Goal: Register for event/course: Register for event/course

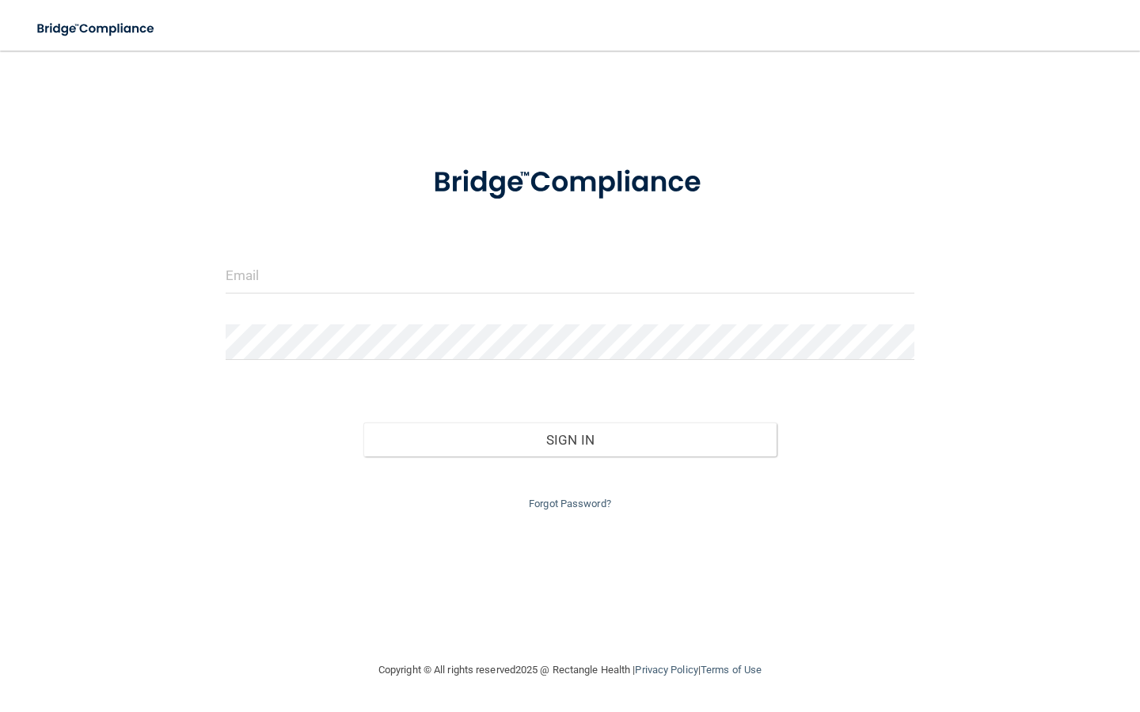
click at [332, 252] on form "Invalid email/password. You don't have permission to access that page. Sign In …" at bounding box center [570, 330] width 689 height 368
click at [339, 273] on input "email" at bounding box center [570, 276] width 689 height 36
type input "[EMAIL_ADDRESS][DOMAIN_NAME]"
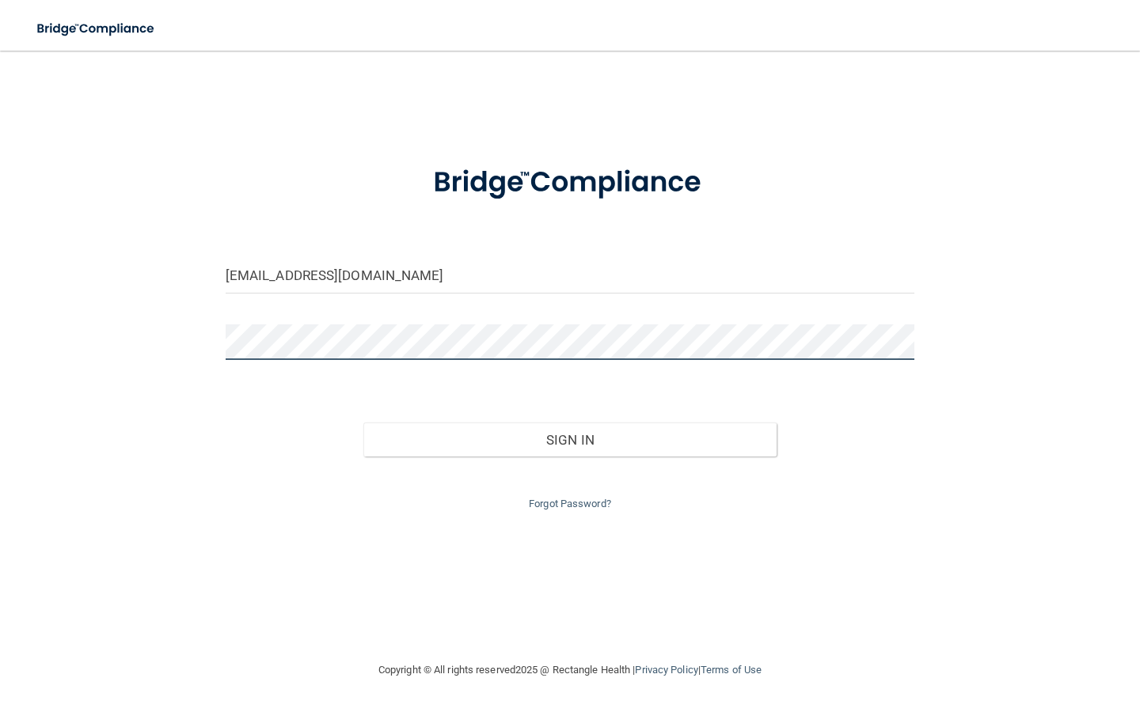
click at [363, 423] on button "Sign In" at bounding box center [569, 440] width 413 height 35
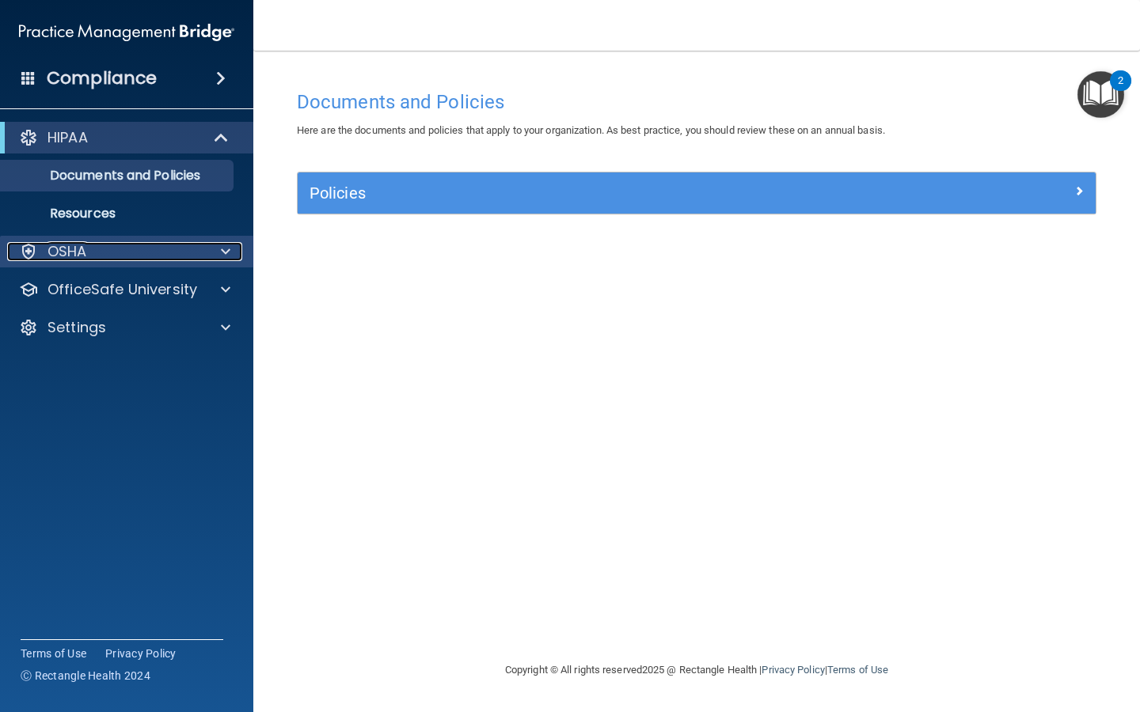
click at [225, 256] on span at bounding box center [225, 251] width 9 height 19
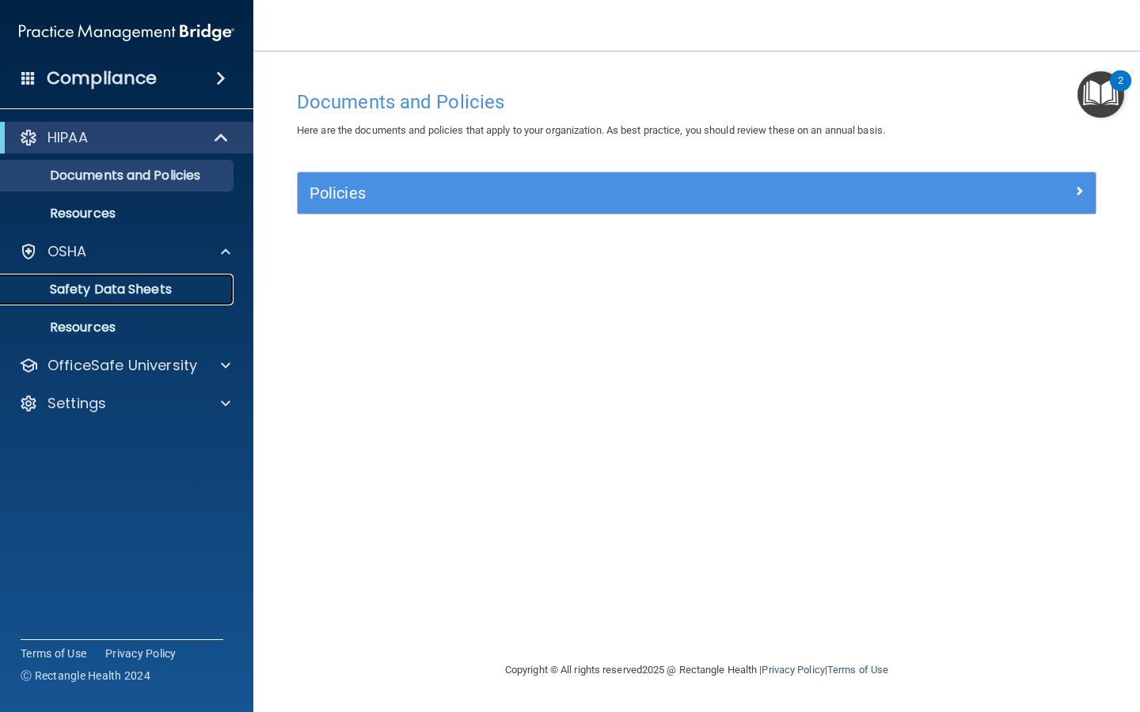
click at [167, 290] on p "Safety Data Sheets" at bounding box center [118, 290] width 216 height 16
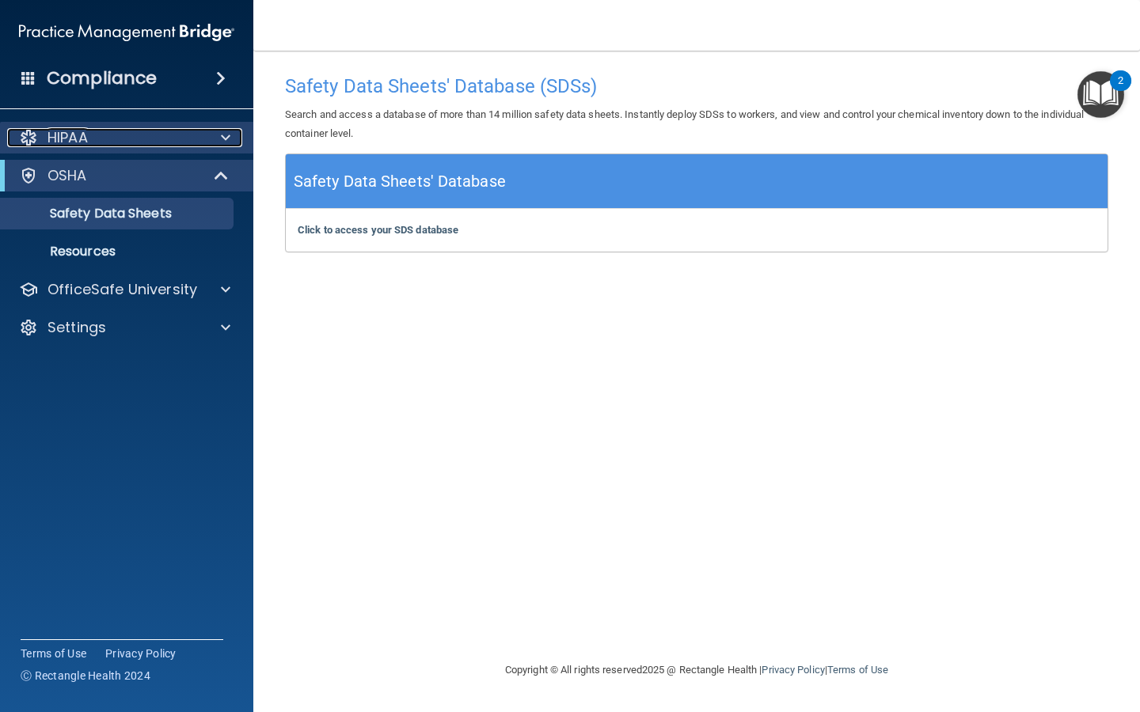
click at [225, 146] on span at bounding box center [225, 137] width 9 height 19
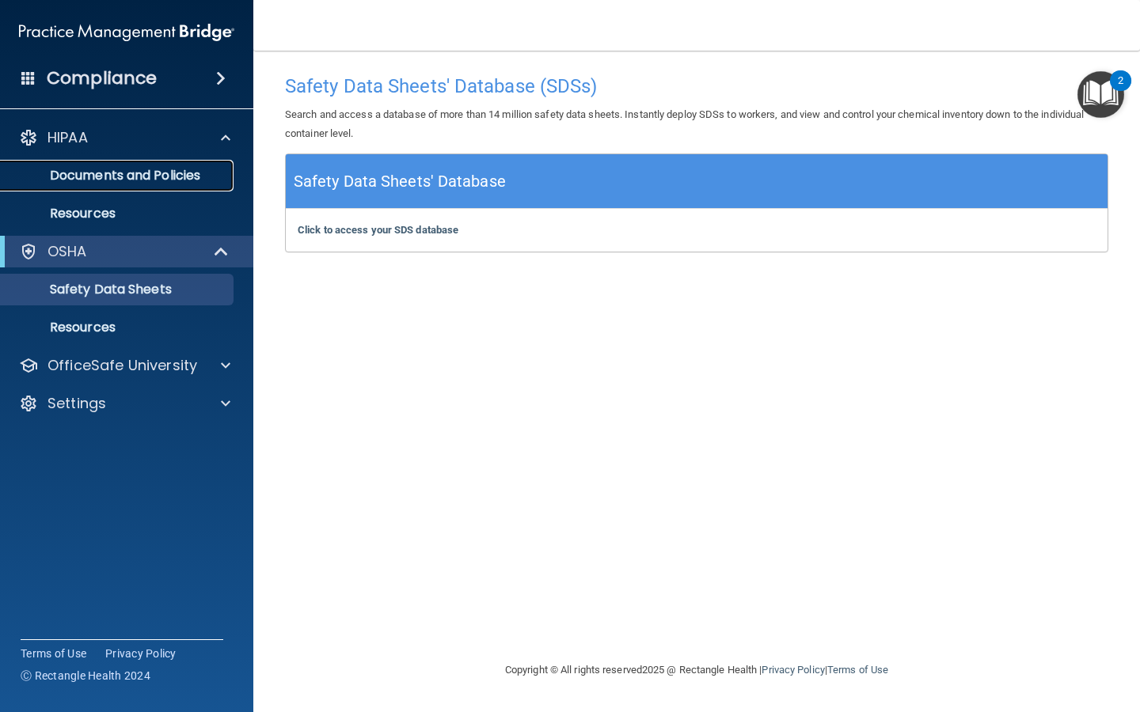
click at [203, 169] on p "Documents and Policies" at bounding box center [118, 176] width 216 height 16
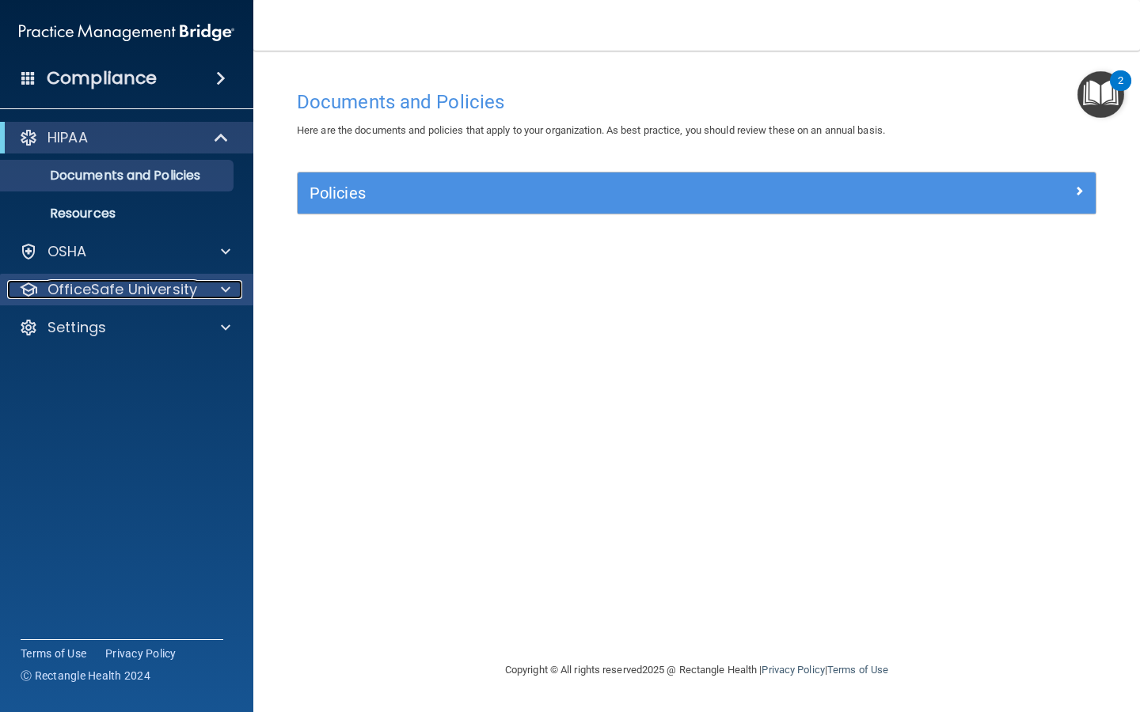
click at [157, 297] on p "OfficeSafe University" at bounding box center [122, 289] width 150 height 19
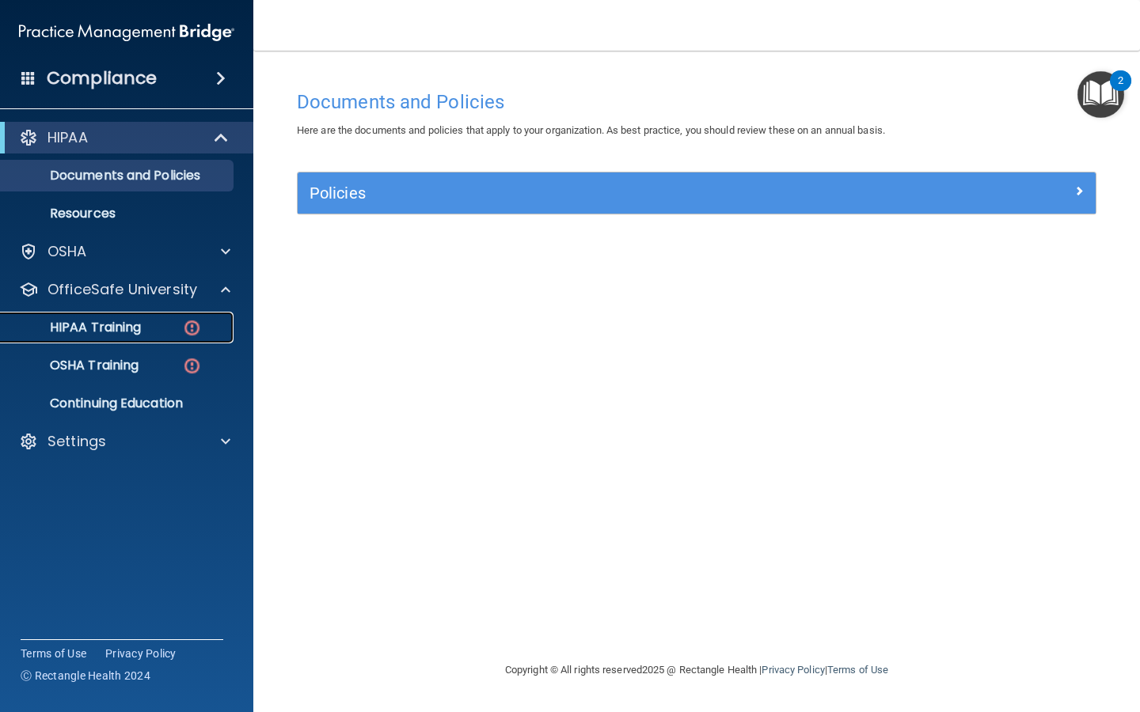
click at [158, 334] on div "HIPAA Training" at bounding box center [118, 328] width 216 height 16
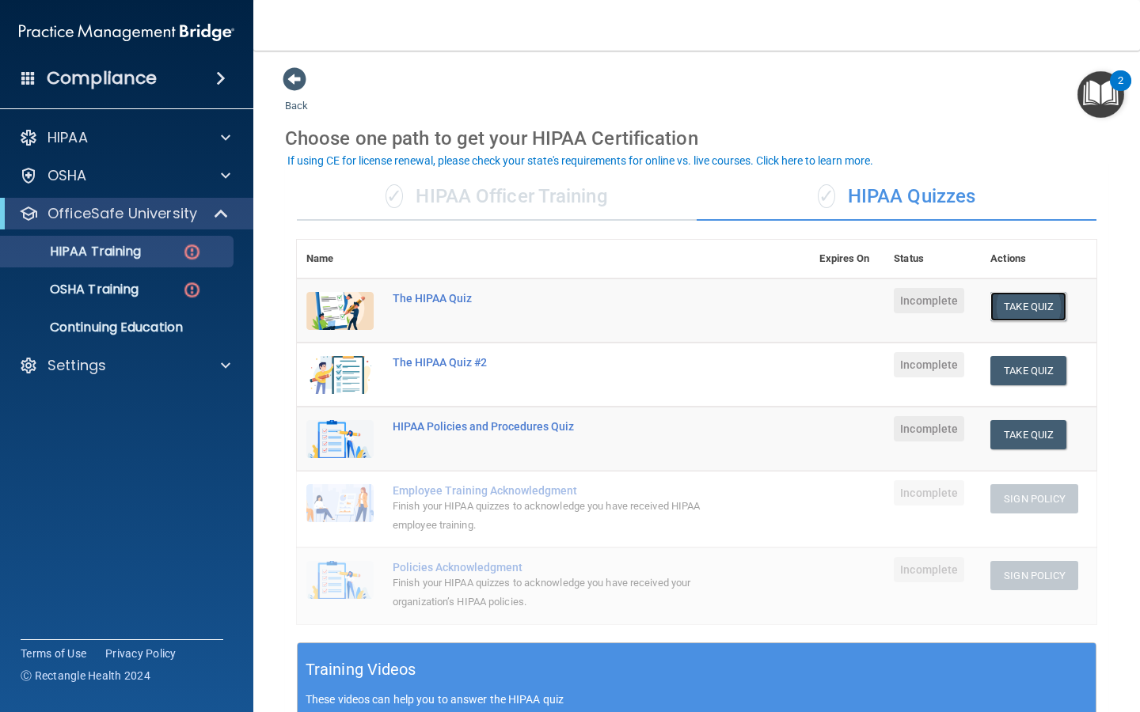
click at [1056, 300] on button "Take Quiz" at bounding box center [1028, 306] width 76 height 29
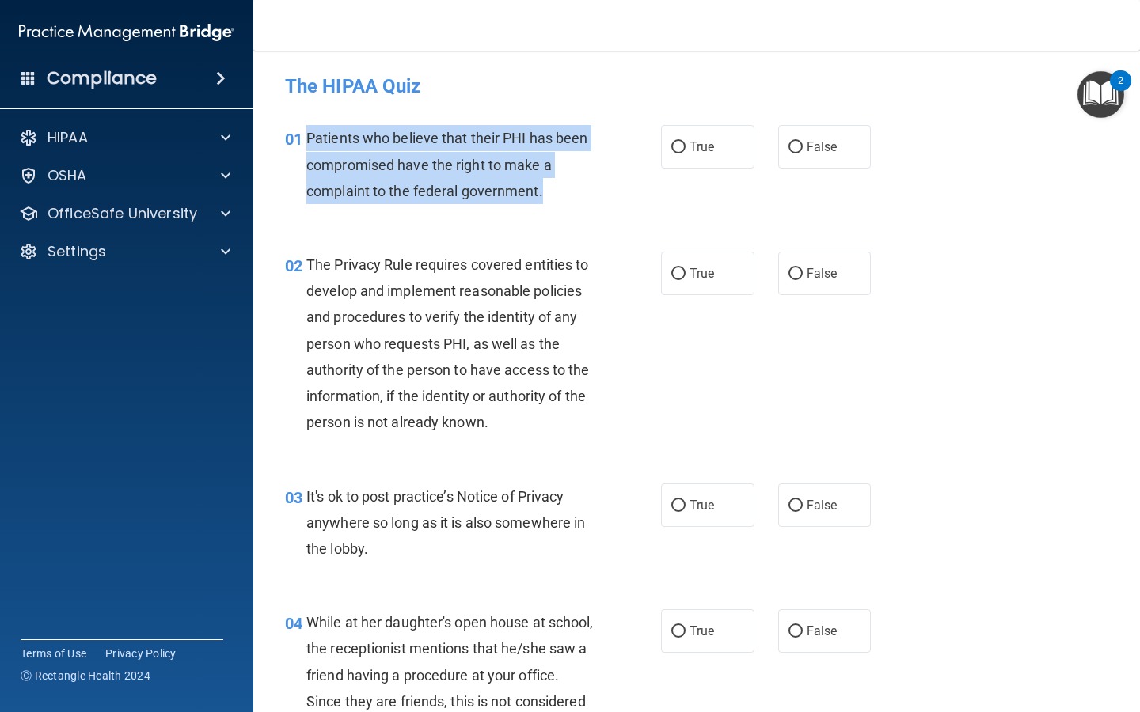
drag, startPoint x: 308, startPoint y: 142, endPoint x: 556, endPoint y: 184, distance: 252.1
click at [556, 184] on div "Patients who believe that their PHI has been compromised have the right to make…" at bounding box center [456, 164] width 300 height 79
copy span "Patients who believe that their PHI has been compromised have the right to make…"
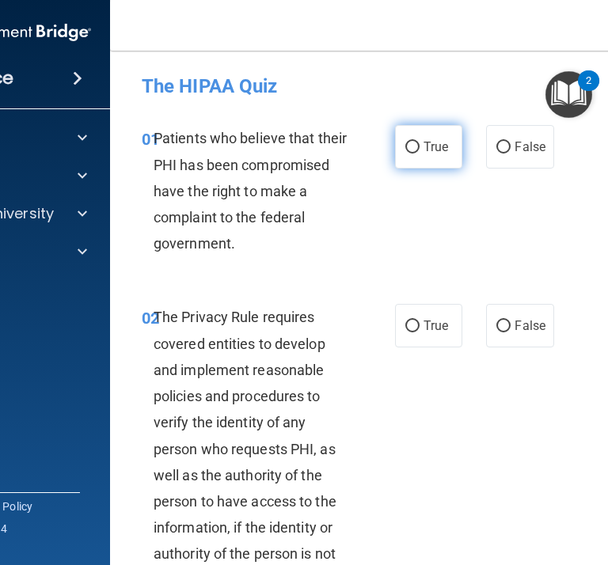
click at [429, 146] on span "True" at bounding box center [435, 146] width 25 height 15
click at [419, 146] on input "True" at bounding box center [412, 148] width 14 height 12
radio input "true"
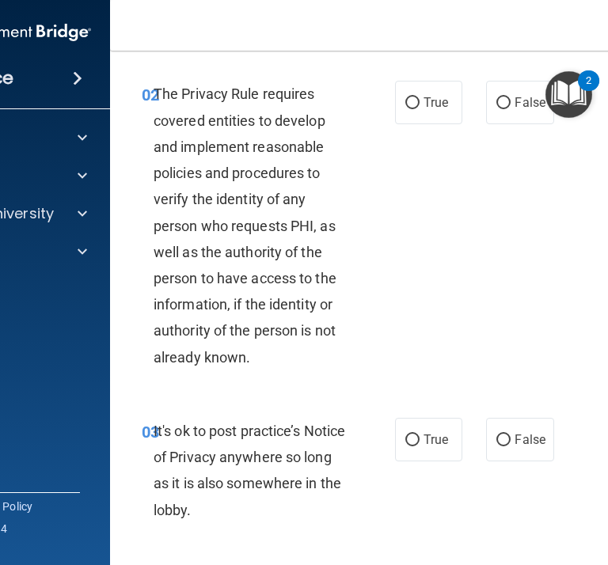
scroll to position [213, 0]
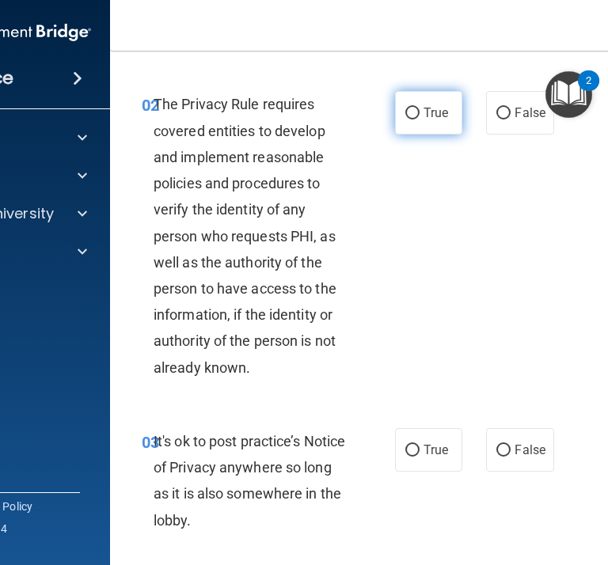
click at [428, 114] on span "True" at bounding box center [435, 112] width 25 height 15
click at [419, 114] on input "True" at bounding box center [412, 114] width 14 height 12
radio input "true"
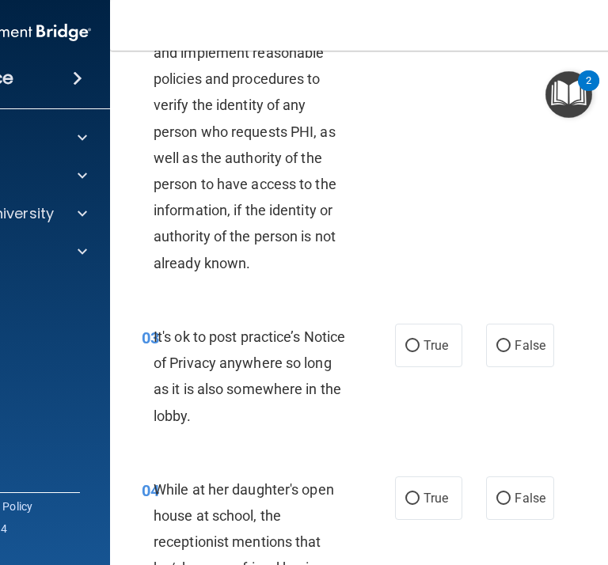
scroll to position [340, 0]
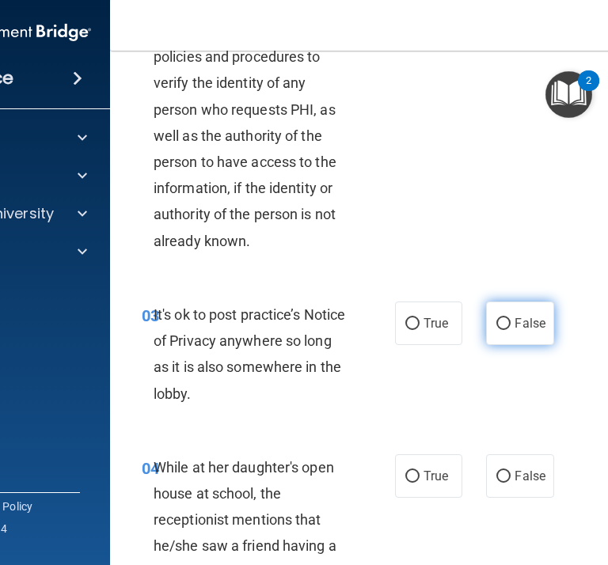
click at [522, 329] on span "False" at bounding box center [529, 323] width 31 height 15
click at [510, 329] on input "False" at bounding box center [503, 324] width 14 height 12
radio input "true"
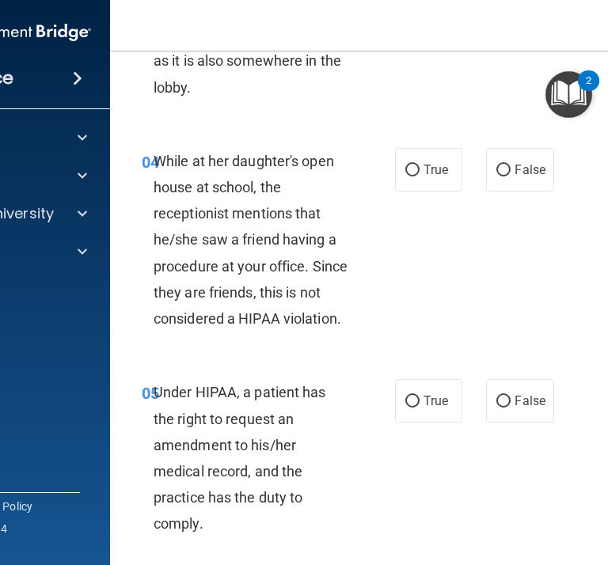
scroll to position [647, 0]
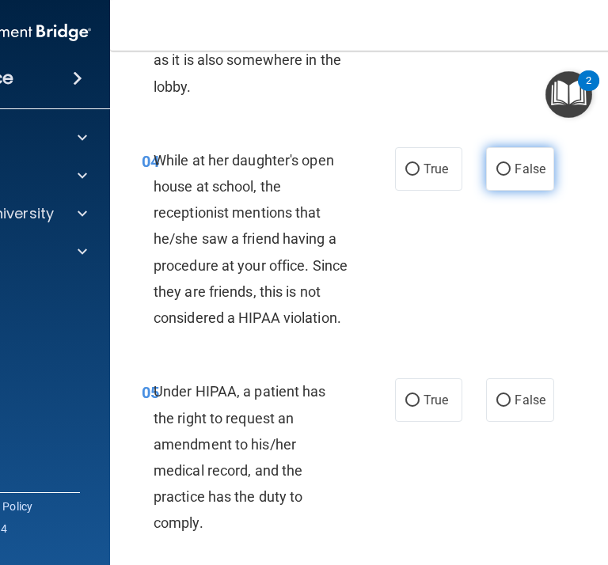
click at [525, 169] on span "False" at bounding box center [529, 168] width 31 height 15
click at [510, 169] on input "False" at bounding box center [503, 170] width 14 height 12
radio input "true"
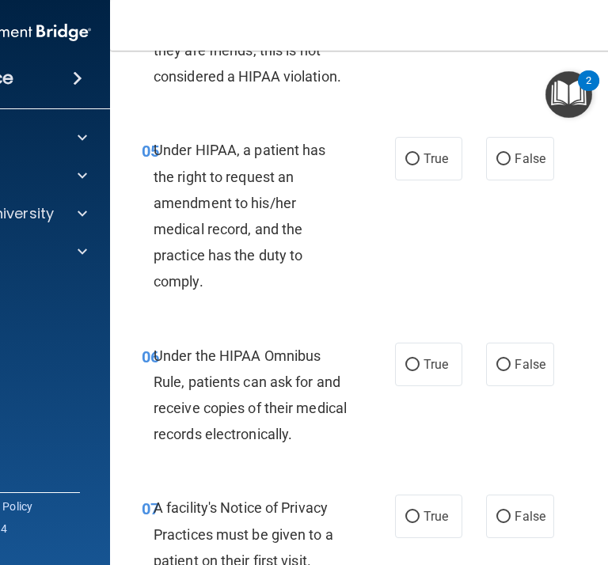
scroll to position [890, 0]
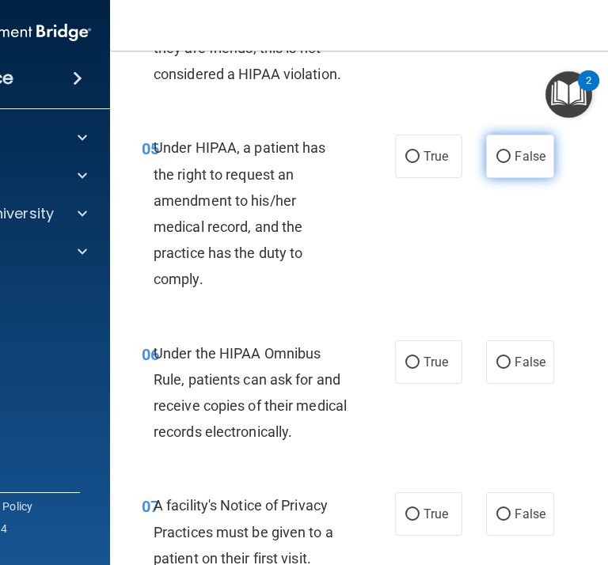
click at [499, 162] on input "False" at bounding box center [503, 157] width 14 height 12
radio input "true"
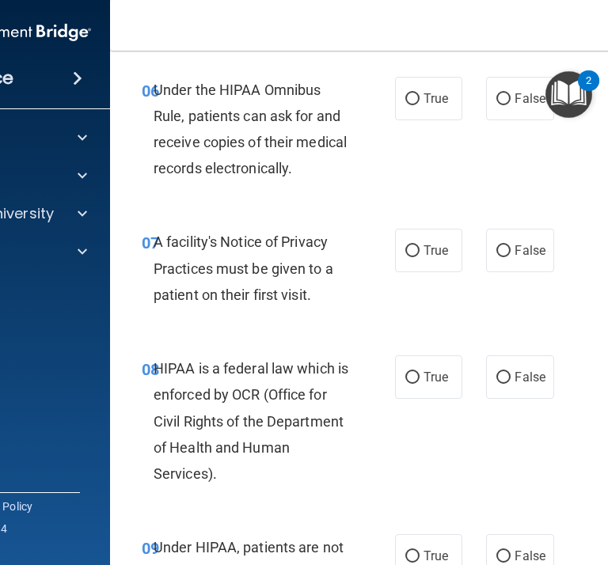
scroll to position [1157, 0]
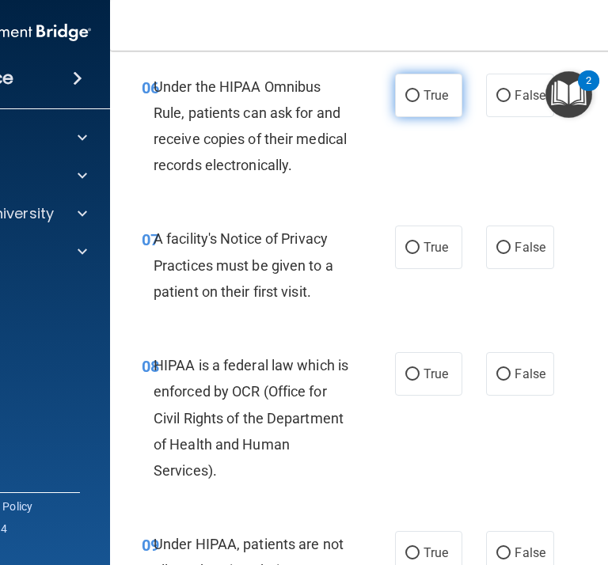
click at [415, 101] on input "True" at bounding box center [412, 96] width 14 height 12
radio input "true"
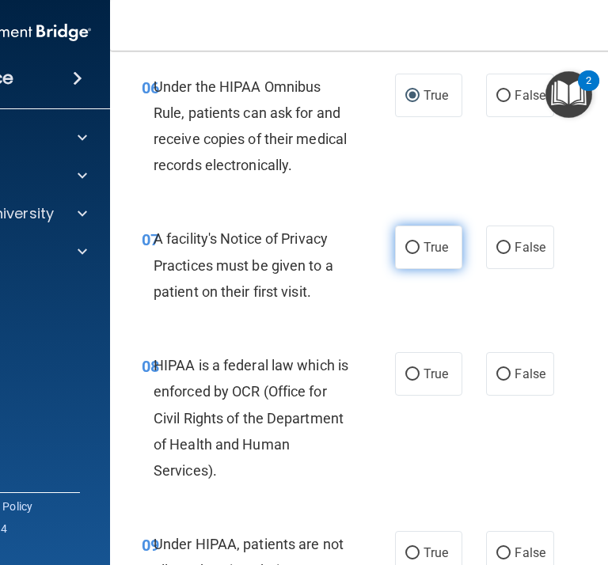
click at [455, 238] on label "True" at bounding box center [428, 248] width 67 height 44
click at [419, 242] on input "True" at bounding box center [412, 248] width 14 height 12
radio input "true"
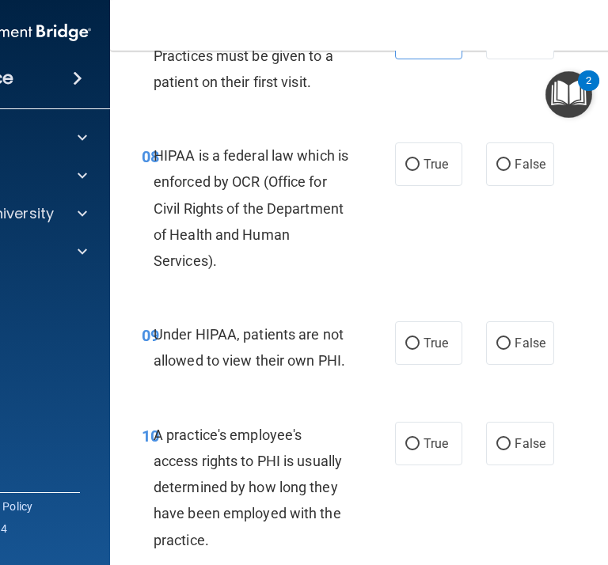
scroll to position [1368, 0]
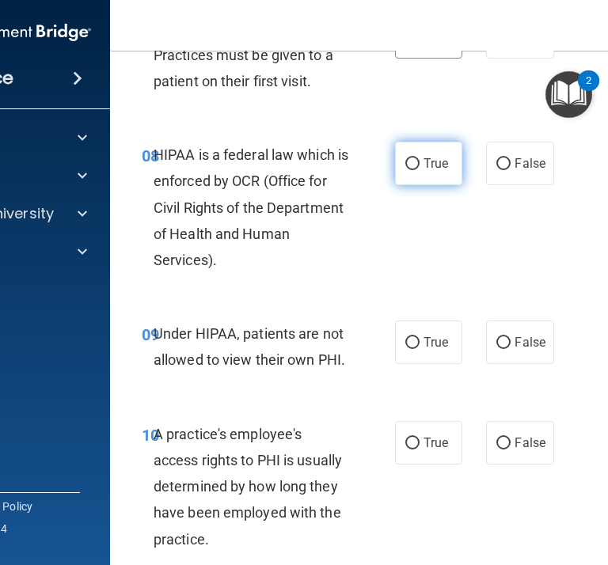
click at [438, 168] on span "True" at bounding box center [435, 163] width 25 height 15
click at [419, 168] on input "True" at bounding box center [412, 164] width 14 height 12
radio input "true"
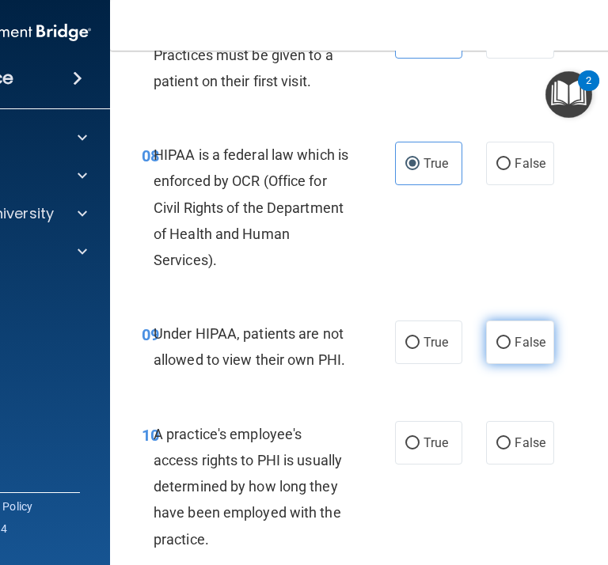
click at [536, 342] on span "False" at bounding box center [529, 342] width 31 height 15
click at [510, 342] on input "False" at bounding box center [503, 343] width 14 height 12
radio input "true"
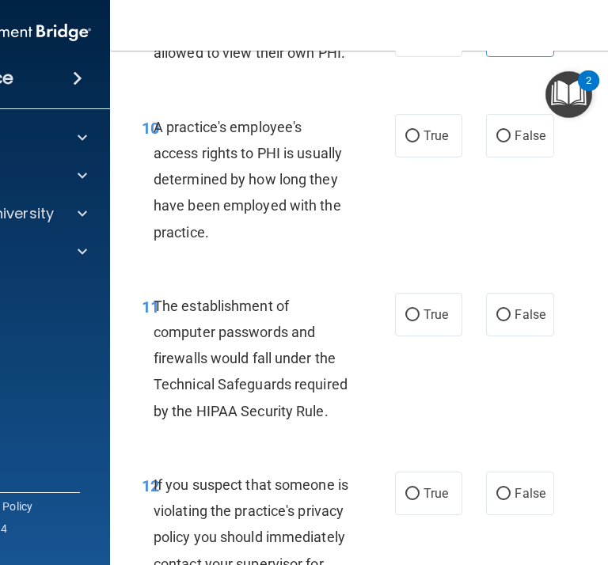
scroll to position [1676, 0]
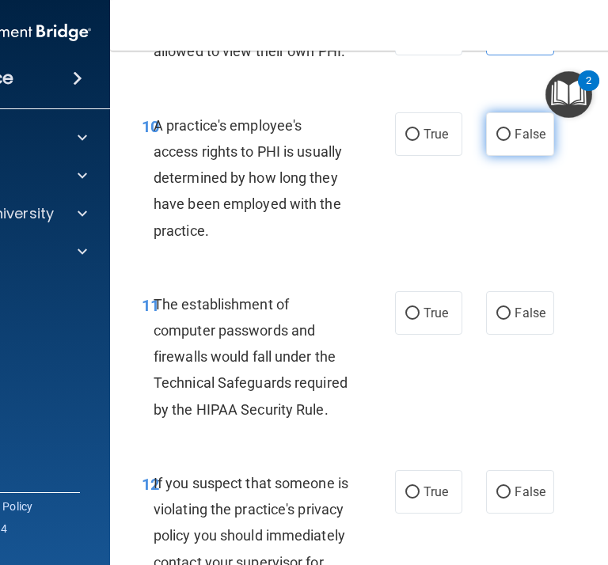
click at [506, 124] on label "False" at bounding box center [519, 134] width 67 height 44
click at [506, 129] on input "False" at bounding box center [503, 135] width 14 height 12
radio input "true"
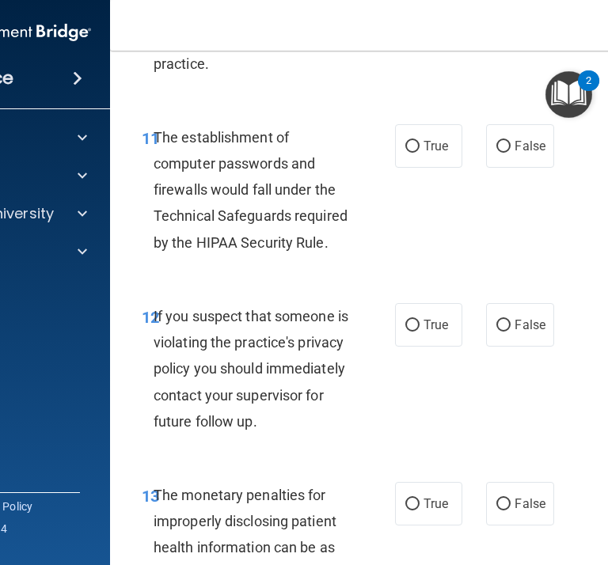
scroll to position [1850, 0]
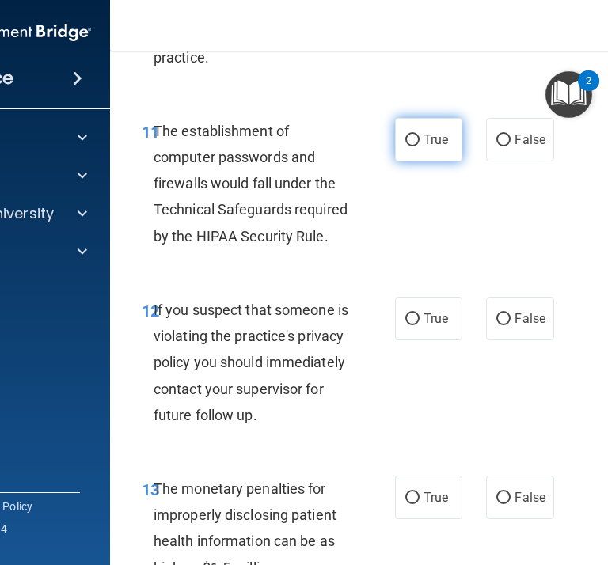
click at [415, 136] on input "True" at bounding box center [412, 141] width 14 height 12
radio input "true"
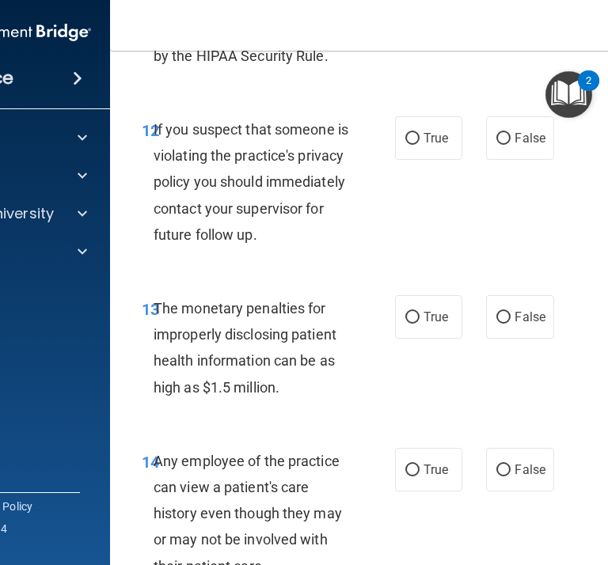
scroll to position [2036, 0]
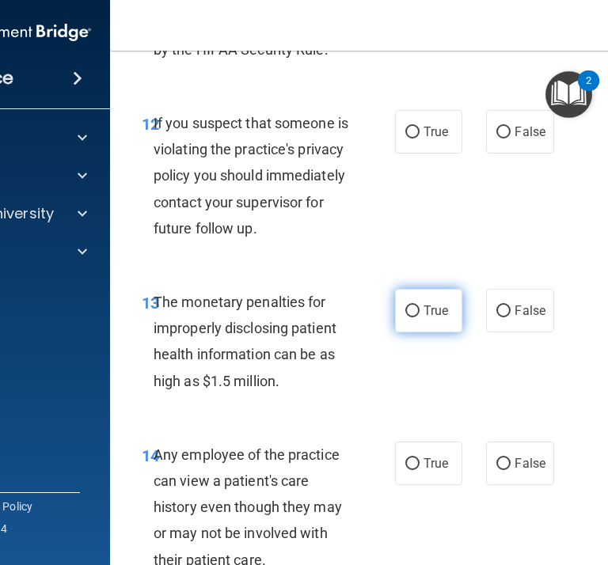
click at [415, 317] on input "True" at bounding box center [412, 311] width 14 height 12
radio input "true"
click at [174, 241] on div "If you suspect that someone is violating the practice's privacy policy you shou…" at bounding box center [258, 175] width 208 height 131
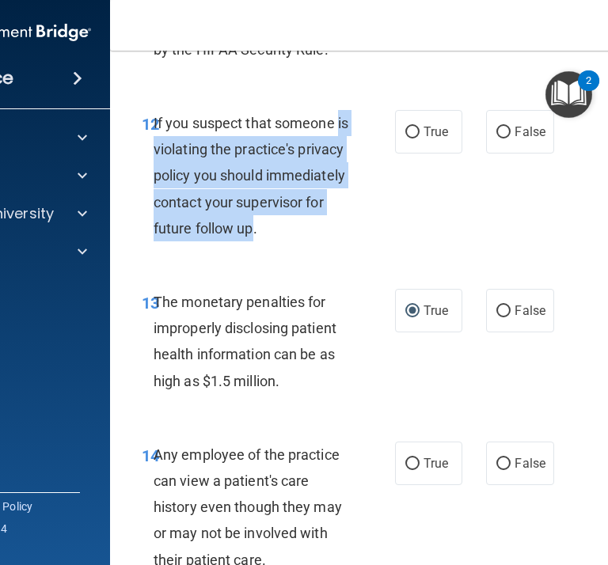
drag, startPoint x: 170, startPoint y: 256, endPoint x: 147, endPoint y: 144, distance: 113.9
click at [148, 144] on div "12 If you suspect that someone is violating the practice's privacy policy you s…" at bounding box center [268, 179] width 301 height 139
copy span "is violating the practice's privacy policy you should immediately contact your …"
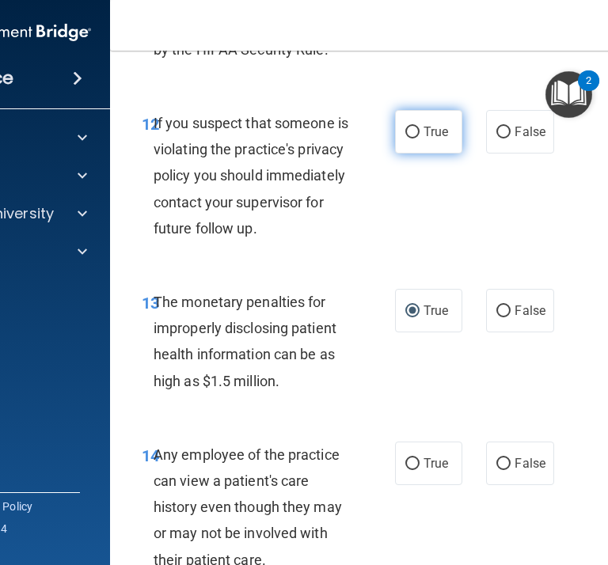
click at [424, 142] on label "True" at bounding box center [428, 132] width 67 height 44
click at [419, 138] on input "True" at bounding box center [412, 133] width 14 height 12
radio input "true"
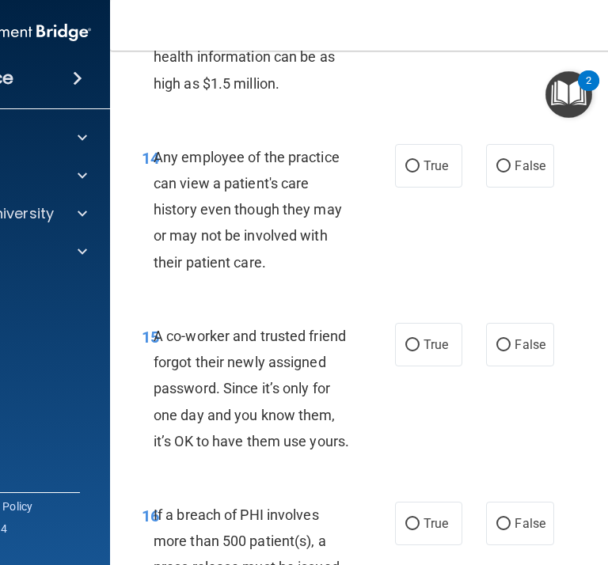
scroll to position [2344, 0]
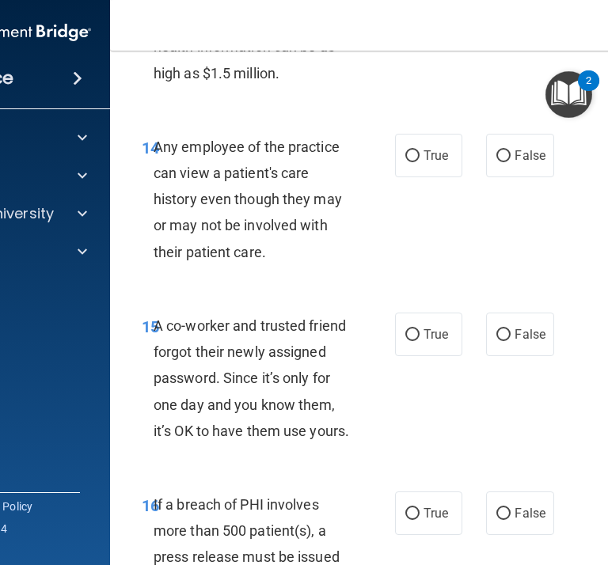
click at [269, 265] on div "Any employee of the practice can view a patient's care history even though they…" at bounding box center [258, 199] width 208 height 131
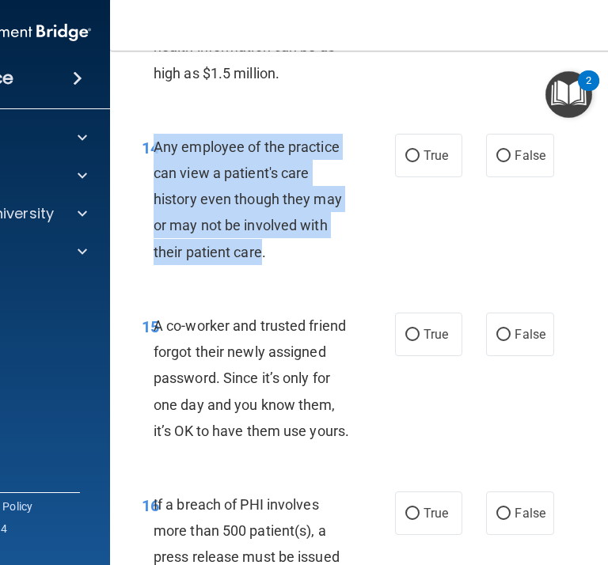
drag, startPoint x: 264, startPoint y: 281, endPoint x: 157, endPoint y: 180, distance: 146.7
click at [157, 180] on span "Any employee of the practice can view a patient's care history even though they…" at bounding box center [248, 199] width 188 height 122
copy span "Any employee of the practice can view a patient's care history even though they…"
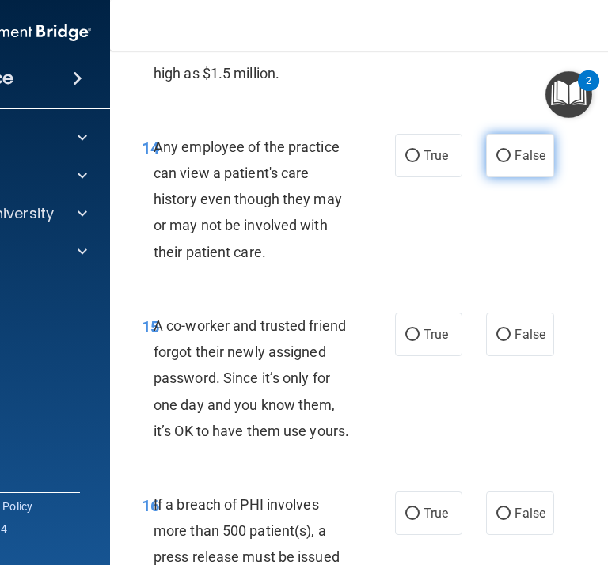
click at [523, 163] on span "False" at bounding box center [529, 155] width 31 height 15
click at [510, 162] on input "False" at bounding box center [503, 156] width 14 height 12
radio input "true"
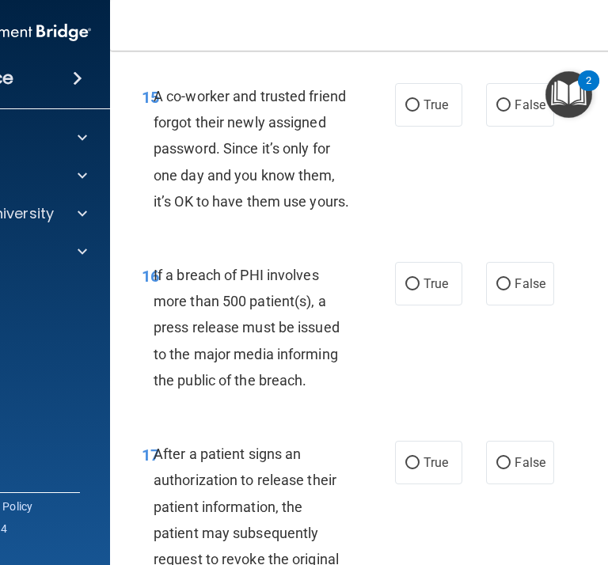
scroll to position [2573, 0]
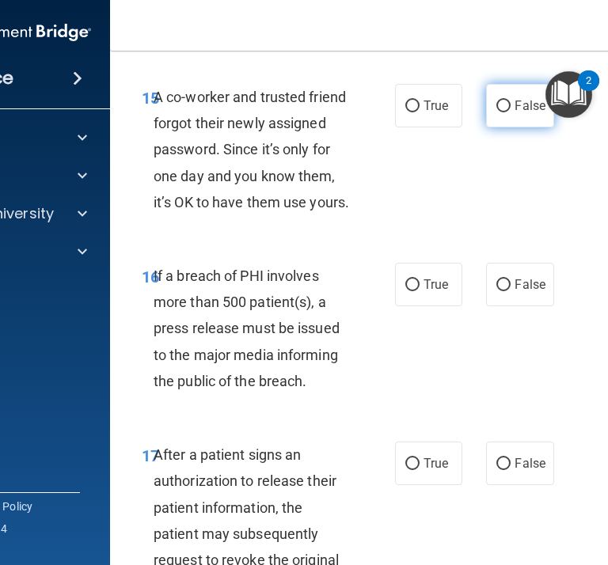
click at [522, 127] on label "False" at bounding box center [519, 106] width 67 height 44
click at [510, 112] on input "False" at bounding box center [503, 107] width 14 height 12
radio input "true"
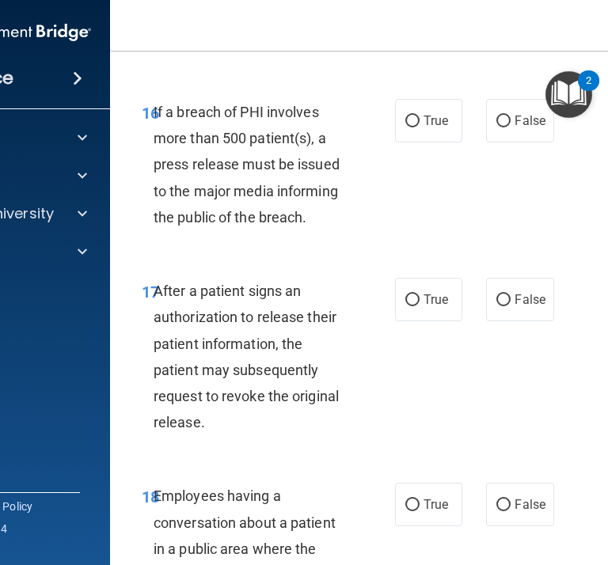
scroll to position [2740, 0]
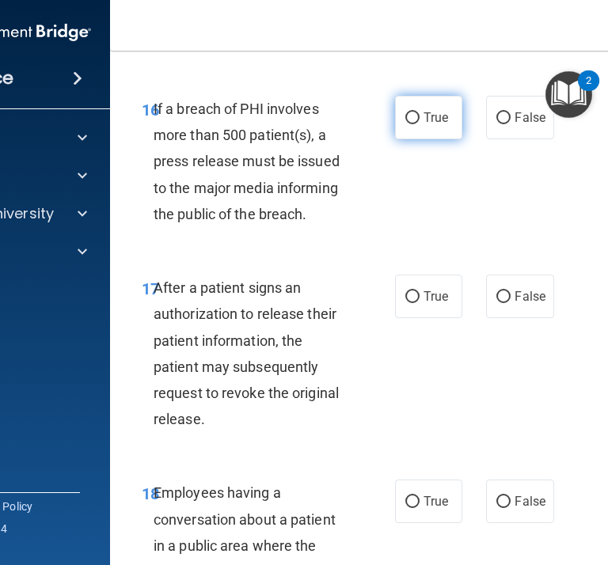
click at [415, 124] on input "True" at bounding box center [412, 118] width 14 height 12
radio input "true"
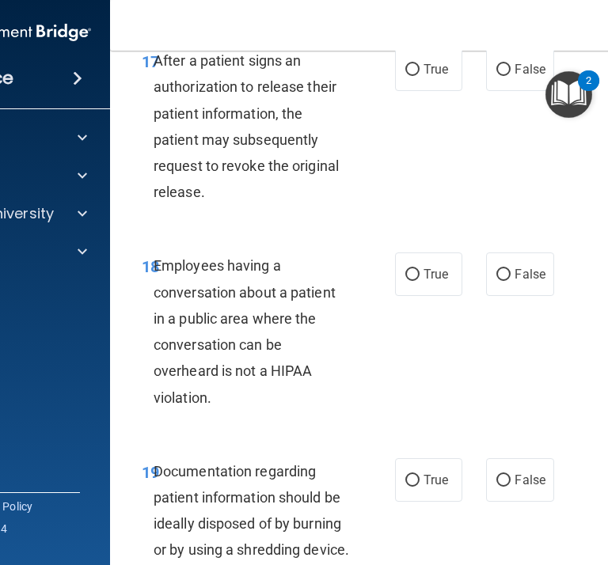
scroll to position [2972, 0]
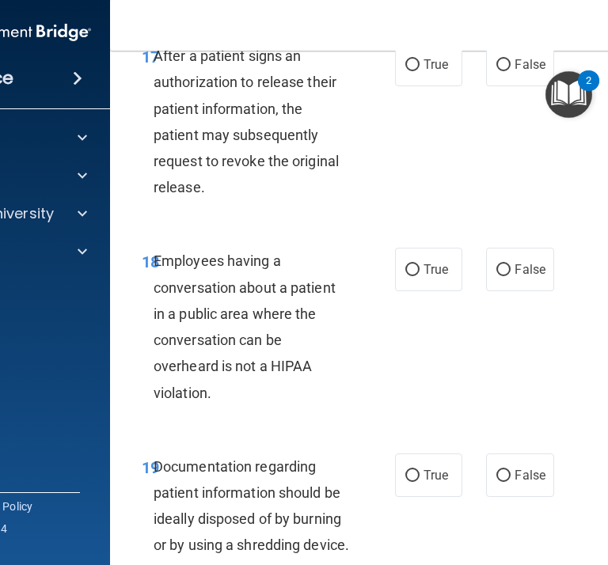
click at [202, 195] on span "After a patient signs an authorization to release their patient information, th…" at bounding box center [246, 121] width 185 height 148
click at [403, 86] on label "True" at bounding box center [428, 65] width 67 height 44
click at [405, 71] on input "True" at bounding box center [412, 65] width 14 height 12
radio input "true"
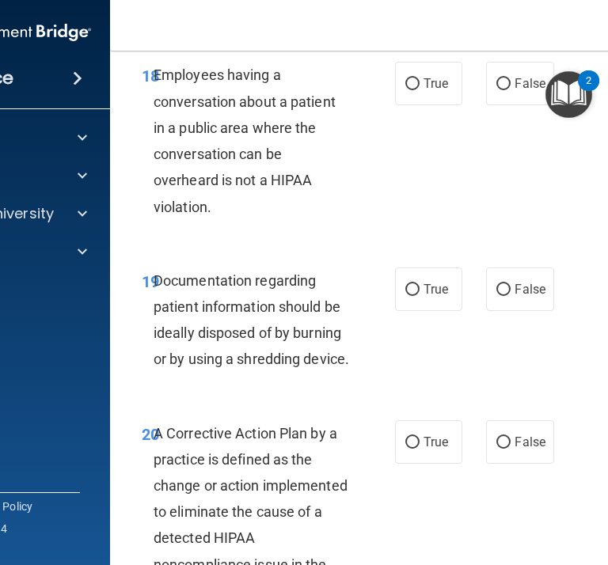
scroll to position [3159, 0]
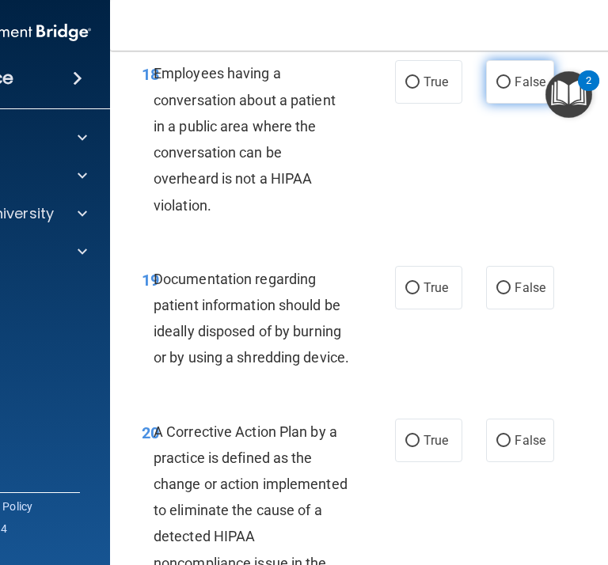
click at [506, 104] on label "False" at bounding box center [519, 82] width 67 height 44
click at [506, 89] on input "False" at bounding box center [503, 83] width 14 height 12
radio input "true"
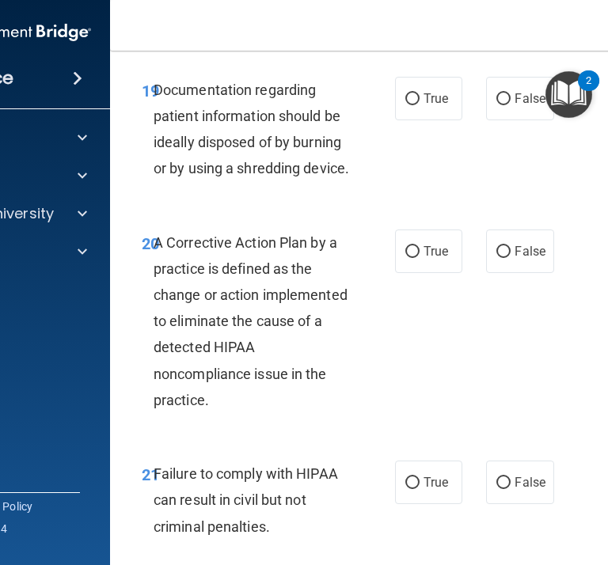
scroll to position [3350, 0]
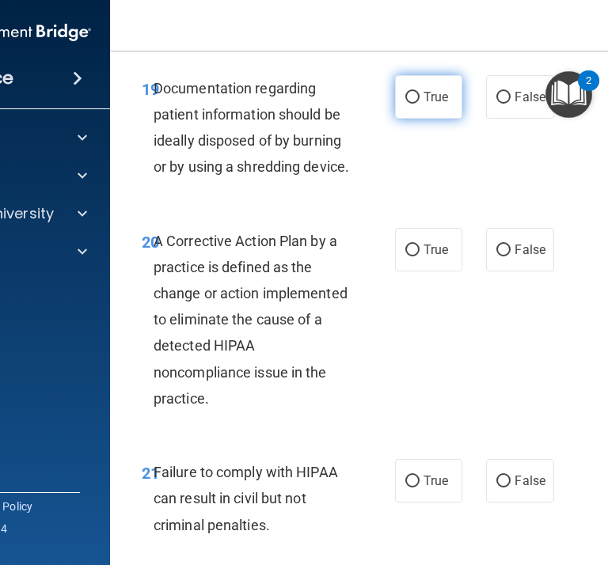
click at [423, 119] on label "True" at bounding box center [428, 97] width 67 height 44
click at [419, 104] on input "True" at bounding box center [412, 98] width 14 height 12
radio input "true"
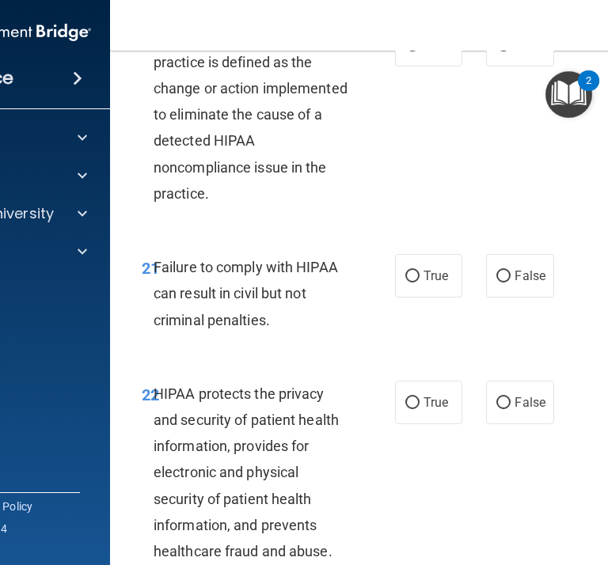
scroll to position [3556, 0]
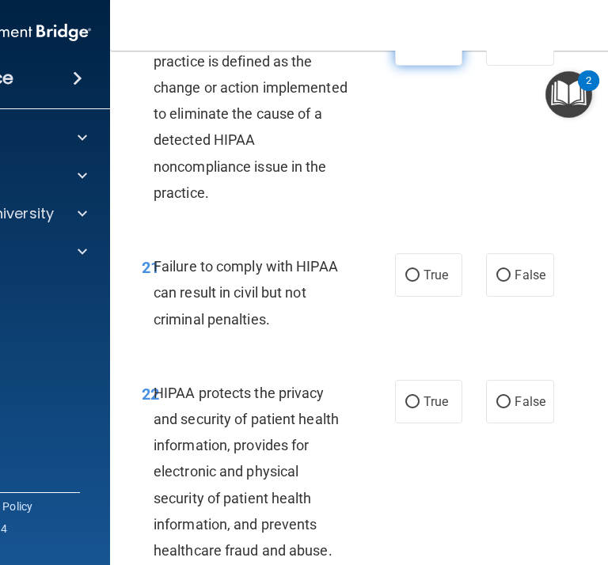
click at [414, 51] on input "True" at bounding box center [412, 45] width 14 height 12
radio input "true"
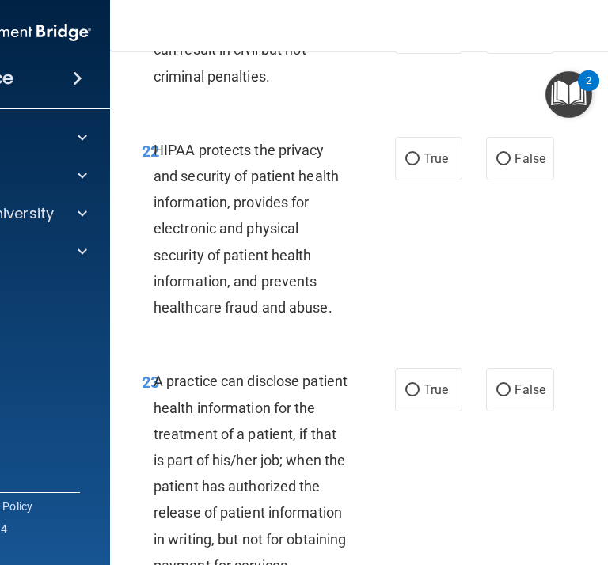
scroll to position [3800, 0]
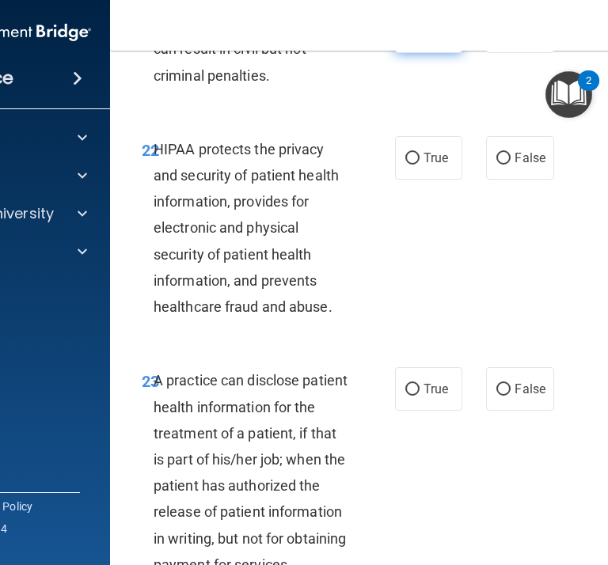
click at [419, 53] on label "True" at bounding box center [428, 31] width 67 height 44
click at [419, 38] on input "True" at bounding box center [412, 32] width 14 height 12
radio input "true"
click at [436, 165] on span "True" at bounding box center [435, 157] width 25 height 15
click at [419, 165] on input "True" at bounding box center [412, 159] width 14 height 12
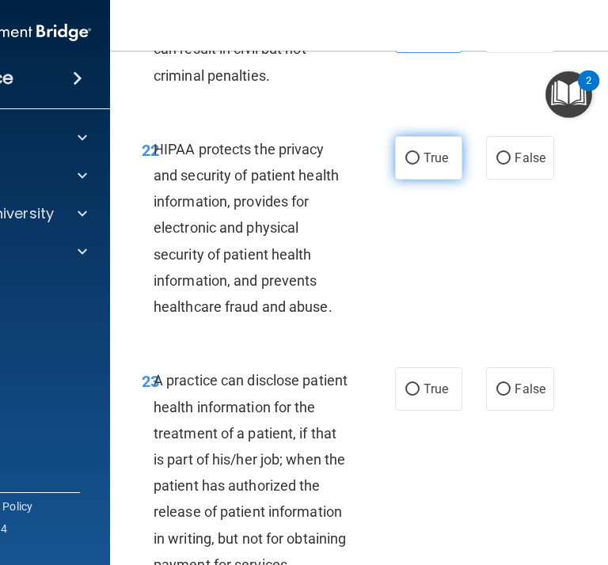
radio input "true"
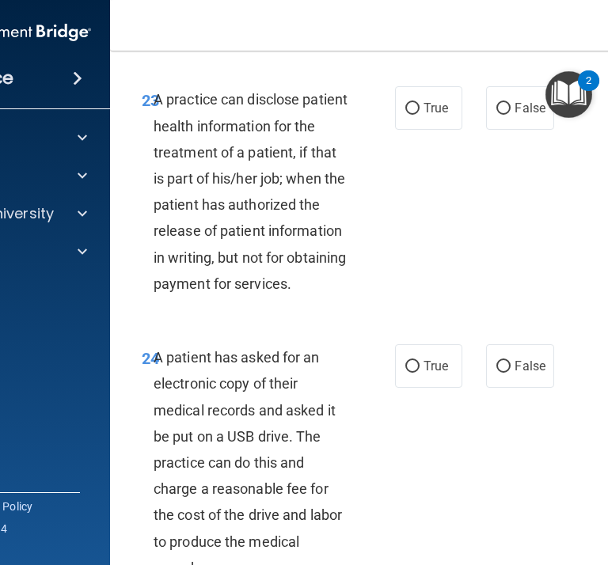
scroll to position [4080, 0]
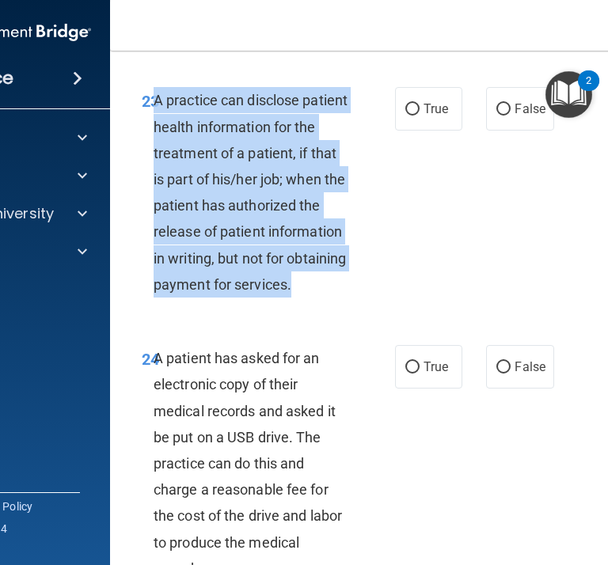
drag, startPoint x: 157, startPoint y: 180, endPoint x: 271, endPoint y: 381, distance: 231.1
click at [272, 298] on div "A practice can disclose patient health information for the treatment of a patie…" at bounding box center [258, 192] width 208 height 211
copy span "A practice can disclose patient health information for the treatment of a patie…"
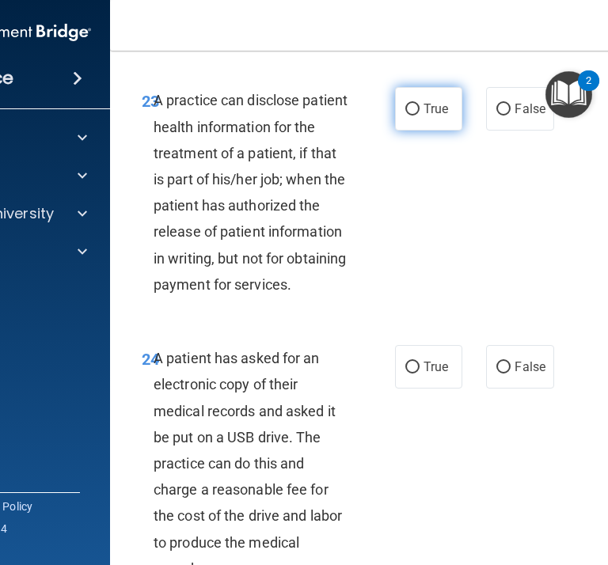
click at [441, 116] on span "True" at bounding box center [435, 108] width 25 height 15
click at [419, 116] on input "True" at bounding box center [412, 110] width 14 height 12
radio input "true"
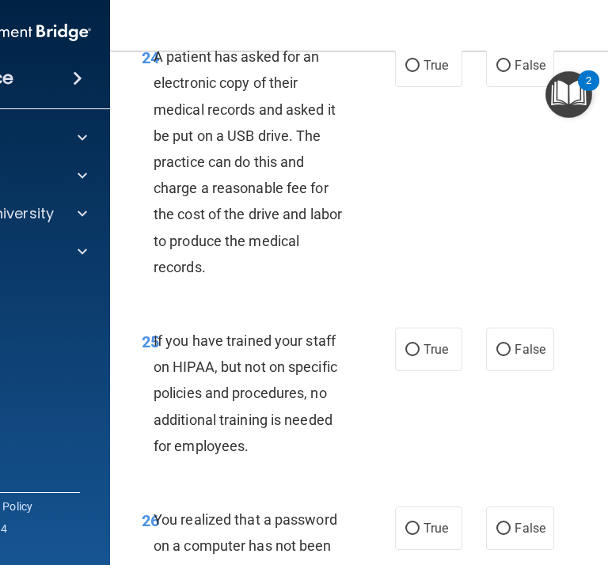
scroll to position [4384, 0]
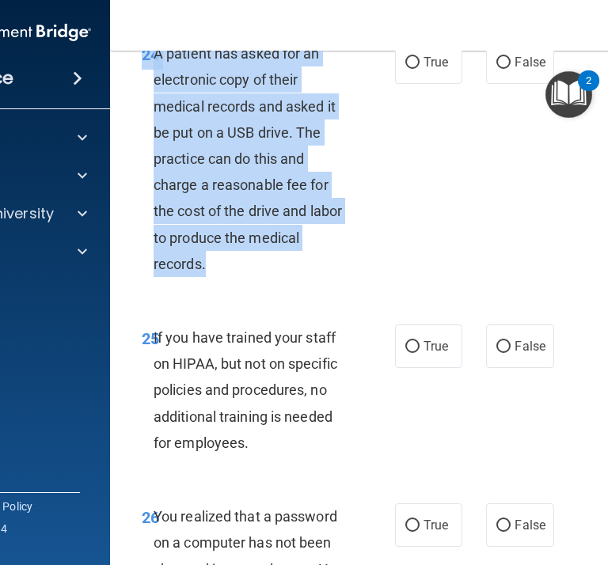
drag, startPoint x: 205, startPoint y: 373, endPoint x: 143, endPoint y: 174, distance: 208.0
click at [143, 174] on div "24 A patient has asked for an electronic copy of their medical records and aske…" at bounding box center [268, 162] width 301 height 245
copy div "24 A patient has asked for an electronic copy of their medical records and aske…"
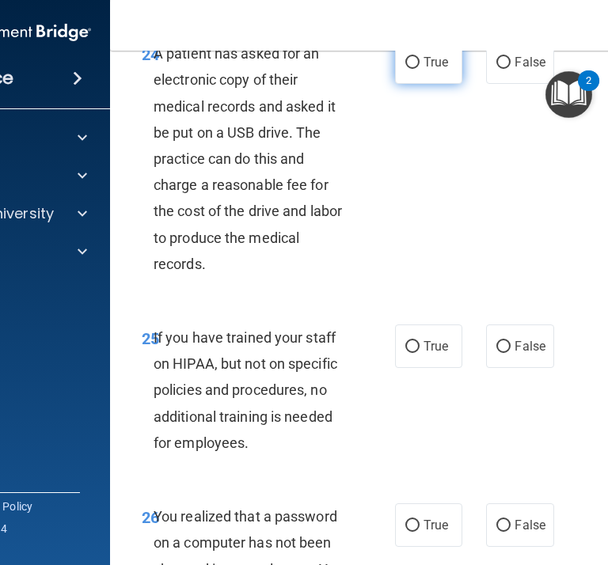
click at [426, 70] on span "True" at bounding box center [435, 62] width 25 height 15
click at [419, 69] on input "True" at bounding box center [412, 63] width 14 height 12
radio input "true"
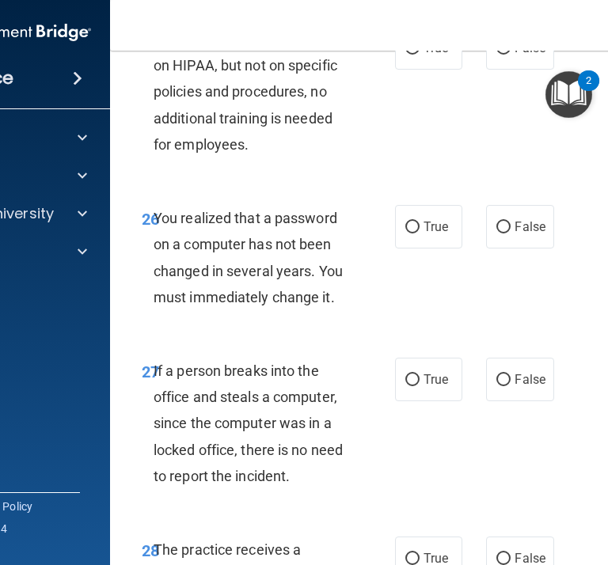
scroll to position [4693, 0]
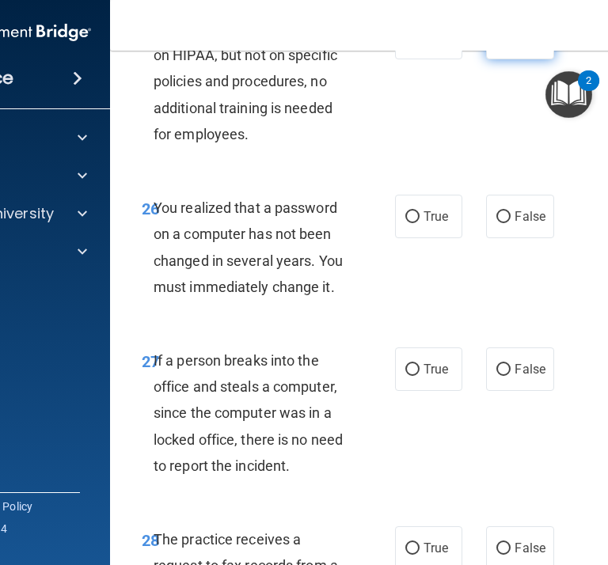
click at [527, 45] on span "False" at bounding box center [529, 37] width 31 height 15
click at [510, 44] on input "False" at bounding box center [503, 38] width 14 height 12
radio input "true"
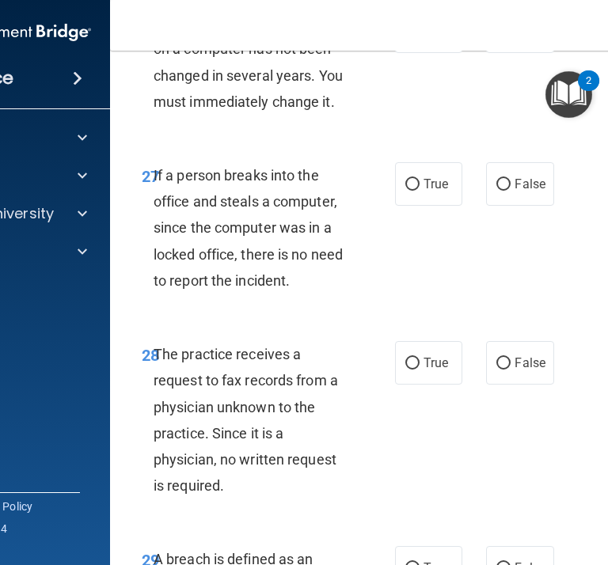
scroll to position [4883, 0]
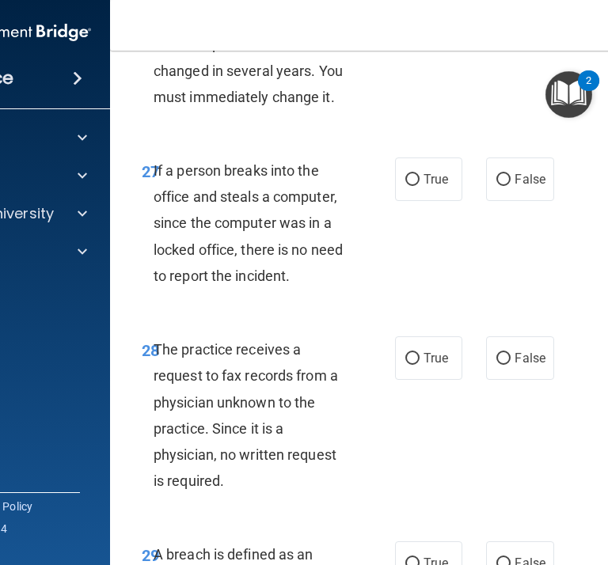
click at [330, 105] on span "You realized that a password on a computer has not been changed in several year…" at bounding box center [248, 57] width 189 height 96
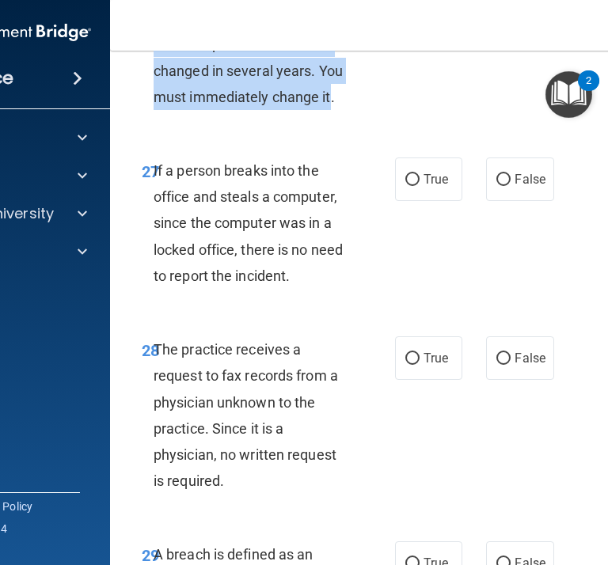
drag, startPoint x: 330, startPoint y: 205, endPoint x: 153, endPoint y: 120, distance: 196.5
click at [153, 118] on div "26 You realized that a password on a computer has not been changed in several y…" at bounding box center [268, 61] width 301 height 113
copy div "6 You realized that a password on a computer has not been changed in several ye…"
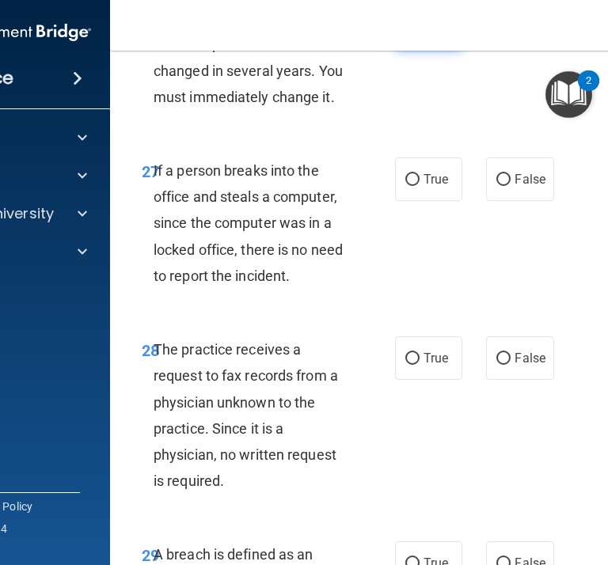
click at [427, 34] on span "True" at bounding box center [435, 26] width 25 height 15
click at [419, 33] on input "True" at bounding box center [412, 27] width 14 height 12
radio input "true"
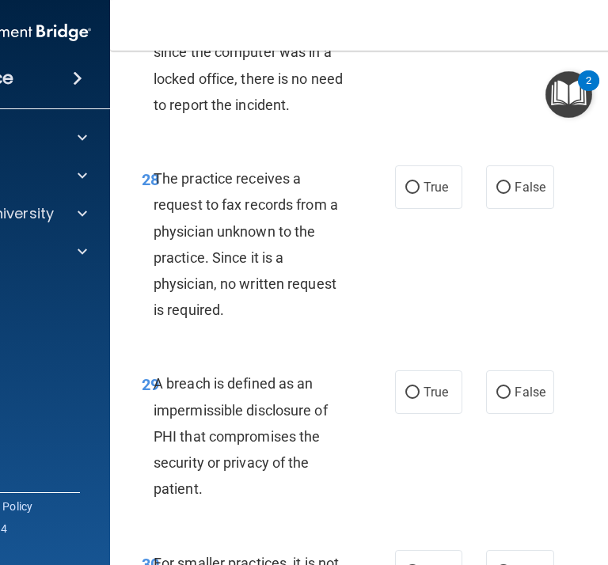
scroll to position [5046, 0]
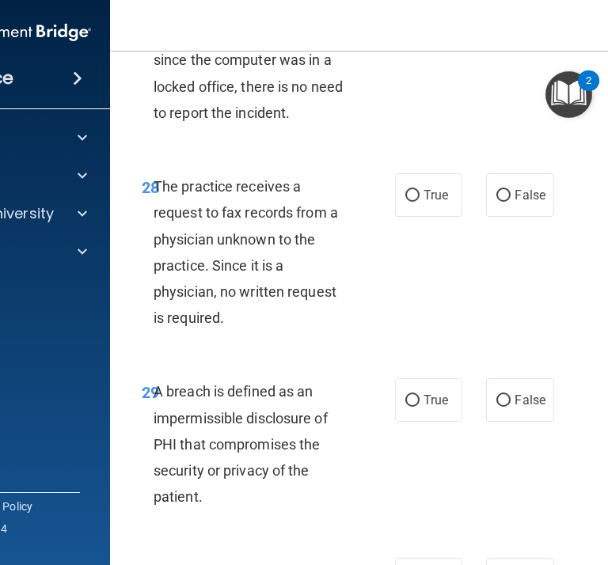
click at [503, 23] on input "False" at bounding box center [503, 17] width 14 height 12
radio input "true"
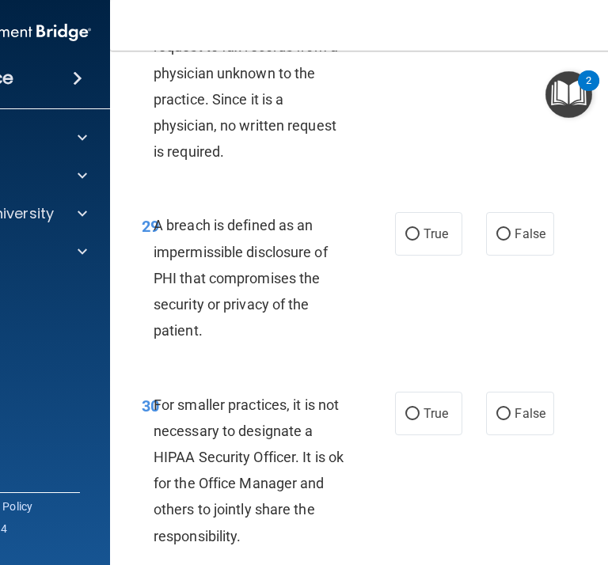
scroll to position [5222, 0]
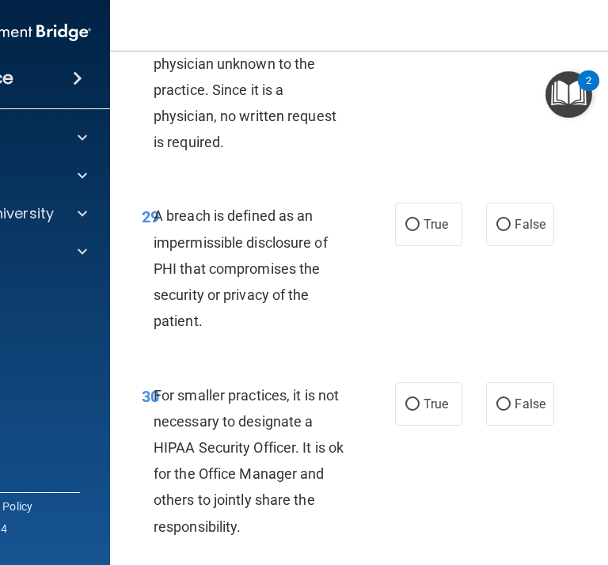
click at [224, 155] on div "The practice receives a request to fax records from a physician unknown to the …" at bounding box center [258, 76] width 208 height 157
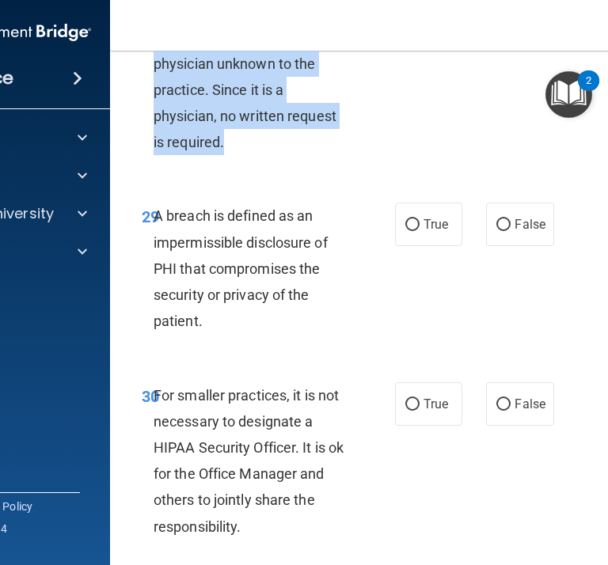
drag, startPoint x: 223, startPoint y: 252, endPoint x: 161, endPoint y: 106, distance: 158.5
click at [161, 108] on span "The practice receives a request to fax records from a physician unknown to the …" at bounding box center [246, 76] width 184 height 148
copy span "he practice receives a request to fax records from a physician unknown to the p…"
click at [504, 26] on input "False" at bounding box center [503, 20] width 14 height 12
radio input "true"
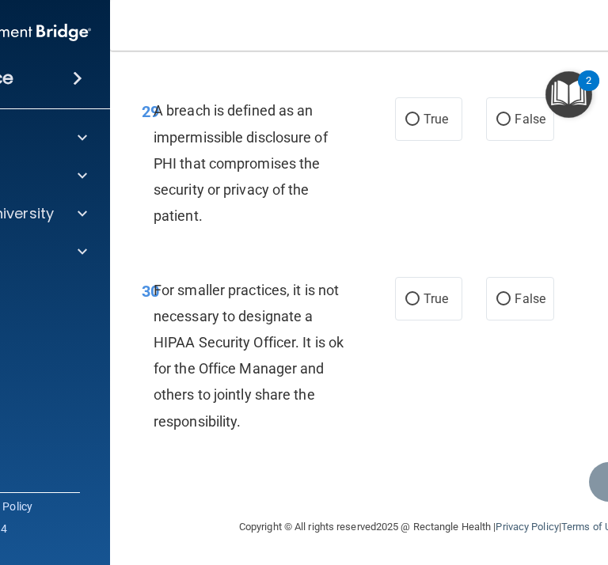
scroll to position [5383, 0]
click at [419, 141] on label "True" at bounding box center [428, 119] width 67 height 44
click at [419, 126] on input "True" at bounding box center [412, 120] width 14 height 12
radio input "true"
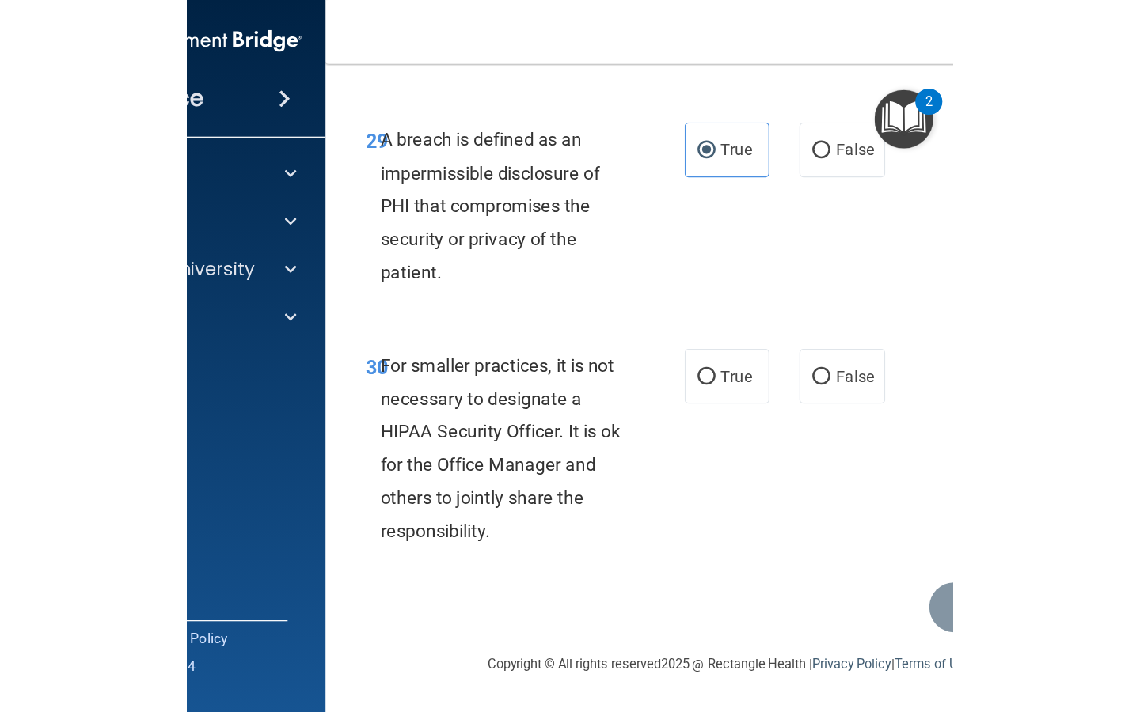
scroll to position [5433, 0]
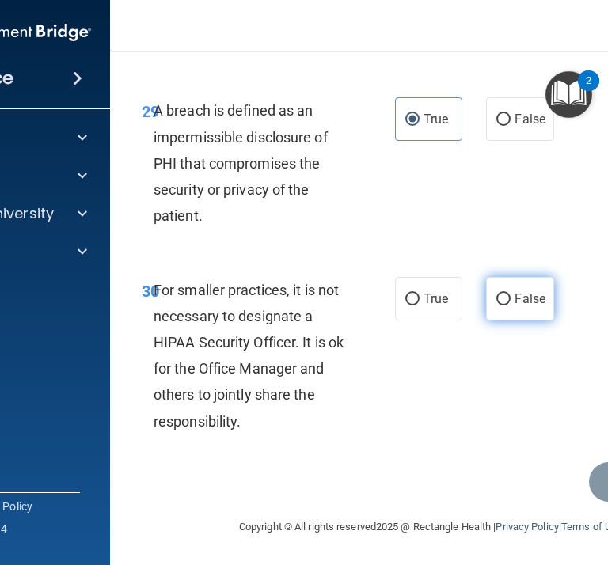
click at [536, 299] on span "False" at bounding box center [529, 298] width 31 height 15
click at [510, 299] on input "False" at bounding box center [503, 300] width 14 height 12
radio input "true"
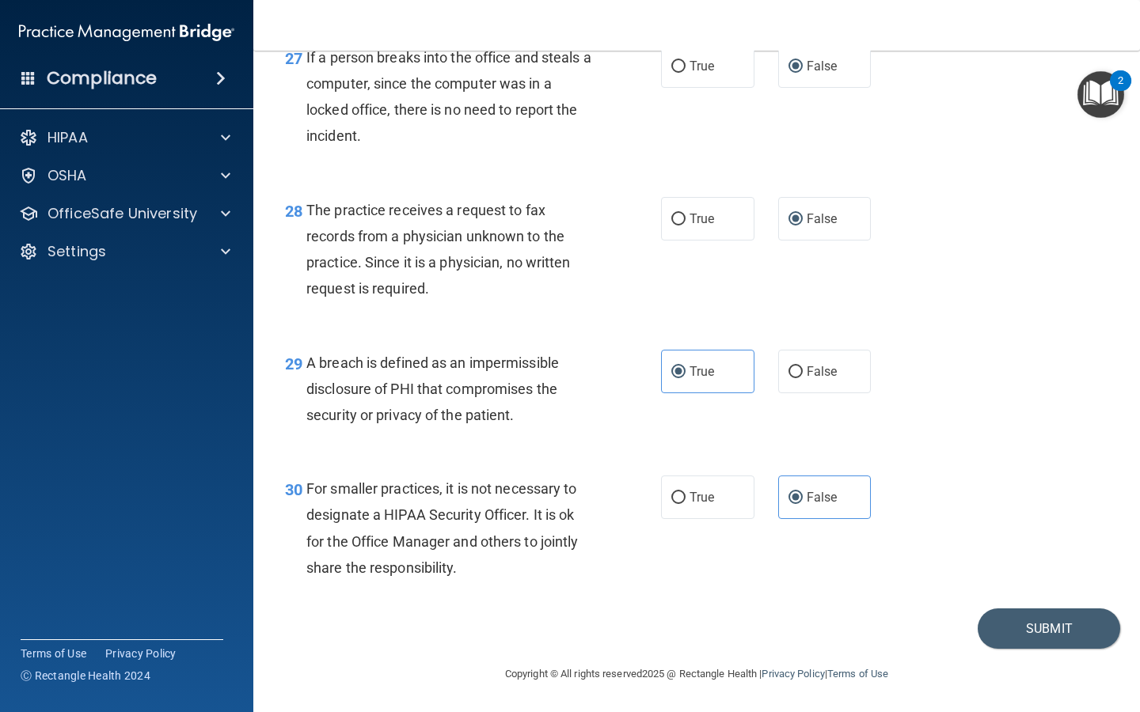
scroll to position [3919, 0]
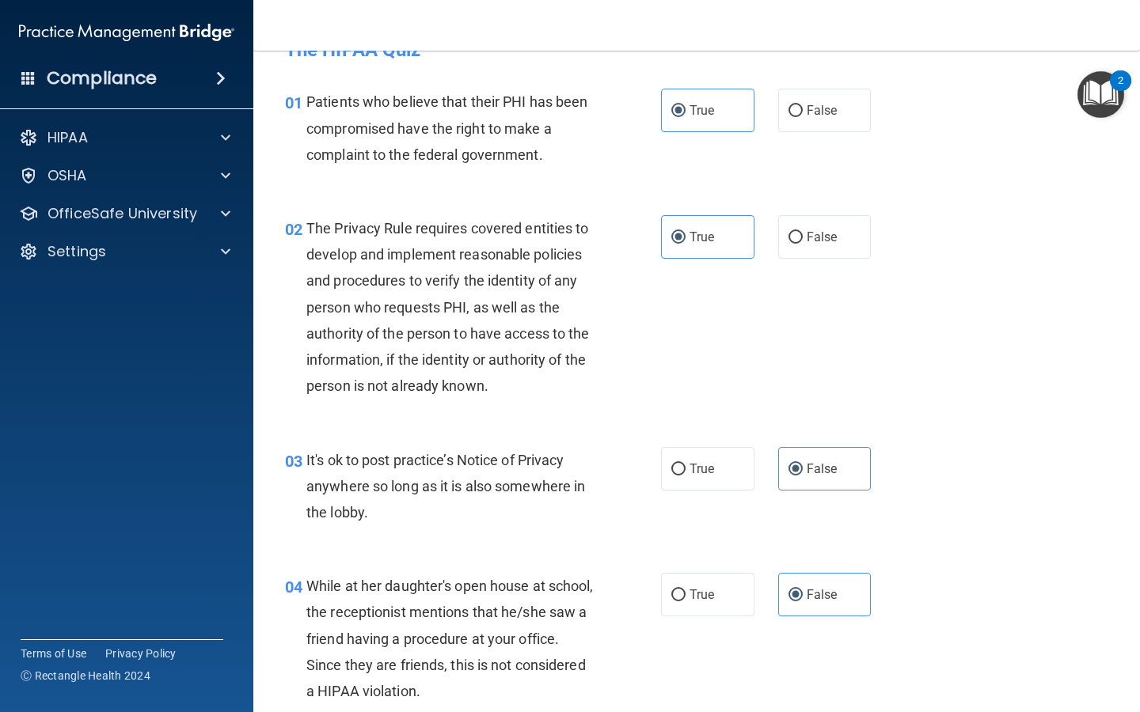
click at [944, 385] on div "02 The Privacy Rule requires covered entities to develop and implement reasonab…" at bounding box center [696, 311] width 847 height 232
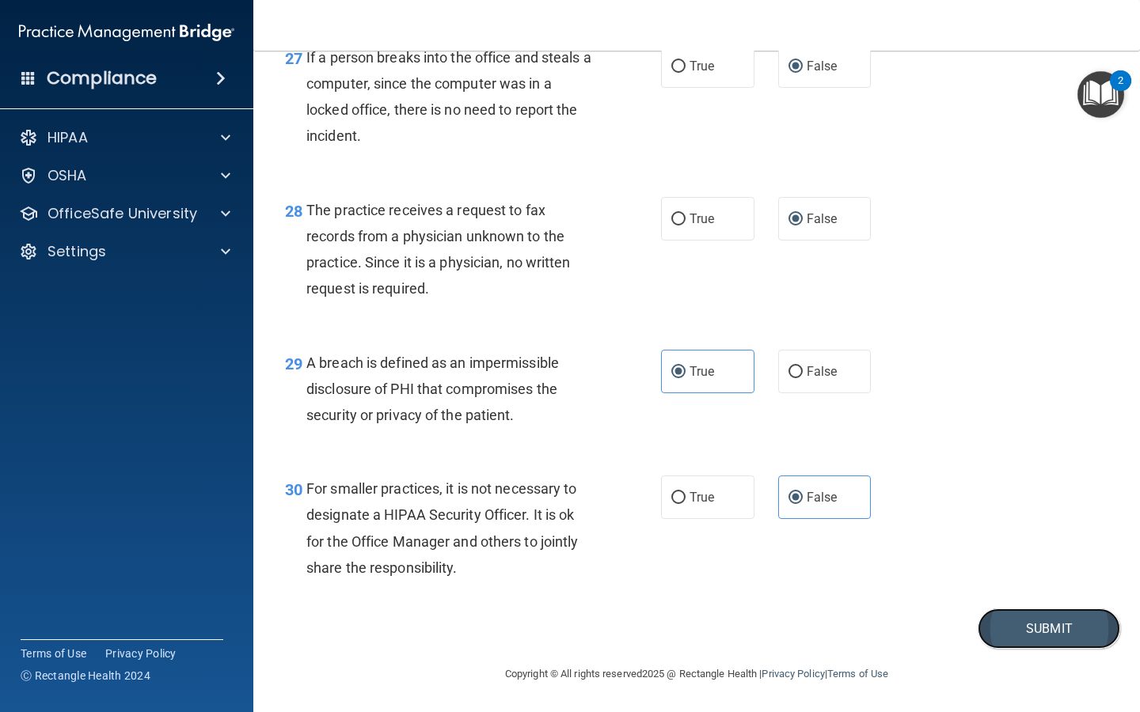
click at [1015, 624] on button "Submit" at bounding box center [1048, 629] width 142 height 40
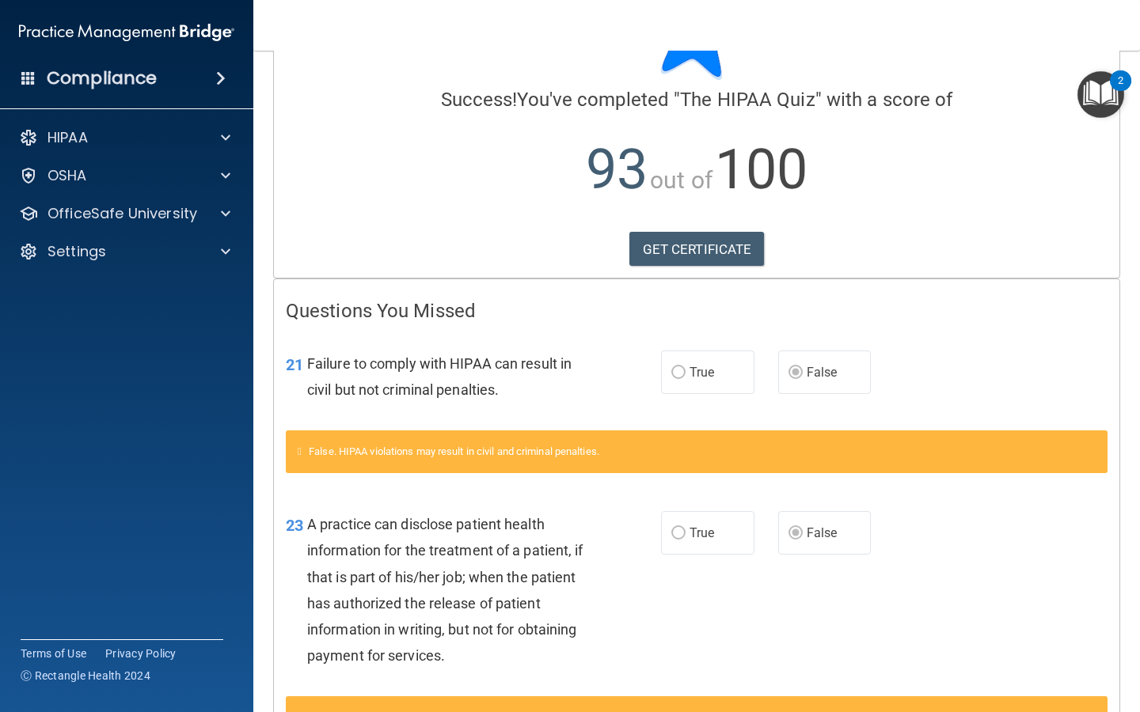
scroll to position [70, 0]
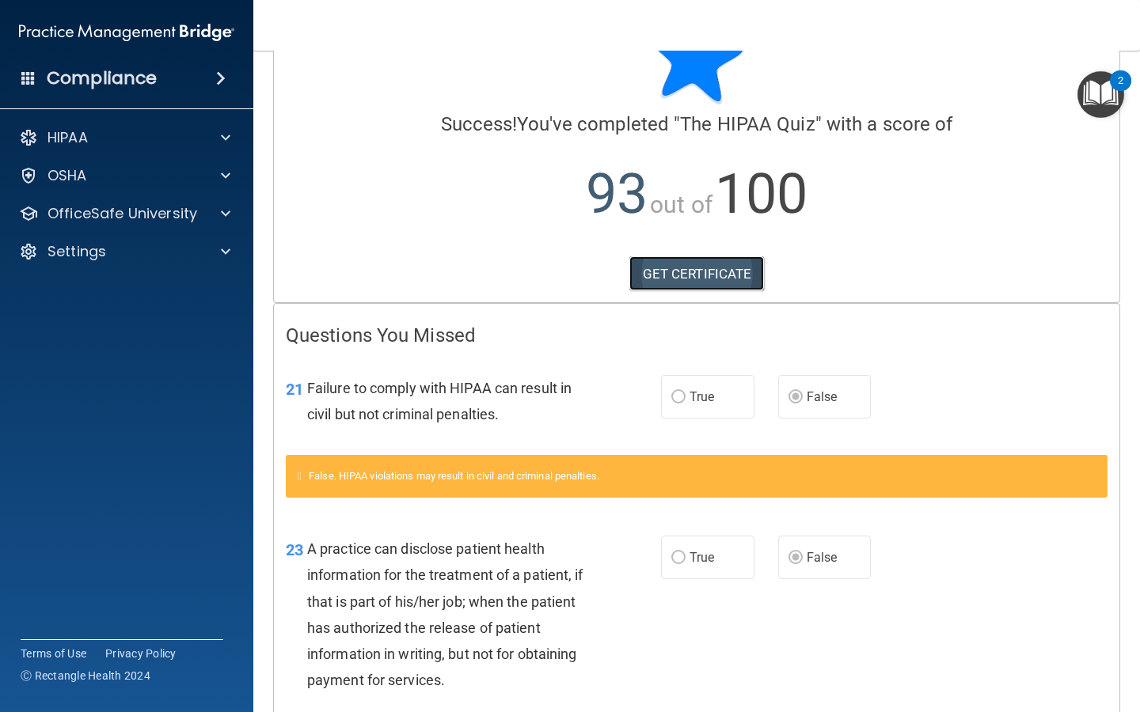
click at [738, 275] on link "GET CERTIFICATE" at bounding box center [696, 273] width 135 height 35
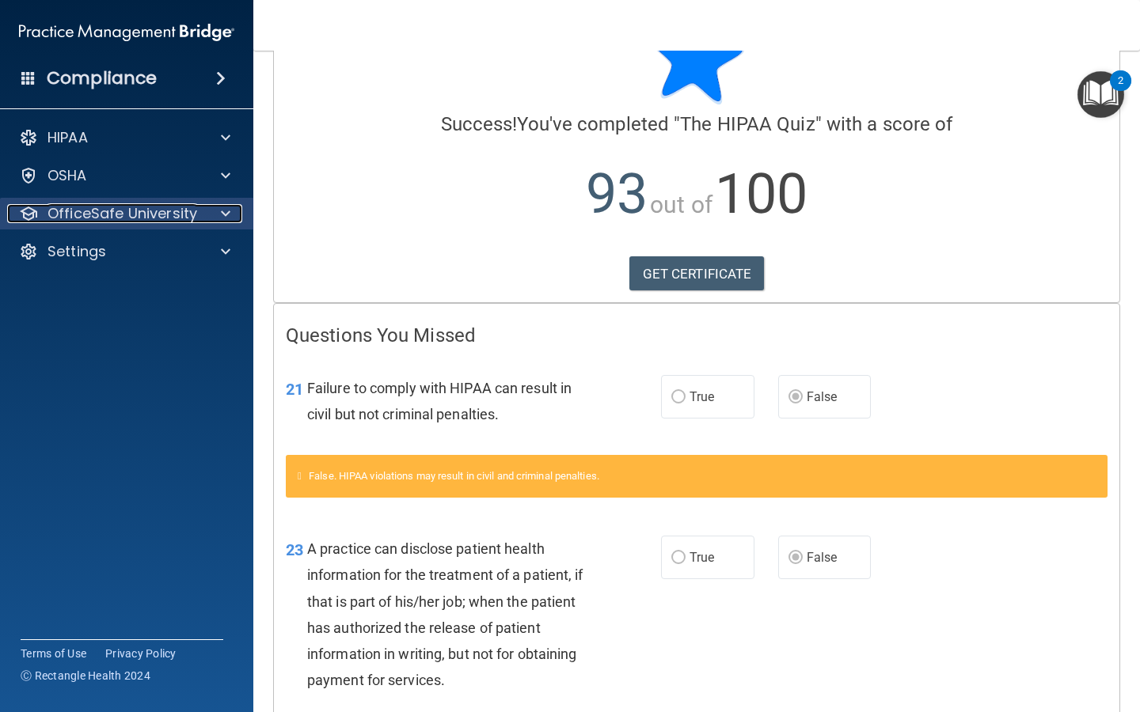
click at [156, 222] on p "OfficeSafe University" at bounding box center [122, 213] width 150 height 19
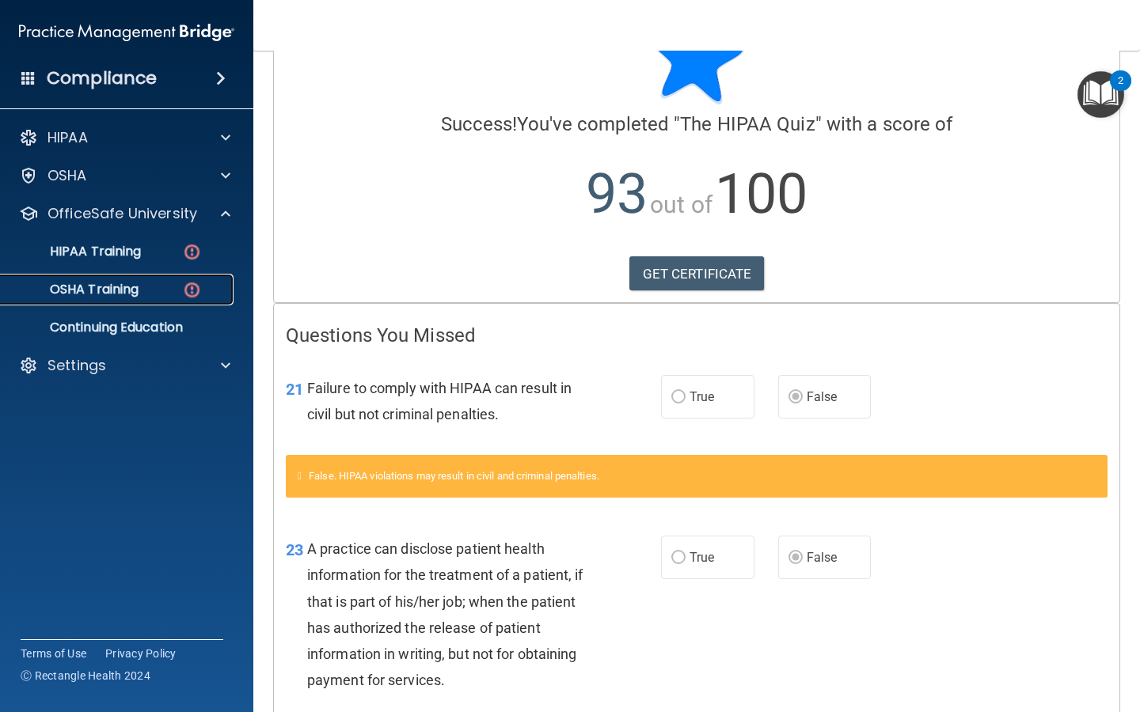
click at [169, 293] on div "OSHA Training" at bounding box center [118, 290] width 216 height 16
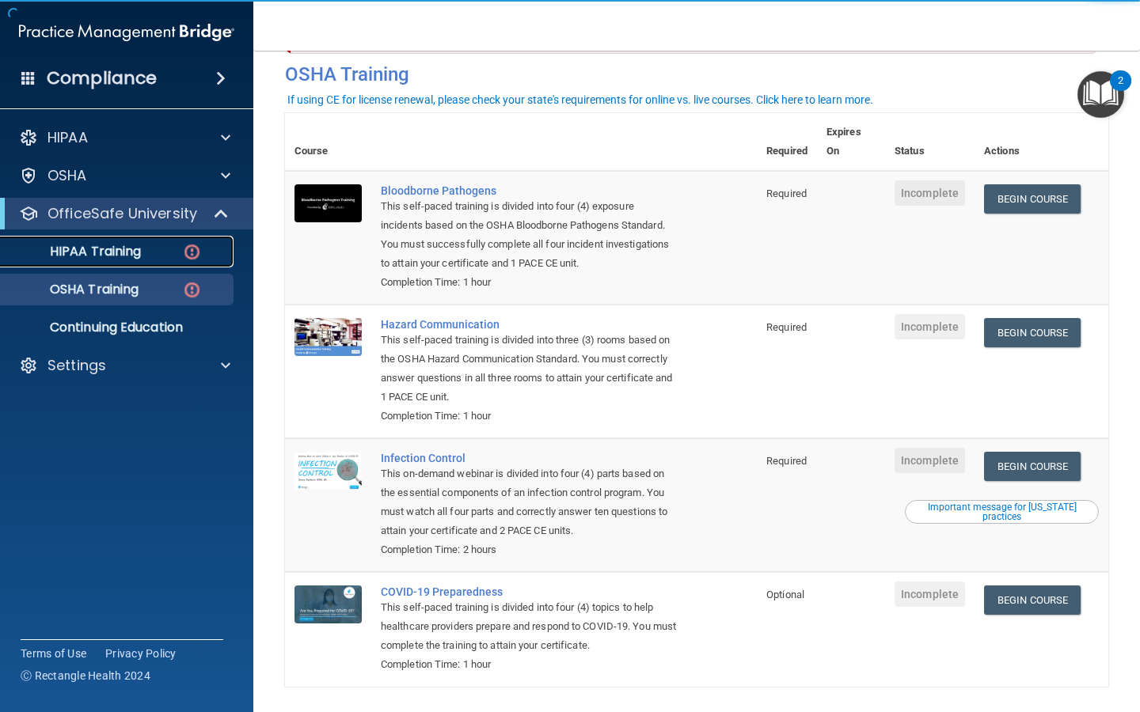
click at [167, 253] on div "HIPAA Training" at bounding box center [118, 252] width 216 height 16
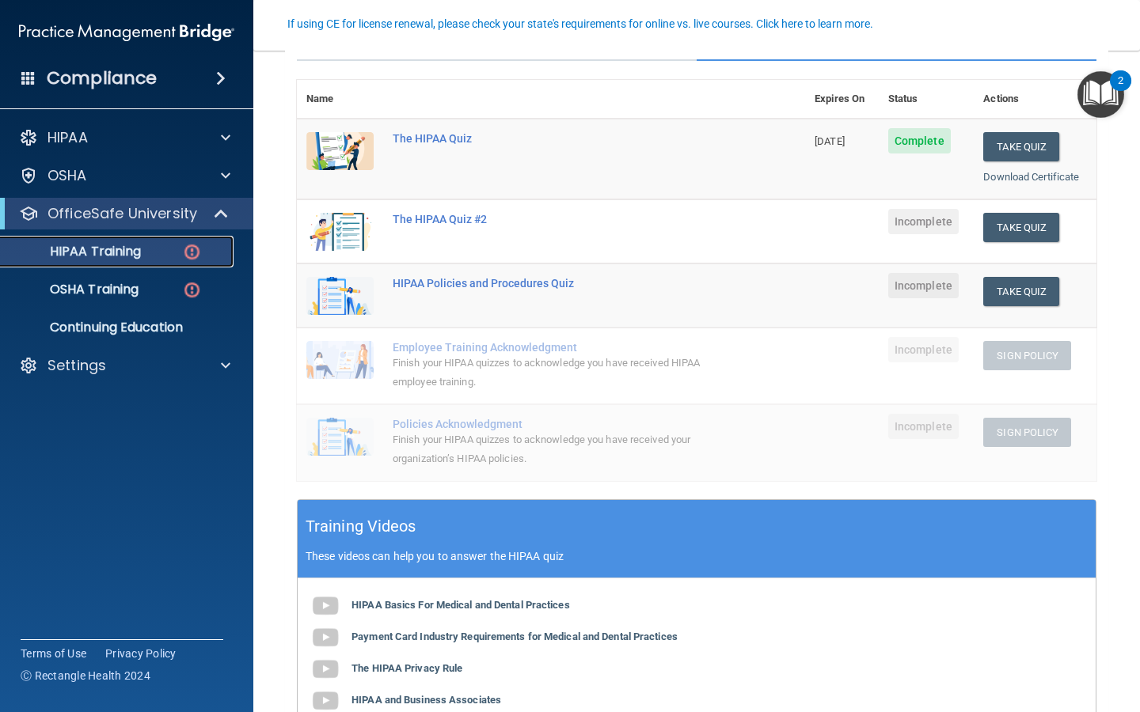
scroll to position [137, 0]
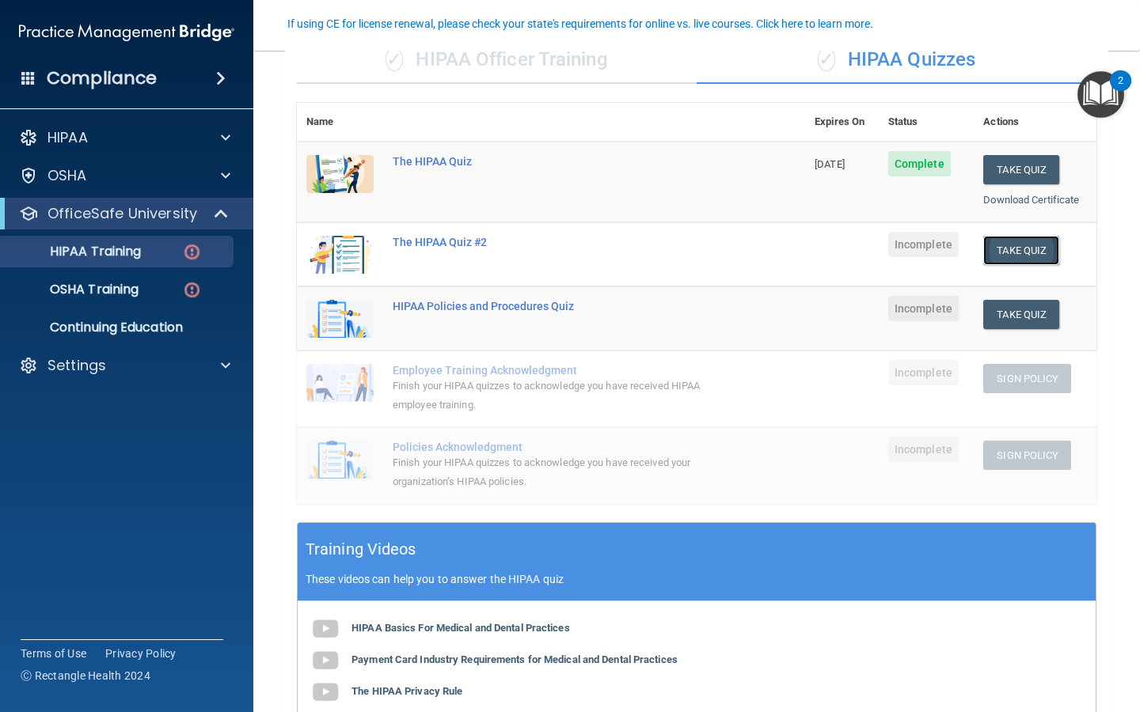
click at [1025, 251] on button "Take Quiz" at bounding box center [1021, 250] width 76 height 29
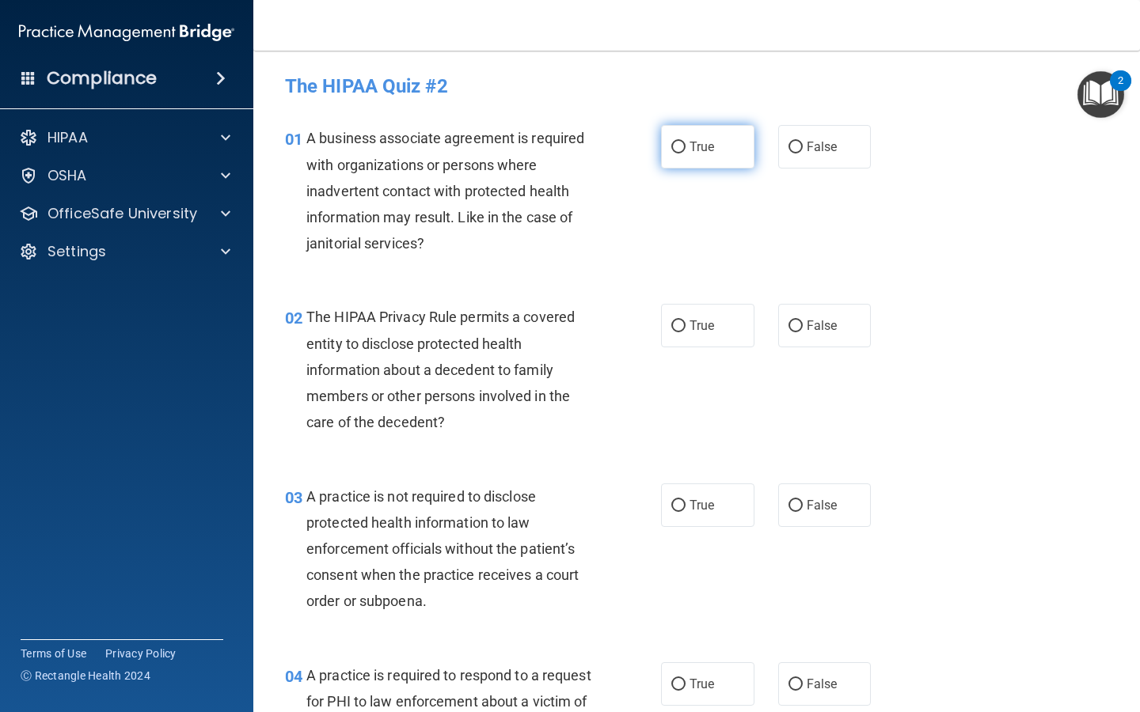
click at [682, 154] on label "True" at bounding box center [707, 147] width 93 height 44
click at [682, 154] on input "True" at bounding box center [678, 148] width 14 height 12
radio input "true"
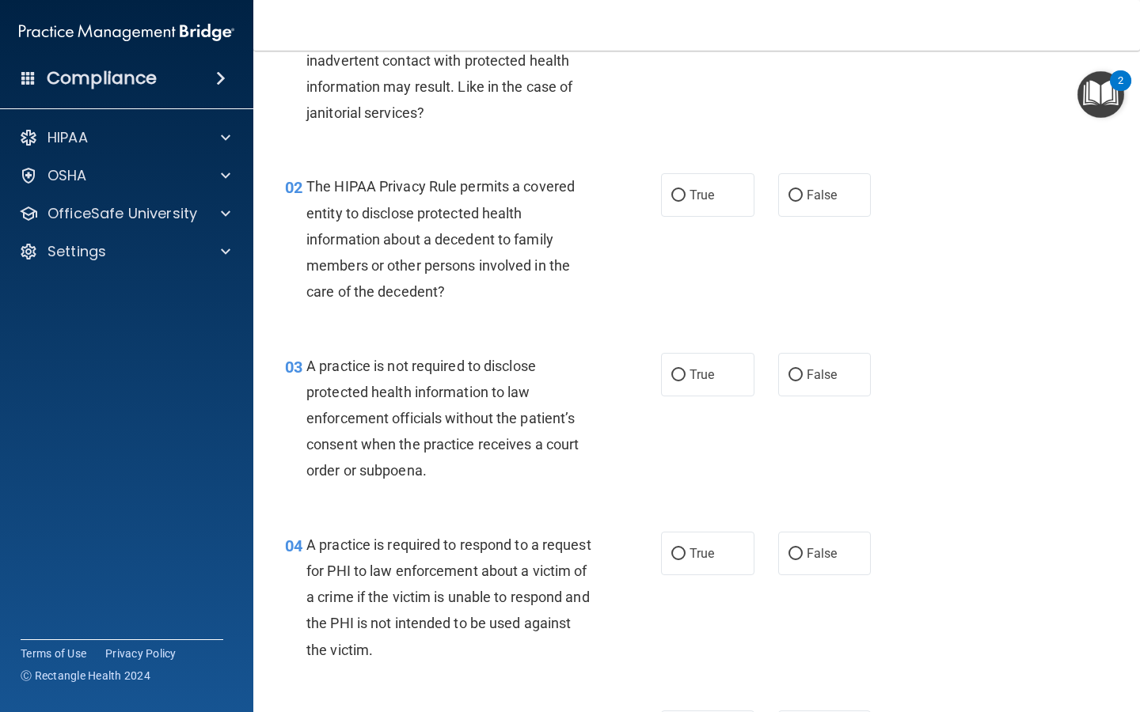
scroll to position [135, 0]
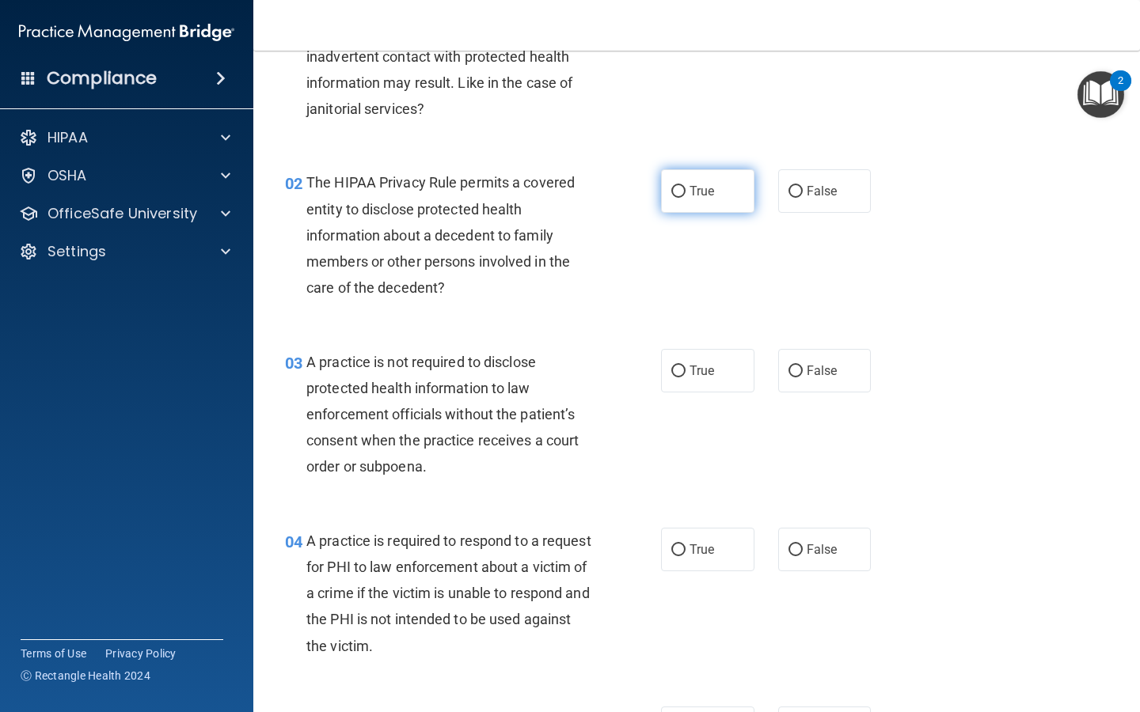
click at [673, 197] on input "True" at bounding box center [678, 192] width 14 height 12
radio input "true"
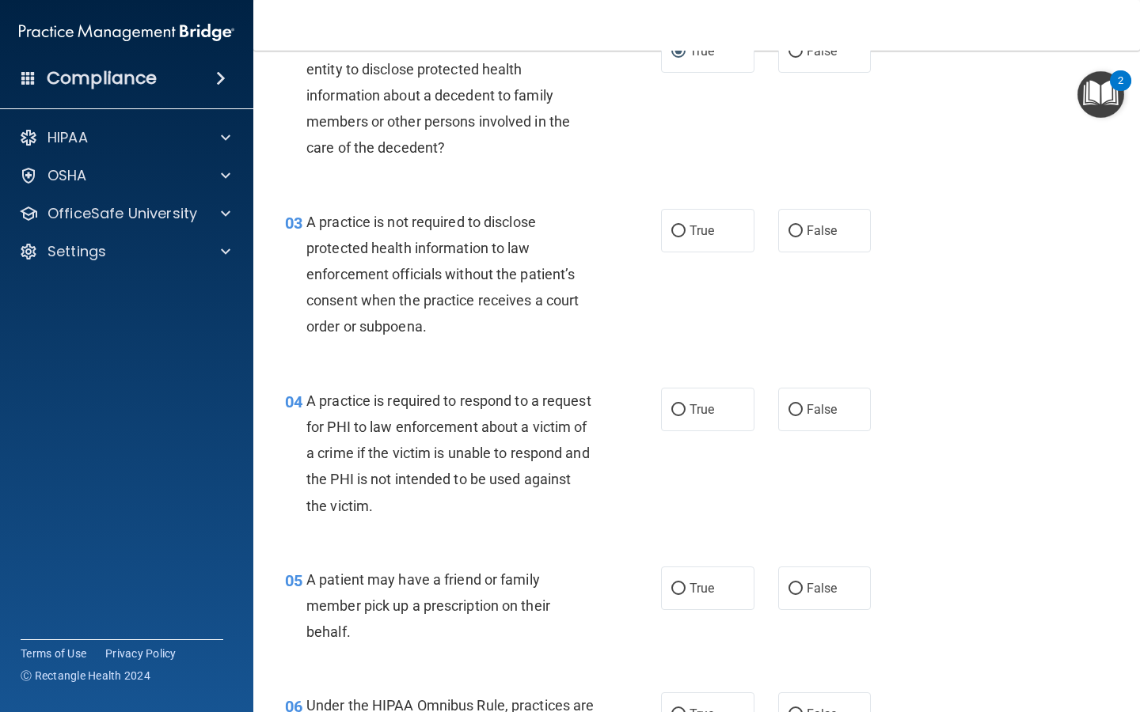
scroll to position [283, 0]
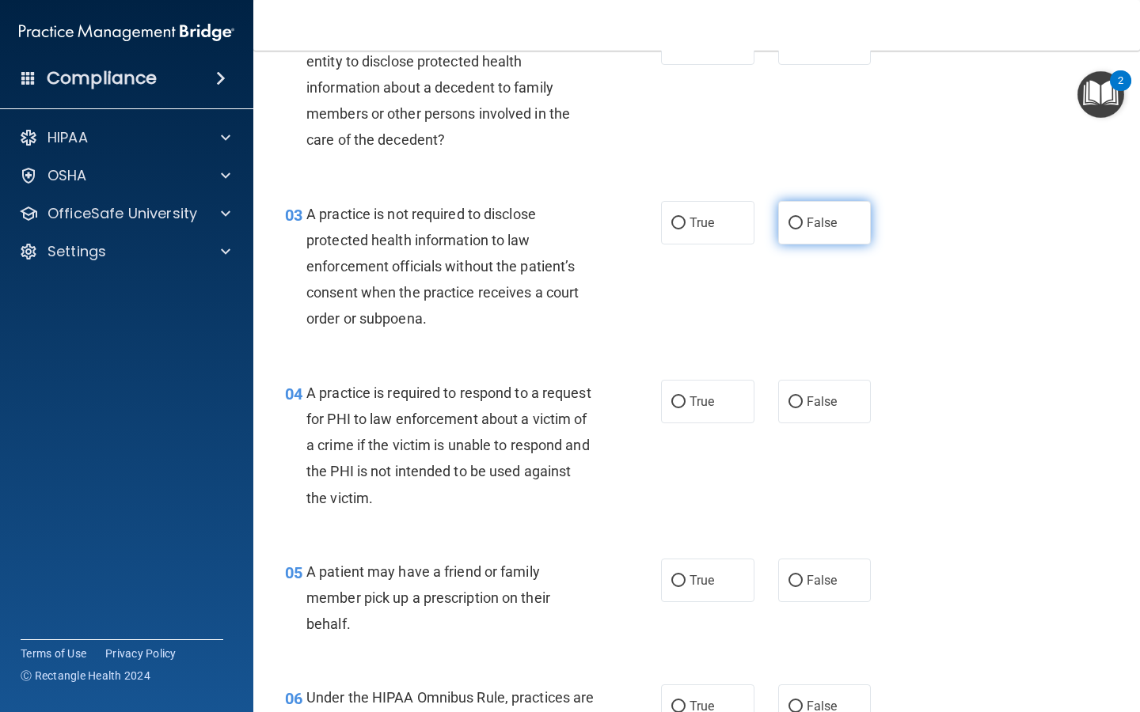
click at [793, 239] on label "False" at bounding box center [824, 223] width 93 height 44
click at [793, 230] on input "False" at bounding box center [795, 224] width 14 height 12
radio input "true"
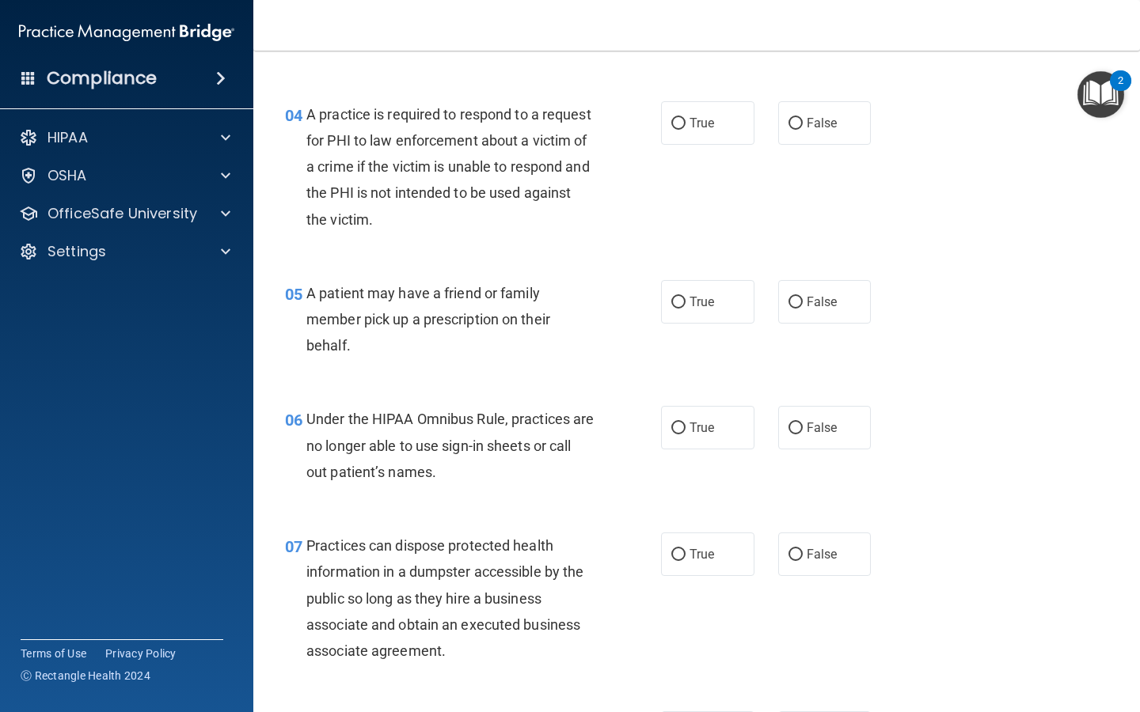
scroll to position [565, 0]
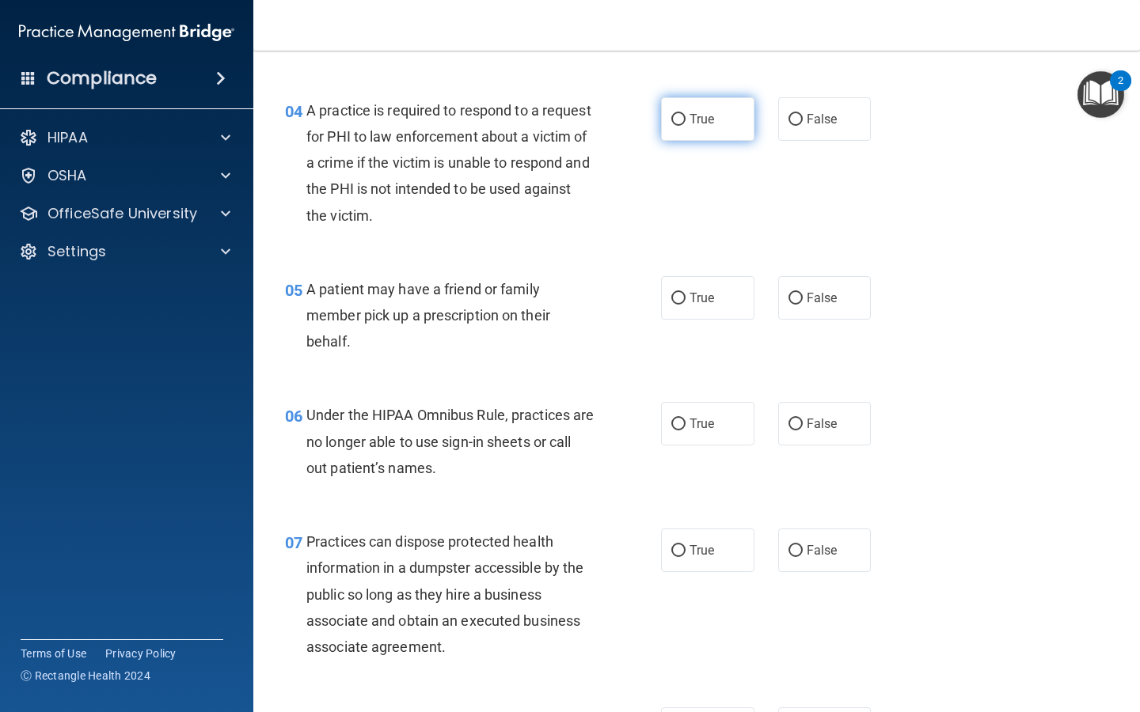
click at [670, 138] on label "True" at bounding box center [707, 119] width 93 height 44
click at [671, 126] on input "True" at bounding box center [678, 120] width 14 height 12
radio input "true"
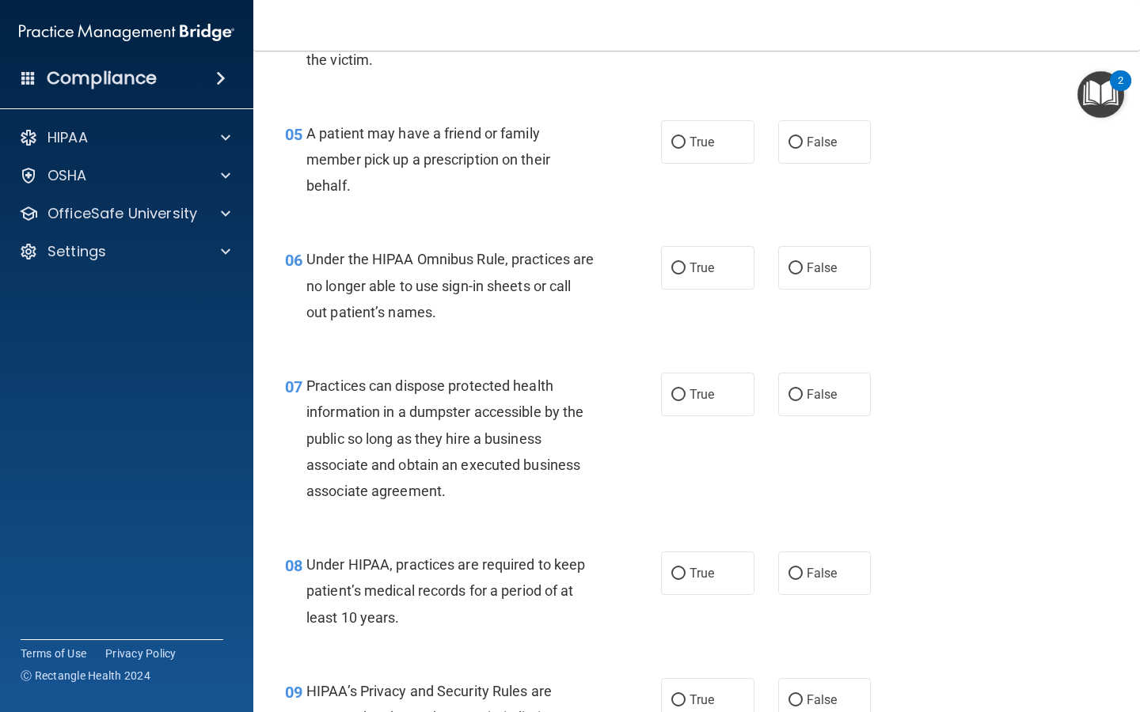
scroll to position [722, 0]
click at [685, 155] on label "True" at bounding box center [707, 142] width 93 height 44
click at [685, 148] on input "True" at bounding box center [678, 142] width 14 height 12
radio input "true"
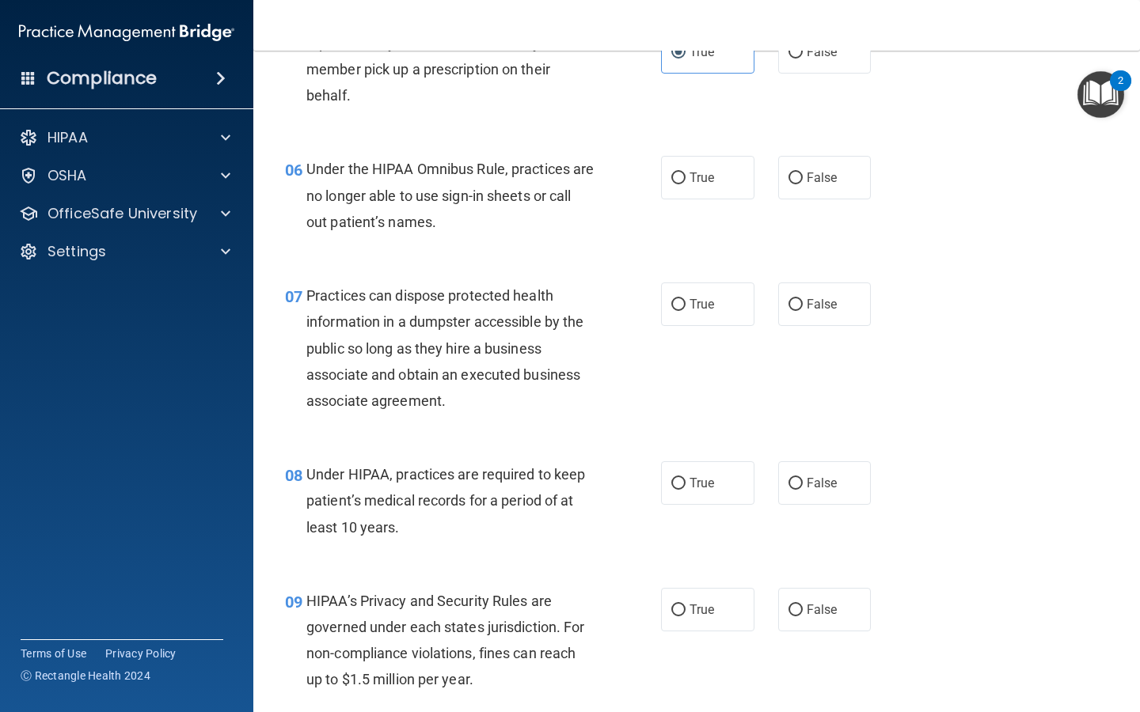
scroll to position [821, 0]
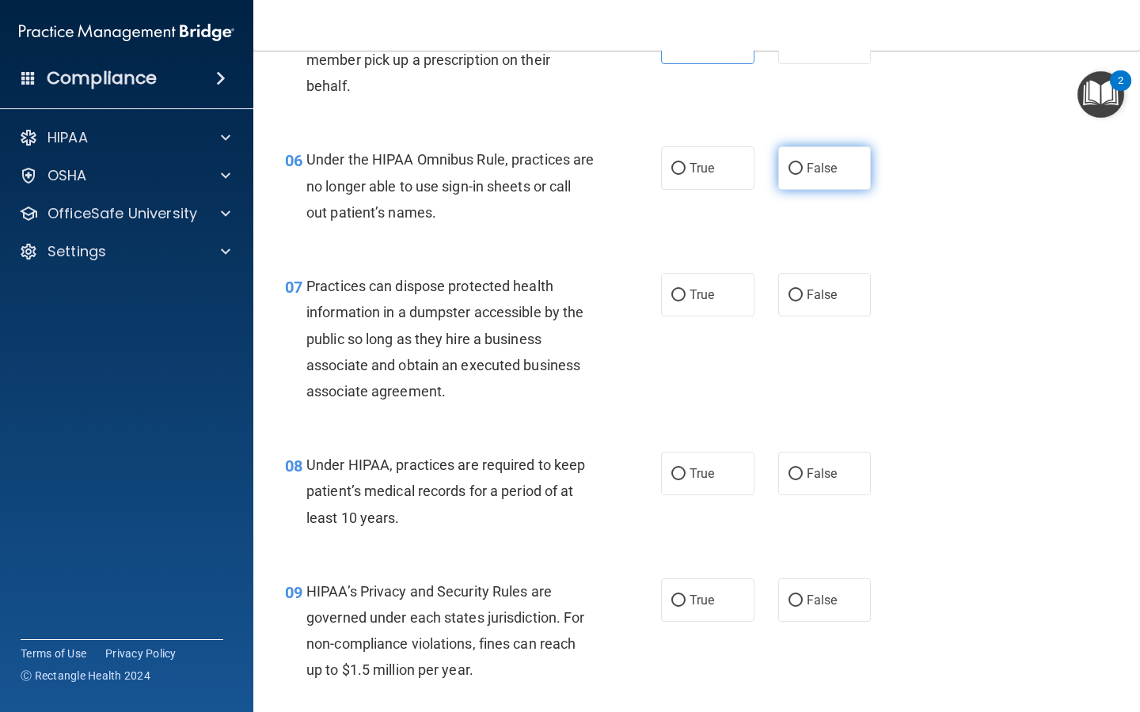
click at [807, 186] on label "False" at bounding box center [824, 168] width 93 height 44
click at [802, 175] on input "False" at bounding box center [795, 169] width 14 height 12
radio input "true"
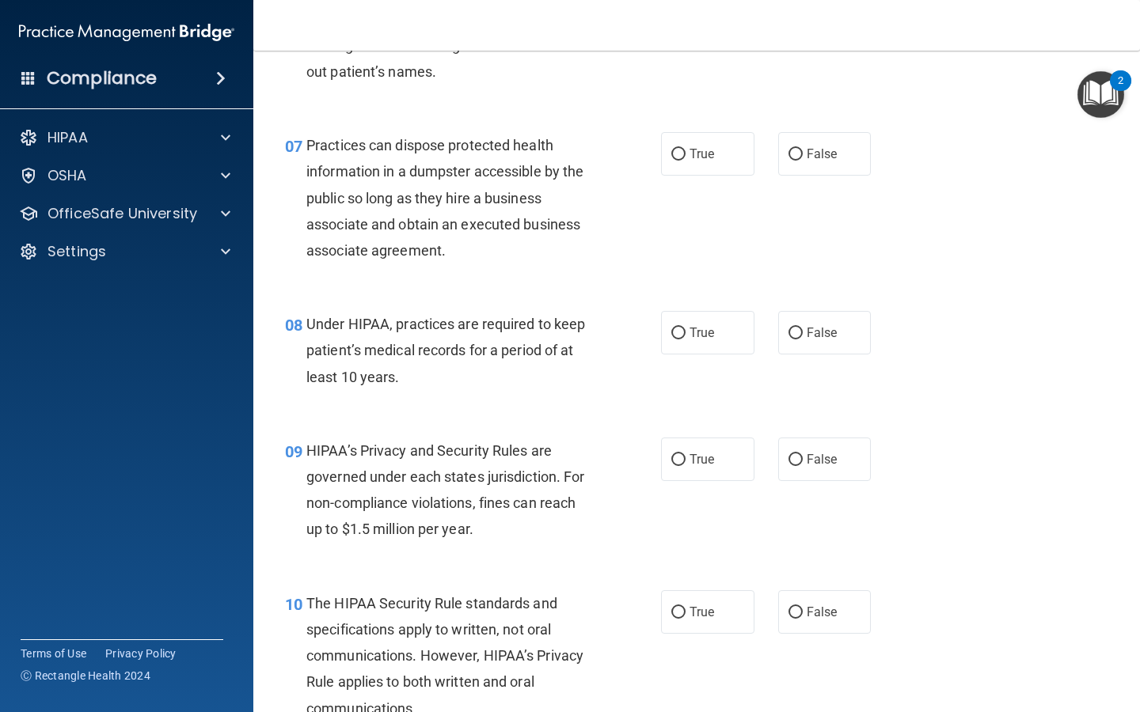
scroll to position [963, 0]
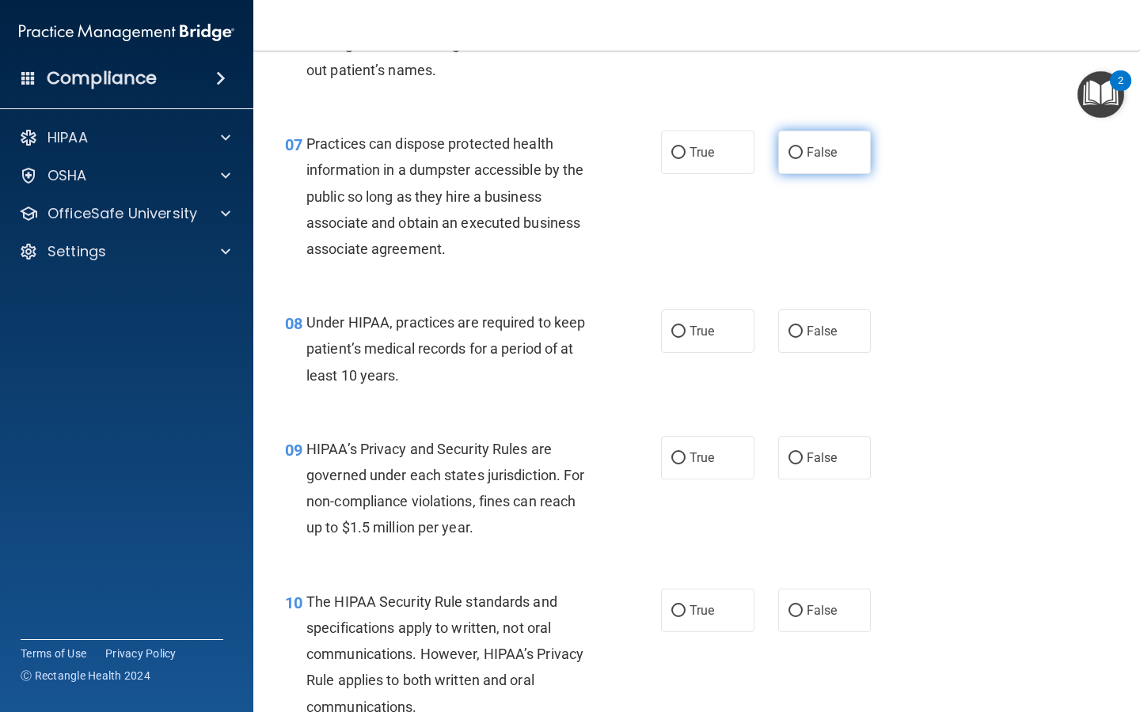
click at [809, 166] on label "False" at bounding box center [824, 153] width 93 height 44
click at [802, 159] on input "False" at bounding box center [795, 153] width 14 height 12
radio input "true"
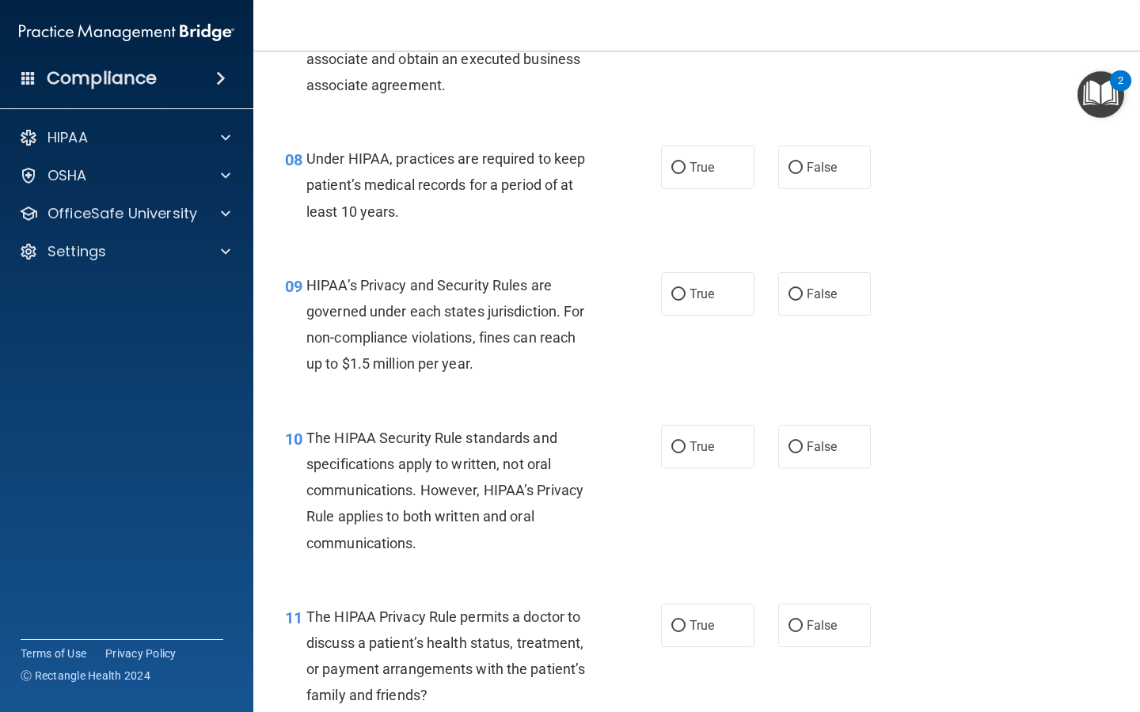
scroll to position [1130, 0]
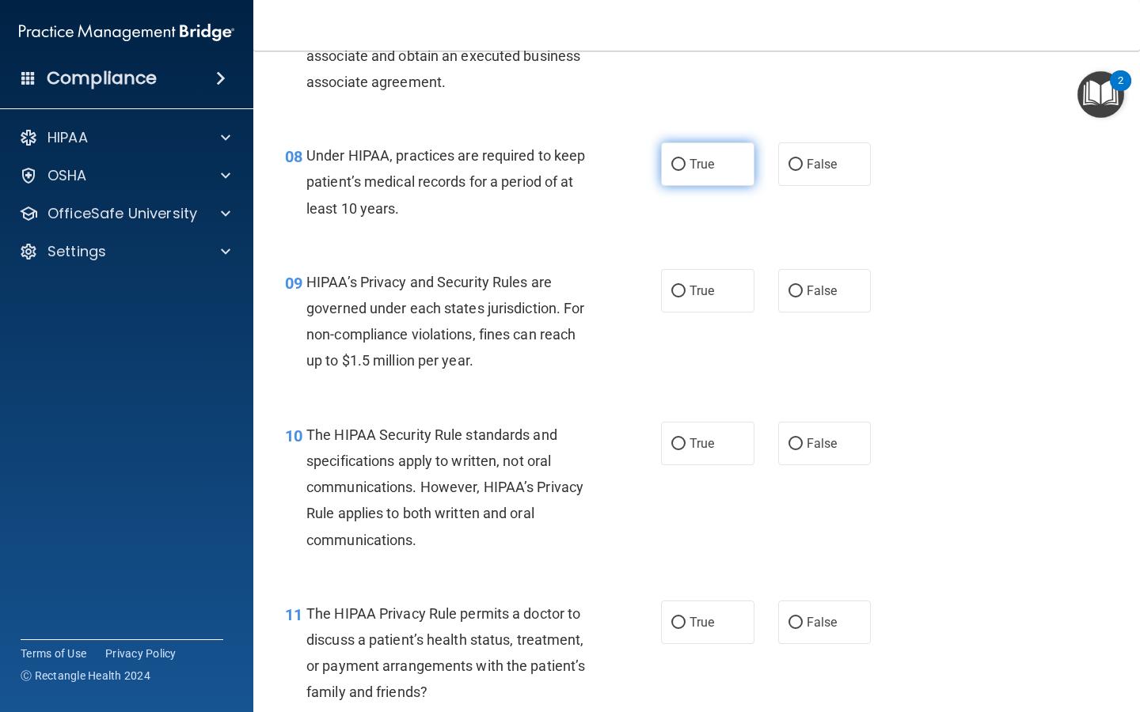
click at [717, 181] on label "True" at bounding box center [707, 164] width 93 height 44
click at [685, 171] on input "True" at bounding box center [678, 165] width 14 height 12
radio input "true"
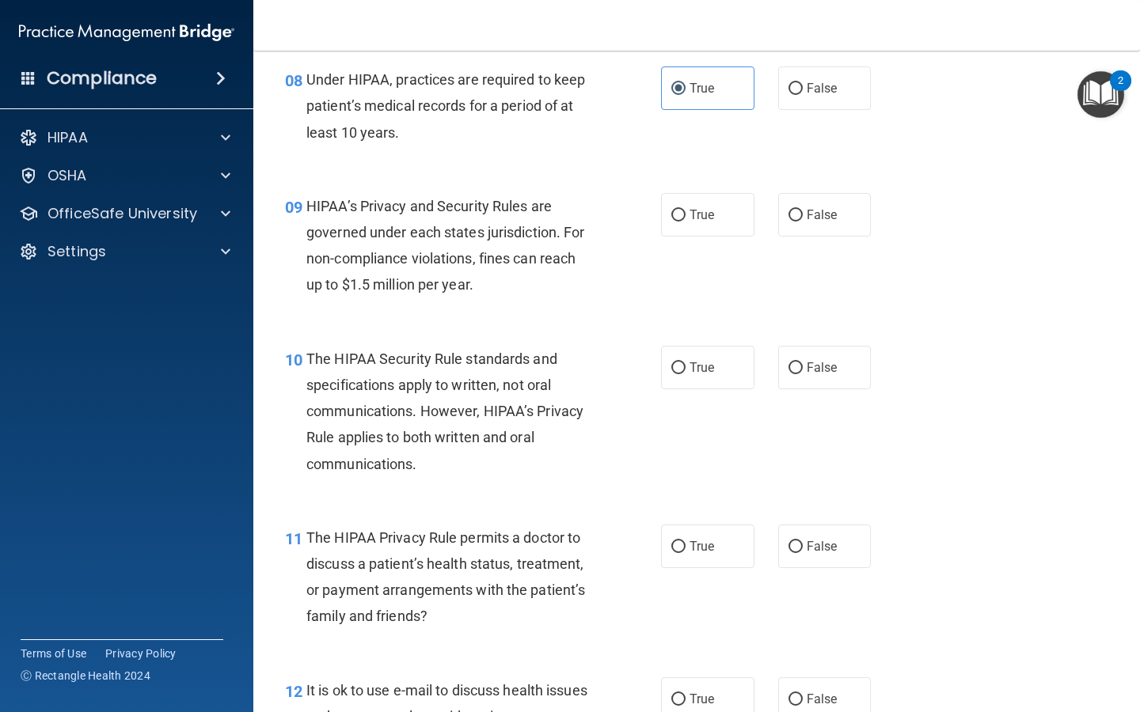
scroll to position [1223, 0]
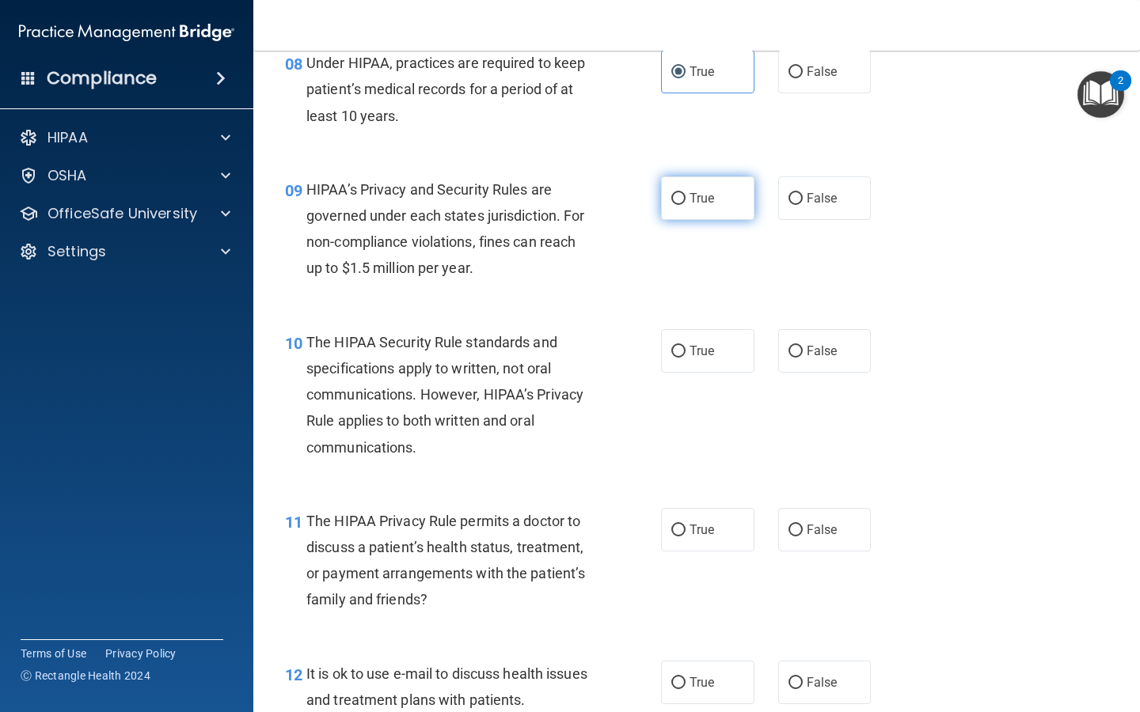
click at [708, 196] on span "True" at bounding box center [701, 198] width 25 height 15
click at [685, 196] on input "True" at bounding box center [678, 199] width 14 height 12
radio input "true"
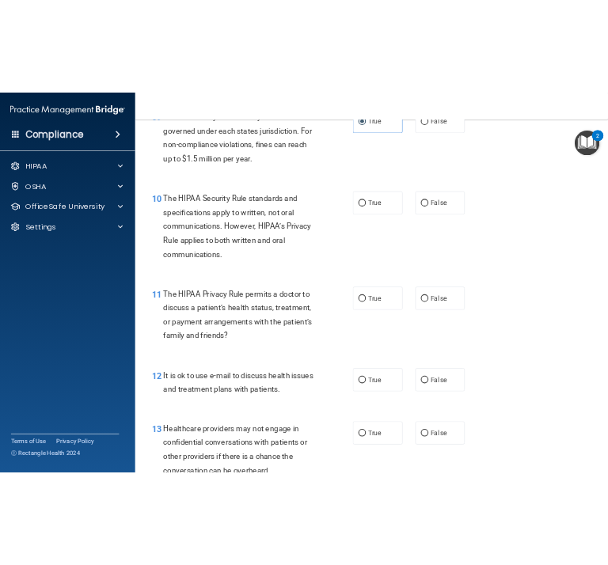
scroll to position [1369, 0]
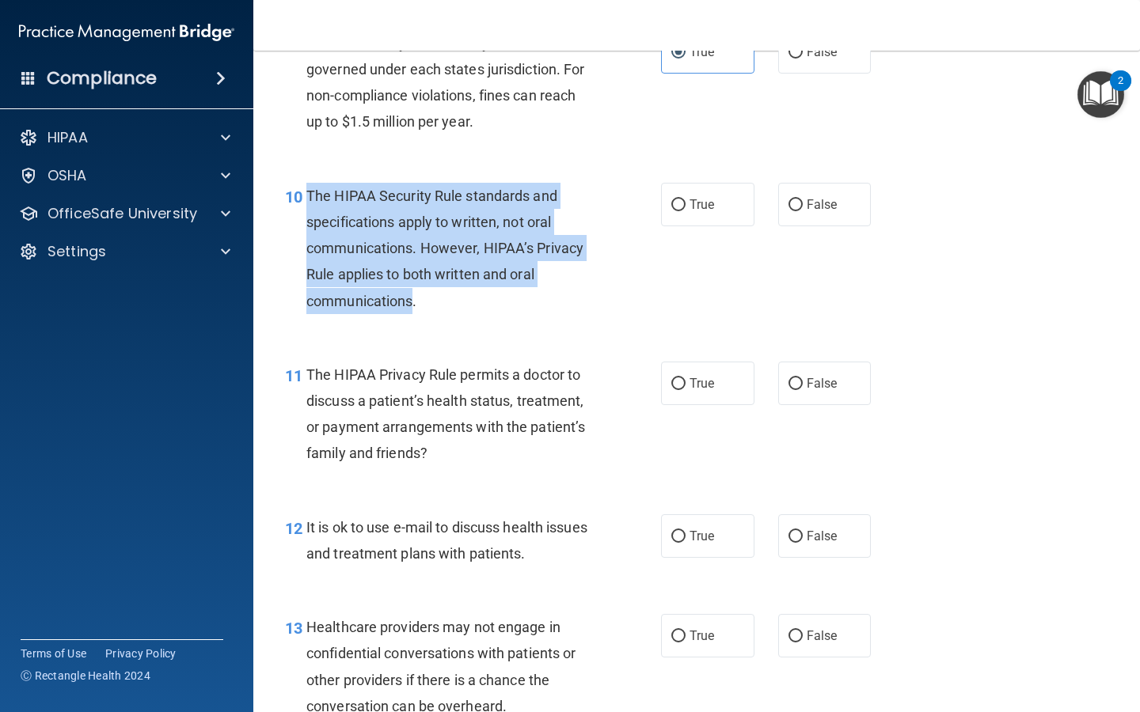
drag, startPoint x: 415, startPoint y: 304, endPoint x: 308, endPoint y: 202, distance: 148.3
click at [308, 202] on span "The HIPAA Security Rule standards and specifications apply to written, not oral…" at bounding box center [444, 249] width 277 height 122
copy span "The HIPAA Security Rule standards and specifications apply to written, not oral…"
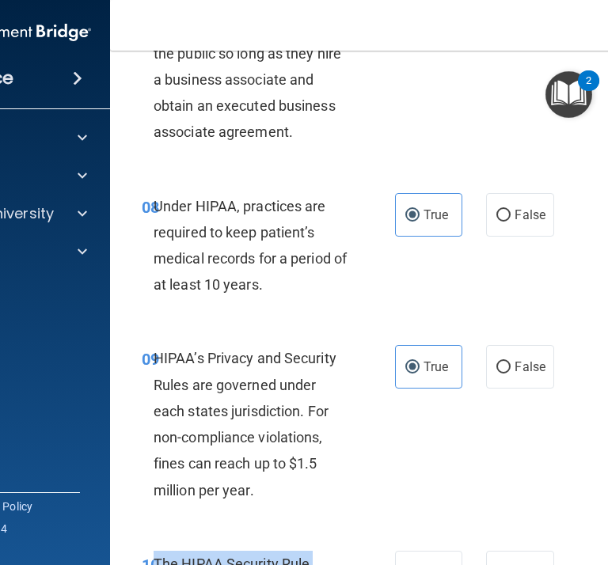
scroll to position [1685, 0]
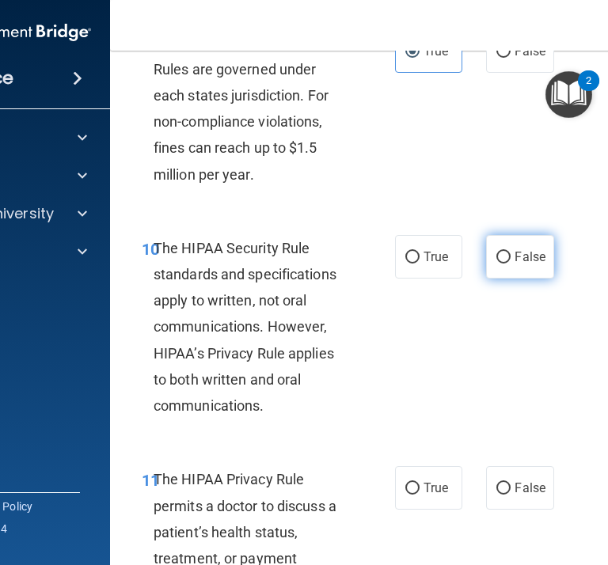
click at [487, 264] on label "False" at bounding box center [519, 257] width 67 height 44
click at [496, 264] on input "False" at bounding box center [503, 258] width 14 height 12
radio input "true"
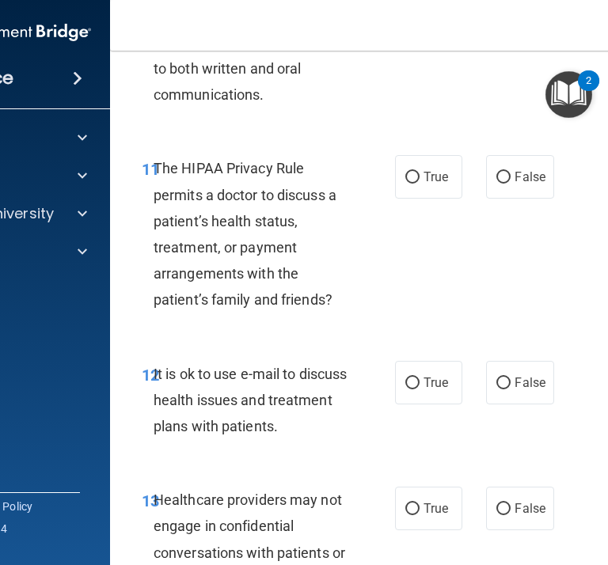
scroll to position [2001, 0]
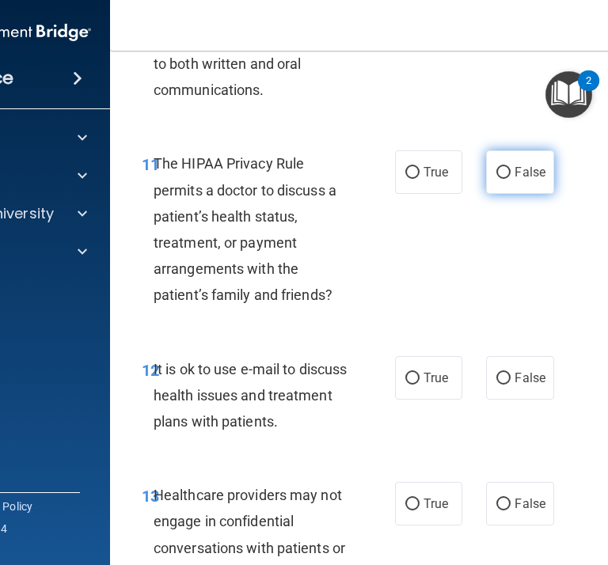
click at [521, 176] on span "False" at bounding box center [529, 172] width 31 height 15
click at [510, 176] on input "False" at bounding box center [503, 173] width 14 height 12
radio input "true"
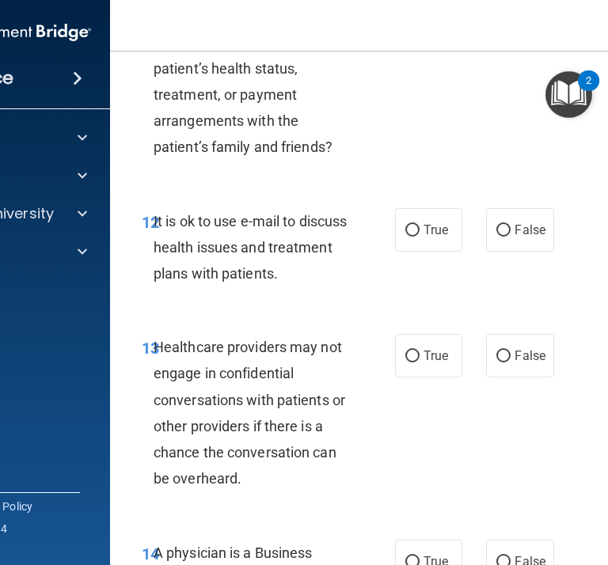
scroll to position [2152, 0]
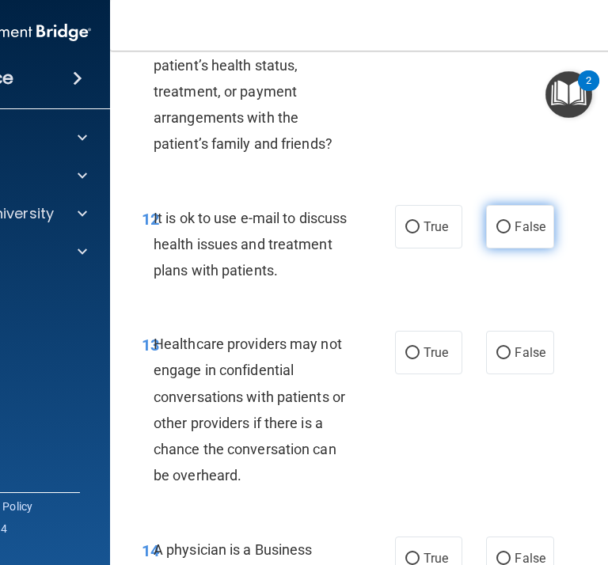
click at [521, 235] on label "False" at bounding box center [519, 227] width 67 height 44
click at [510, 233] on input "False" at bounding box center [503, 228] width 14 height 12
radio input "true"
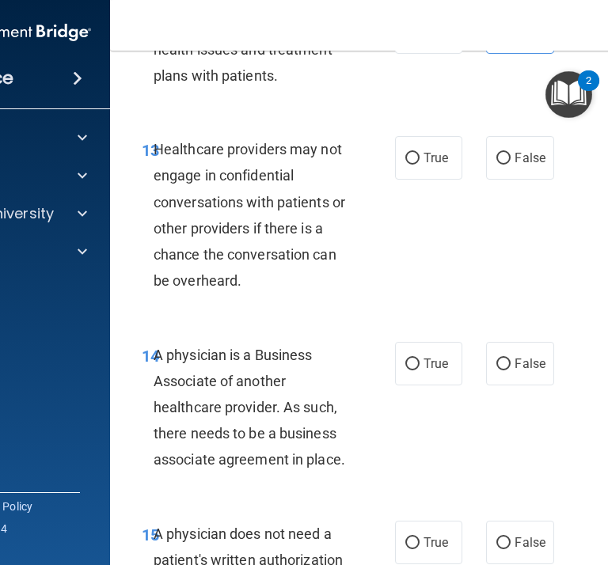
scroll to position [2344, 0]
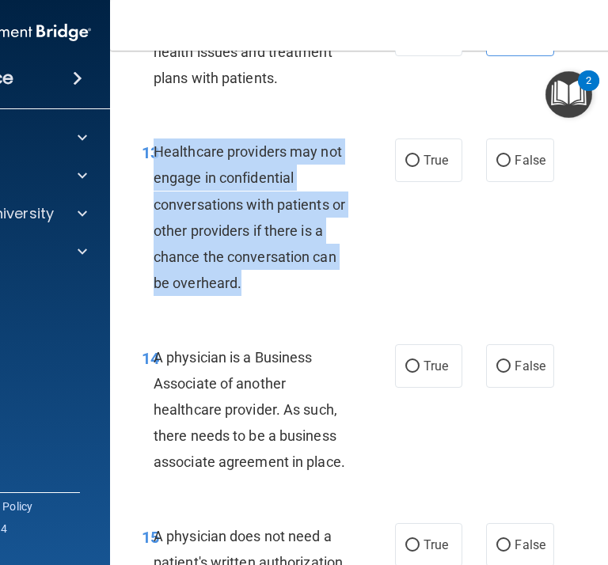
drag, startPoint x: 239, startPoint y: 289, endPoint x: 157, endPoint y: 160, distance: 153.0
click at [157, 160] on span "Healthcare providers may not engage in confidential conversations with patients…" at bounding box center [250, 217] width 192 height 148
copy span "Healthcare providers may not engage in confidential conversations with patients…"
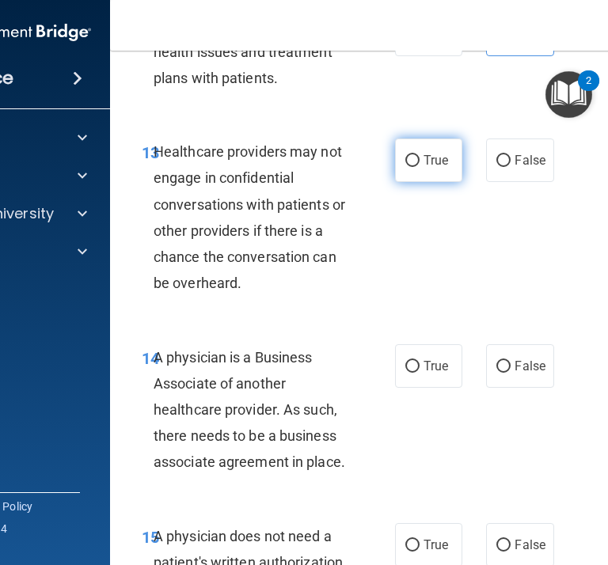
click at [445, 164] on span "True" at bounding box center [435, 160] width 25 height 15
click at [419, 164] on input "True" at bounding box center [412, 161] width 14 height 12
radio input "true"
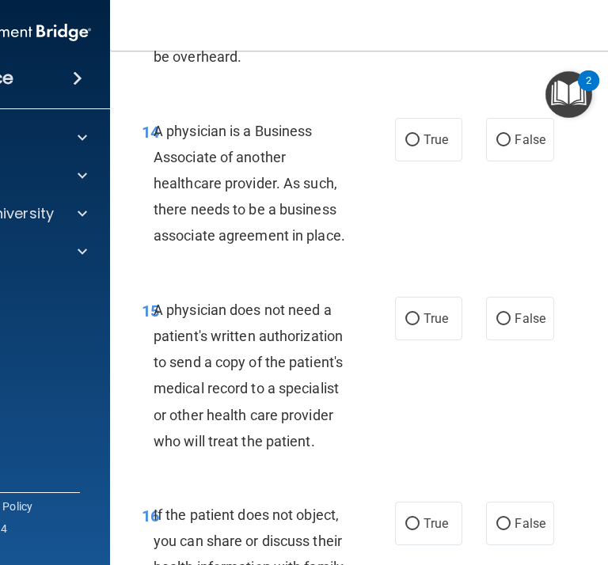
scroll to position [2576, 0]
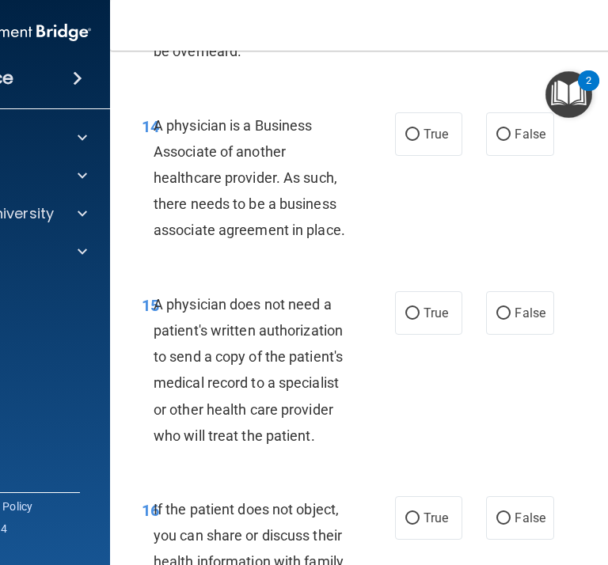
click at [340, 232] on span "A physician is a Business Associate of another healthcare provider. As such, th…" at bounding box center [250, 178] width 192 height 122
drag, startPoint x: 343, startPoint y: 233, endPoint x: 157, endPoint y: 133, distance: 211.7
click at [157, 133] on span "A physician is a Business Associate of another healthcare provider. As such, th…" at bounding box center [250, 178] width 192 height 122
copy span "A physician is a Business Associate of another healthcare provider. As such, th…"
click at [438, 137] on span "True" at bounding box center [435, 134] width 25 height 15
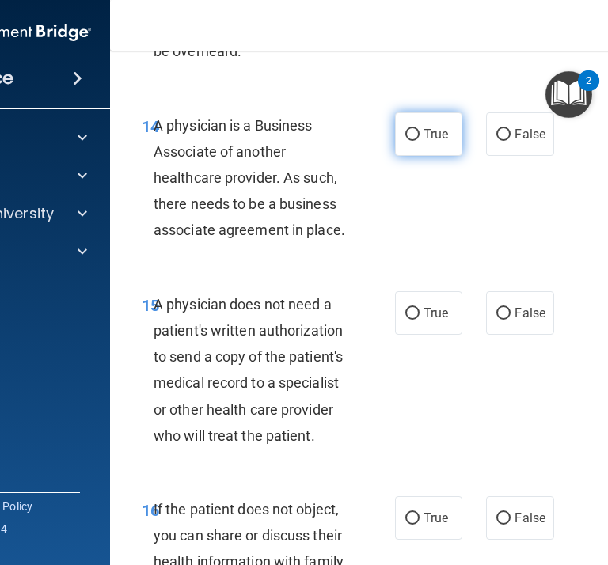
click at [419, 137] on input "True" at bounding box center [412, 135] width 14 height 12
radio input "true"
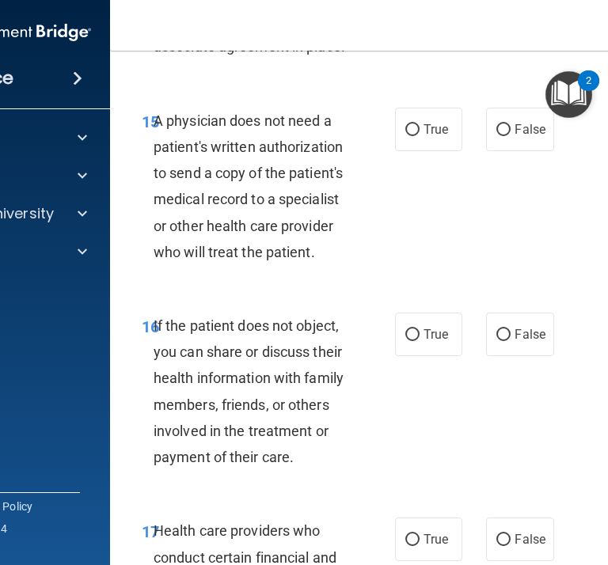
scroll to position [2760, 0]
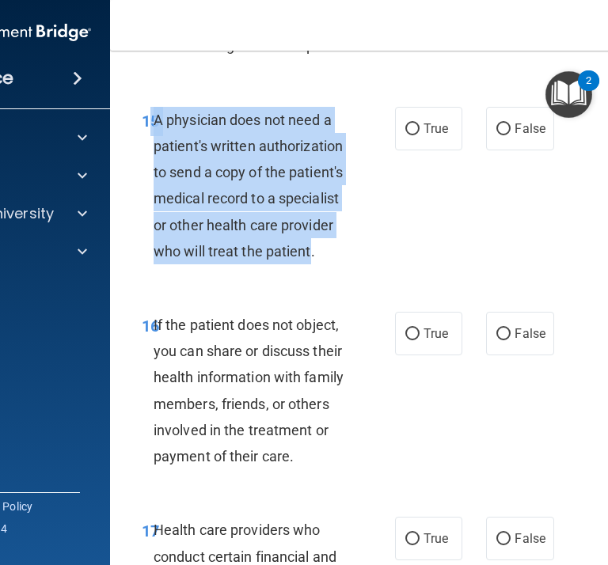
drag, startPoint x: 311, startPoint y: 254, endPoint x: 152, endPoint y: 123, distance: 206.3
click at [152, 123] on div "15 A physician does not need a patient's written authorization to send a copy o…" at bounding box center [268, 189] width 301 height 165
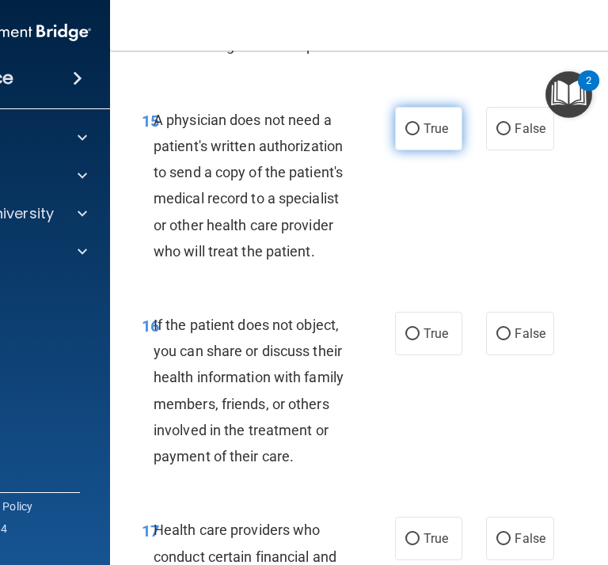
click at [431, 141] on label "True" at bounding box center [428, 129] width 67 height 44
click at [419, 135] on input "True" at bounding box center [412, 129] width 14 height 12
radio input "true"
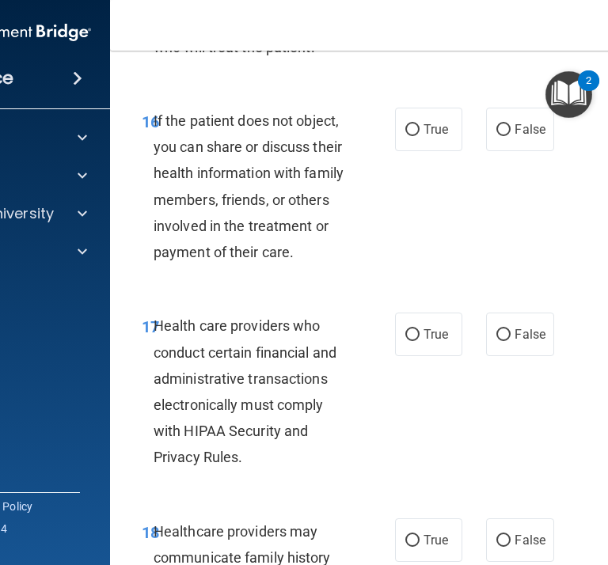
scroll to position [2961, 0]
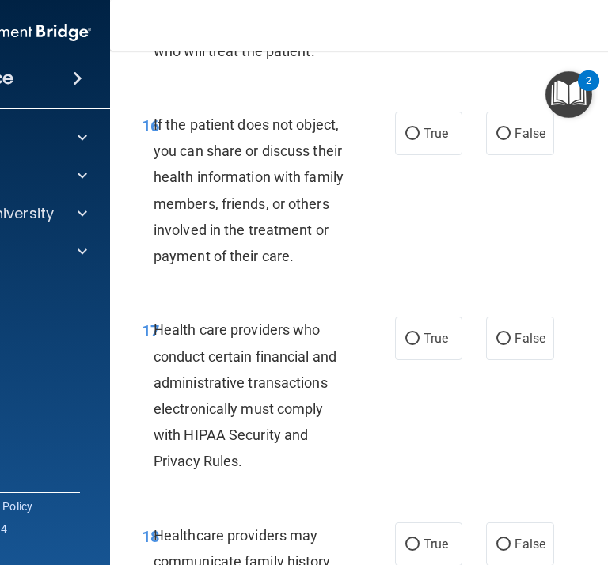
click at [292, 254] on span "If the patient does not object, you can share or discuss their health informati…" at bounding box center [249, 190] width 190 height 148
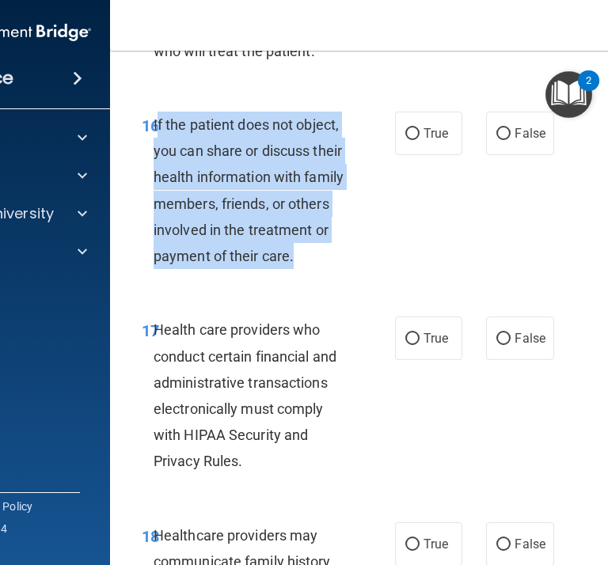
drag, startPoint x: 292, startPoint y: 256, endPoint x: 158, endPoint y: 129, distance: 184.7
click at [158, 130] on span "If the patient does not object, you can share or discuss their health informati…" at bounding box center [249, 190] width 190 height 148
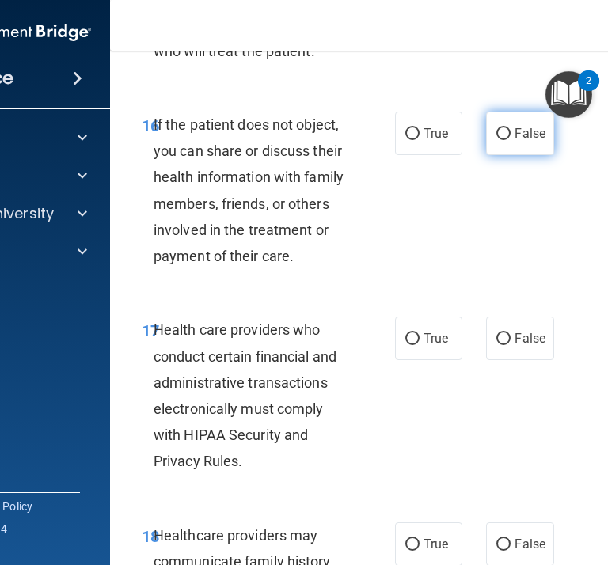
click at [532, 130] on span "False" at bounding box center [529, 133] width 31 height 15
click at [510, 130] on input "False" at bounding box center [503, 134] width 14 height 12
radio input "true"
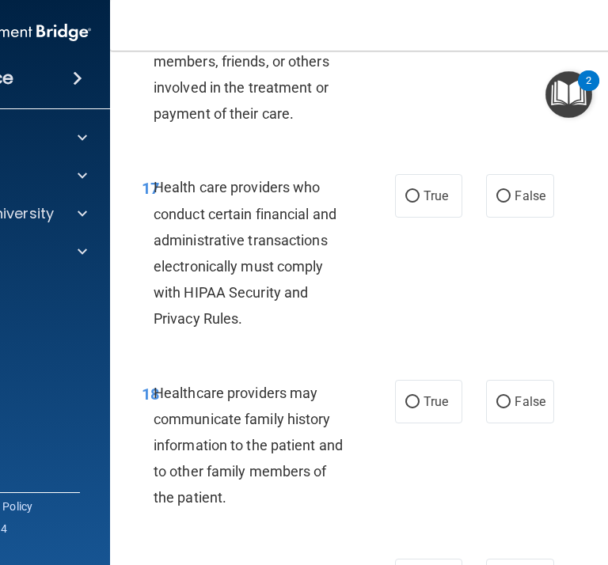
scroll to position [3105, 0]
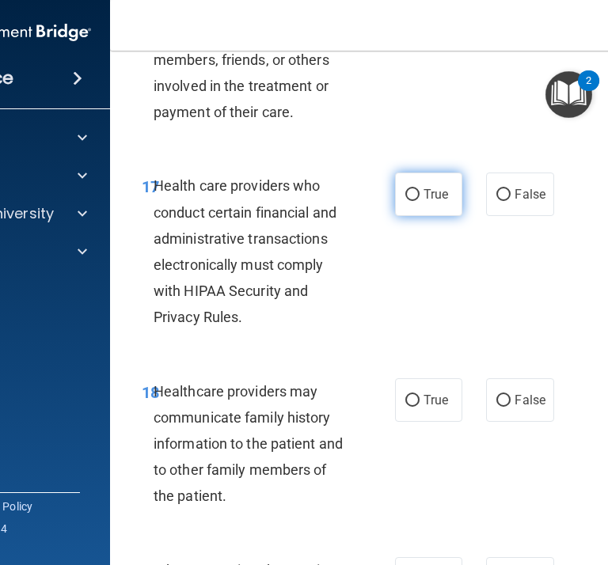
click at [435, 202] on span "True" at bounding box center [435, 194] width 25 height 15
click at [419, 201] on input "True" at bounding box center [412, 195] width 14 height 12
radio input "true"
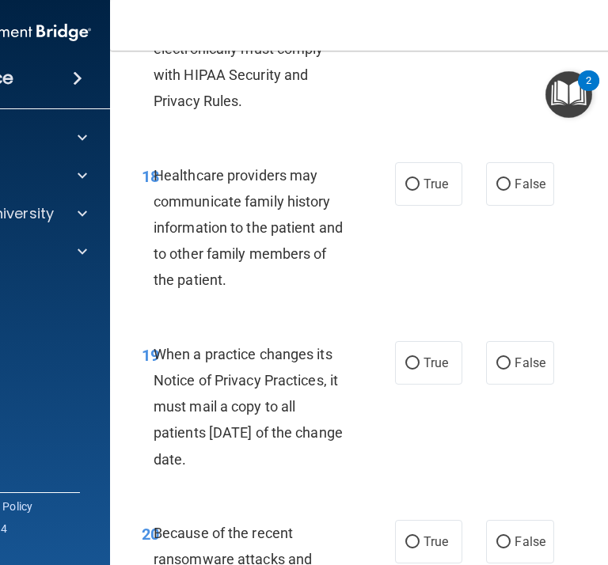
scroll to position [3325, 0]
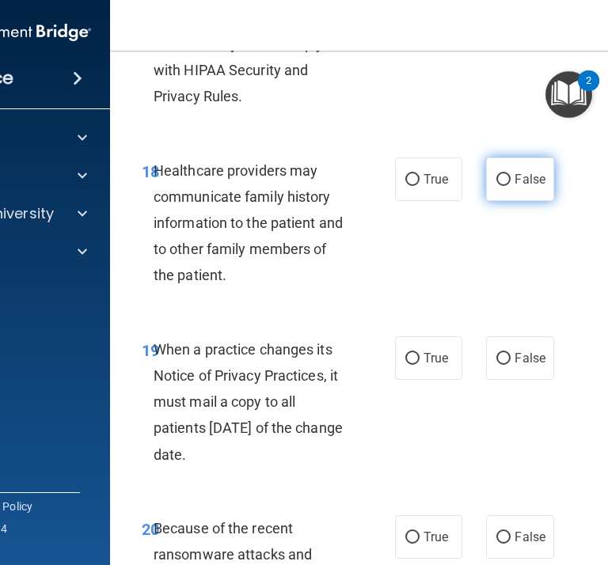
click at [537, 175] on span "False" at bounding box center [529, 179] width 31 height 15
click at [510, 175] on input "False" at bounding box center [503, 180] width 14 height 12
radio input "true"
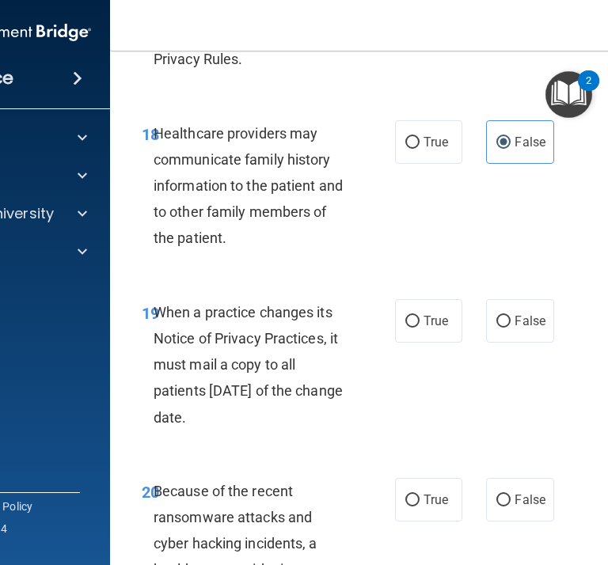
scroll to position [3366, 0]
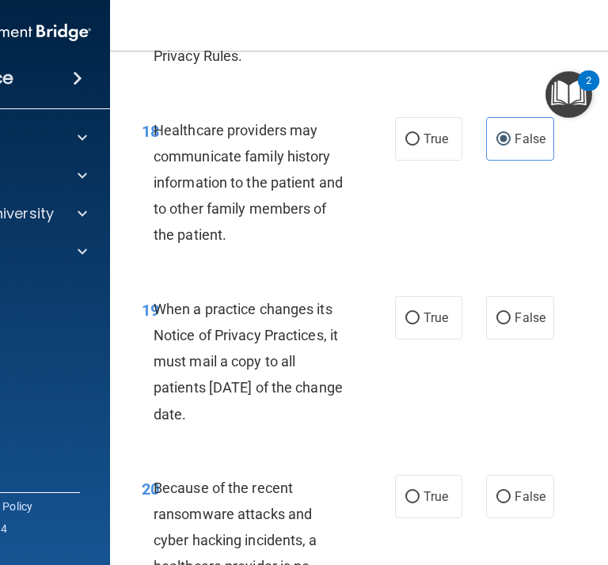
click at [217, 240] on span "Healthcare providers may communicate family history information to the patient …" at bounding box center [248, 183] width 189 height 122
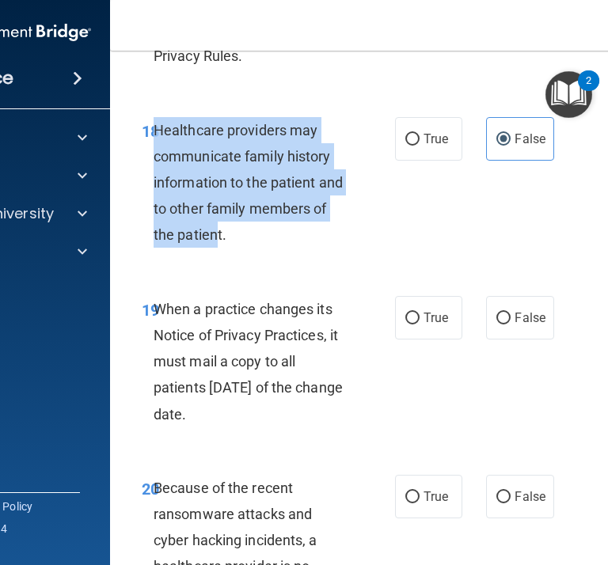
drag, startPoint x: 218, startPoint y: 238, endPoint x: 136, endPoint y: 148, distance: 121.6
click at [136, 148] on div "18 Healthcare providers may communicate family history information to the patie…" at bounding box center [268, 186] width 301 height 139
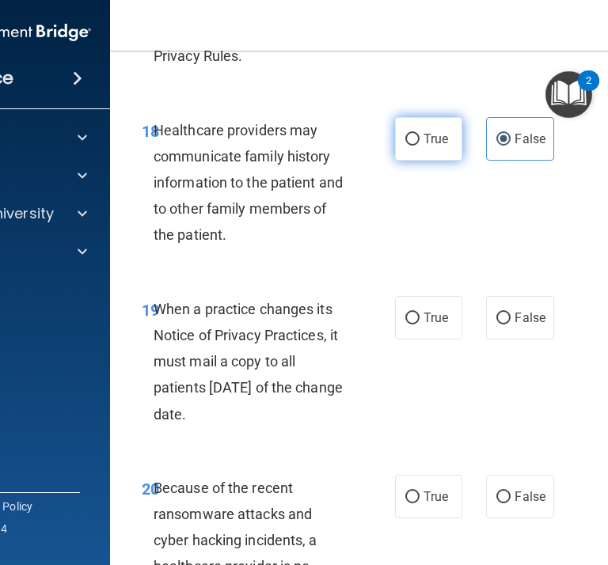
click at [420, 131] on label "True" at bounding box center [428, 139] width 67 height 44
click at [419, 134] on input "True" at bounding box center [412, 140] width 14 height 12
radio input "true"
radio input "false"
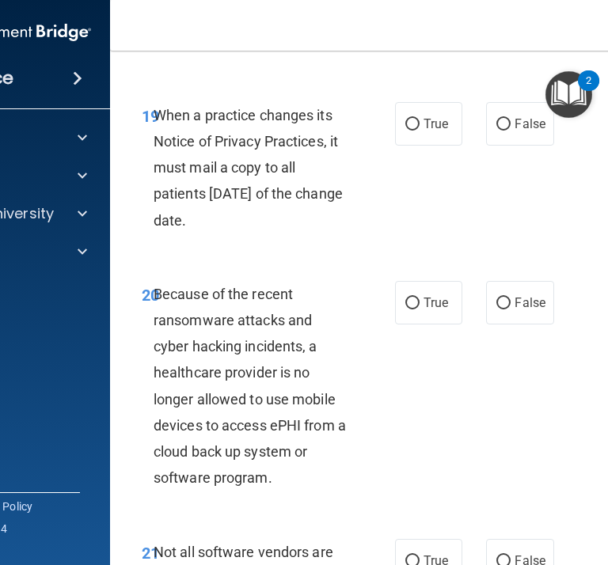
scroll to position [3571, 0]
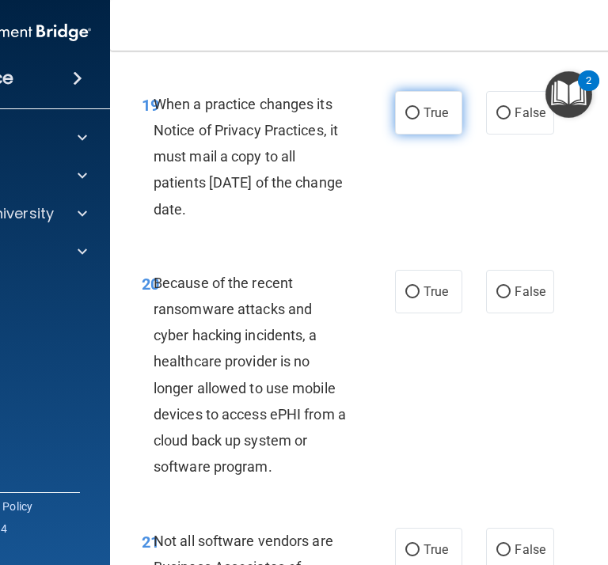
click at [416, 123] on label "True" at bounding box center [428, 113] width 67 height 44
click at [416, 120] on input "True" at bounding box center [412, 114] width 14 height 12
radio input "true"
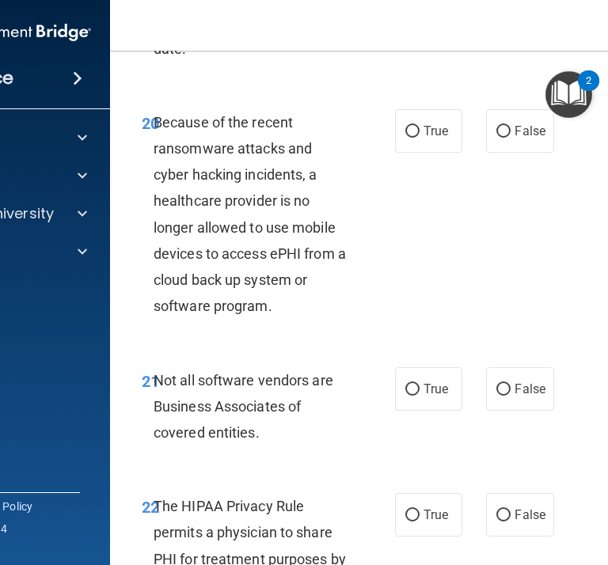
scroll to position [3739, 0]
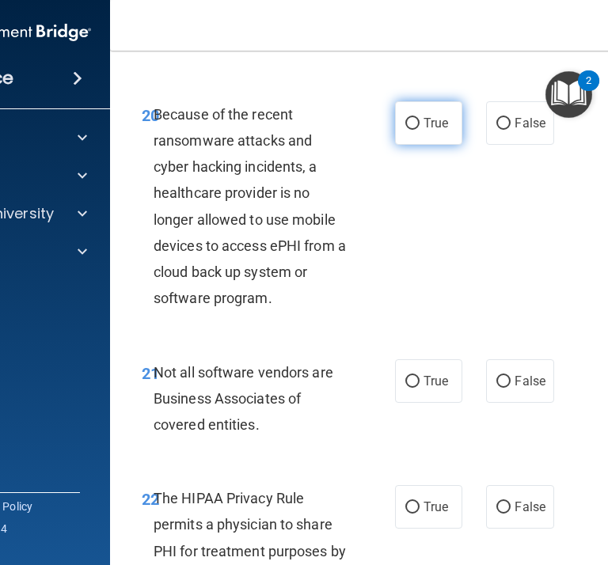
click at [446, 130] on span "True" at bounding box center [435, 123] width 25 height 15
click at [419, 130] on input "True" at bounding box center [412, 124] width 14 height 12
radio input "true"
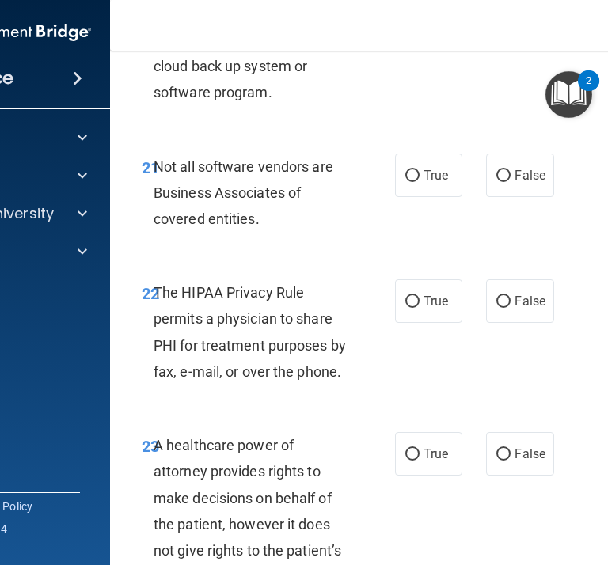
scroll to position [3951, 0]
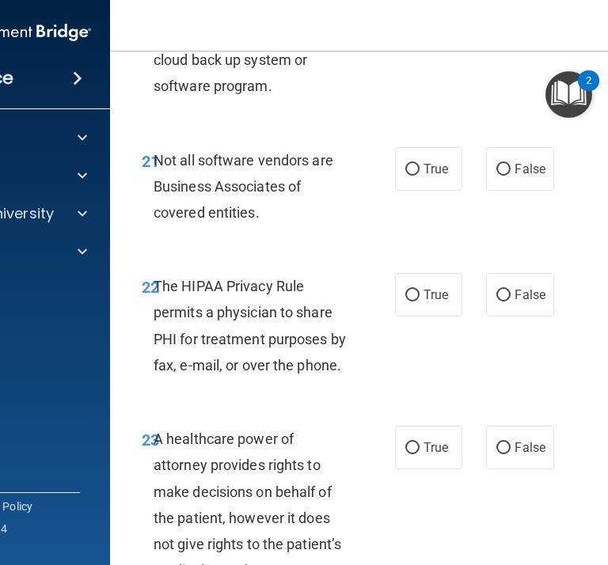
click at [257, 224] on div "Not all software vendors are Business Associates of covered entities." at bounding box center [258, 186] width 208 height 79
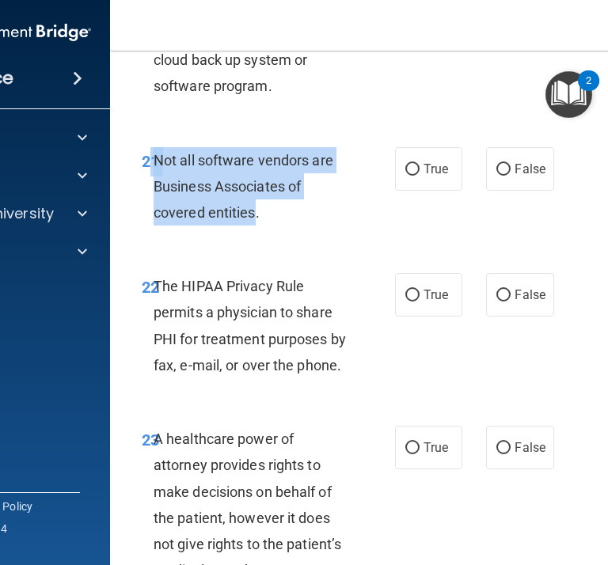
drag, startPoint x: 256, startPoint y: 220, endPoint x: 152, endPoint y: 159, distance: 120.3
click at [152, 159] on div "21 Not all software vendors are Business Associates of covered entities." at bounding box center [268, 190] width 301 height 87
click at [415, 172] on input "True" at bounding box center [412, 170] width 14 height 12
radio input "true"
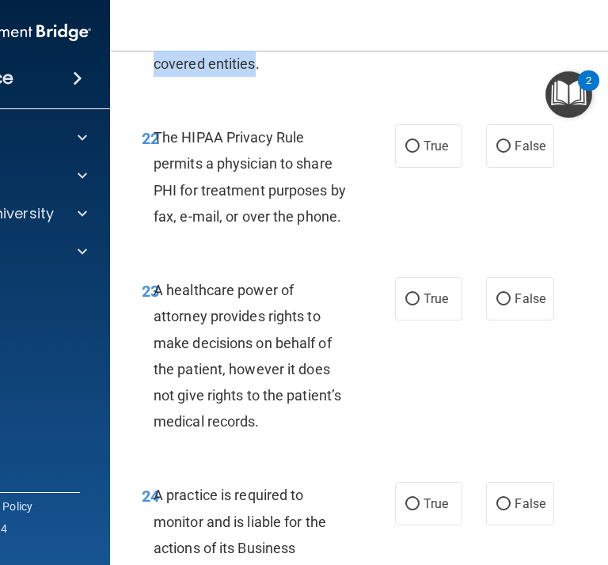
scroll to position [4088, 0]
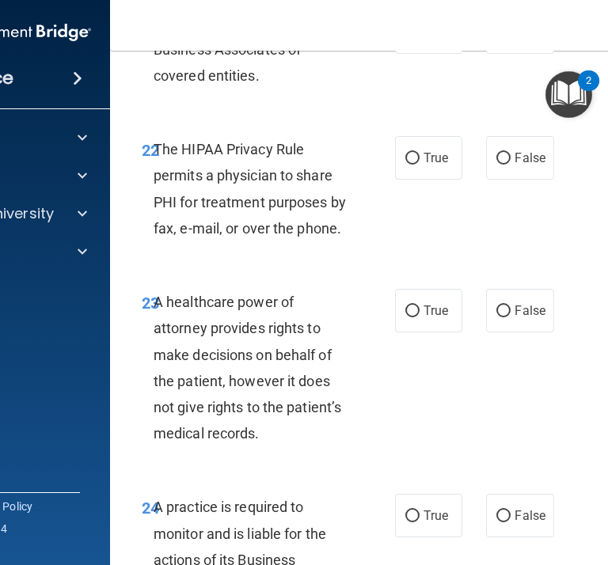
click at [323, 235] on span "The HIPAA Privacy Rule permits a physician to share PHI for treatment purposes …" at bounding box center [250, 189] width 192 height 96
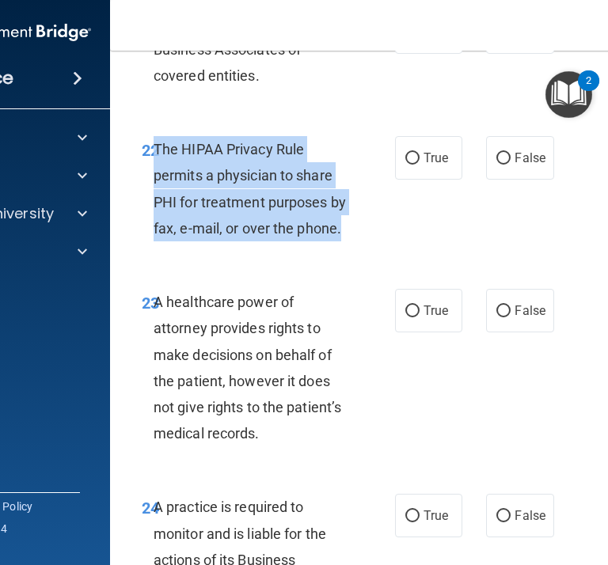
drag, startPoint x: 341, startPoint y: 234, endPoint x: 154, endPoint y: 149, distance: 206.1
click at [154, 149] on div "The HIPAA Privacy Rule permits a physician to share PHI for treatment purposes …" at bounding box center [258, 188] width 208 height 105
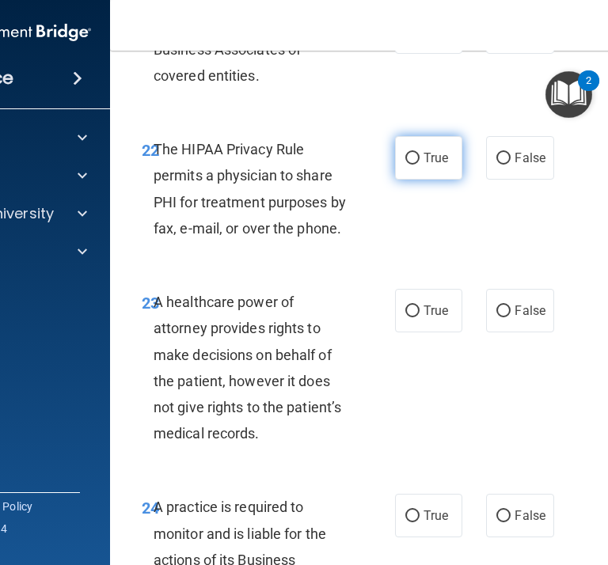
click at [423, 160] on label "True" at bounding box center [428, 158] width 67 height 44
click at [419, 160] on input "True" at bounding box center [412, 159] width 14 height 12
radio input "true"
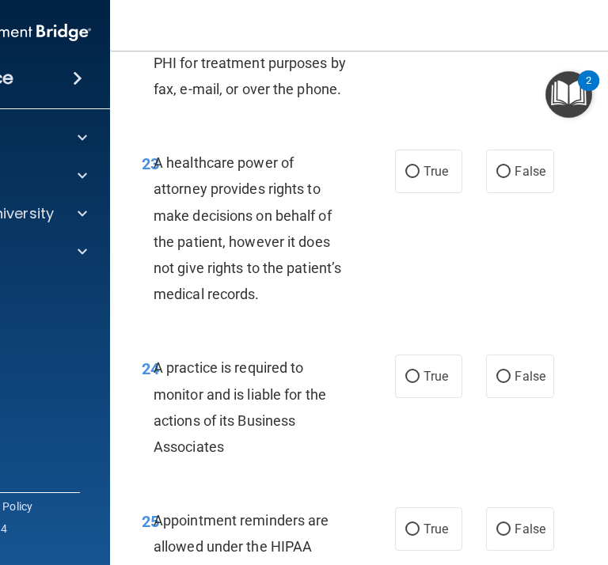
scroll to position [4244, 0]
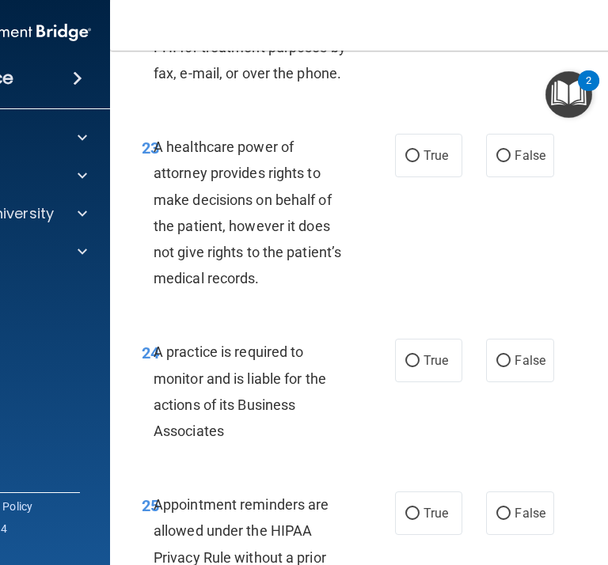
click at [256, 283] on span "A healthcare power of attorney provides rights to make decisions on behalf of t…" at bounding box center [248, 212] width 188 height 148
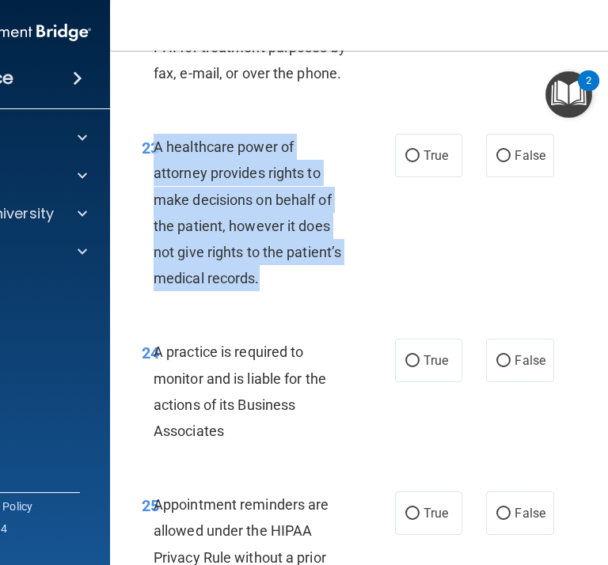
drag, startPoint x: 259, startPoint y: 281, endPoint x: 158, endPoint y: 155, distance: 161.0
click at [158, 155] on span "A healthcare power of attorney provides rights to make decisions on behalf of t…" at bounding box center [248, 212] width 188 height 148
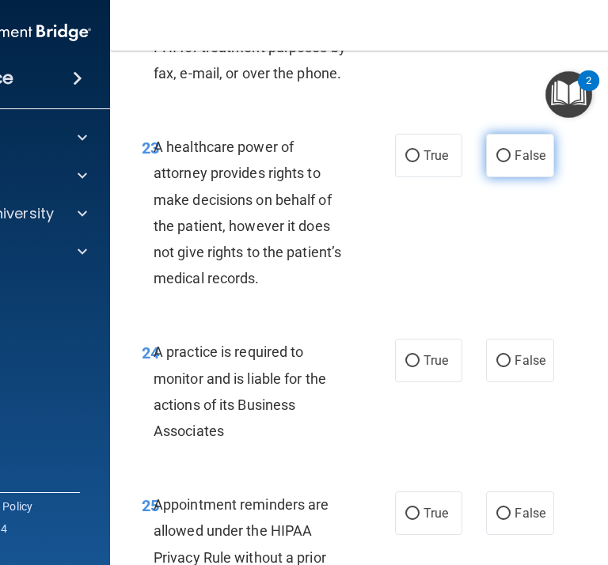
click at [504, 167] on label "False" at bounding box center [519, 156] width 67 height 44
click at [504, 162] on input "False" at bounding box center [503, 156] width 14 height 12
radio input "true"
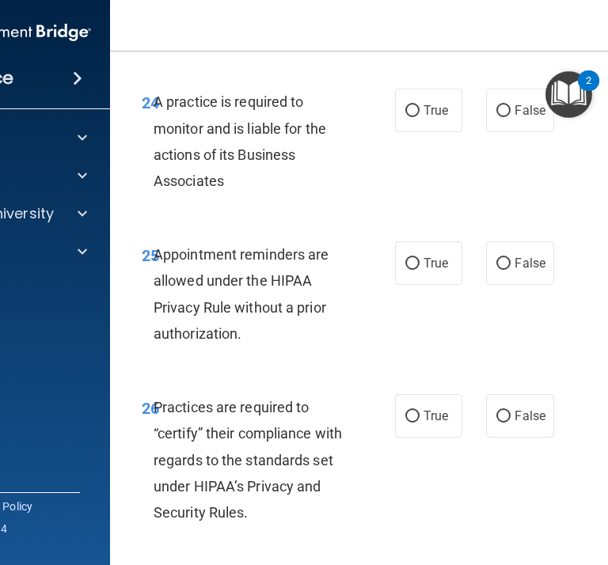
scroll to position [4498, 0]
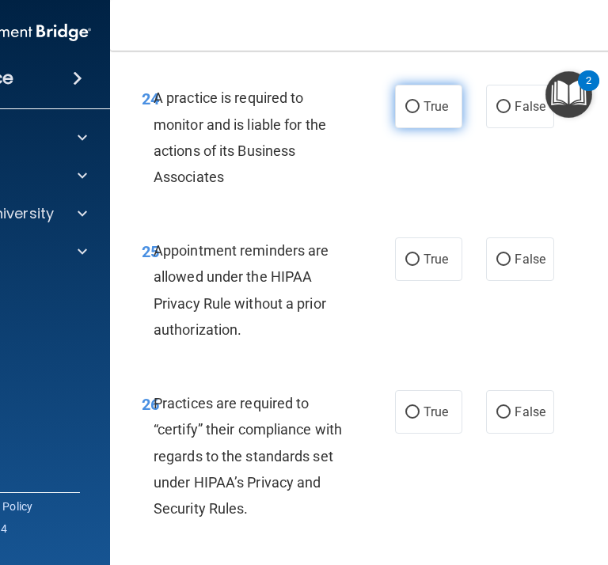
click at [402, 101] on label "True" at bounding box center [428, 107] width 67 height 44
click at [405, 101] on input "True" at bounding box center [412, 107] width 14 height 12
radio input "true"
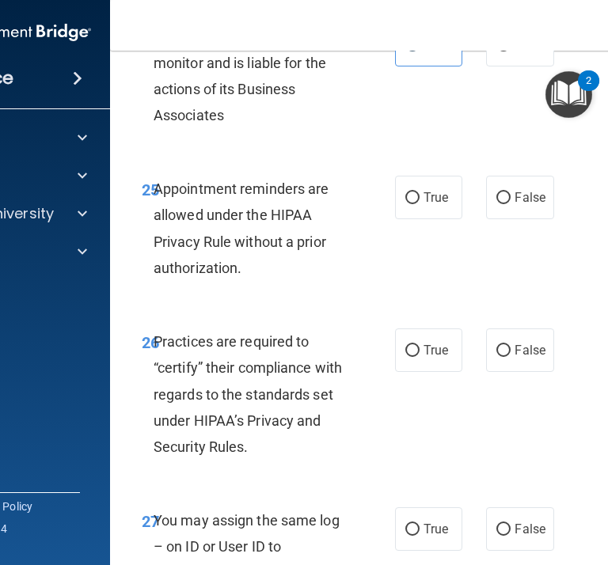
scroll to position [4563, 0]
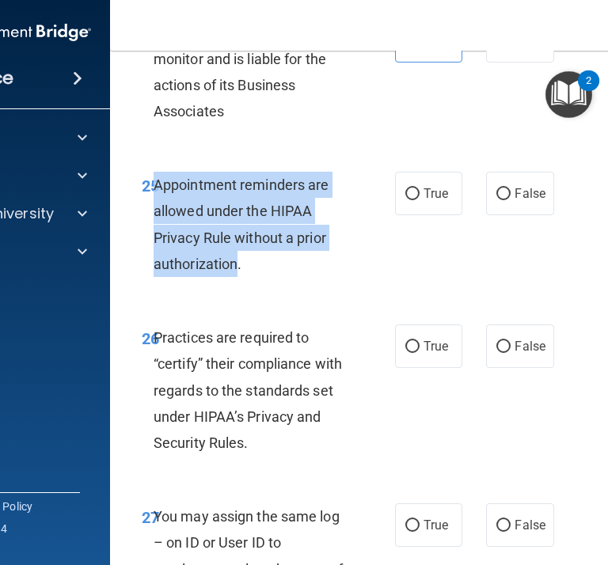
drag, startPoint x: 240, startPoint y: 264, endPoint x: 146, endPoint y: 206, distance: 110.5
click at [146, 206] on div "25 Appointment reminders are allowed under the HIPAA Privacy Rule without a pri…" at bounding box center [268, 228] width 301 height 113
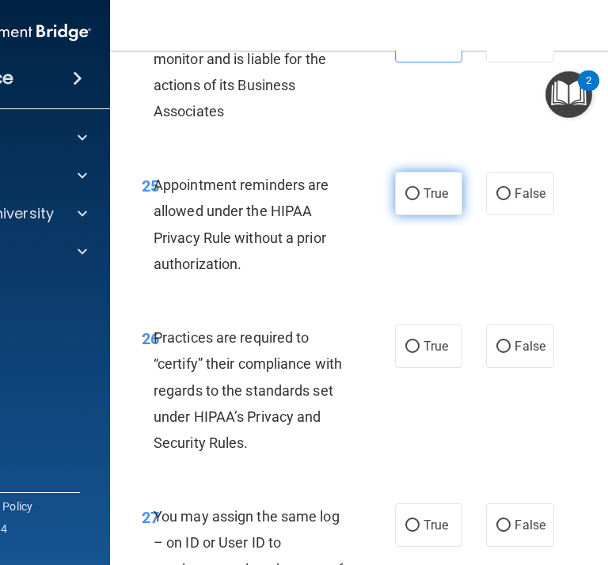
click at [428, 189] on span "True" at bounding box center [435, 193] width 25 height 15
click at [419, 189] on input "True" at bounding box center [412, 194] width 14 height 12
radio input "true"
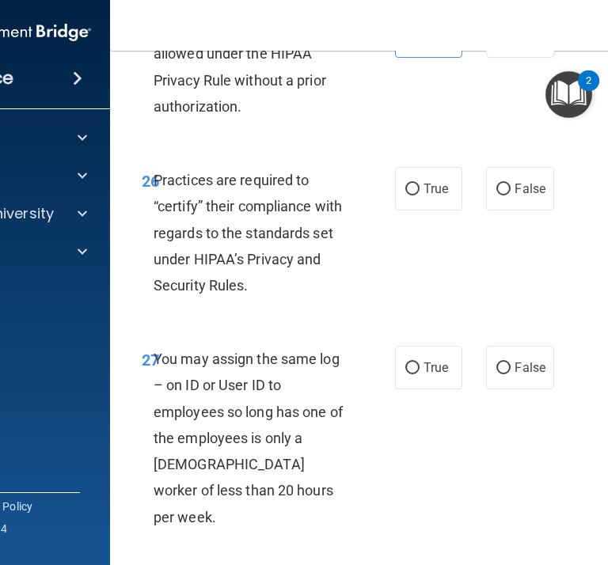
scroll to position [4722, 0]
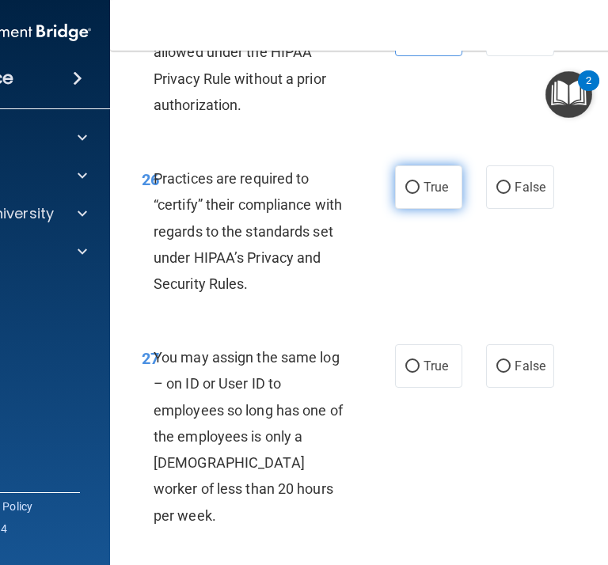
click at [406, 192] on input "True" at bounding box center [412, 188] width 14 height 12
radio input "true"
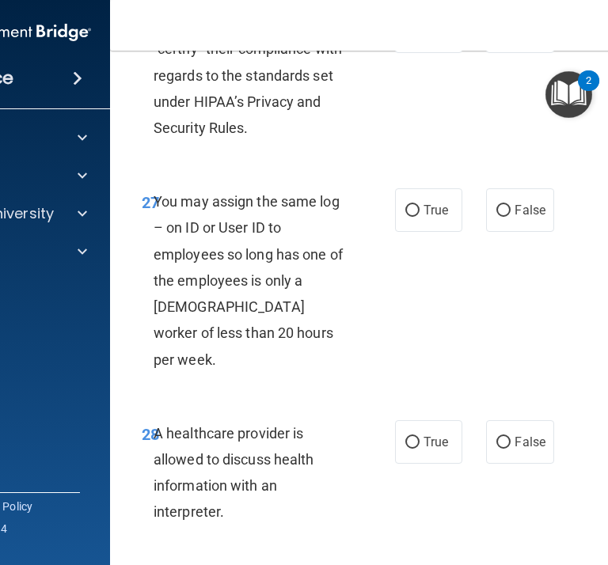
scroll to position [4880, 0]
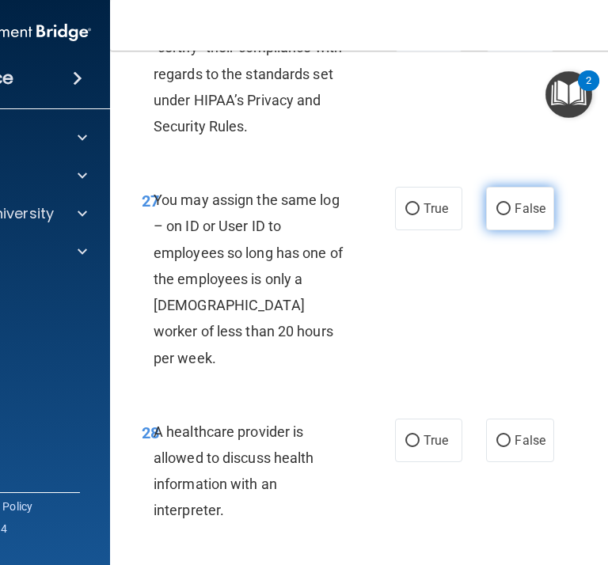
click at [543, 199] on label "False" at bounding box center [519, 209] width 67 height 44
click at [510, 203] on input "False" at bounding box center [503, 209] width 14 height 12
radio input "true"
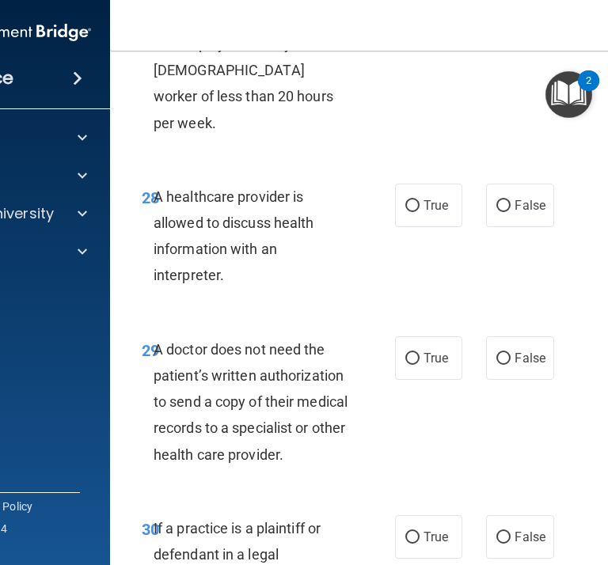
scroll to position [5121, 0]
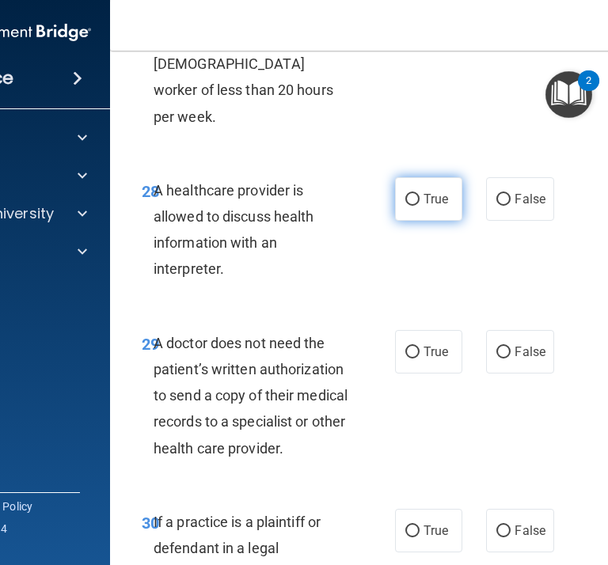
click at [412, 194] on input "True" at bounding box center [412, 200] width 14 height 12
radio input "true"
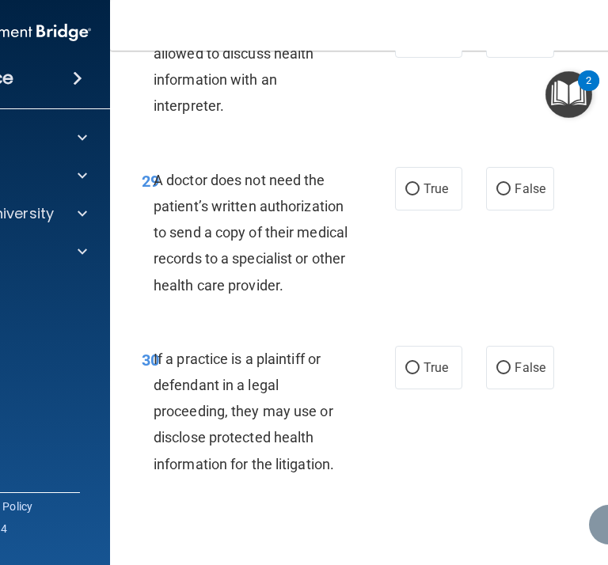
scroll to position [5286, 0]
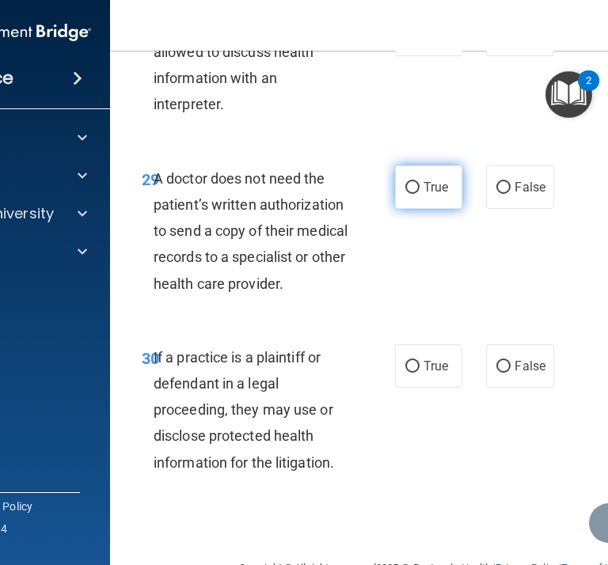
click at [418, 182] on input "True" at bounding box center [412, 188] width 14 height 12
radio input "true"
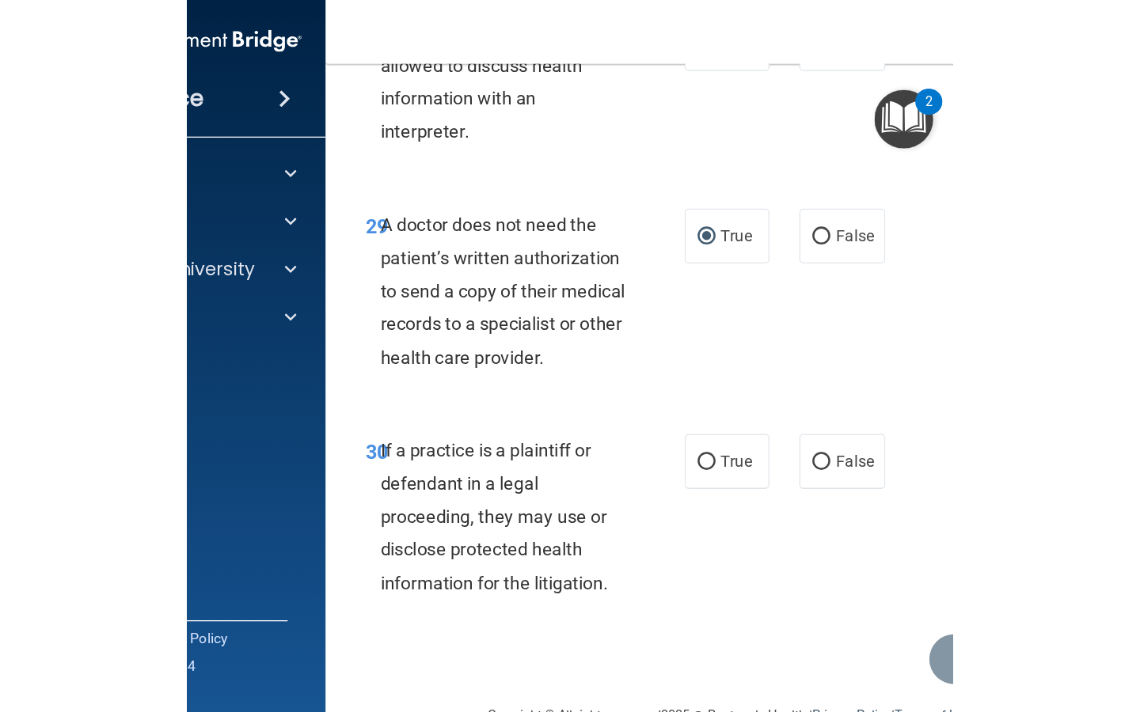
scroll to position [5302, 0]
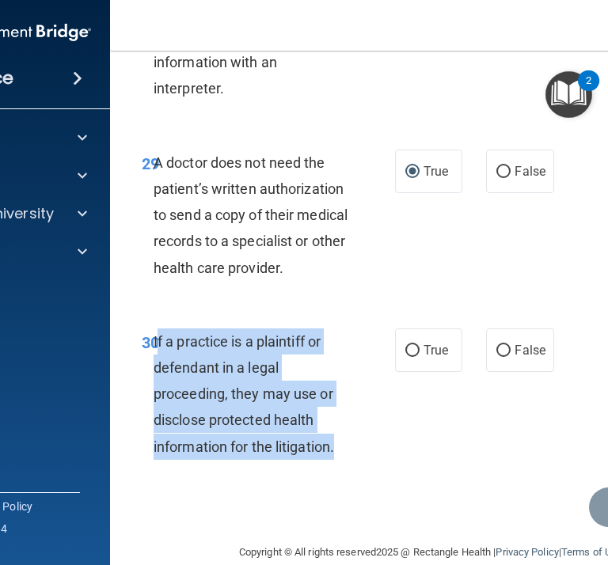
drag, startPoint x: 335, startPoint y: 425, endPoint x: 151, endPoint y: 322, distance: 210.5
click at [154, 328] on div "If a practice is a plaintiff or defendant in a legal proceeding, they may use o…" at bounding box center [258, 393] width 208 height 131
click at [419, 345] on input "True" at bounding box center [412, 351] width 14 height 12
radio input "true"
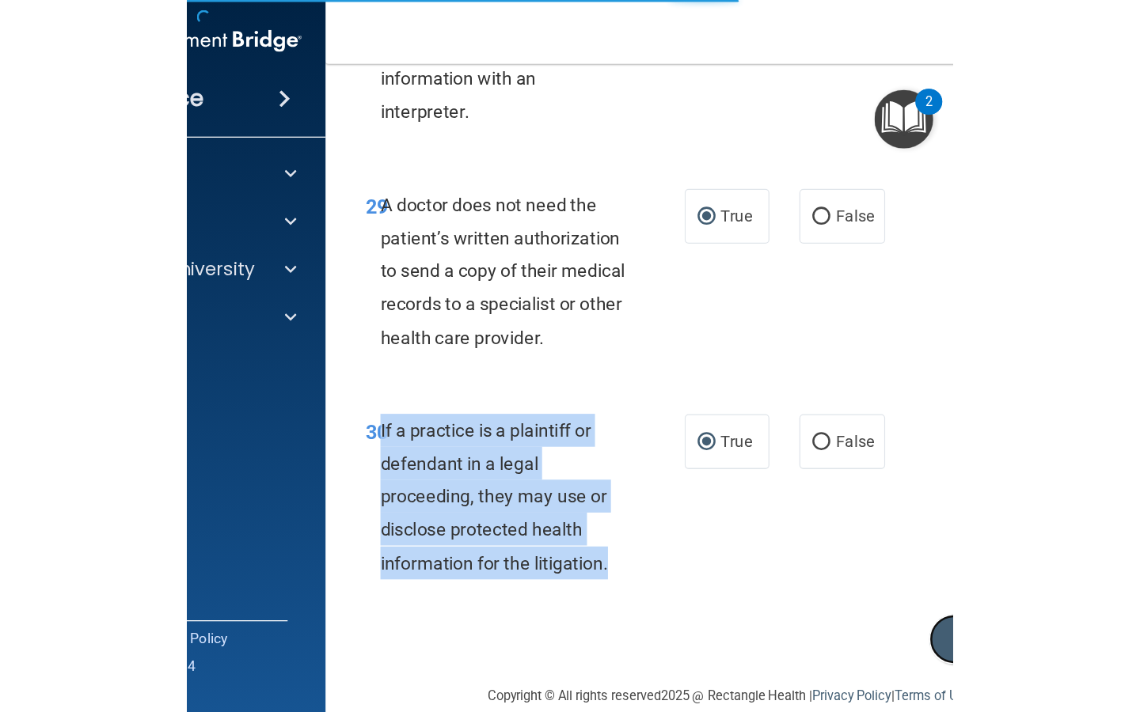
scroll to position [3866, 0]
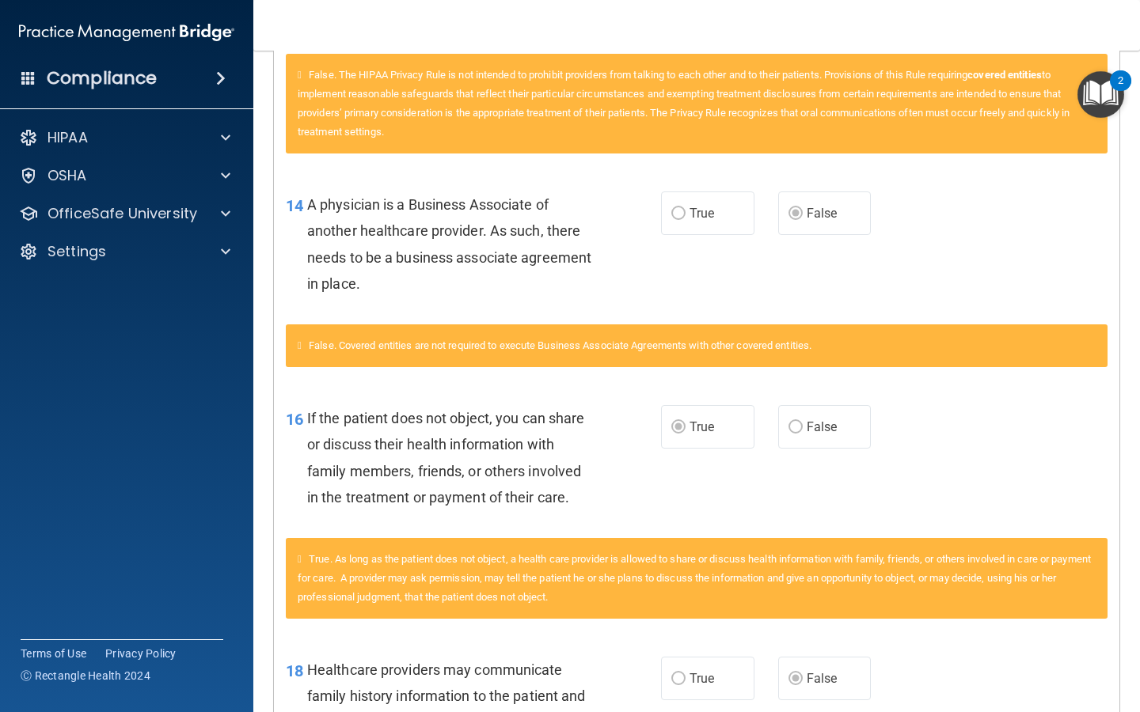
scroll to position [1925, 0]
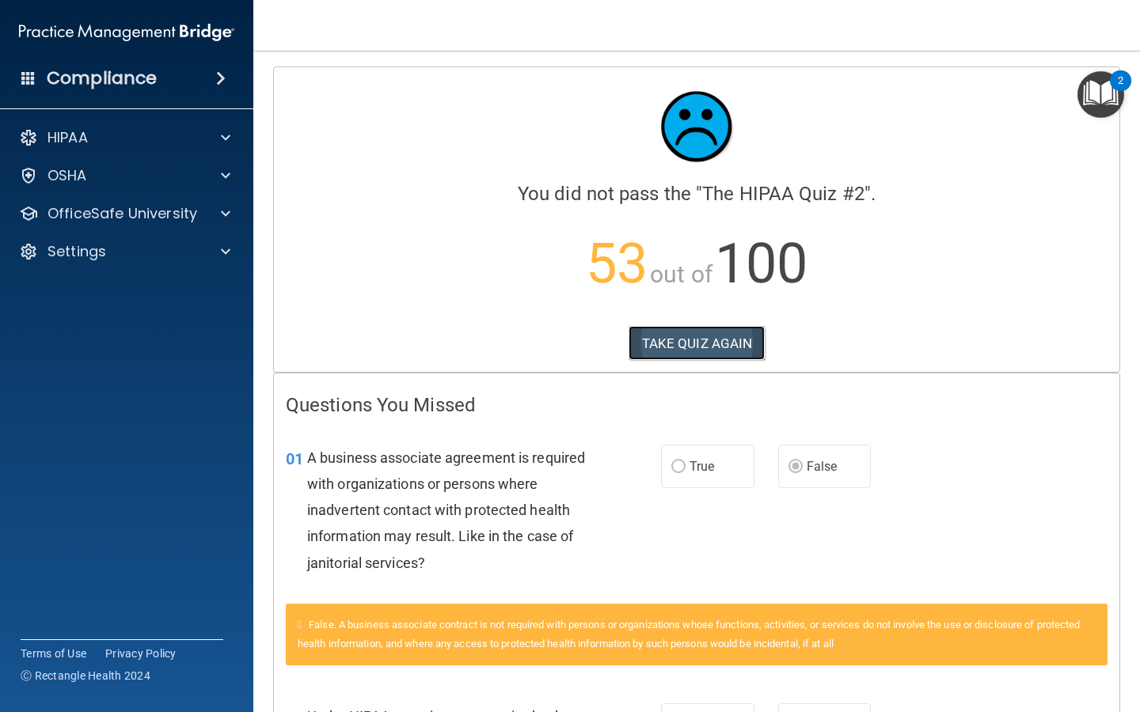
click at [742, 340] on button "TAKE QUIZ AGAIN" at bounding box center [696, 343] width 137 height 35
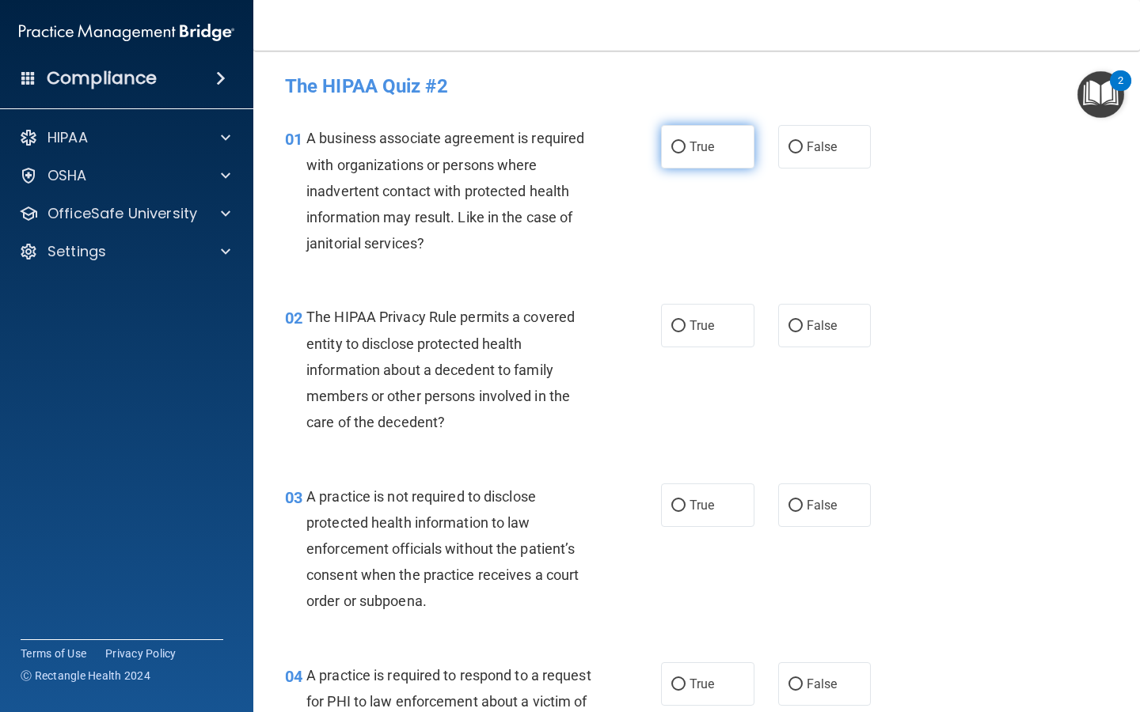
click at [685, 144] on input "True" at bounding box center [678, 148] width 14 height 12
radio input "true"
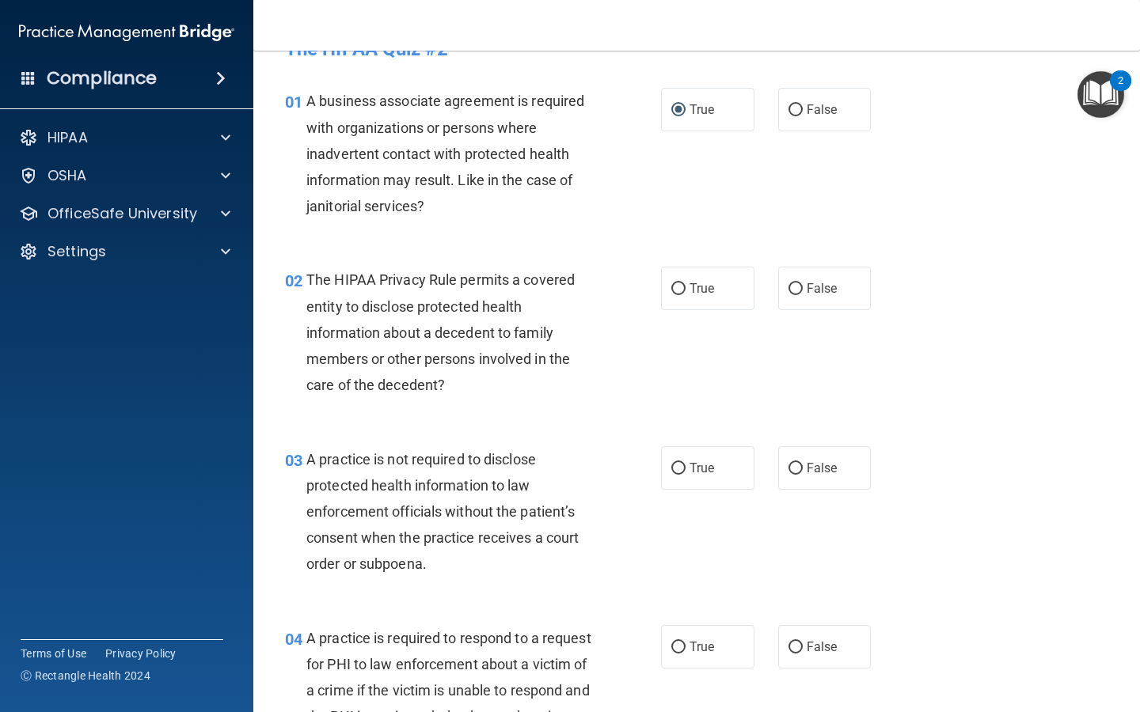
scroll to position [15, 0]
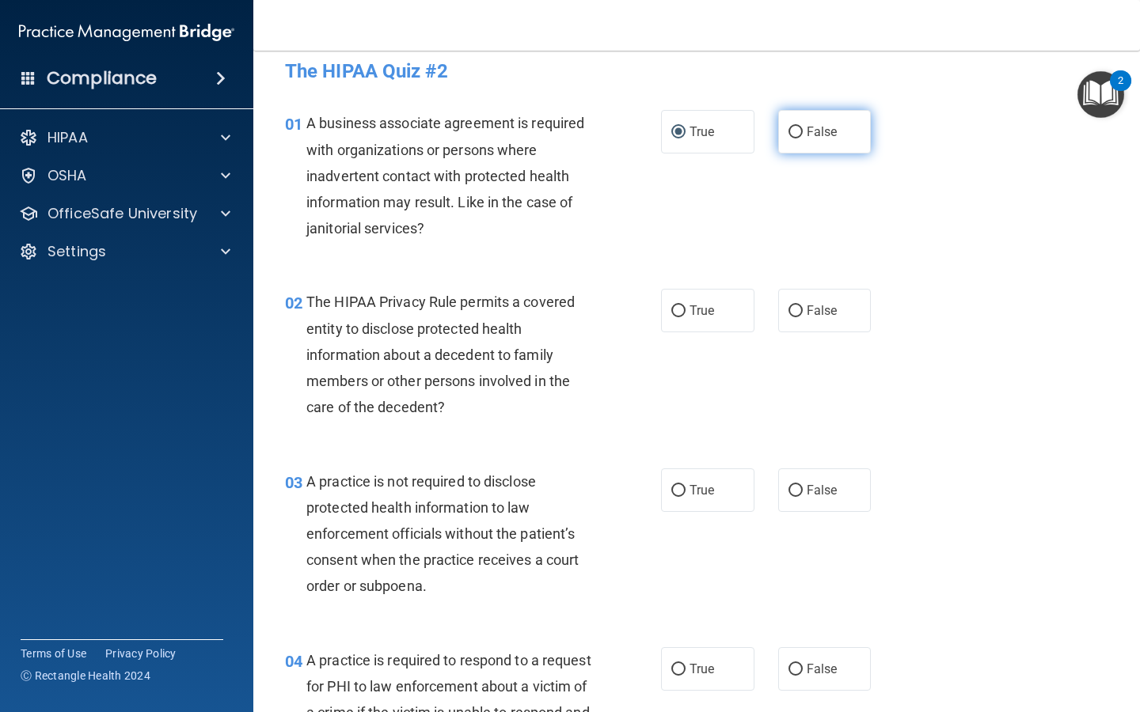
click at [806, 145] on label "False" at bounding box center [824, 132] width 93 height 44
click at [802, 138] on input "False" at bounding box center [795, 133] width 14 height 12
radio input "true"
radio input "false"
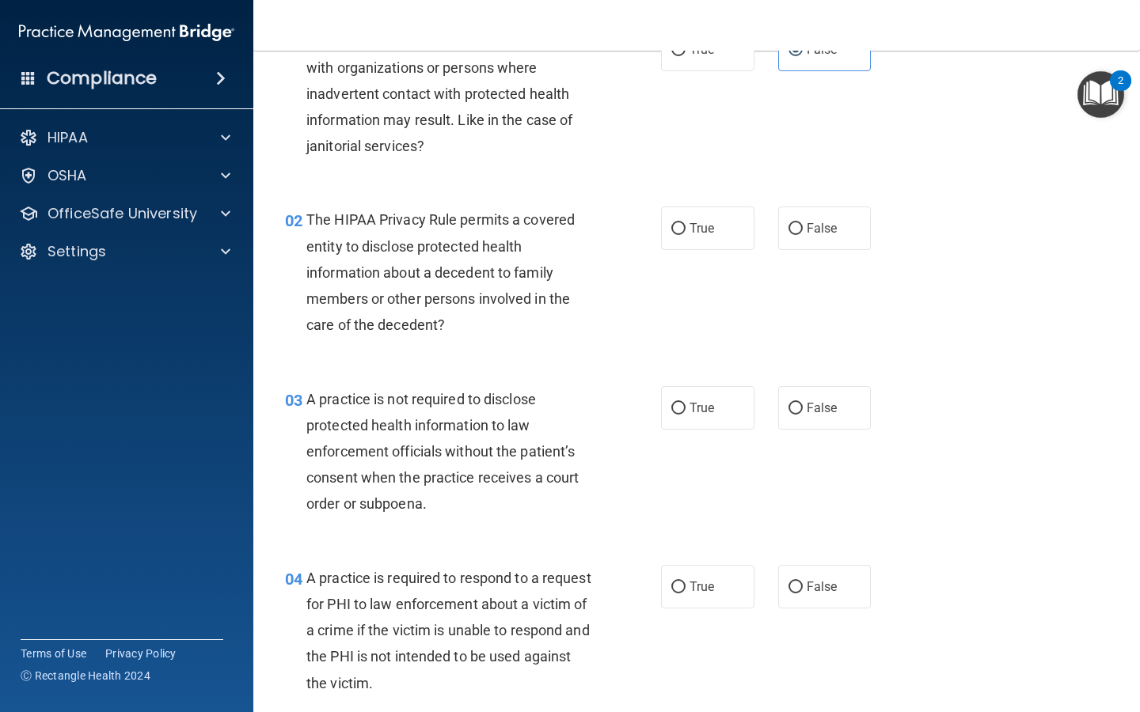
scroll to position [103, 0]
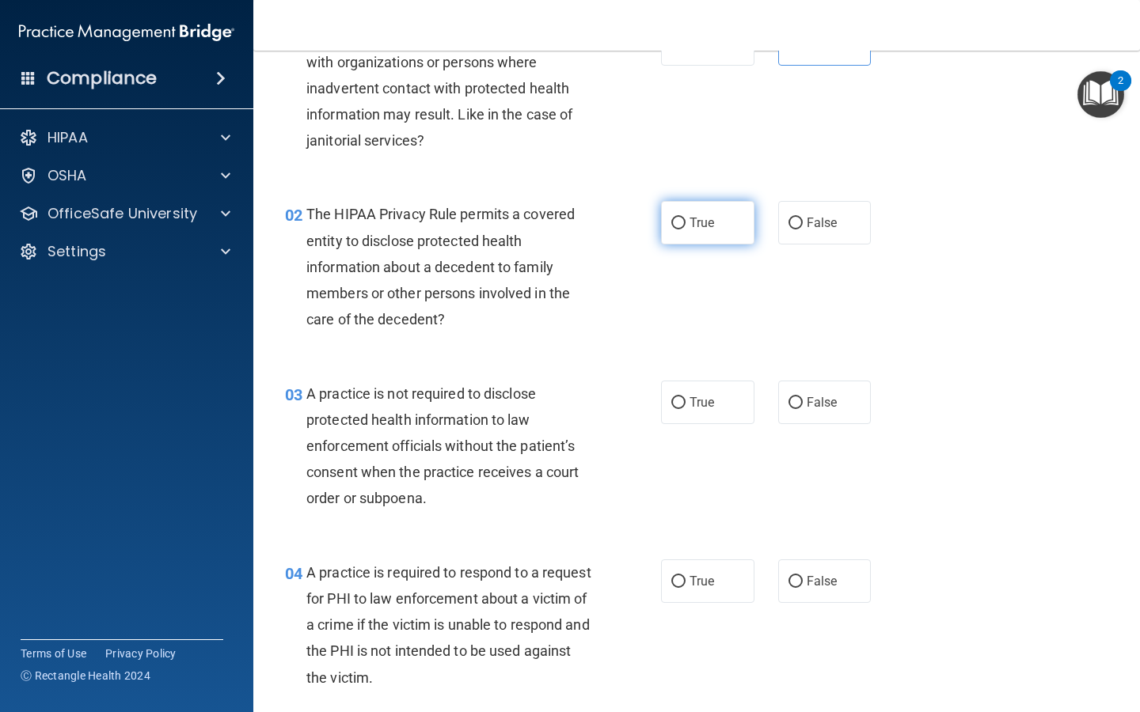
click at [704, 234] on label "True" at bounding box center [707, 223] width 93 height 44
click at [685, 230] on input "True" at bounding box center [678, 224] width 14 height 12
radio input "true"
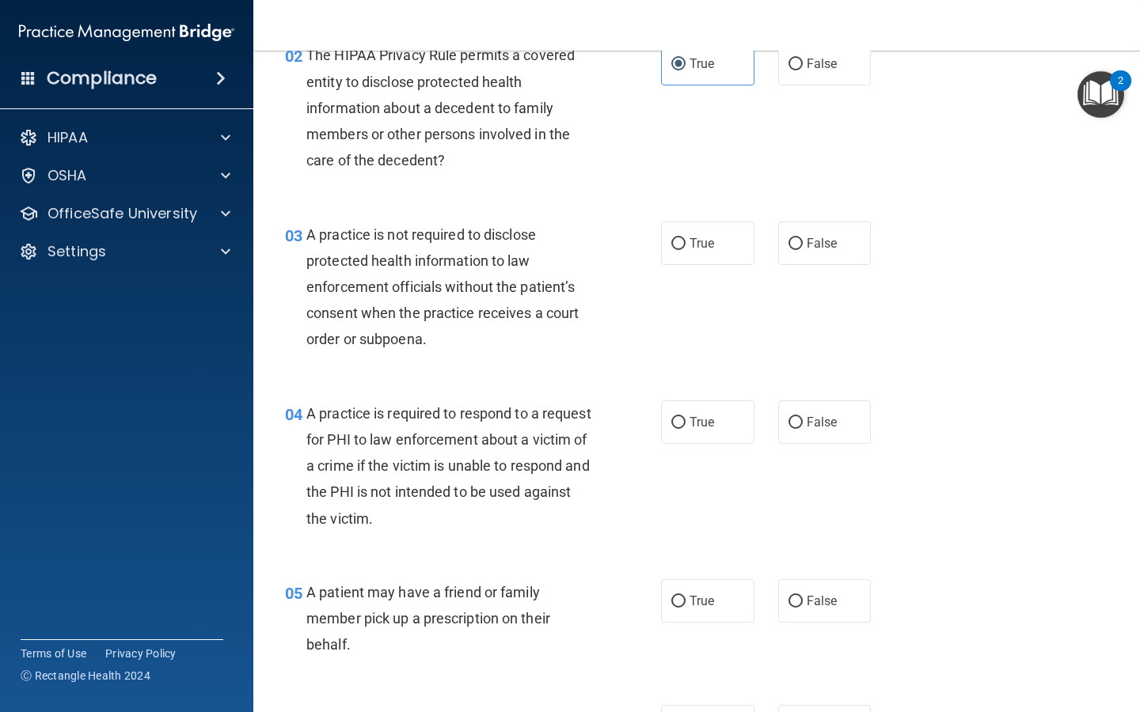
scroll to position [273, 0]
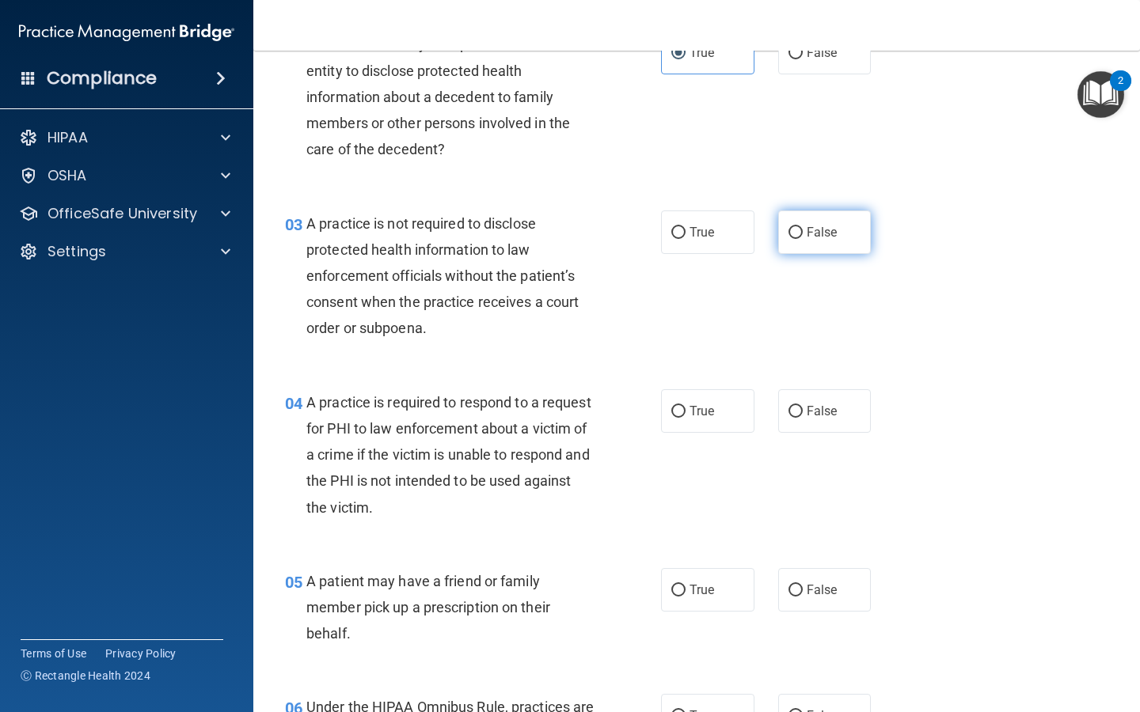
click at [820, 237] on span "False" at bounding box center [821, 232] width 31 height 15
click at [802, 237] on input "False" at bounding box center [795, 233] width 14 height 12
radio input "true"
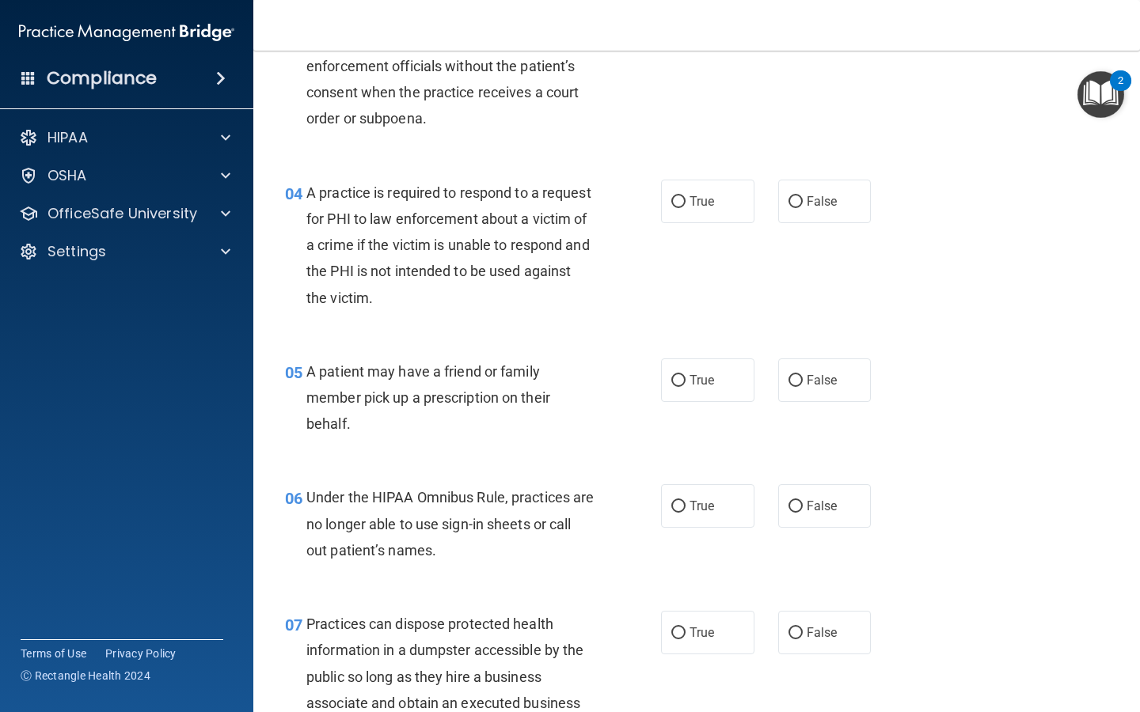
scroll to position [489, 0]
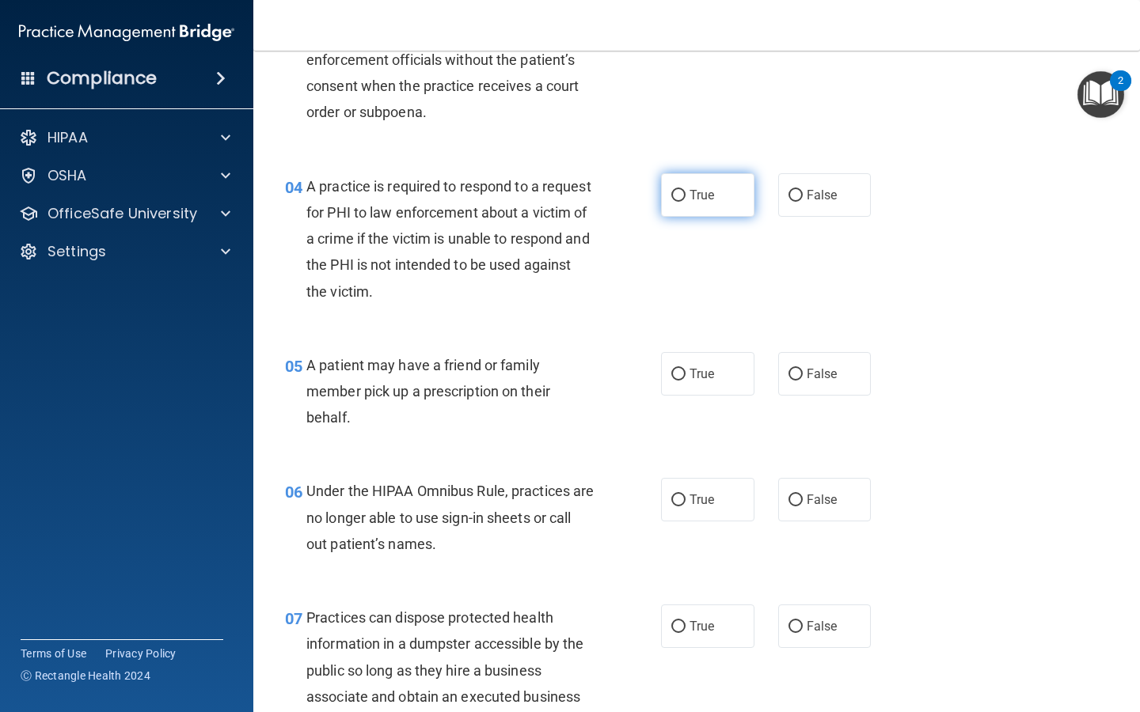
click at [677, 185] on label "True" at bounding box center [707, 195] width 93 height 44
click at [677, 190] on input "True" at bounding box center [678, 196] width 14 height 12
radio input "true"
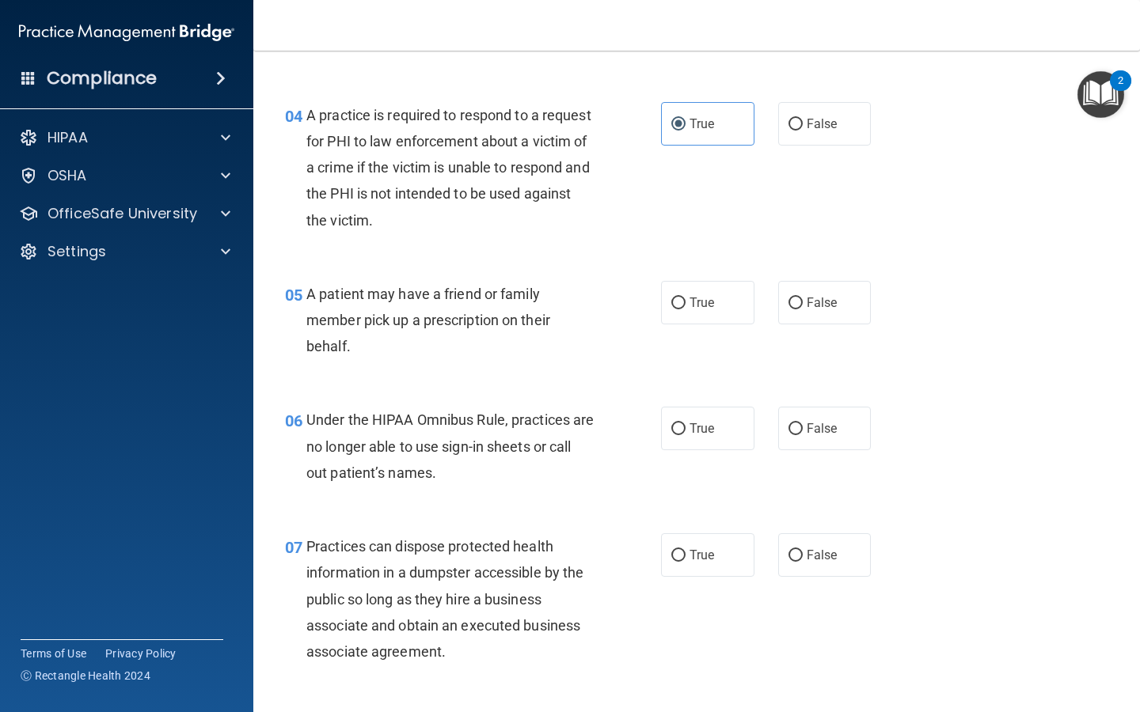
scroll to position [567, 0]
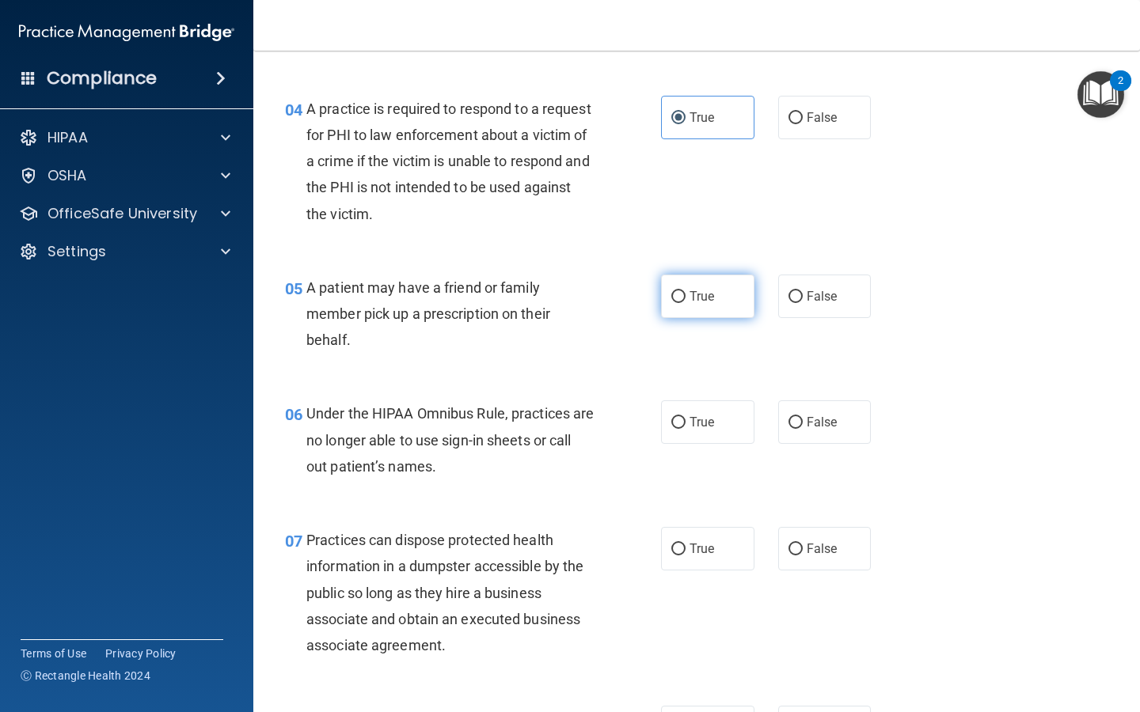
click at [697, 299] on span "True" at bounding box center [701, 296] width 25 height 15
click at [685, 299] on input "True" at bounding box center [678, 297] width 14 height 12
radio input "true"
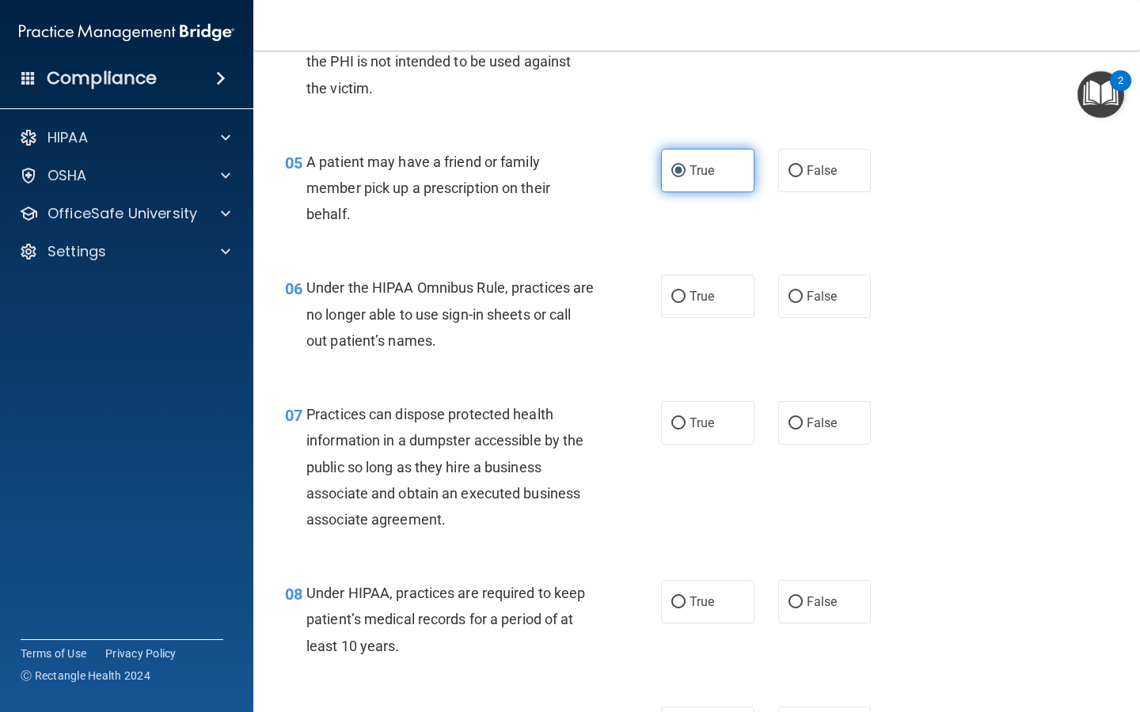
scroll to position [695, 0]
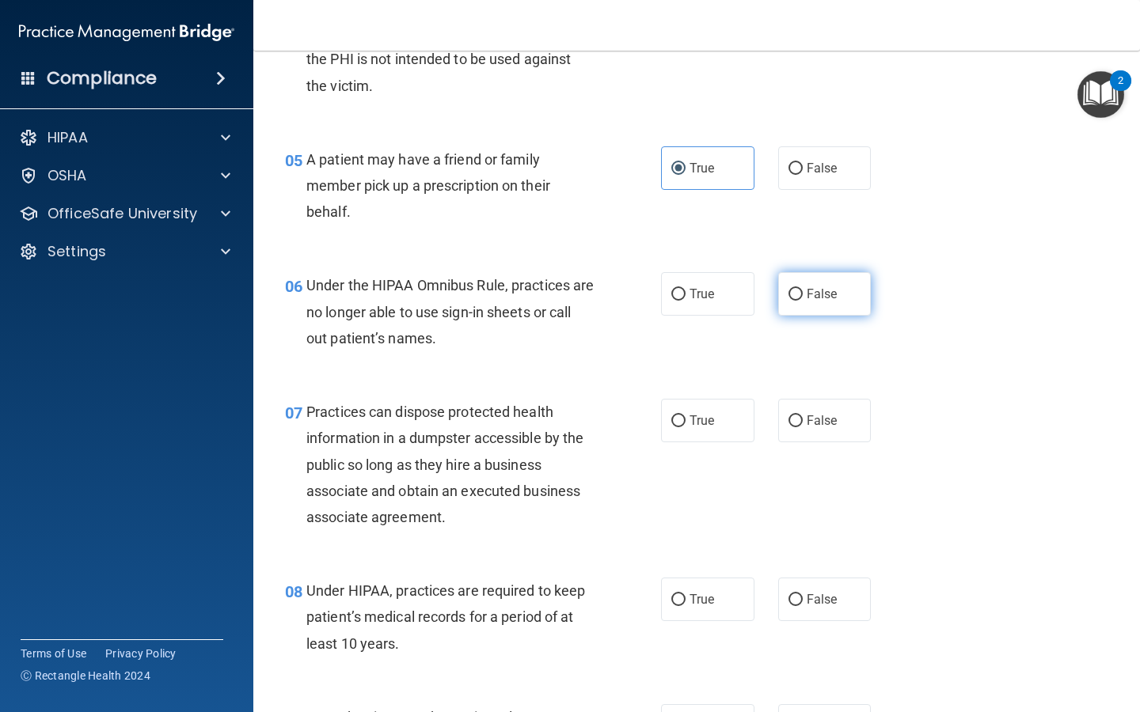
click at [798, 299] on input "False" at bounding box center [795, 295] width 14 height 12
radio input "true"
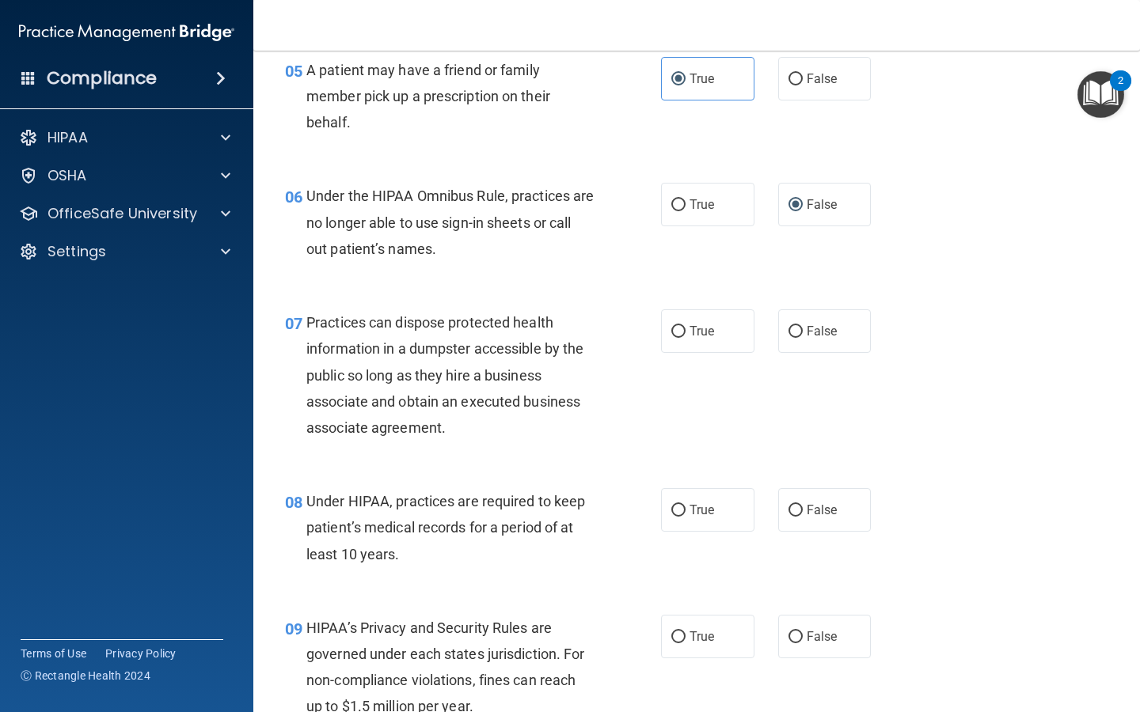
scroll to position [814, 0]
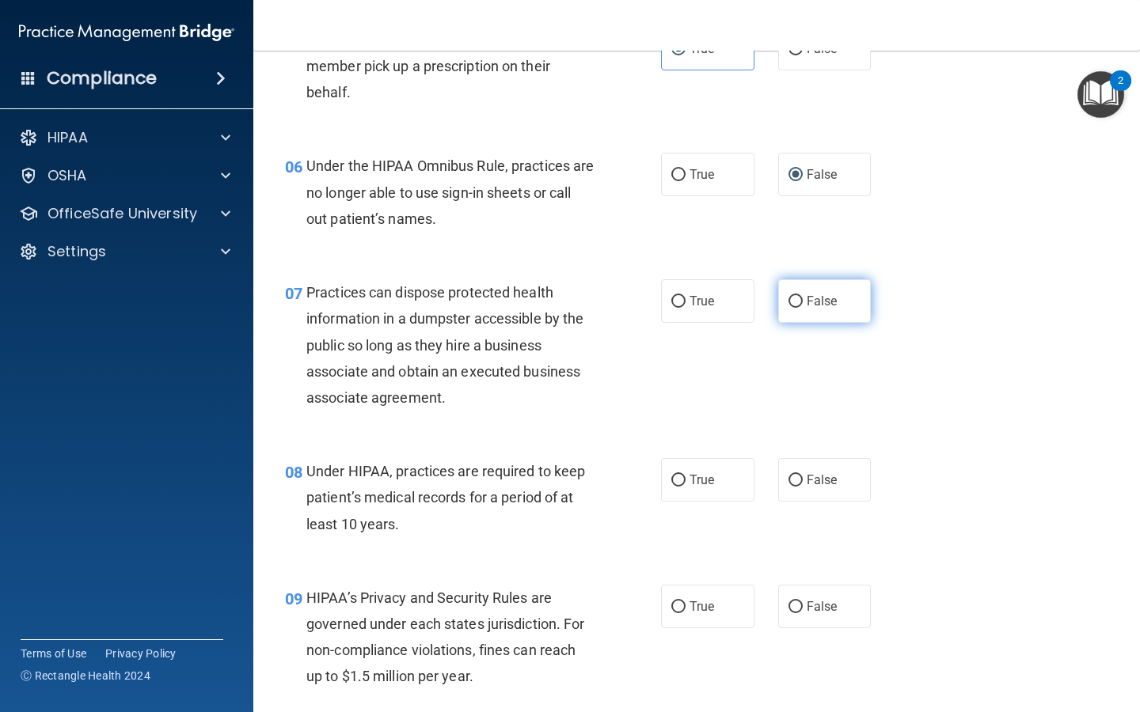
click at [839, 288] on label "False" at bounding box center [824, 301] width 93 height 44
click at [802, 296] on input "False" at bounding box center [795, 302] width 14 height 12
radio input "true"
click at [818, 470] on label "False" at bounding box center [824, 480] width 93 height 44
click at [802, 475] on input "False" at bounding box center [795, 481] width 14 height 12
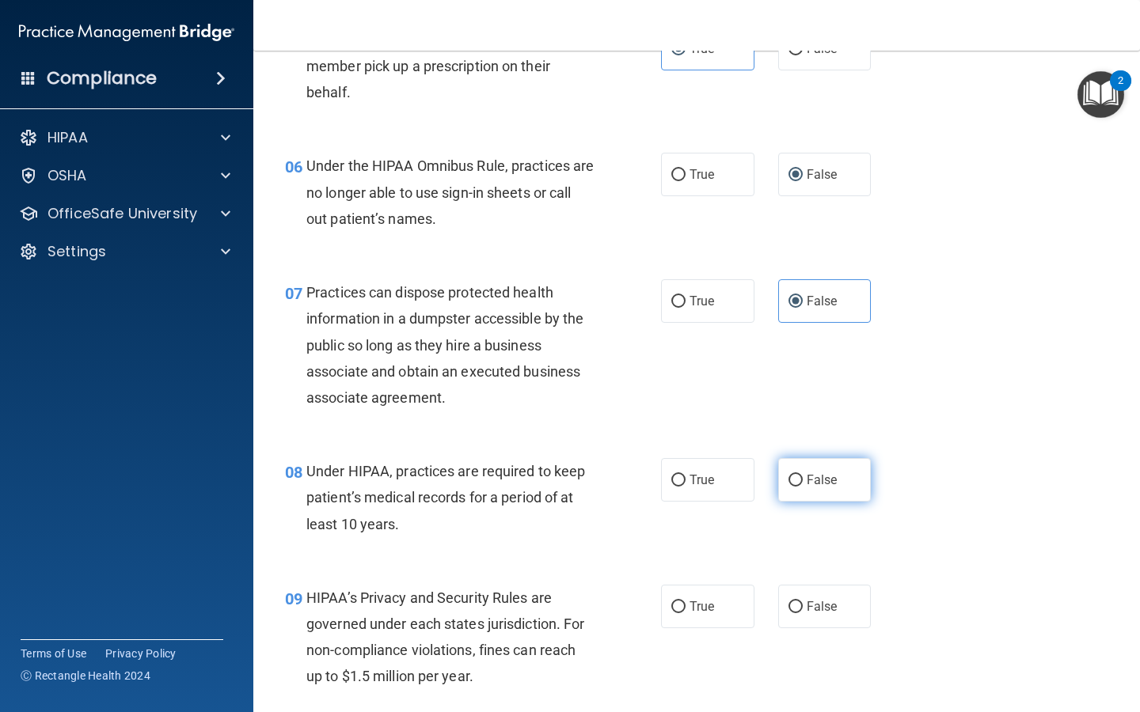
radio input "true"
click at [824, 590] on label "False" at bounding box center [824, 607] width 93 height 44
click at [802, 601] on input "False" at bounding box center [795, 607] width 14 height 12
radio input "true"
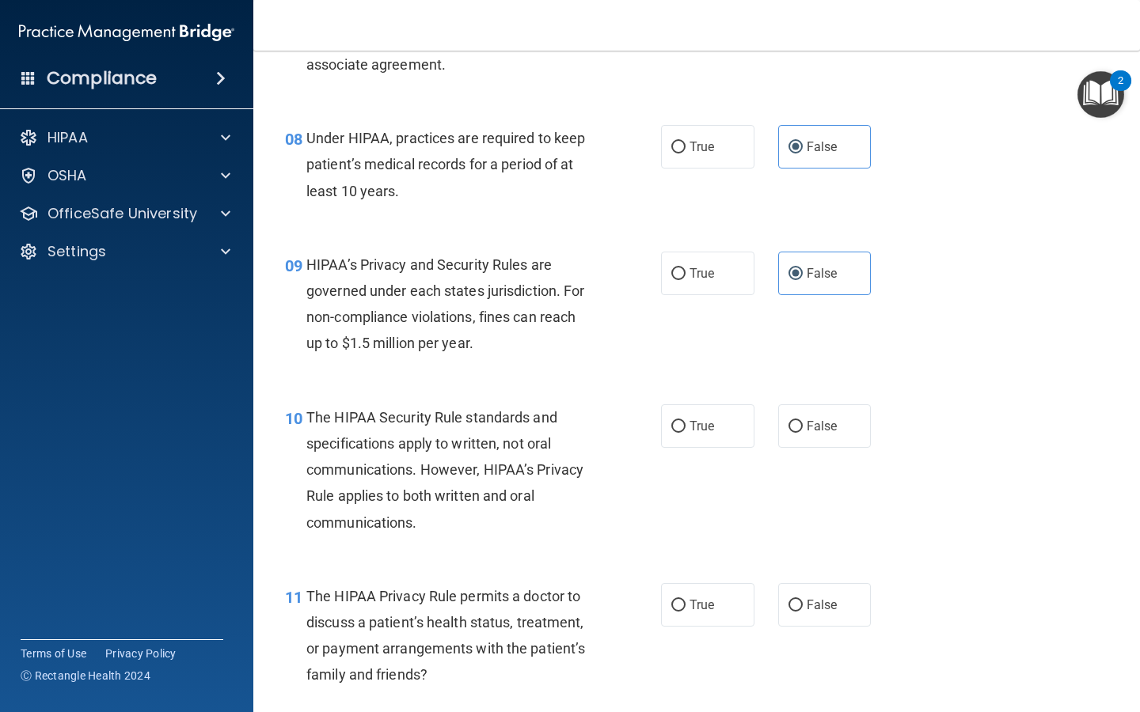
scroll to position [1150, 0]
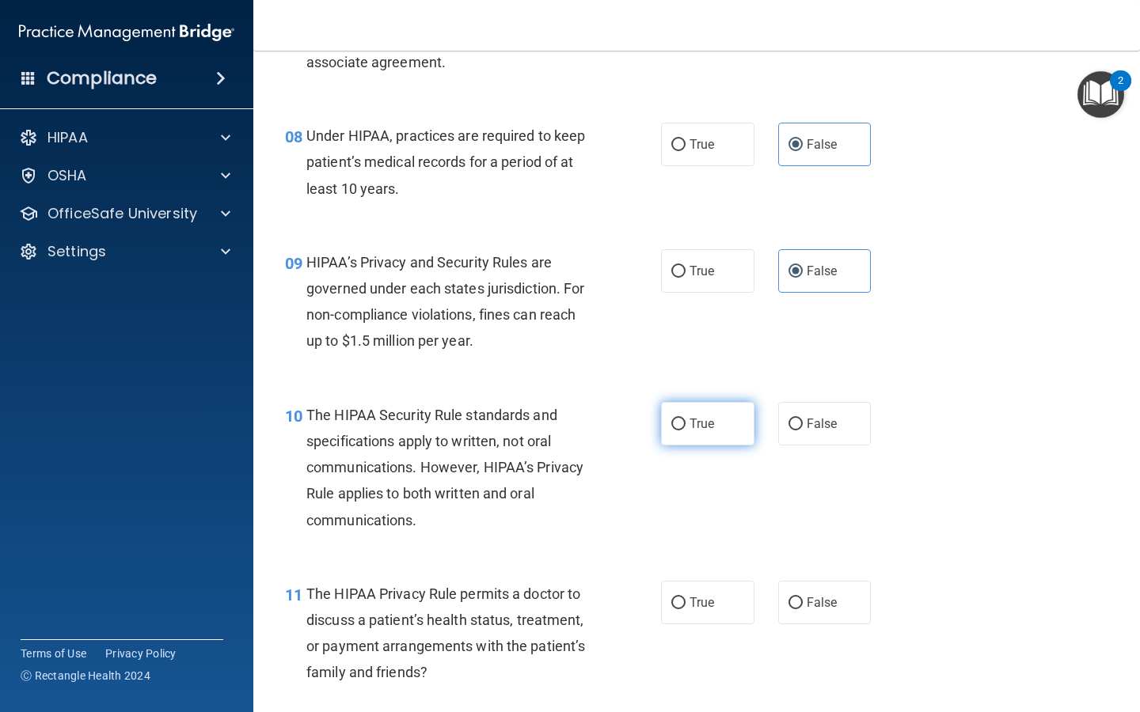
click at [719, 431] on label "True" at bounding box center [707, 424] width 93 height 44
click at [685, 431] on input "True" at bounding box center [678, 425] width 14 height 12
radio input "true"
click at [717, 587] on label "True" at bounding box center [707, 603] width 93 height 44
click at [685, 598] on input "True" at bounding box center [678, 604] width 14 height 12
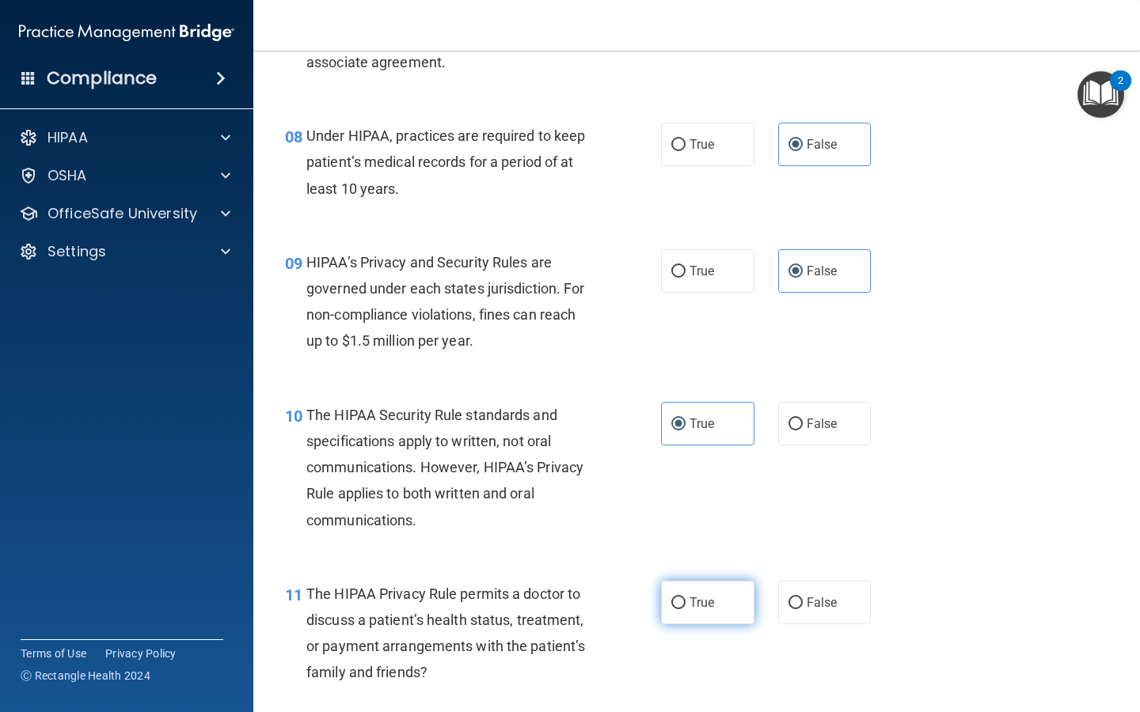
radio input "true"
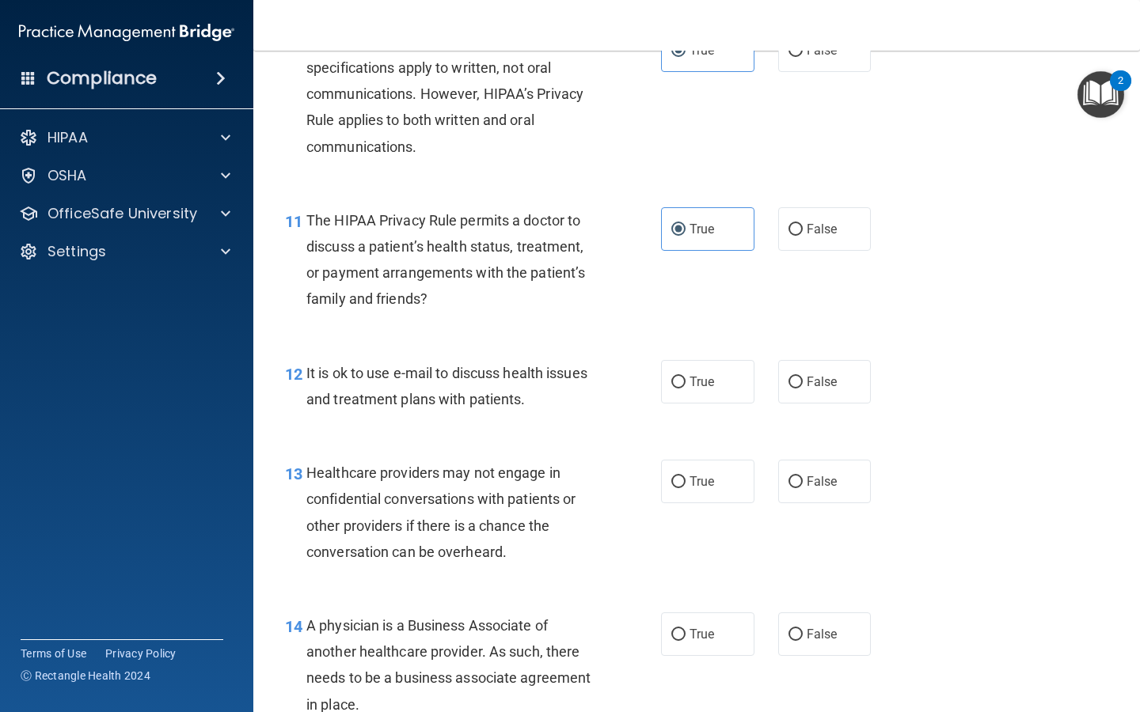
scroll to position [1535, 0]
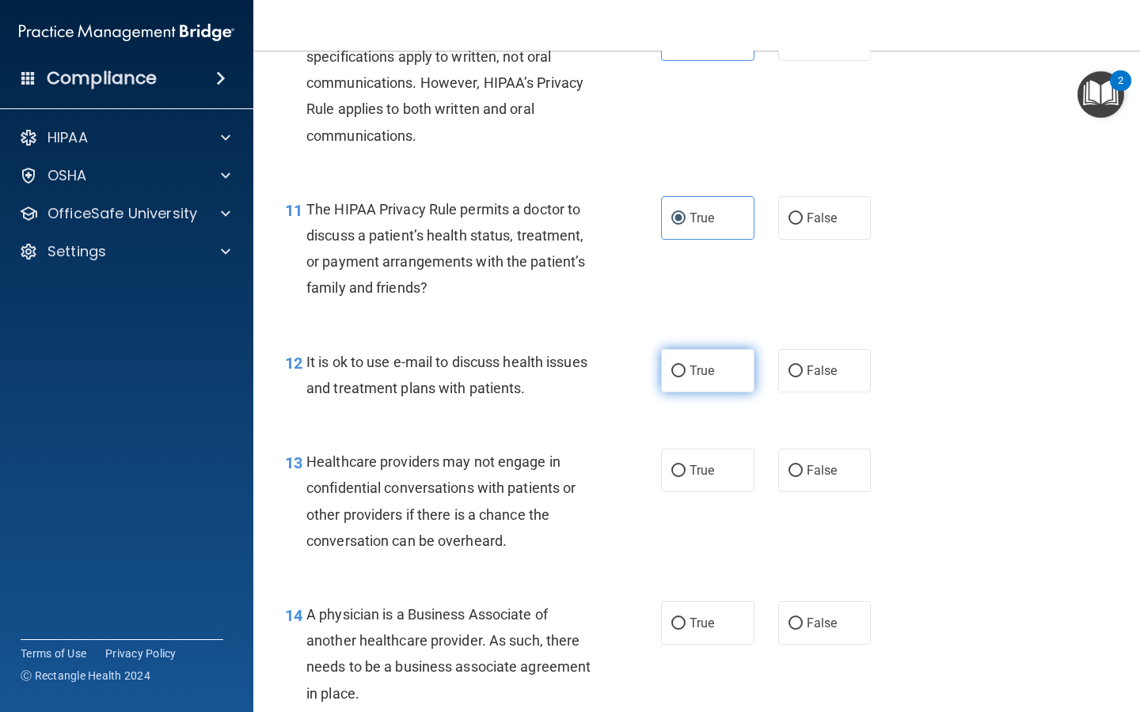
click at [695, 381] on label "True" at bounding box center [707, 371] width 93 height 44
click at [685, 377] on input "True" at bounding box center [678, 372] width 14 height 12
radio input "true"
click at [814, 442] on div "13 Healthcare providers may not engage in confidential conversations with patie…" at bounding box center [696, 505] width 847 height 153
click at [814, 454] on label "False" at bounding box center [824, 471] width 93 height 44
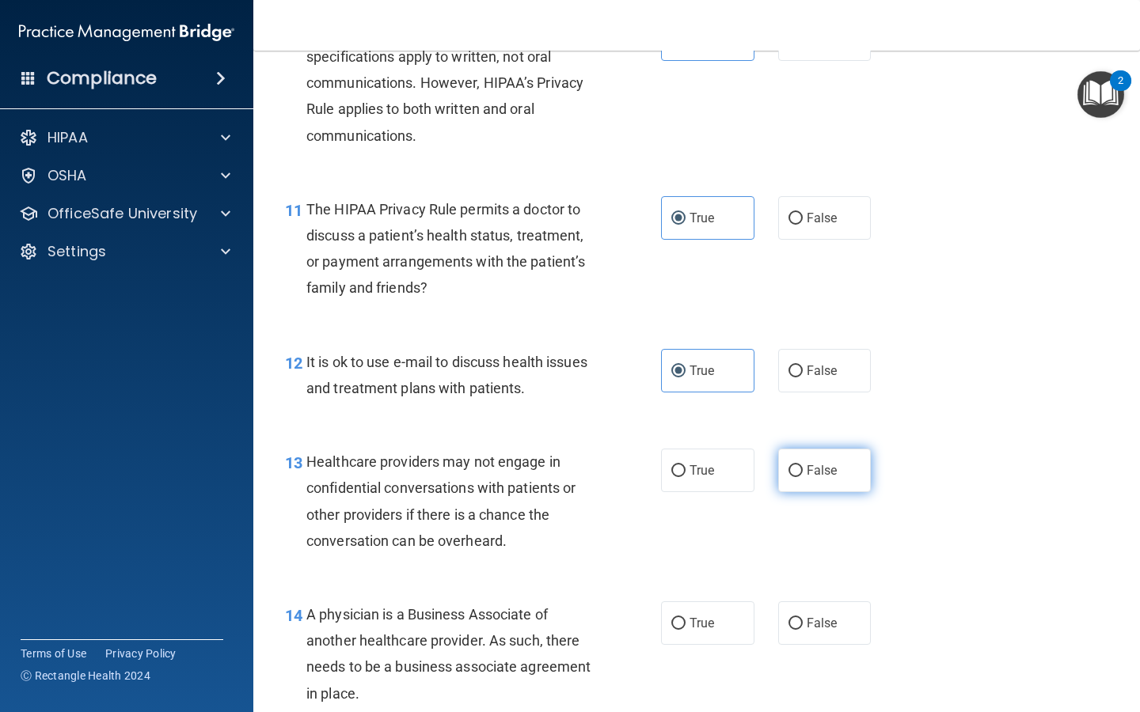
click at [802, 465] on input "False" at bounding box center [795, 471] width 14 height 12
radio input "true"
click at [819, 598] on div "14 A physician is a Business Associate of another healthcare provider. As such,…" at bounding box center [696, 658] width 847 height 153
click at [819, 610] on label "False" at bounding box center [824, 623] width 93 height 44
click at [802, 618] on input "False" at bounding box center [795, 624] width 14 height 12
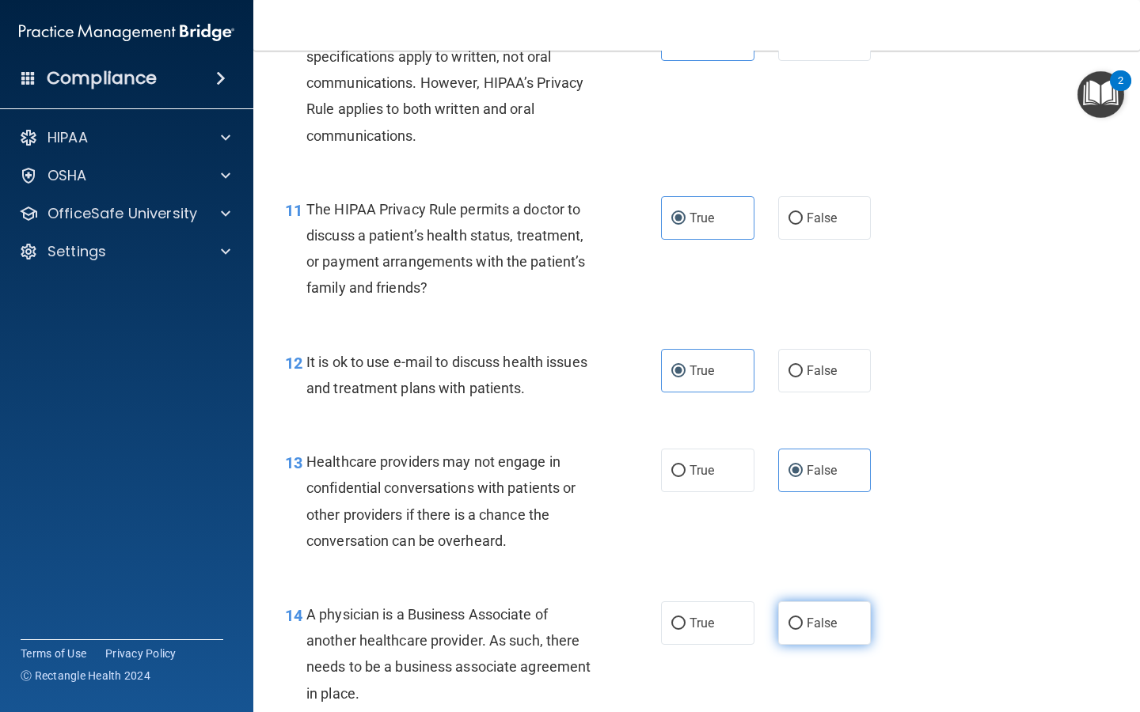
radio input "true"
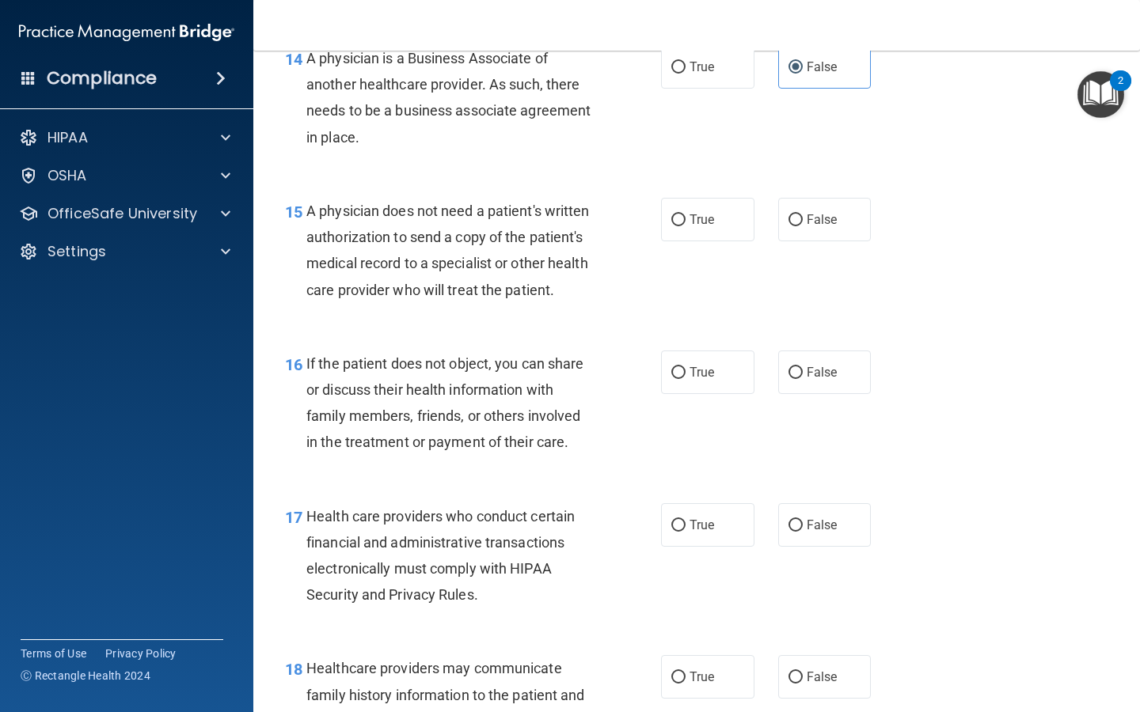
scroll to position [2108, 0]
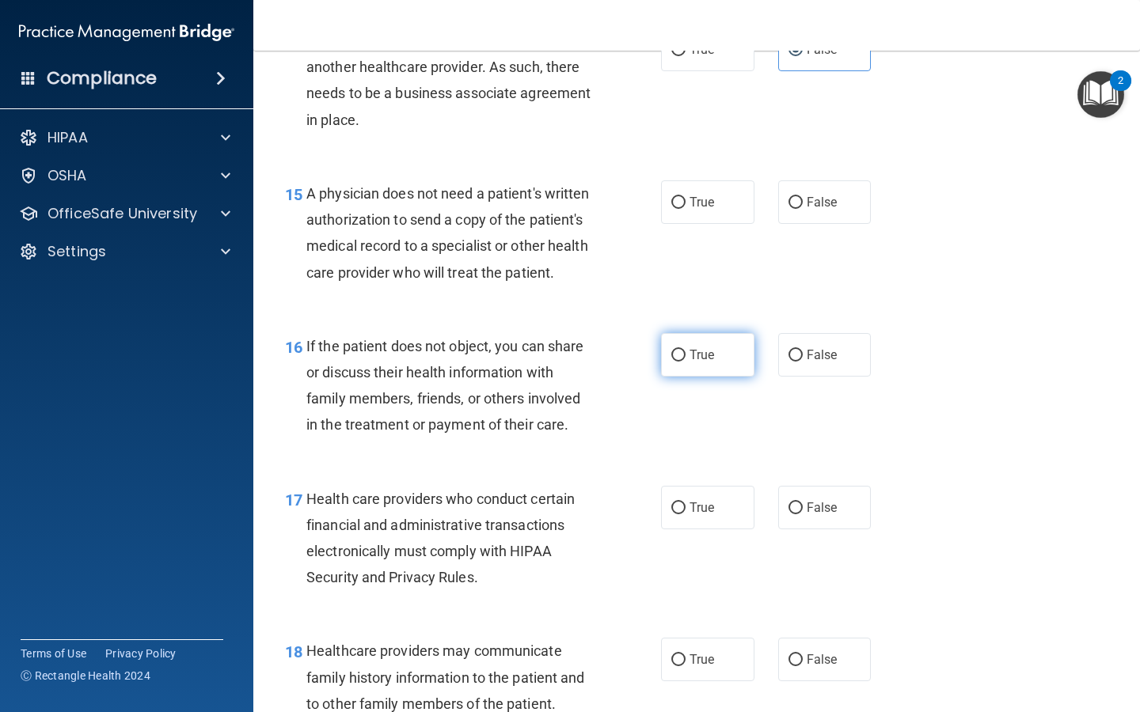
click at [675, 359] on input "True" at bounding box center [678, 356] width 14 height 12
radio input "true"
click at [813, 662] on span "False" at bounding box center [821, 659] width 31 height 15
click at [802, 662] on input "False" at bounding box center [795, 660] width 14 height 12
radio input "true"
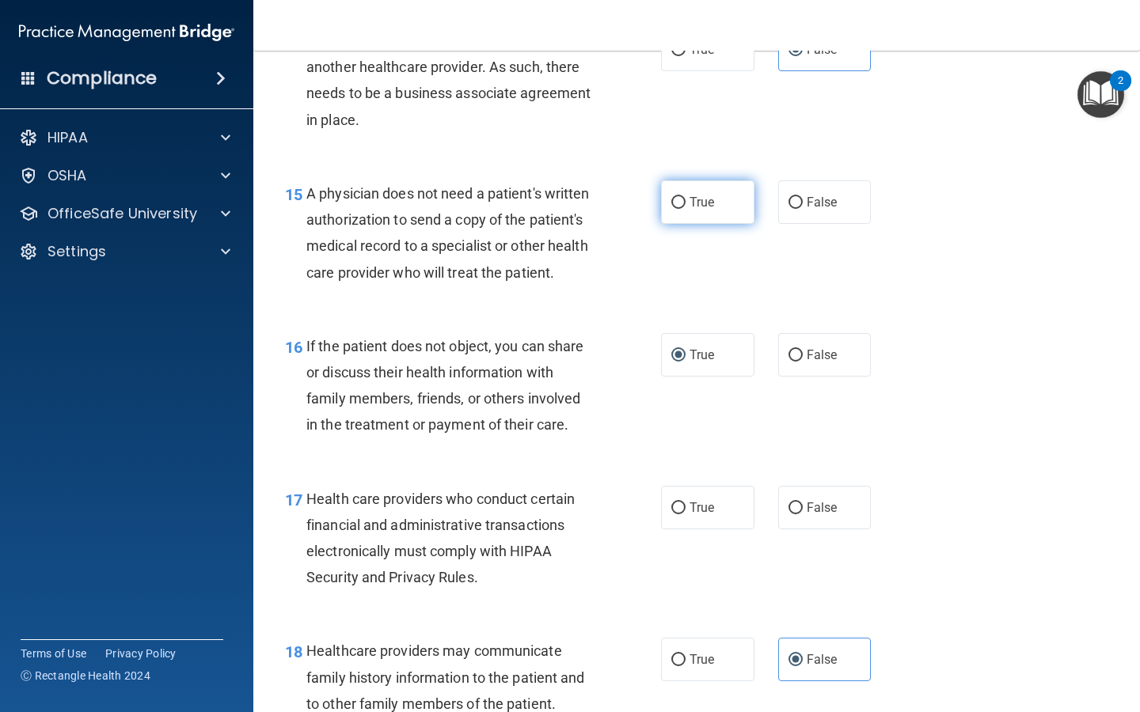
click at [677, 209] on label "True" at bounding box center [707, 202] width 93 height 44
click at [677, 209] on input "True" at bounding box center [678, 203] width 14 height 12
radio input "true"
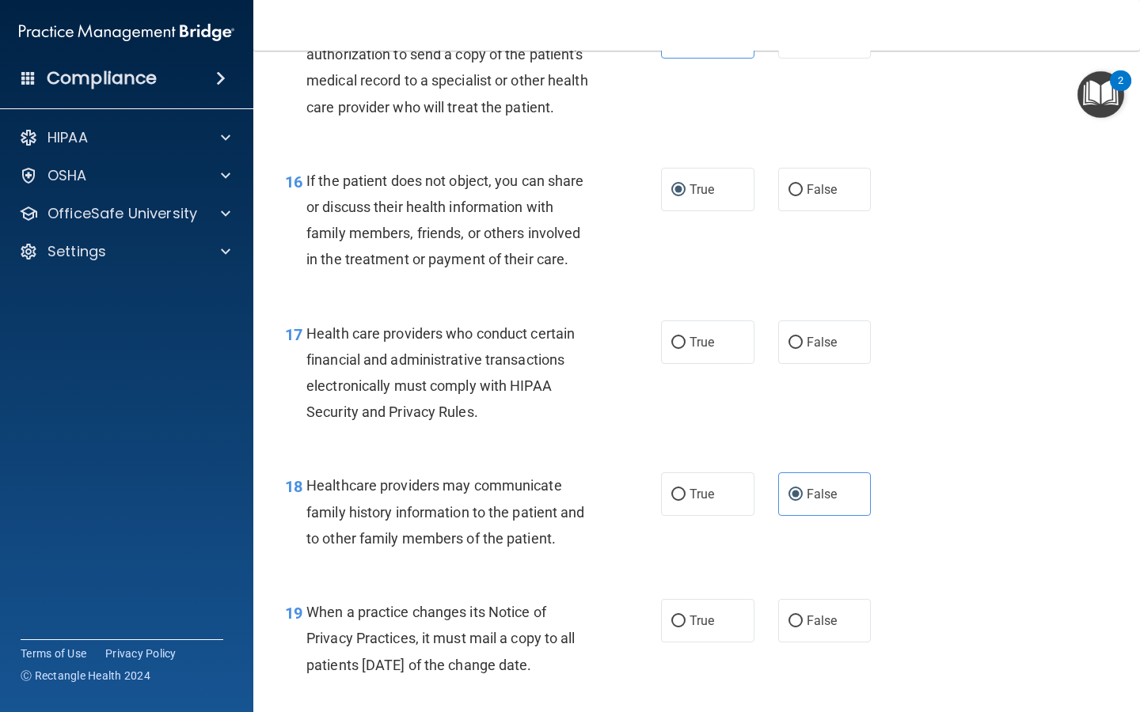
scroll to position [2275, 0]
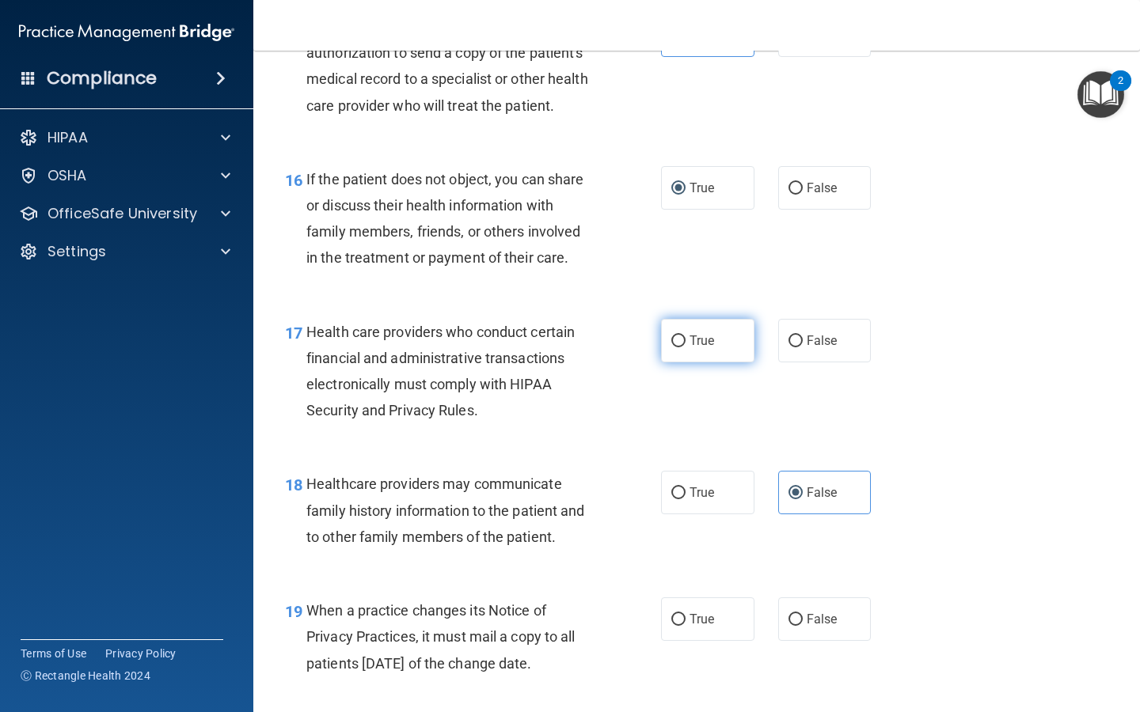
click at [673, 347] on label "True" at bounding box center [707, 341] width 93 height 44
click at [673, 347] on input "True" at bounding box center [678, 342] width 14 height 12
radio input "true"
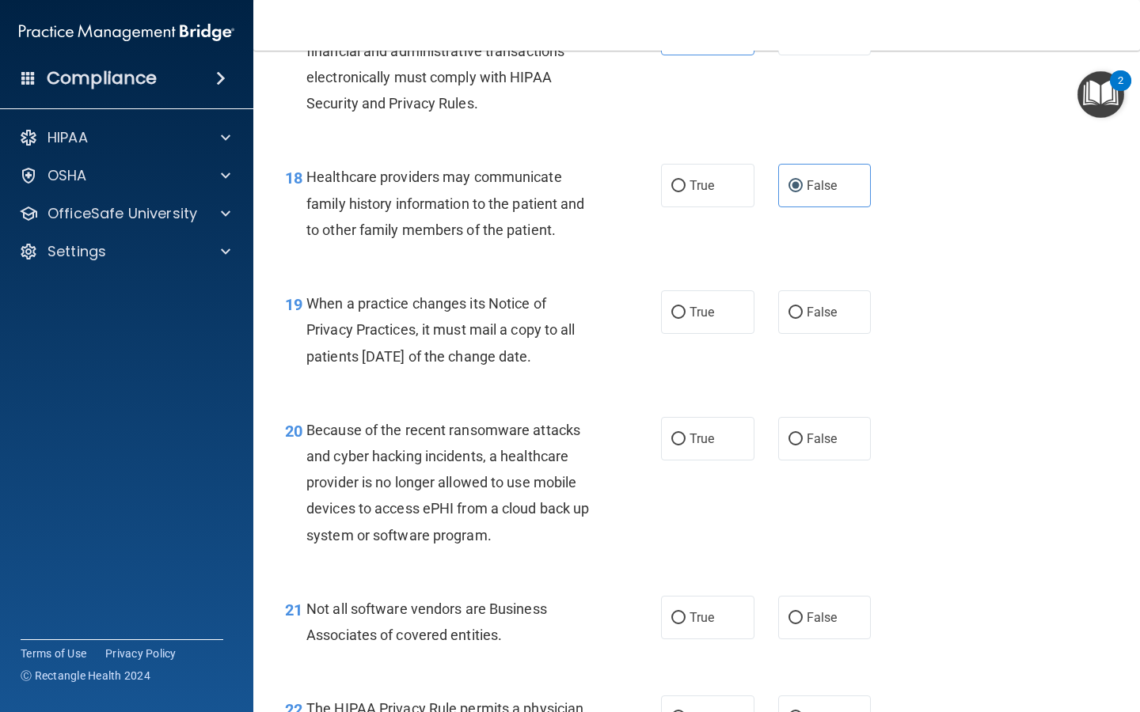
scroll to position [2583, 0]
click at [799, 307] on input "False" at bounding box center [795, 312] width 14 height 12
radio input "true"
click at [823, 427] on label "False" at bounding box center [824, 438] width 93 height 44
click at [802, 433] on input "False" at bounding box center [795, 439] width 14 height 12
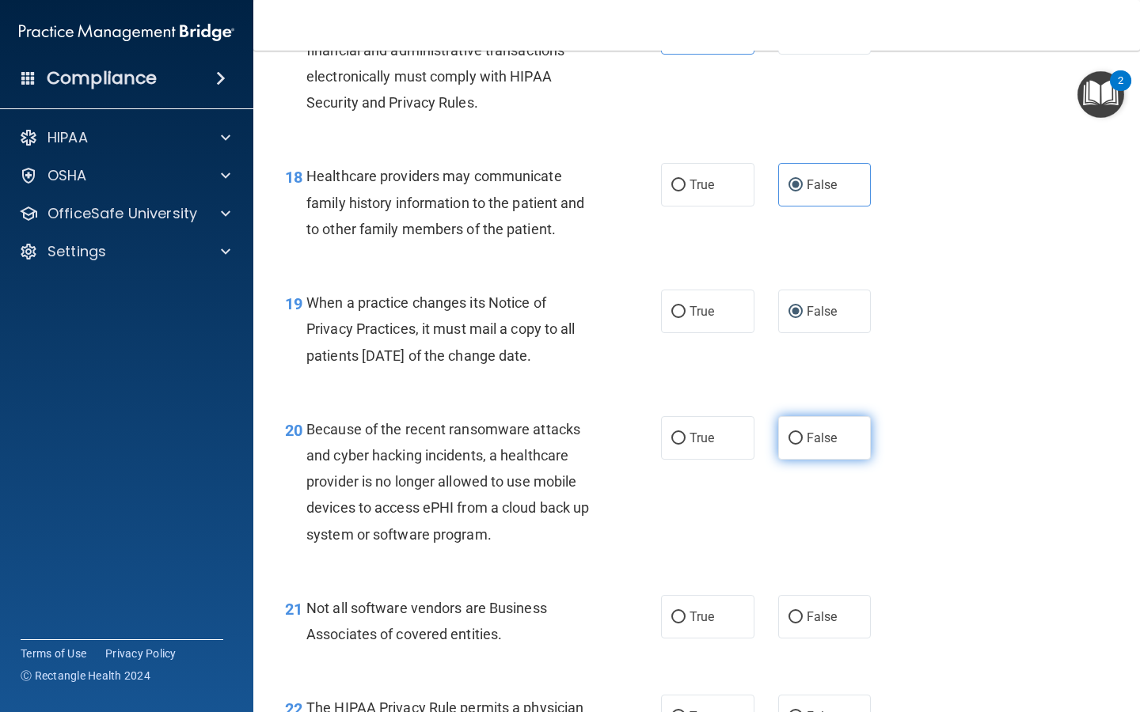
radio input "true"
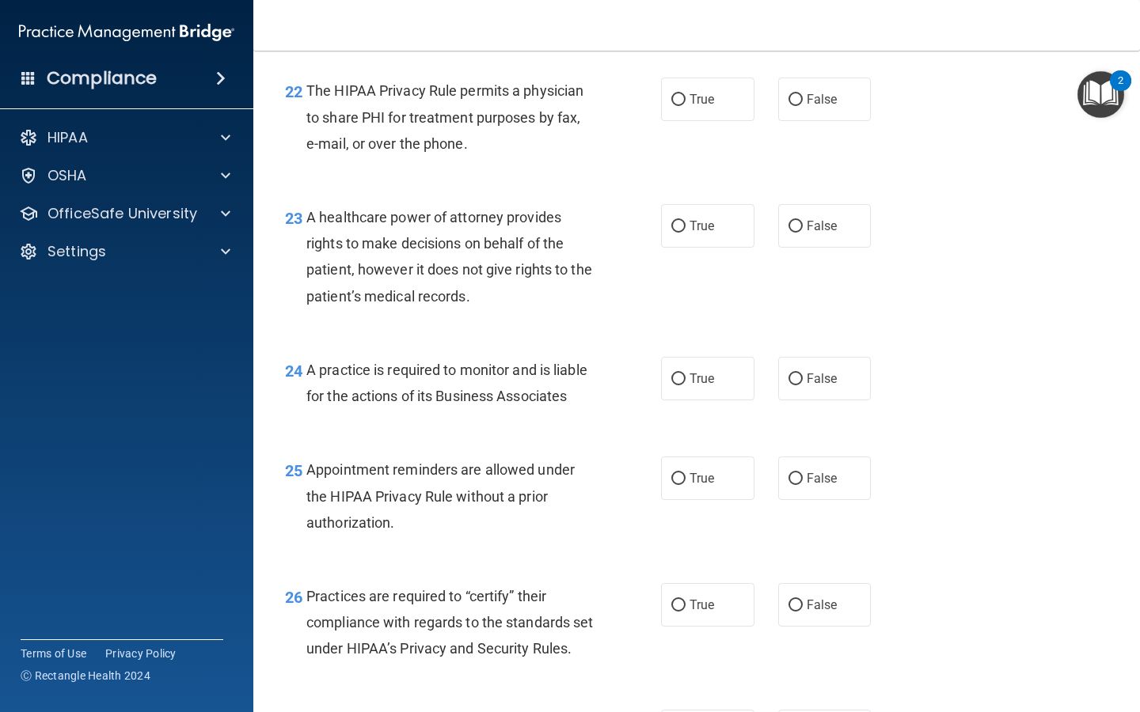
scroll to position [3209, 0]
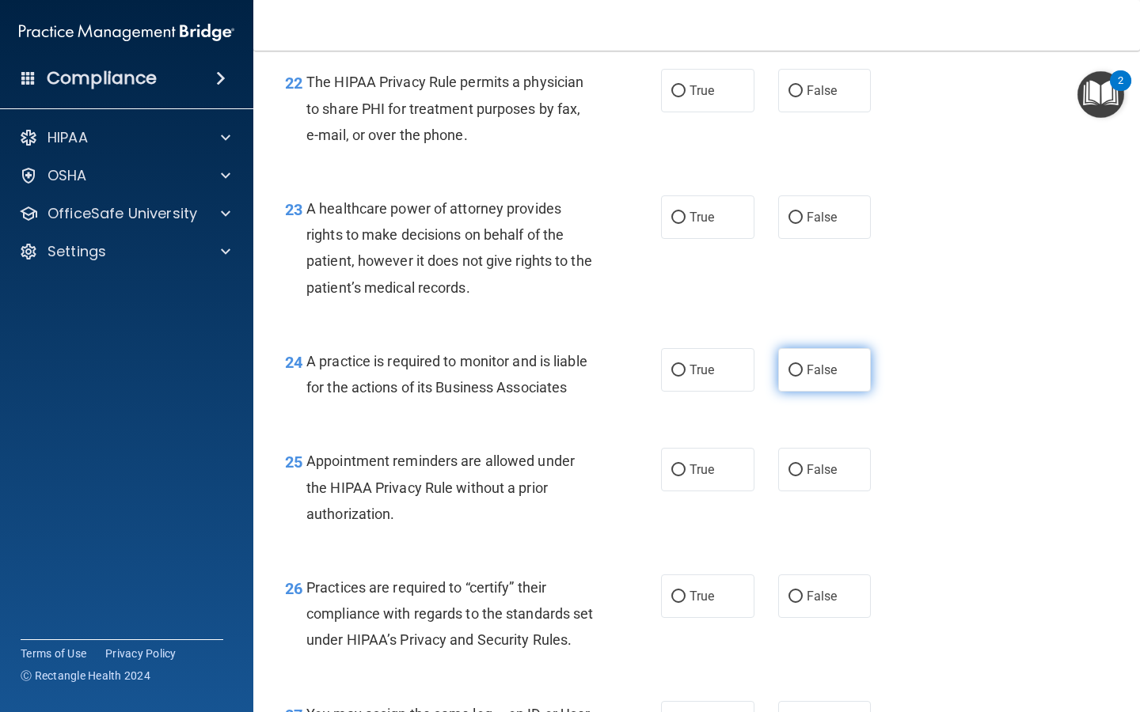
click at [808, 374] on span "False" at bounding box center [821, 369] width 31 height 15
click at [802, 374] on input "False" at bounding box center [795, 371] width 14 height 12
radio input "true"
click at [808, 454] on label "False" at bounding box center [824, 470] width 93 height 44
click at [802, 465] on input "False" at bounding box center [795, 471] width 14 height 12
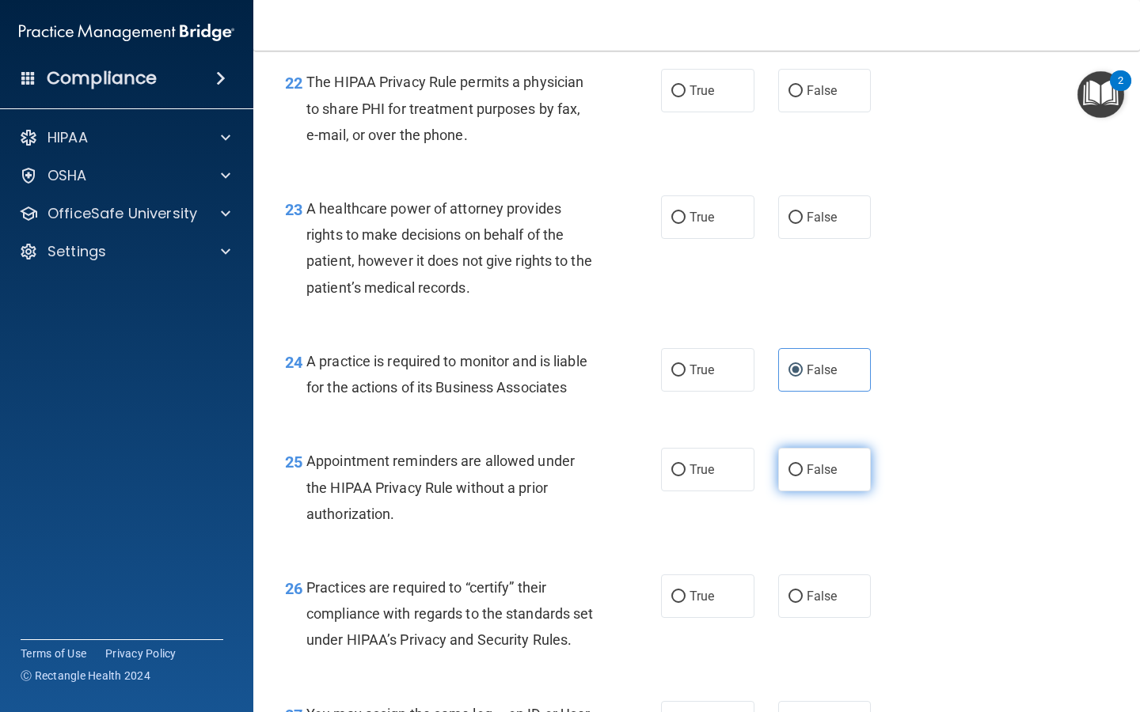
radio input "true"
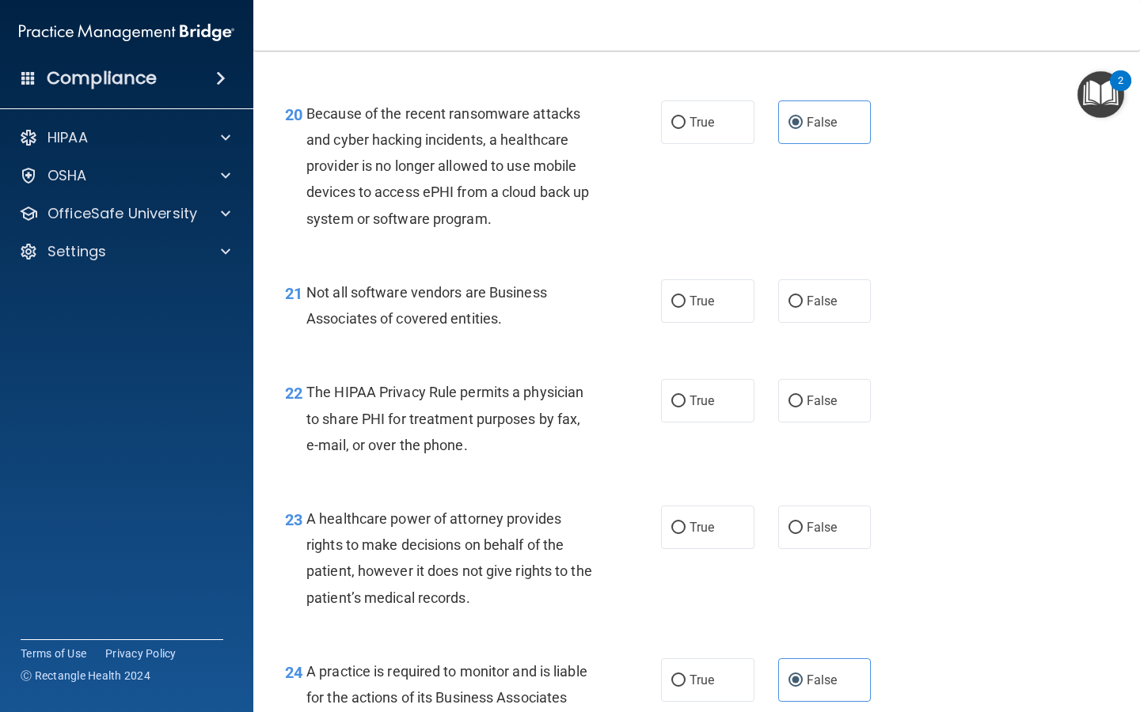
scroll to position [2906, 0]
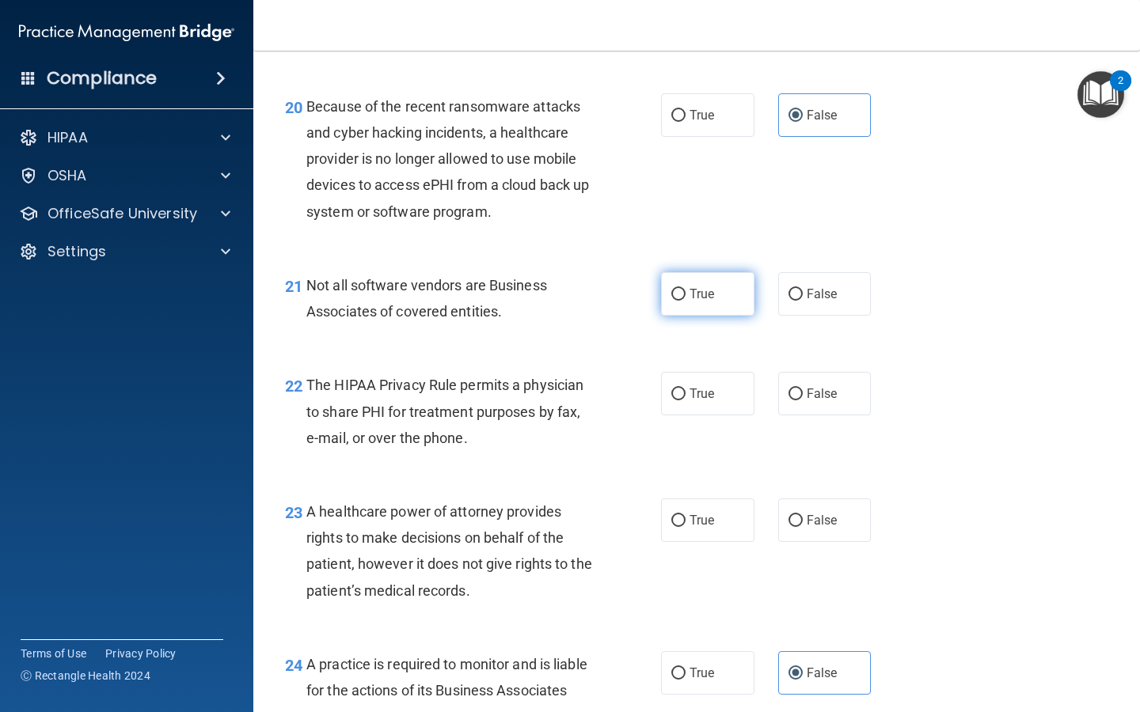
click at [699, 298] on span "True" at bounding box center [701, 293] width 25 height 15
click at [685, 298] on input "True" at bounding box center [678, 295] width 14 height 12
radio input "true"
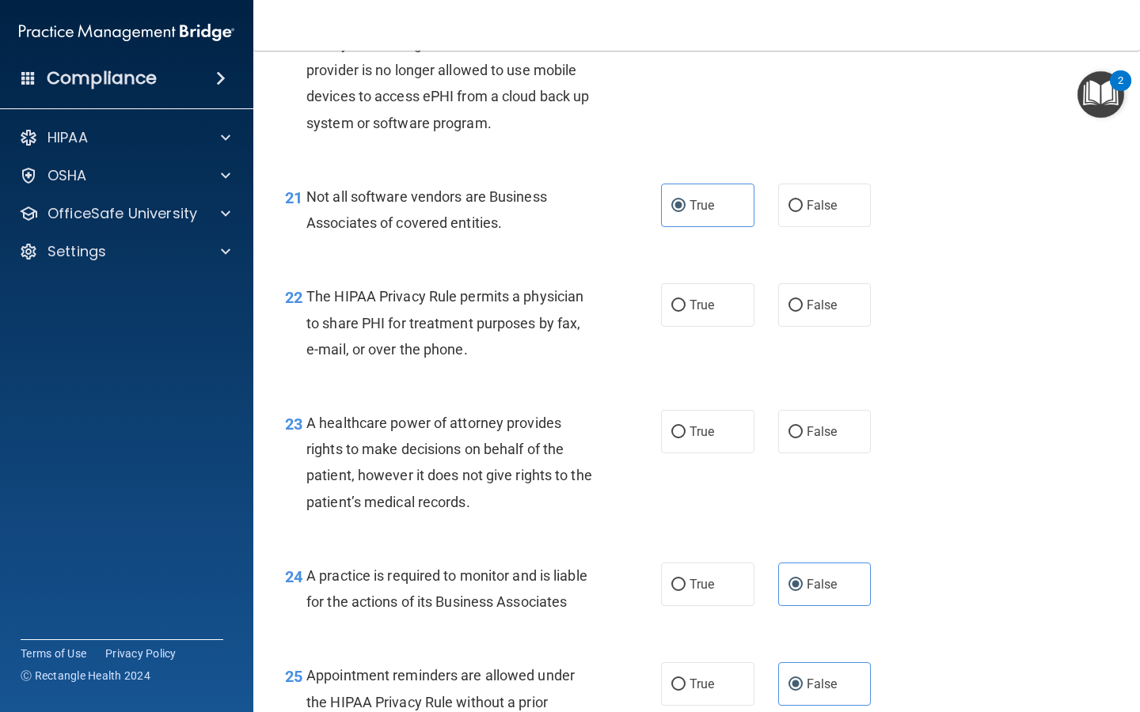
scroll to position [3003, 0]
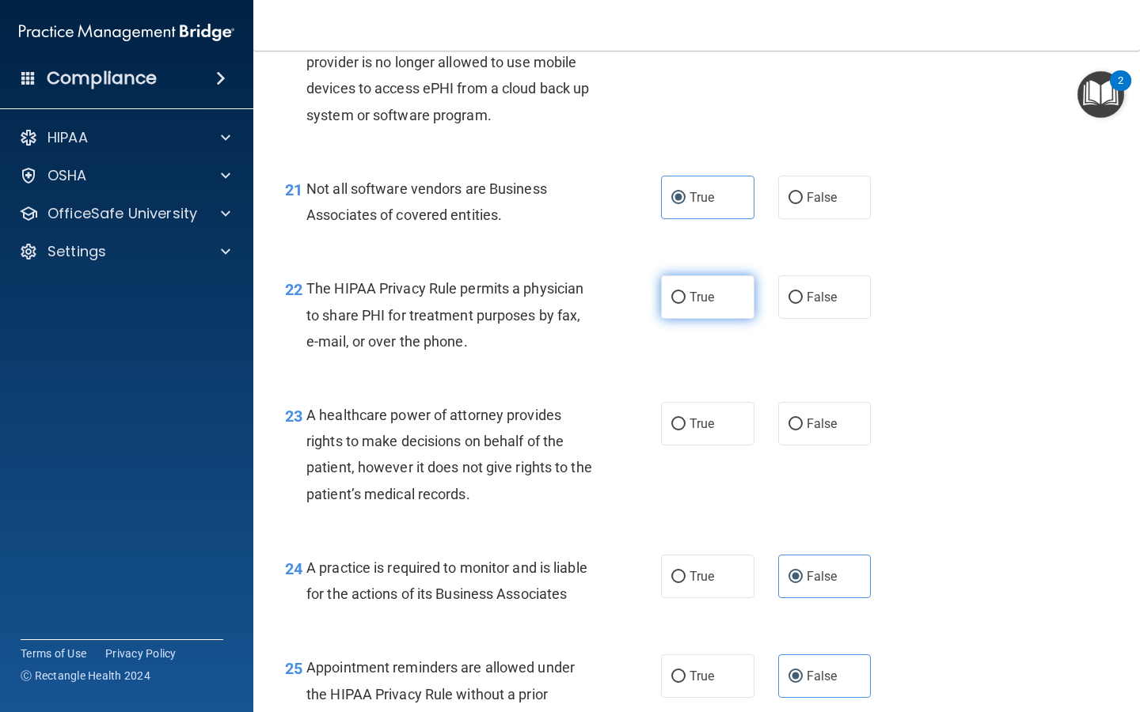
click at [702, 302] on span "True" at bounding box center [701, 297] width 25 height 15
click at [685, 302] on input "True" at bounding box center [678, 298] width 14 height 12
radio input "true"
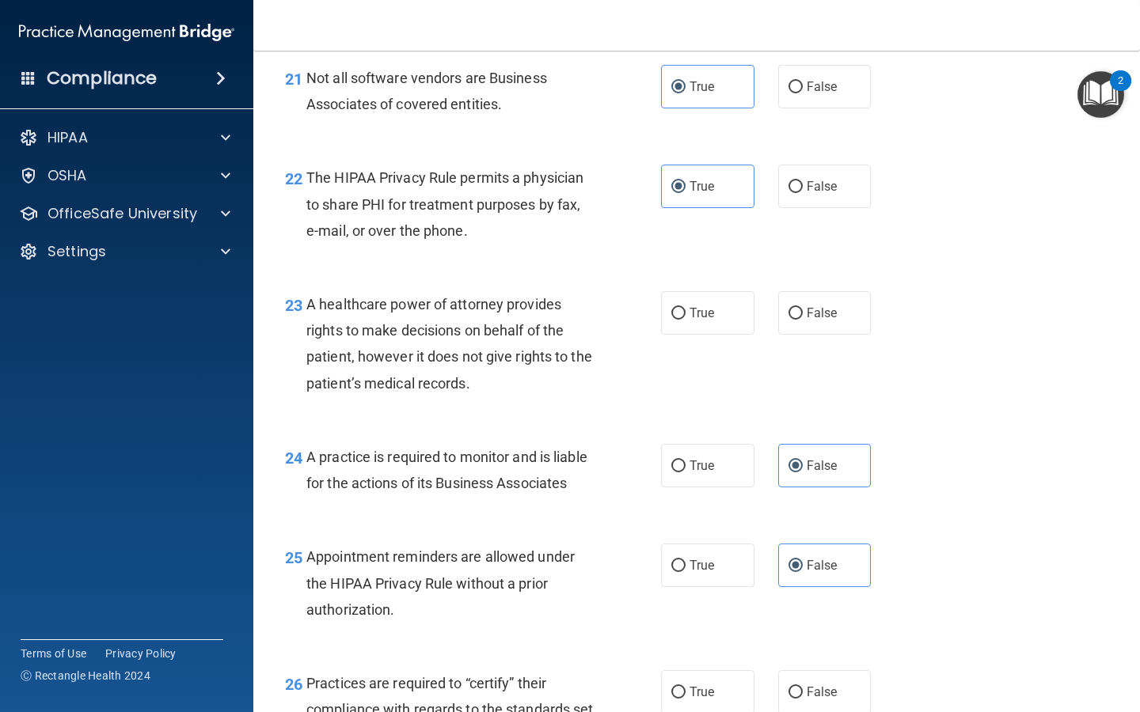
scroll to position [3116, 0]
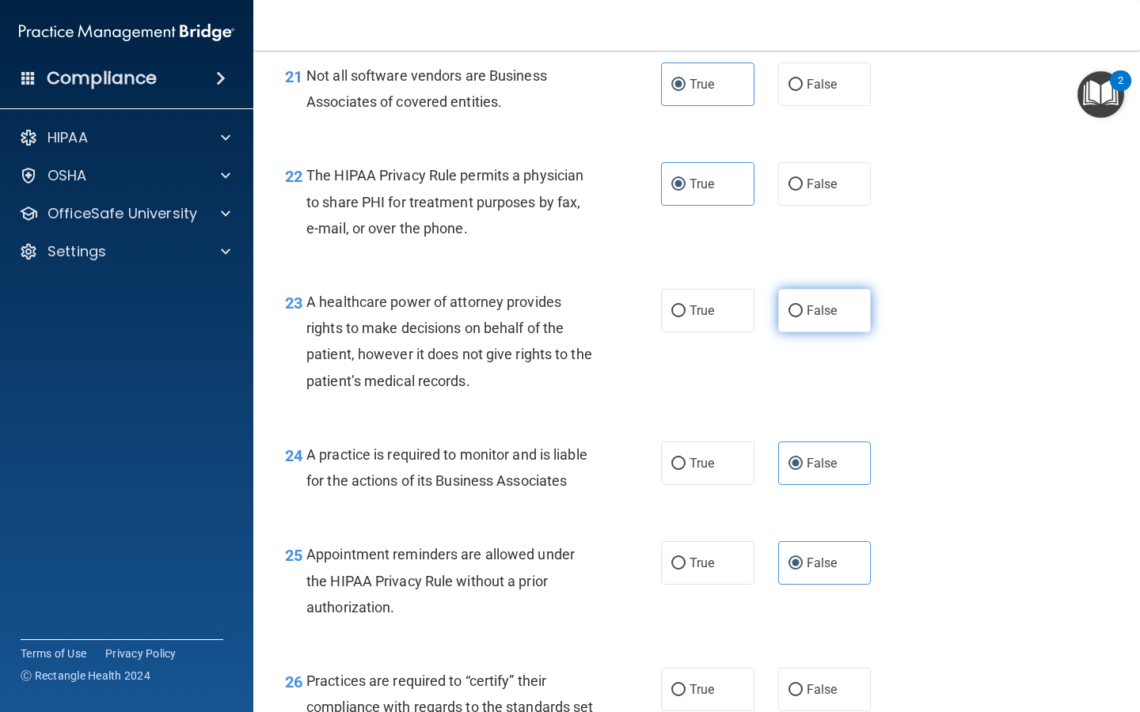
click at [806, 309] on span "False" at bounding box center [821, 310] width 31 height 15
click at [802, 309] on input "False" at bounding box center [795, 311] width 14 height 12
radio input "true"
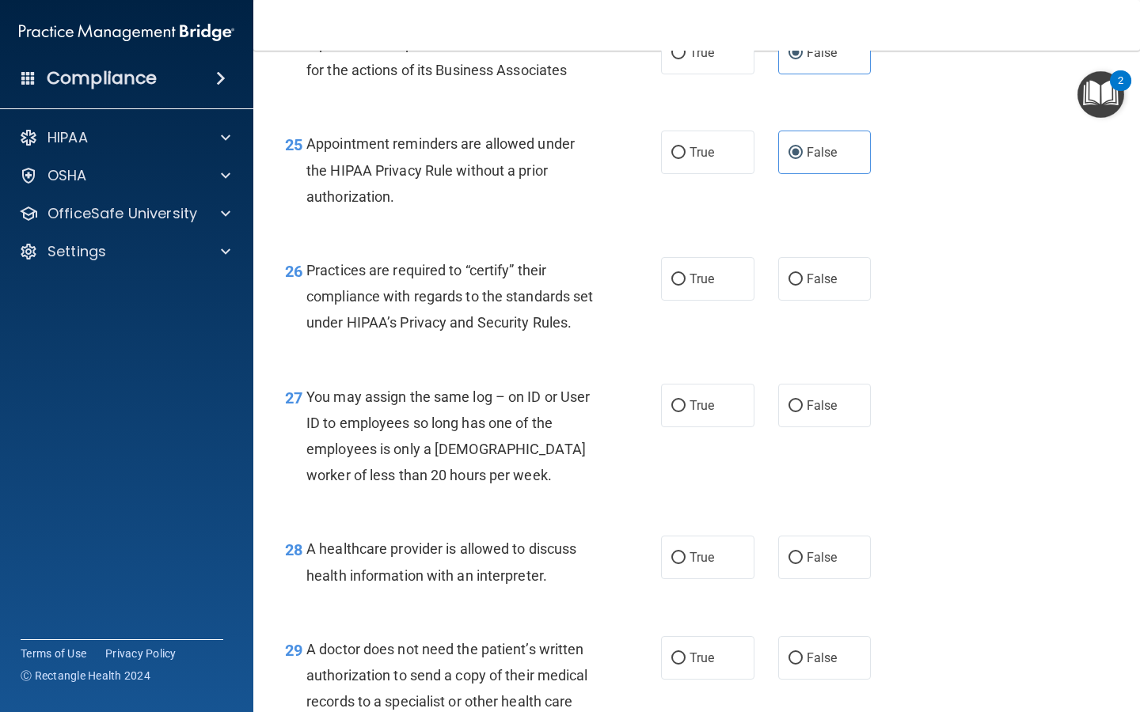
scroll to position [3531, 0]
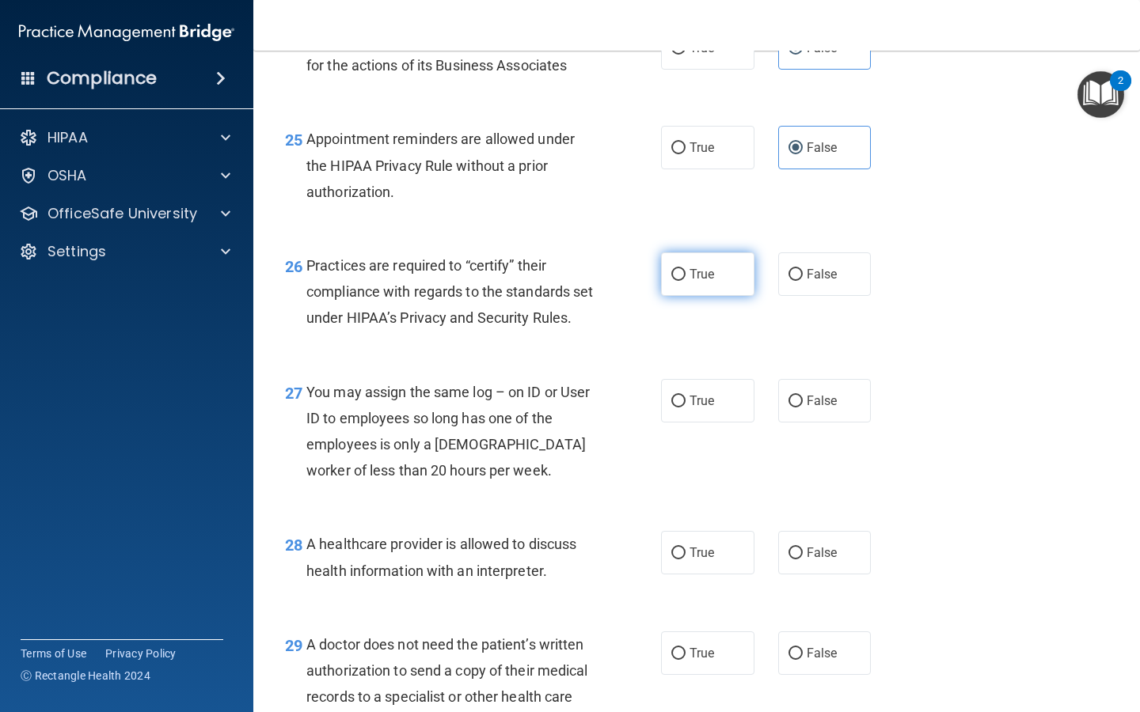
click at [682, 271] on input "True" at bounding box center [678, 275] width 14 height 12
radio input "true"
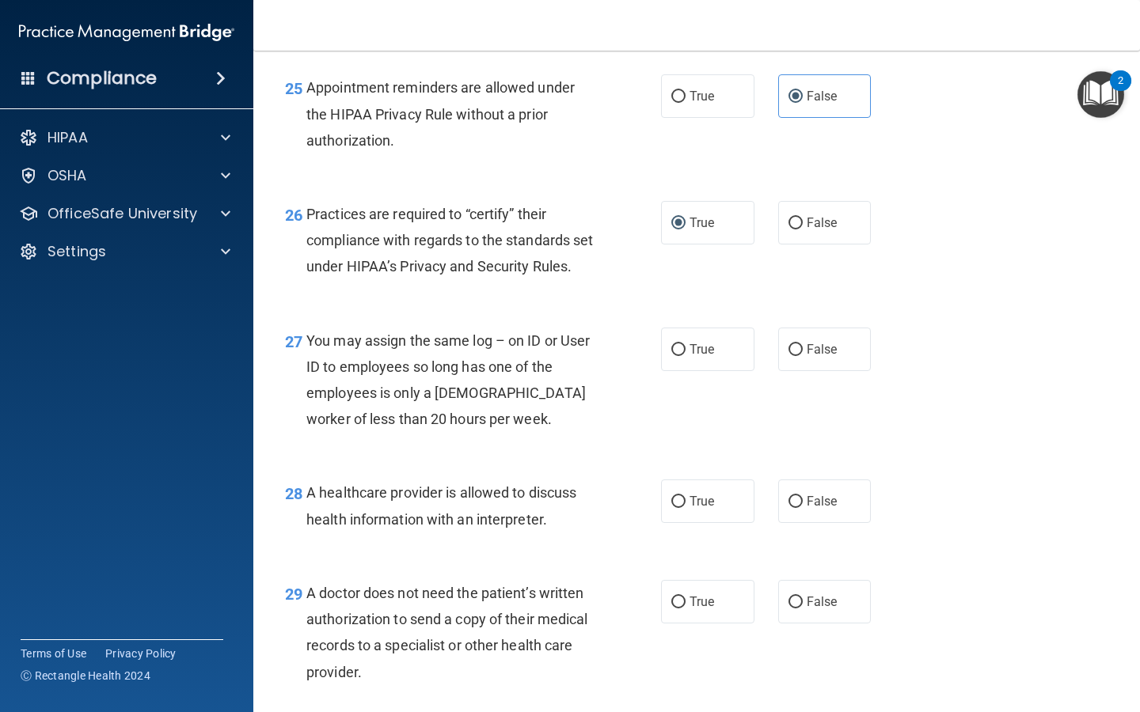
scroll to position [3587, 0]
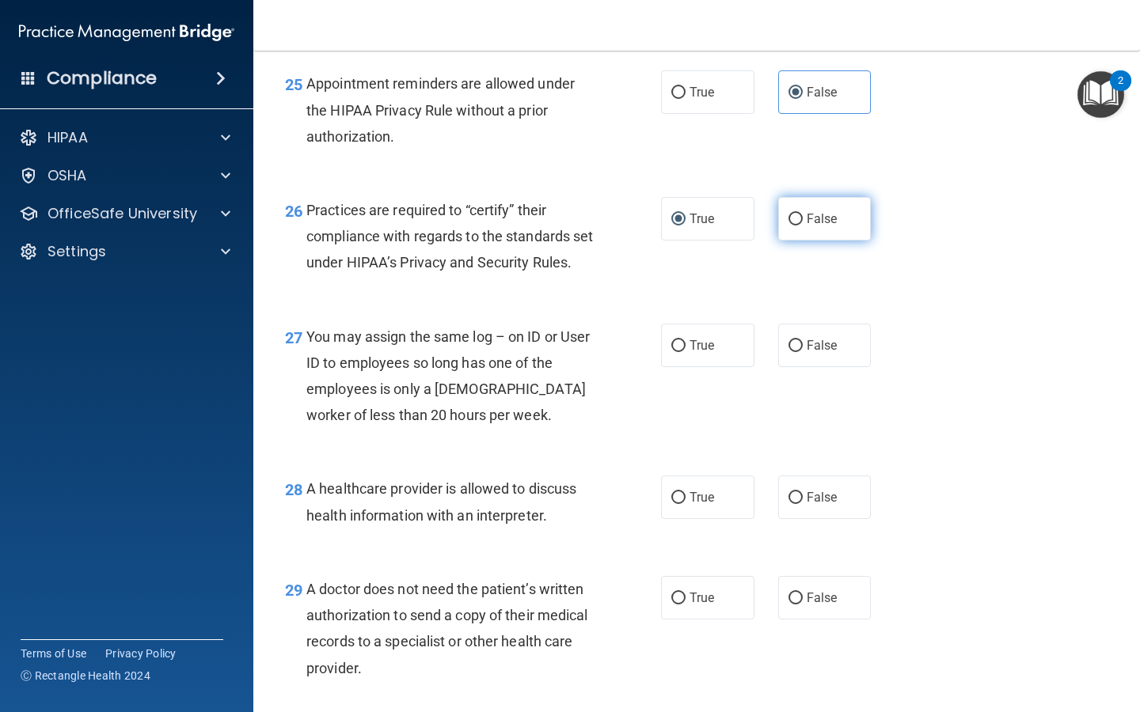
click at [829, 214] on span "False" at bounding box center [821, 218] width 31 height 15
click at [802, 214] on input "False" at bounding box center [795, 220] width 14 height 12
radio input "true"
radio input "false"
click at [832, 353] on span "False" at bounding box center [821, 345] width 31 height 15
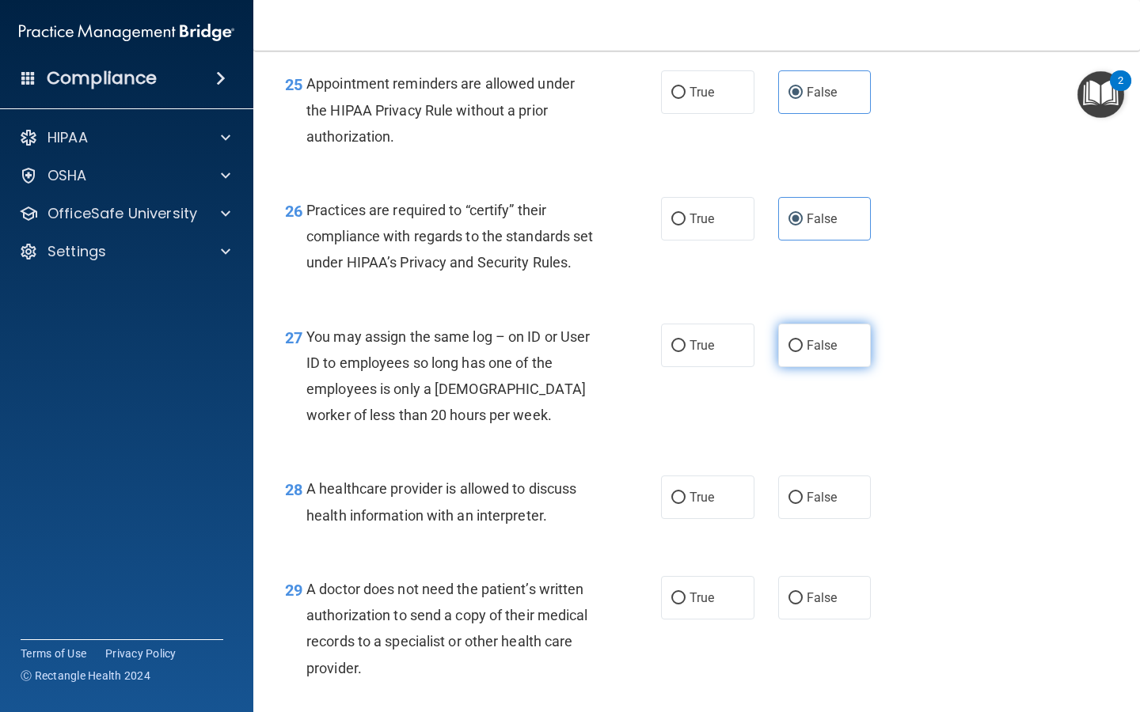
click at [802, 352] on input "False" at bounding box center [795, 346] width 14 height 12
radio input "true"
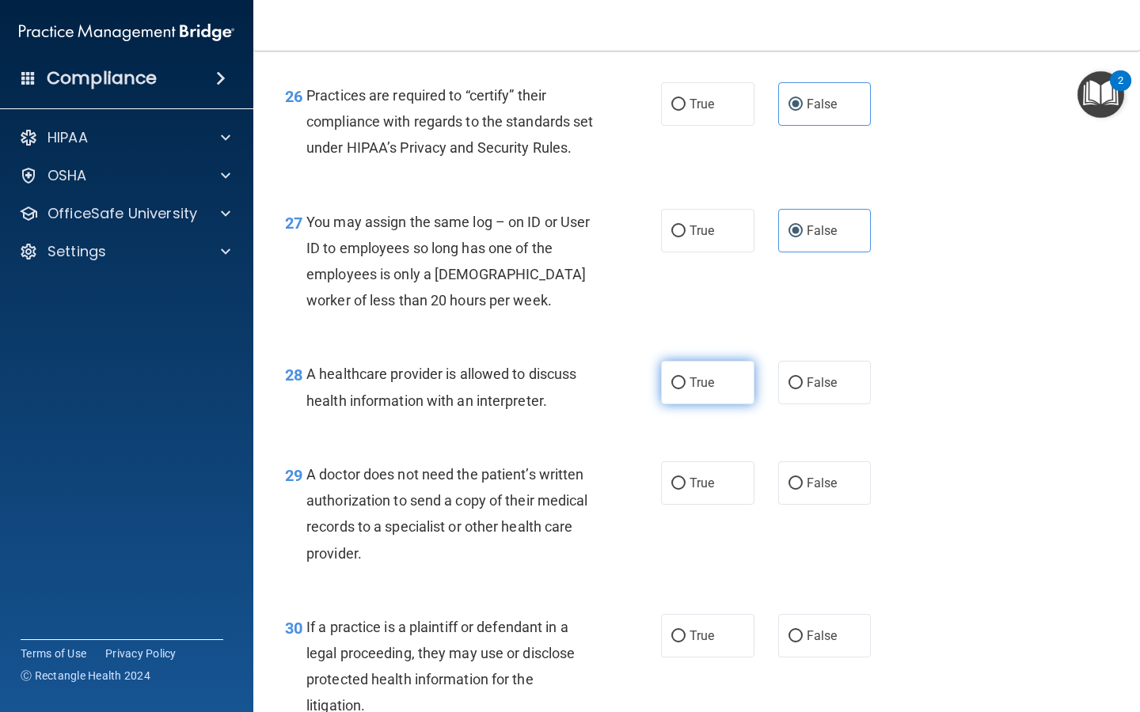
click at [685, 389] on input "True" at bounding box center [678, 383] width 14 height 12
radio input "true"
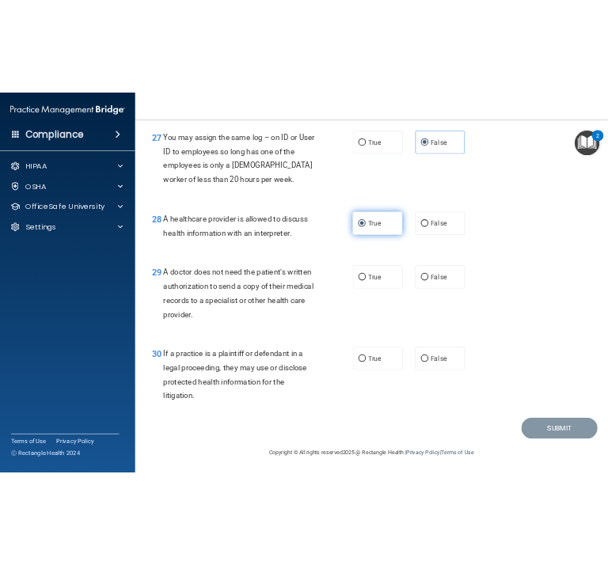
scroll to position [3866, 0]
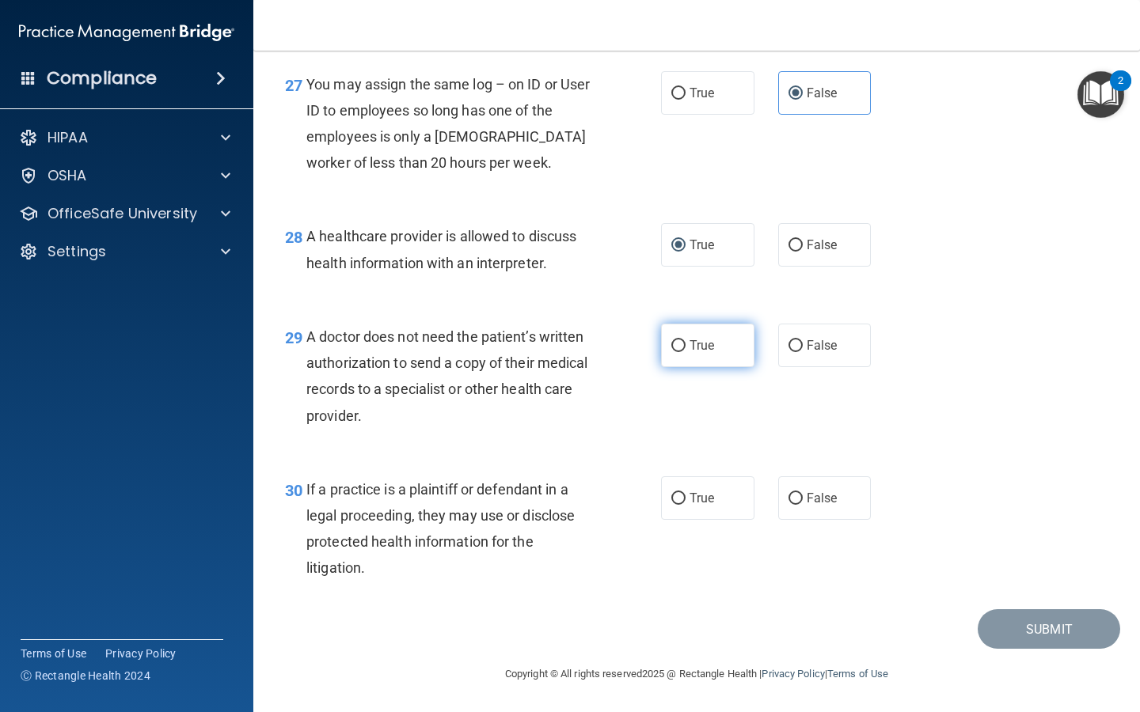
click at [720, 353] on label "True" at bounding box center [707, 346] width 93 height 44
click at [685, 352] on input "True" at bounding box center [678, 346] width 14 height 12
radio input "true"
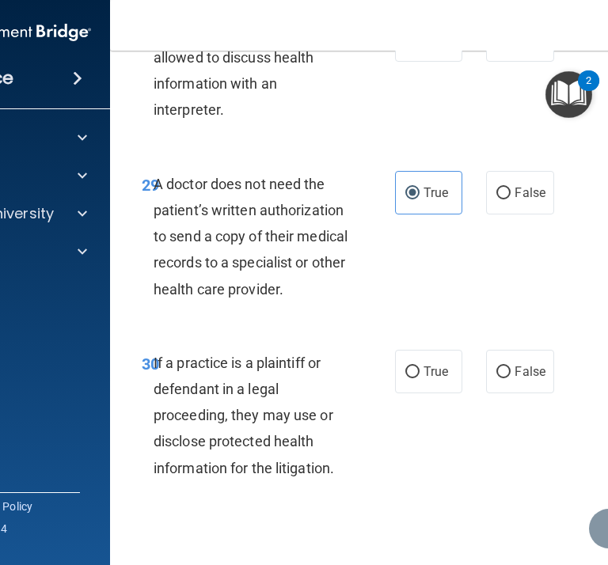
scroll to position [5302, 0]
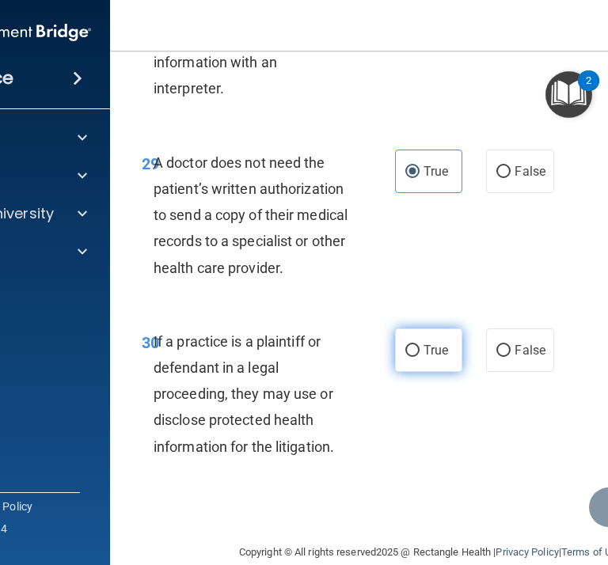
click at [446, 343] on span "True" at bounding box center [435, 350] width 25 height 15
click at [419, 345] on input "True" at bounding box center [412, 351] width 14 height 12
radio input "true"
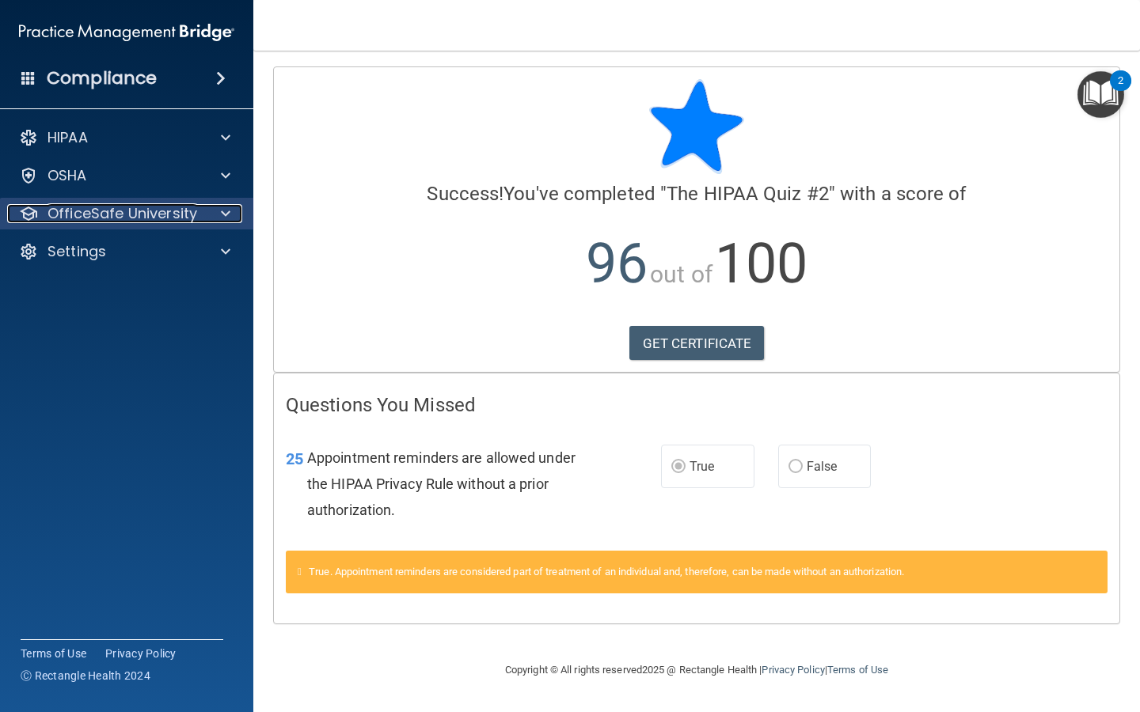
click at [210, 220] on div at bounding box center [223, 213] width 40 height 19
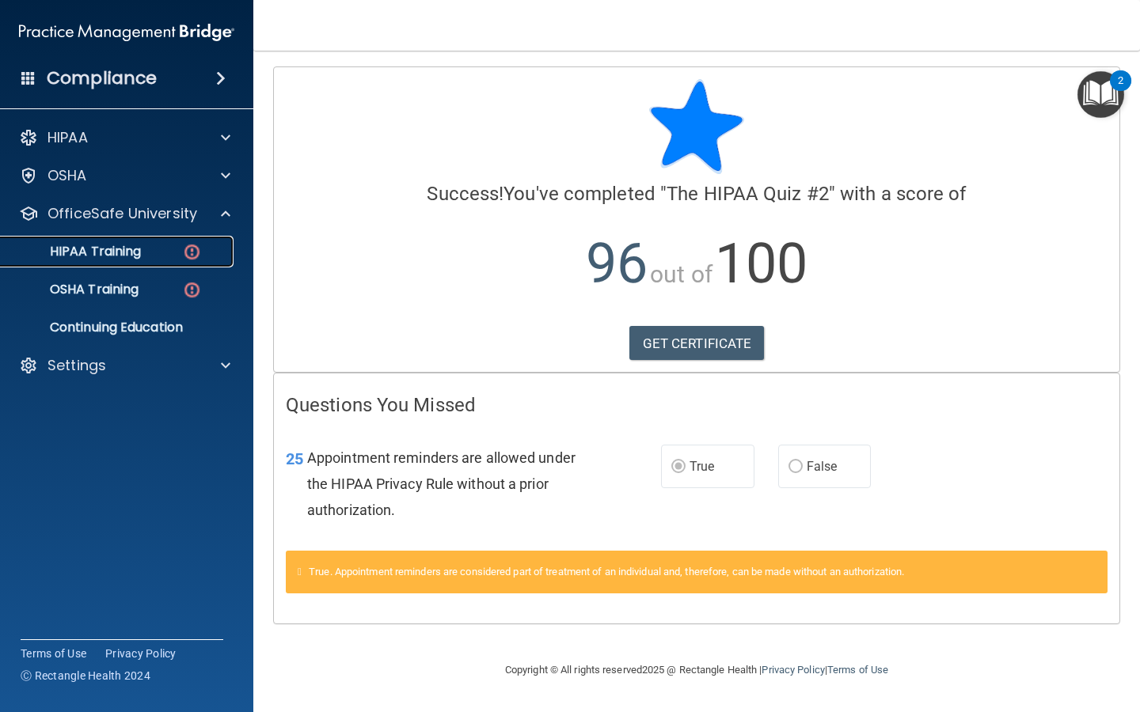
click at [186, 256] on img at bounding box center [192, 252] width 20 height 20
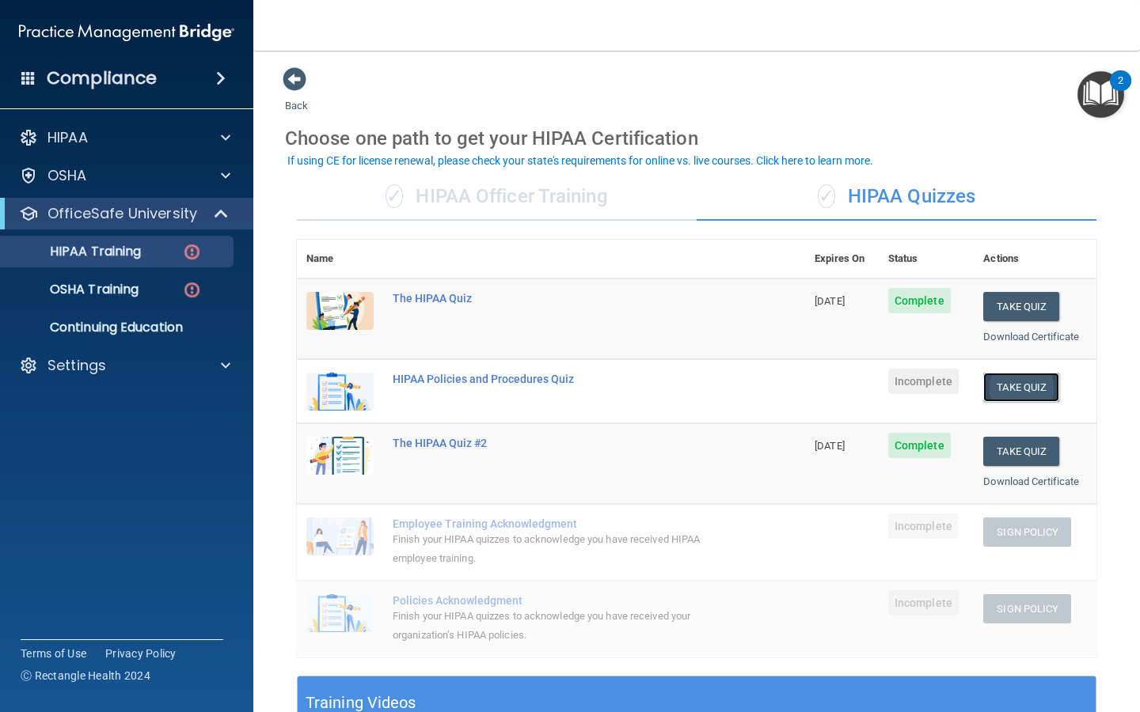
click at [1022, 390] on button "Take Quiz" at bounding box center [1021, 387] width 76 height 29
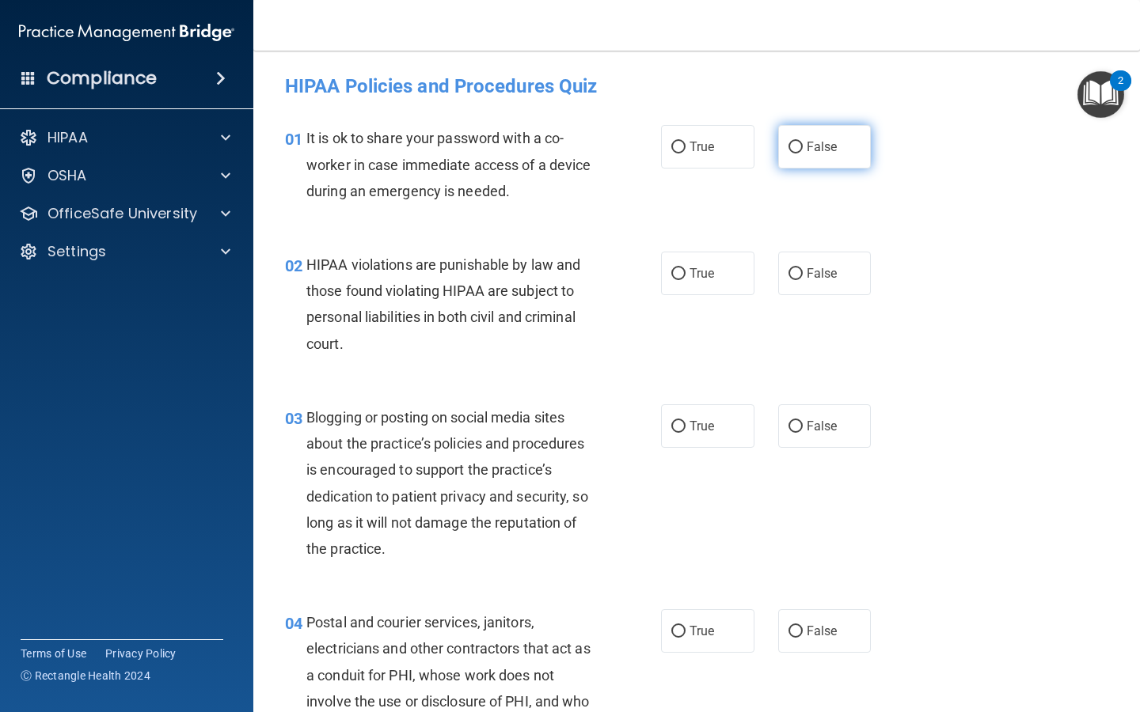
click at [839, 144] on label "False" at bounding box center [824, 147] width 93 height 44
click at [802, 144] on input "False" at bounding box center [795, 148] width 14 height 12
radio input "true"
click at [713, 262] on label "True" at bounding box center [707, 274] width 93 height 44
click at [685, 268] on input "True" at bounding box center [678, 274] width 14 height 12
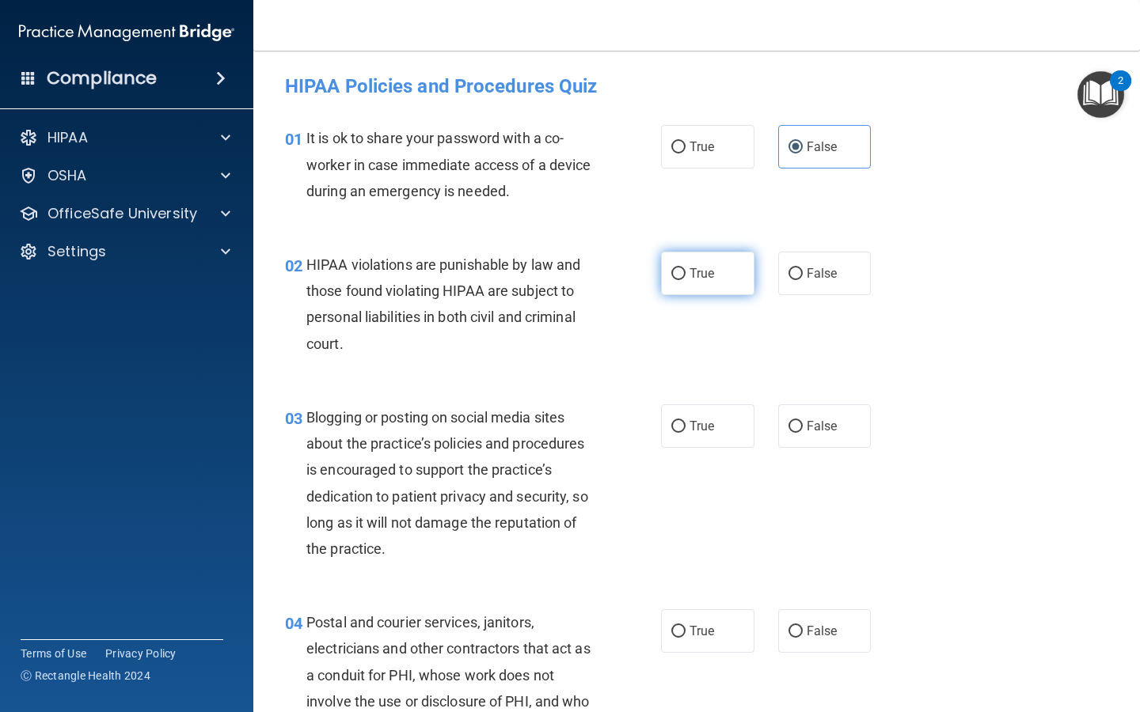
radio input "true"
click at [690, 420] on span "True" at bounding box center [701, 426] width 25 height 15
click at [685, 421] on input "True" at bounding box center [678, 427] width 14 height 12
radio input "true"
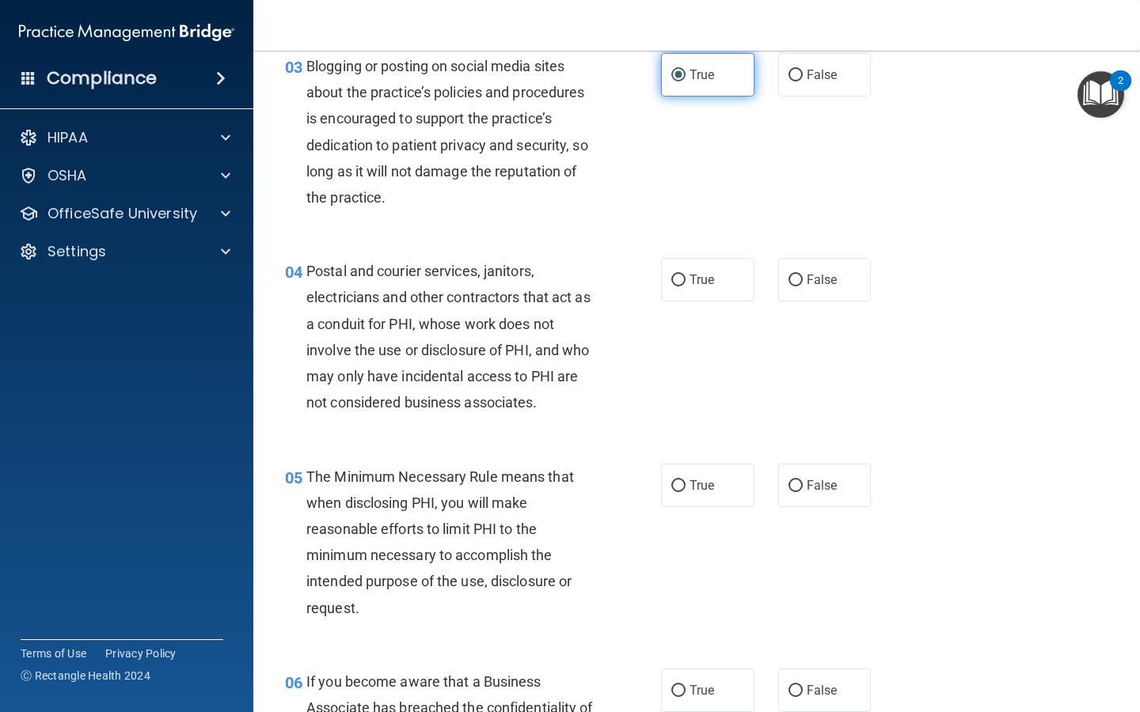
scroll to position [352, 0]
click at [831, 70] on span "False" at bounding box center [821, 73] width 31 height 15
click at [802, 70] on input "False" at bounding box center [795, 75] width 14 height 12
radio input "true"
radio input "false"
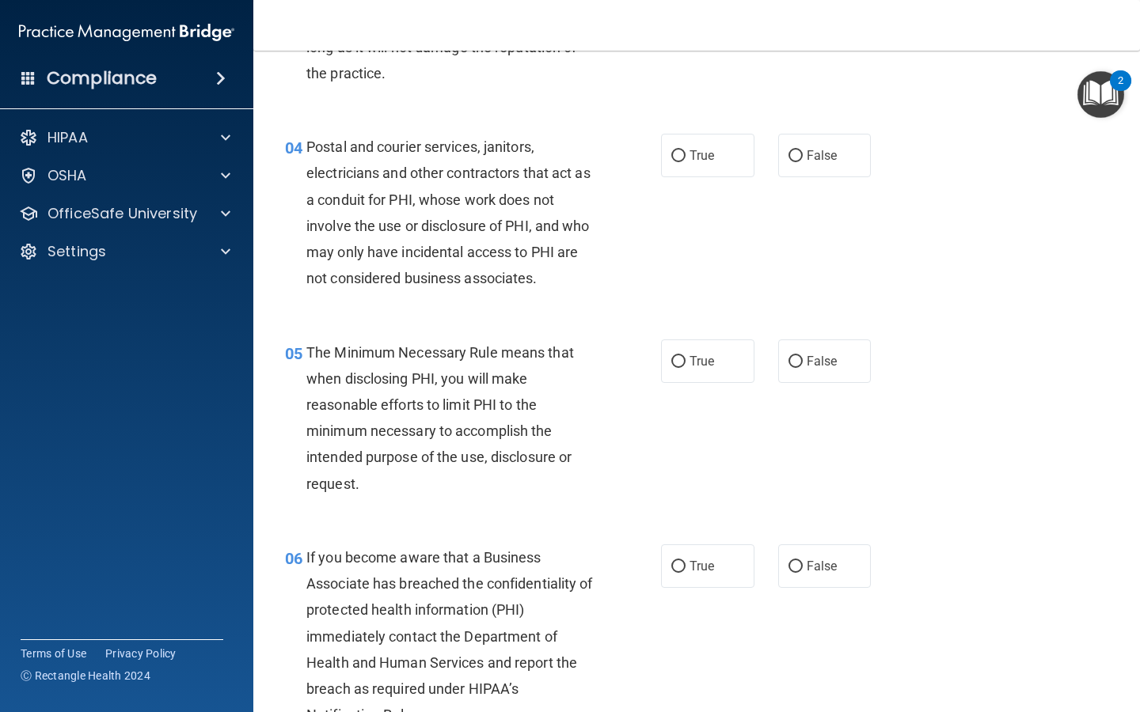
scroll to position [478, 0]
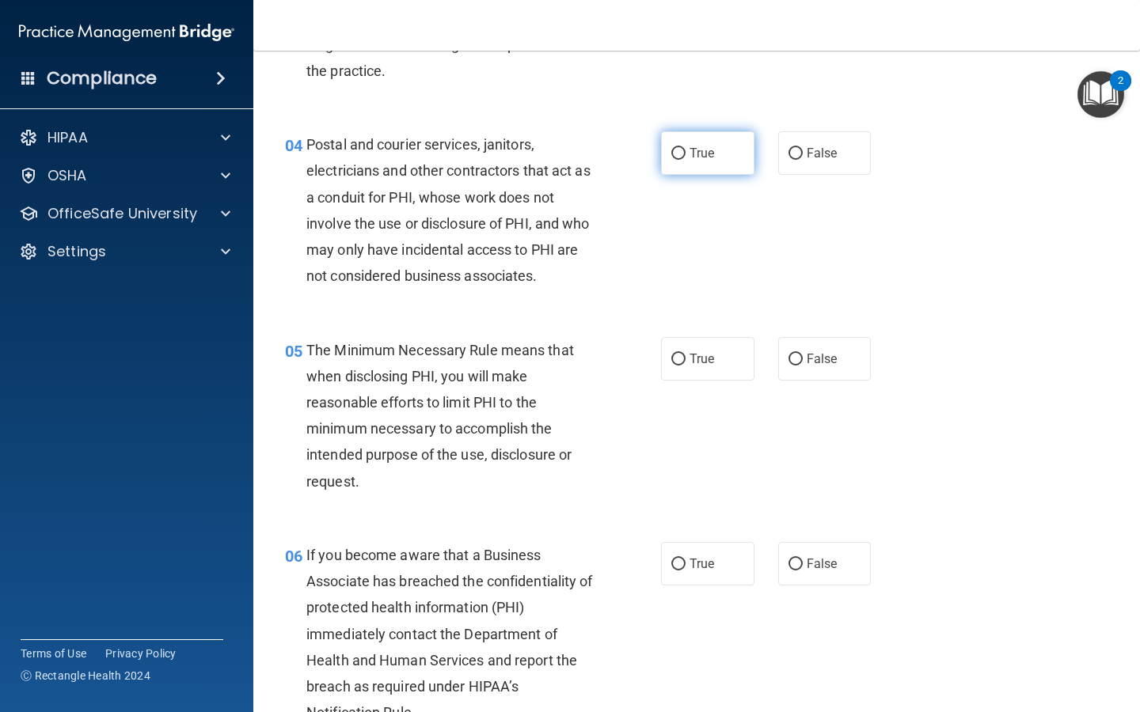
click at [739, 163] on label "True" at bounding box center [707, 153] width 93 height 44
click at [685, 160] on input "True" at bounding box center [678, 154] width 14 height 12
radio input "true"
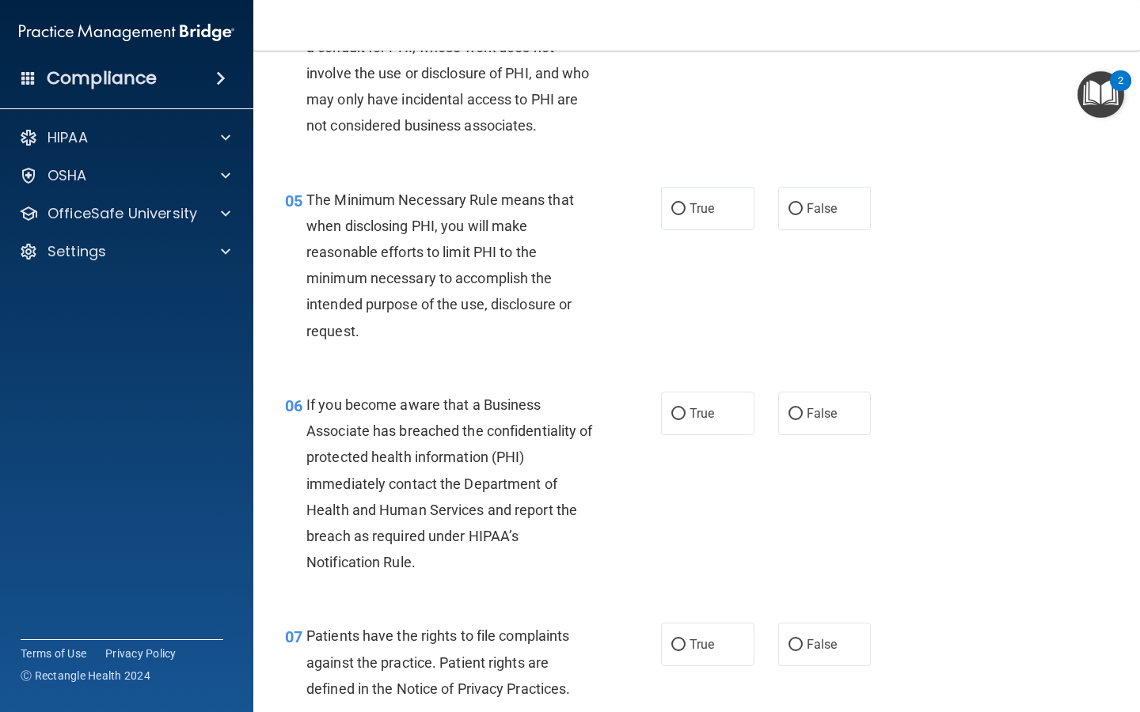
scroll to position [628, 0]
click at [688, 214] on label "True" at bounding box center [707, 210] width 93 height 44
click at [685, 214] on input "True" at bounding box center [678, 210] width 14 height 12
radio input "true"
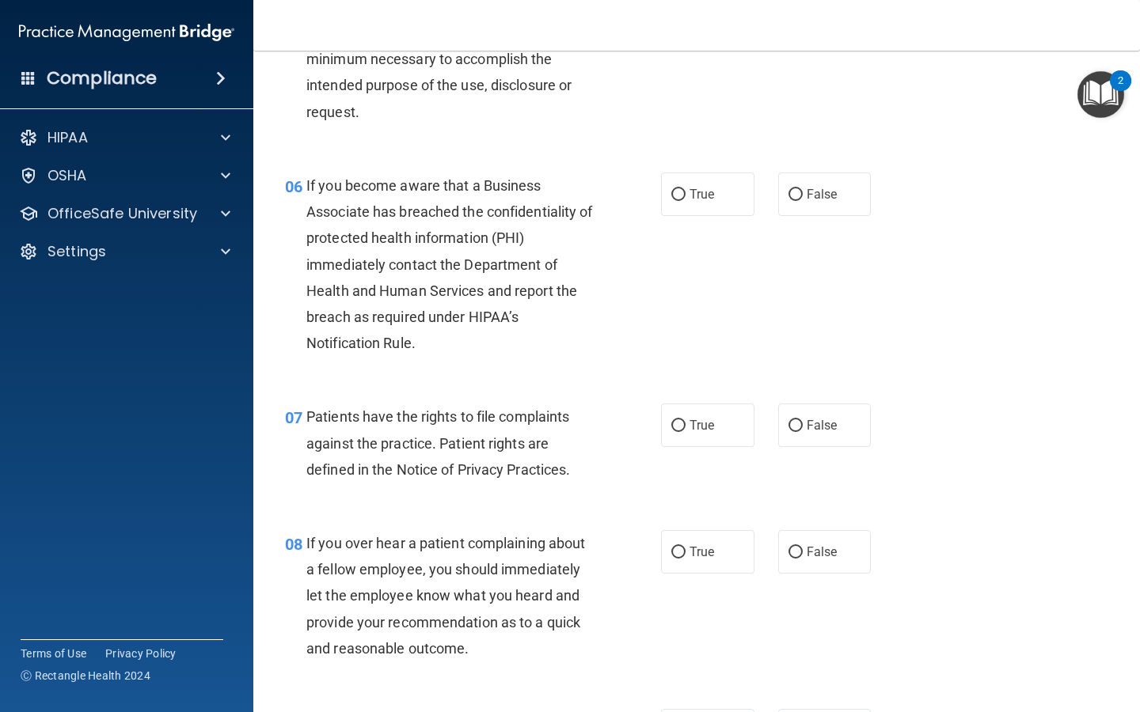
scroll to position [844, 0]
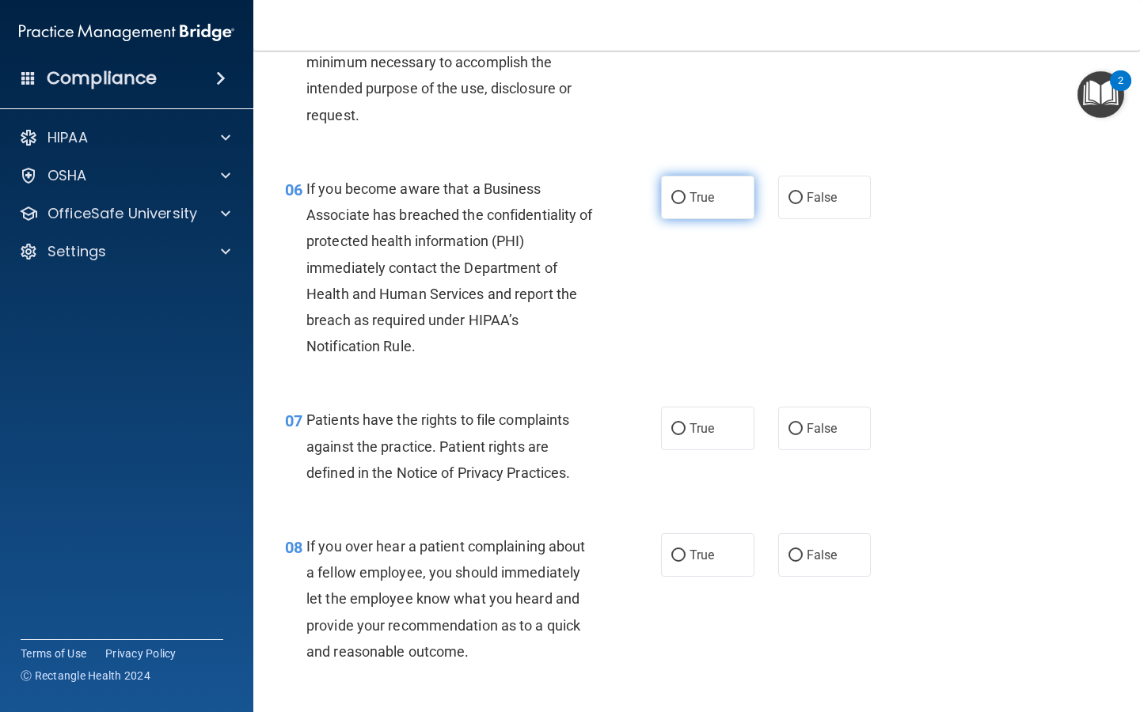
click at [686, 199] on label "True" at bounding box center [707, 198] width 93 height 44
click at [685, 199] on input "True" at bounding box center [678, 198] width 14 height 12
radio input "true"
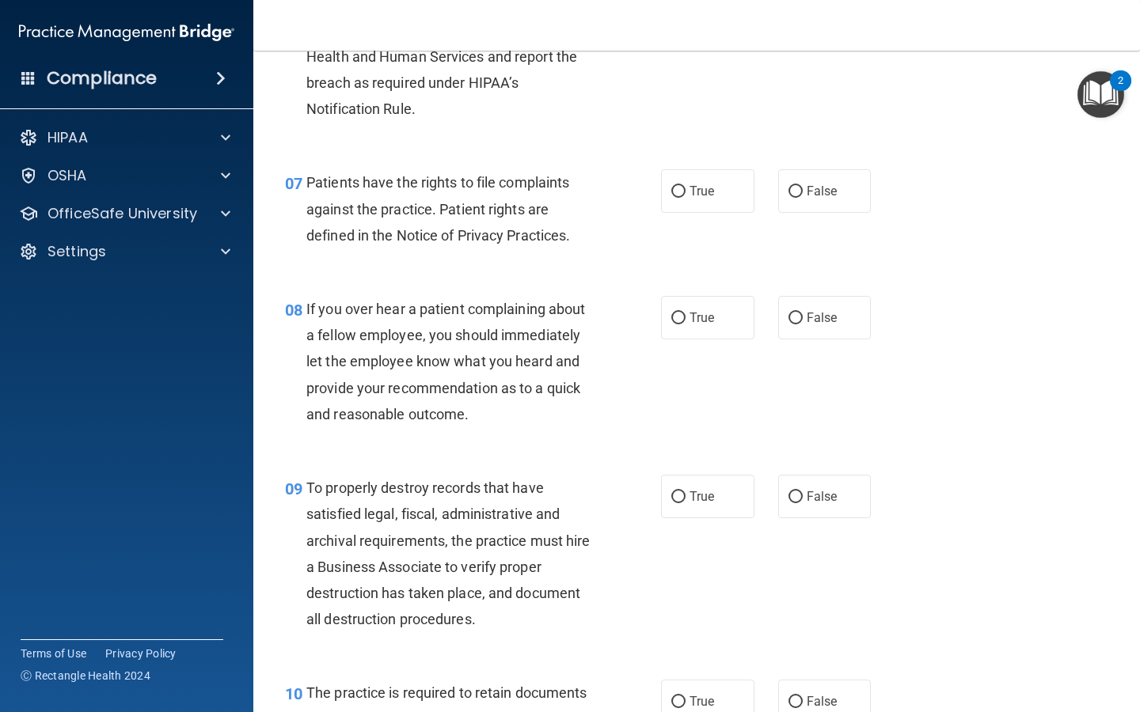
scroll to position [1081, 0]
click at [696, 199] on label "True" at bounding box center [707, 192] width 93 height 44
click at [685, 199] on input "True" at bounding box center [678, 193] width 14 height 12
radio input "true"
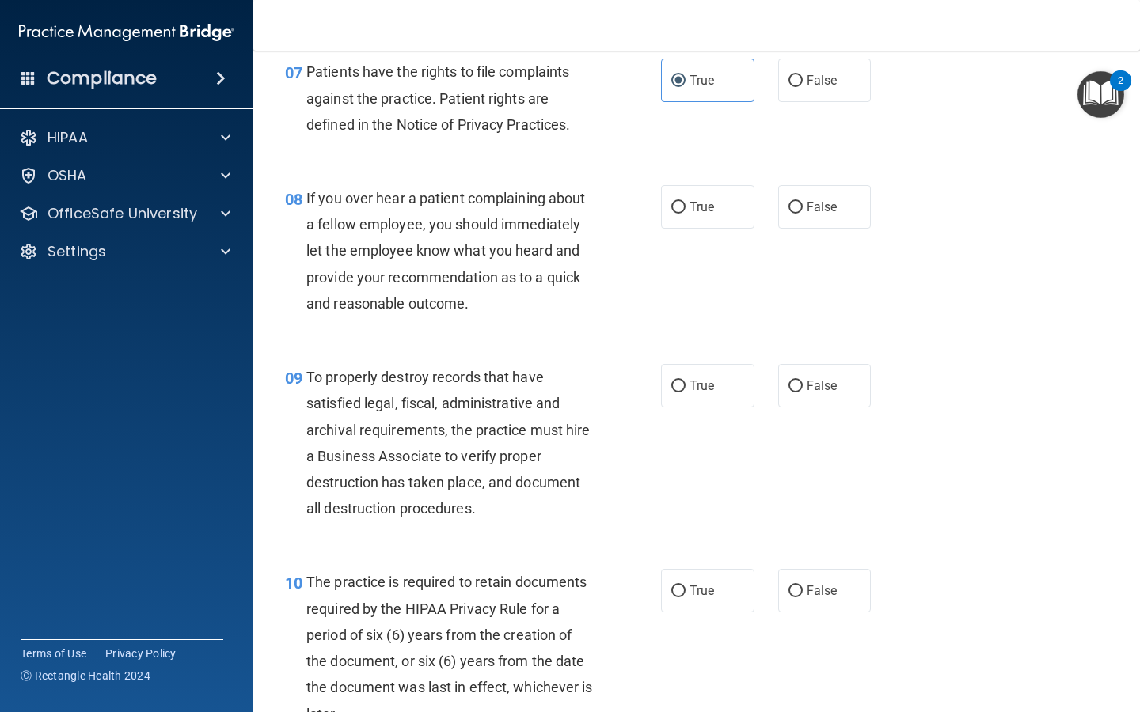
scroll to position [1194, 0]
click at [690, 218] on label "True" at bounding box center [707, 206] width 93 height 44
click at [685, 212] on input "True" at bounding box center [678, 206] width 14 height 12
radio input "true"
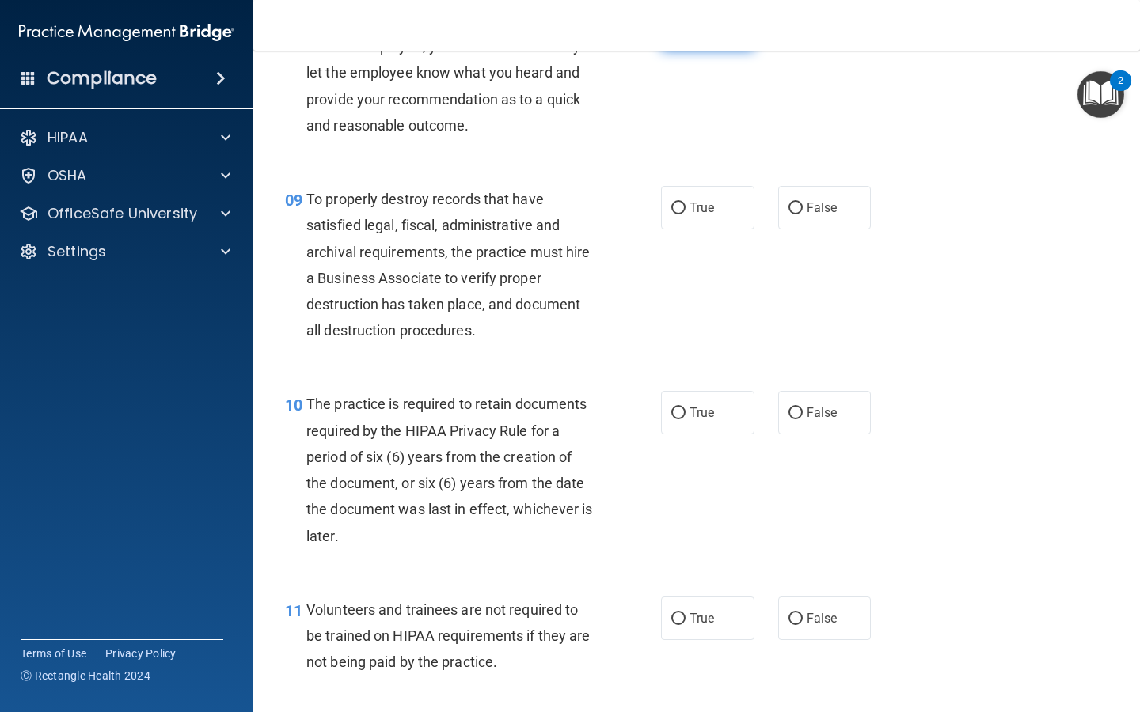
scroll to position [1372, 0]
click at [696, 218] on label "True" at bounding box center [707, 207] width 93 height 44
click at [685, 214] on input "True" at bounding box center [678, 208] width 14 height 12
radio input "true"
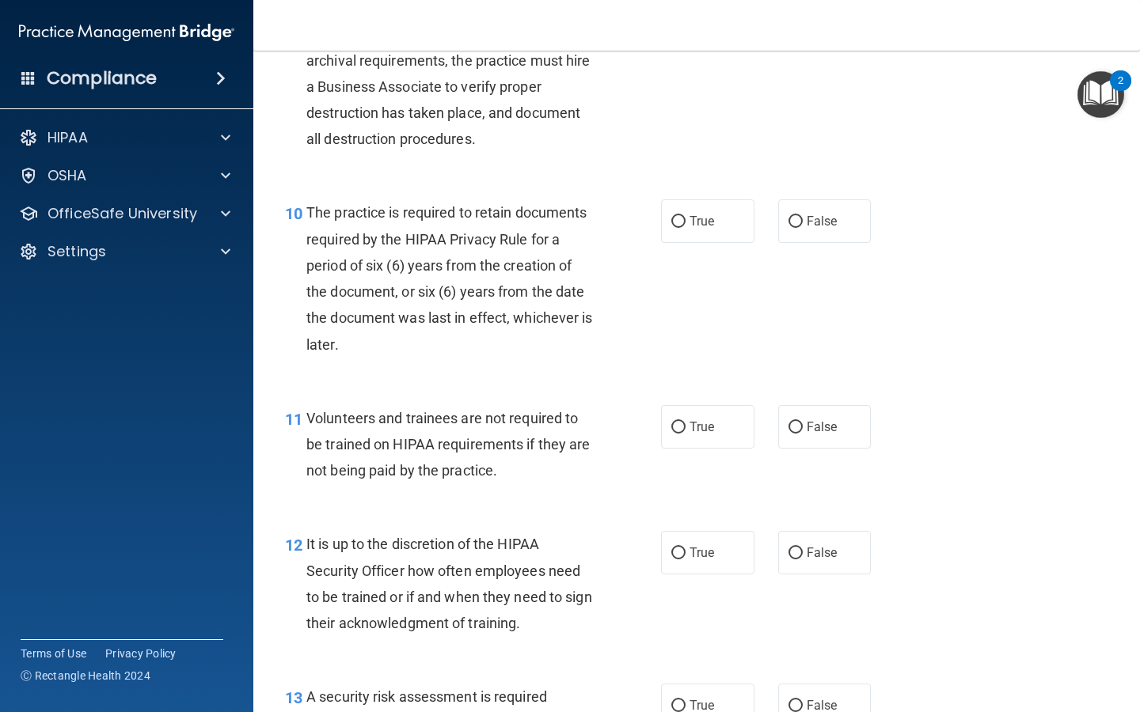
scroll to position [1563, 0]
click at [696, 218] on span "True" at bounding box center [701, 220] width 25 height 15
click at [685, 218] on input "True" at bounding box center [678, 221] width 14 height 12
radio input "true"
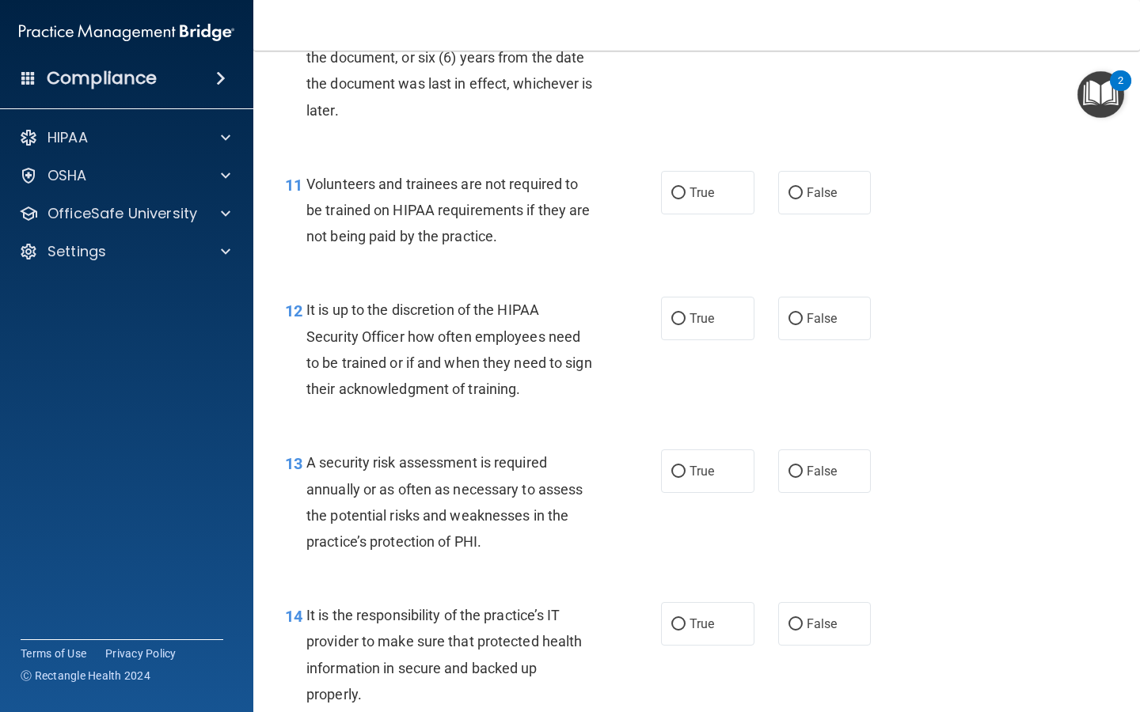
scroll to position [1797, 0]
click at [784, 207] on label "False" at bounding box center [824, 192] width 93 height 44
click at [788, 199] on input "False" at bounding box center [795, 193] width 14 height 12
radio input "true"
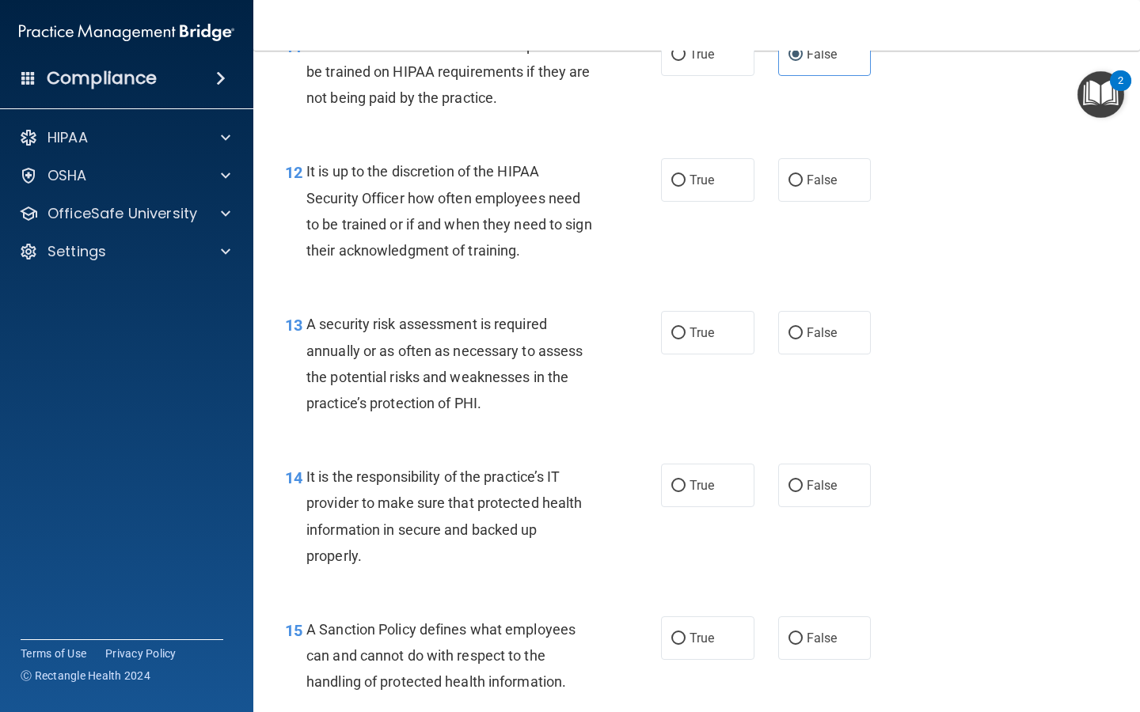
scroll to position [1934, 0]
click at [793, 186] on input "False" at bounding box center [795, 182] width 14 height 12
radio input "true"
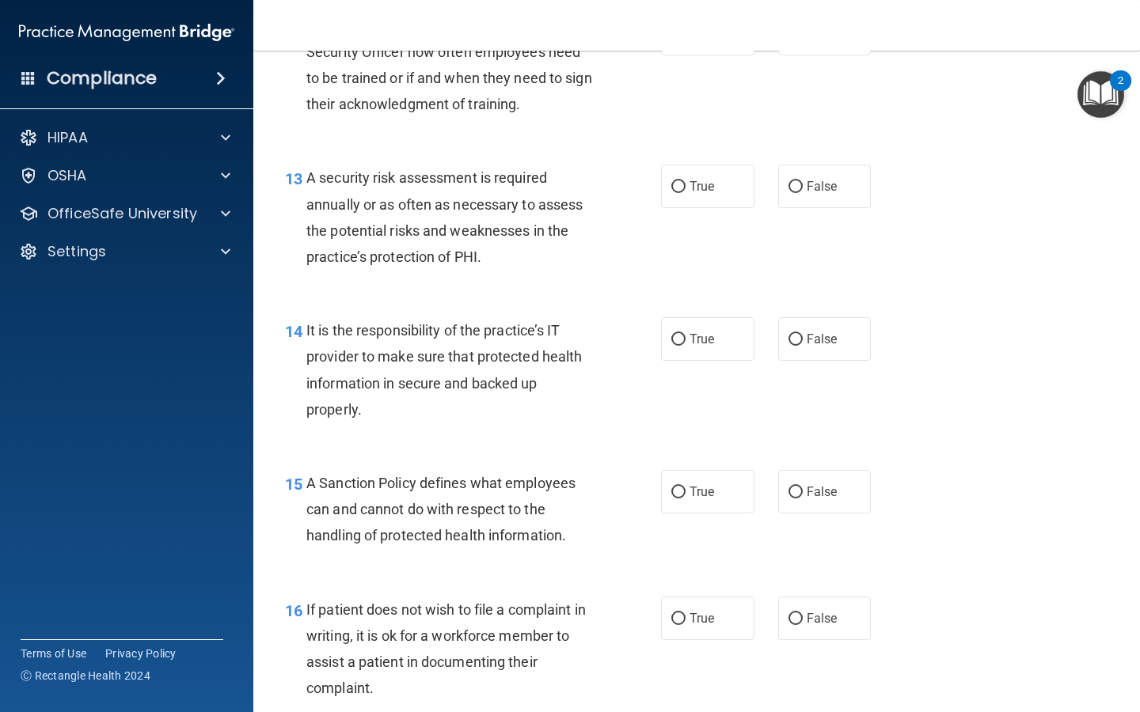
scroll to position [2080, 0]
click at [712, 197] on label "True" at bounding box center [707, 188] width 93 height 44
click at [685, 195] on input "True" at bounding box center [678, 189] width 14 height 12
radio input "true"
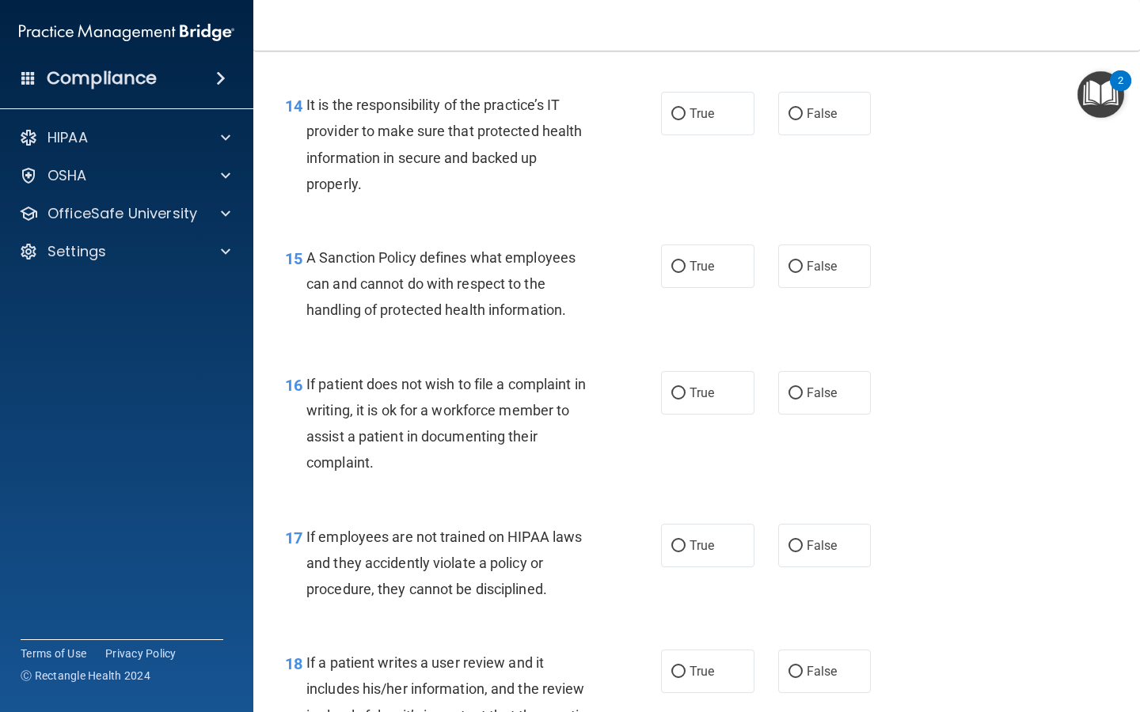
scroll to position [2301, 0]
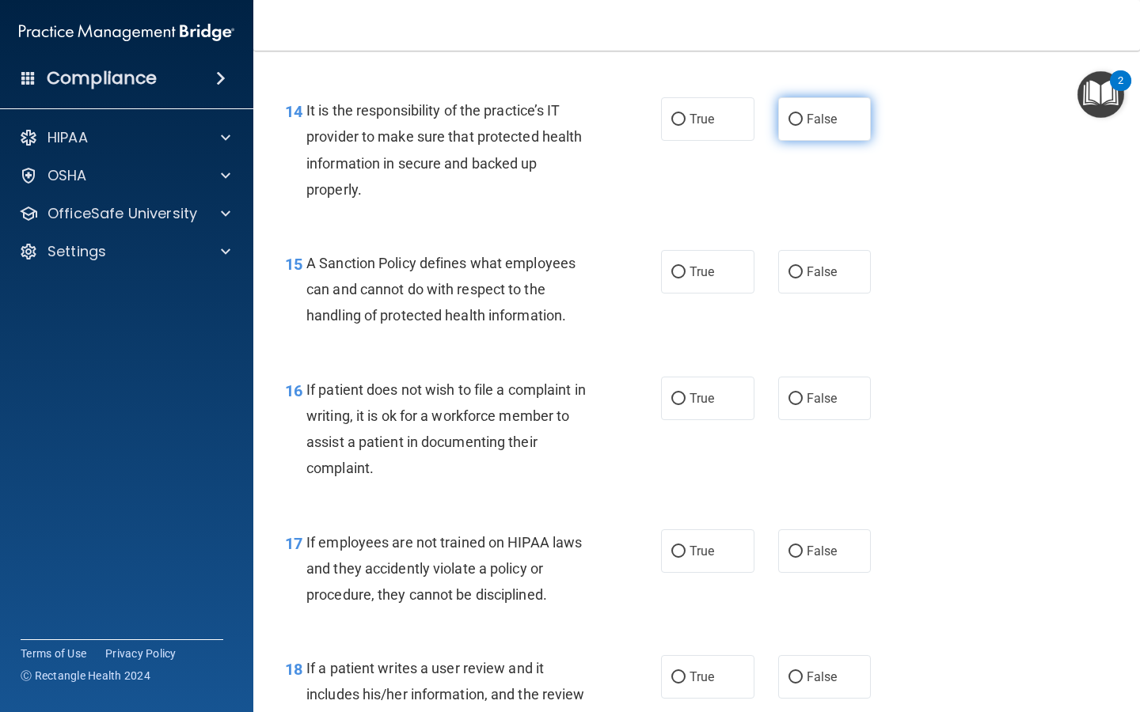
click at [807, 121] on span "False" at bounding box center [821, 119] width 31 height 15
click at [802, 121] on input "False" at bounding box center [795, 120] width 14 height 12
radio input "true"
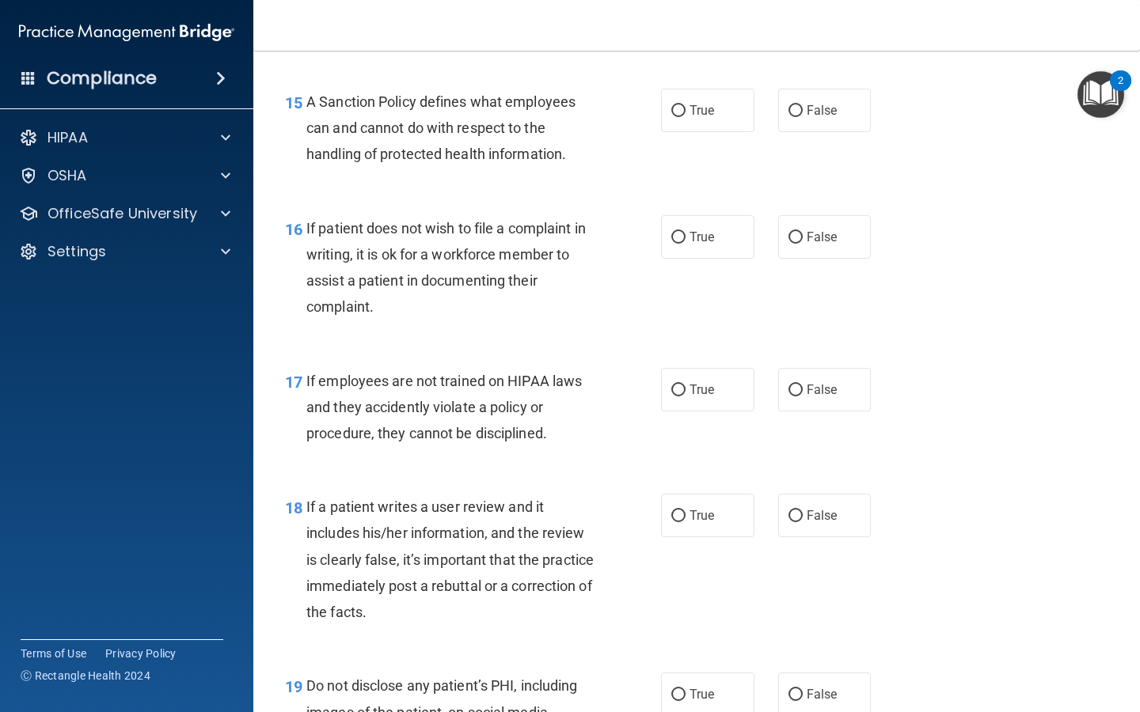
scroll to position [2459, 0]
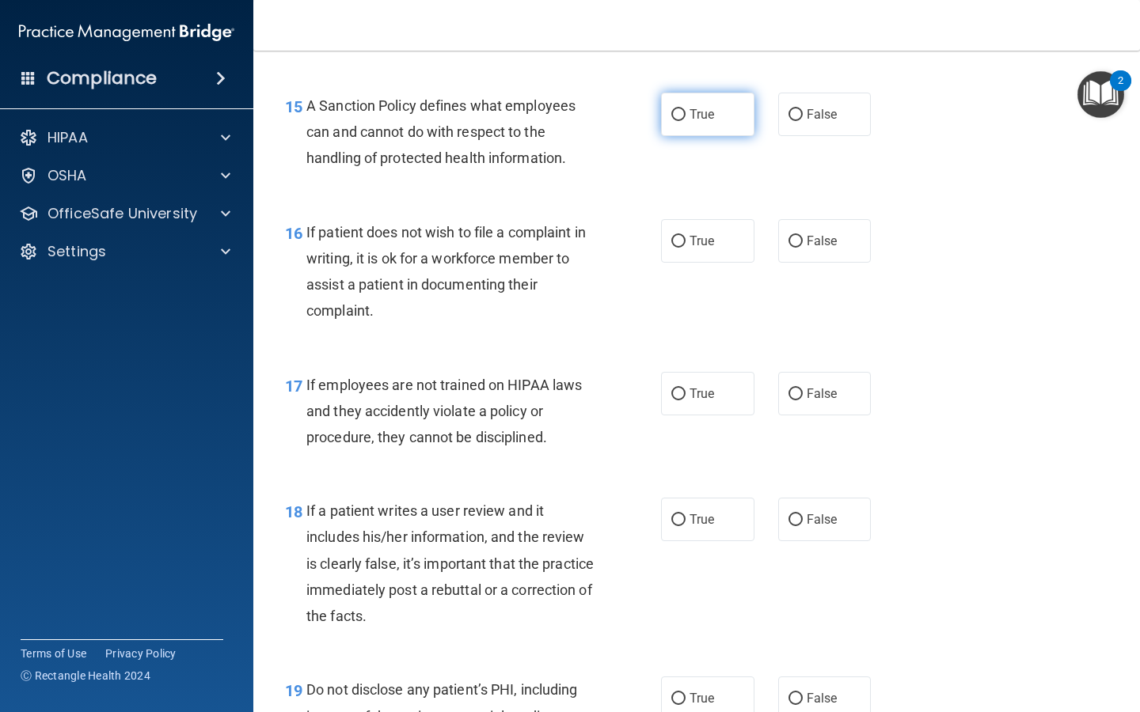
click at [721, 128] on label "True" at bounding box center [707, 115] width 93 height 44
click at [685, 121] on input "True" at bounding box center [678, 115] width 14 height 12
radio input "true"
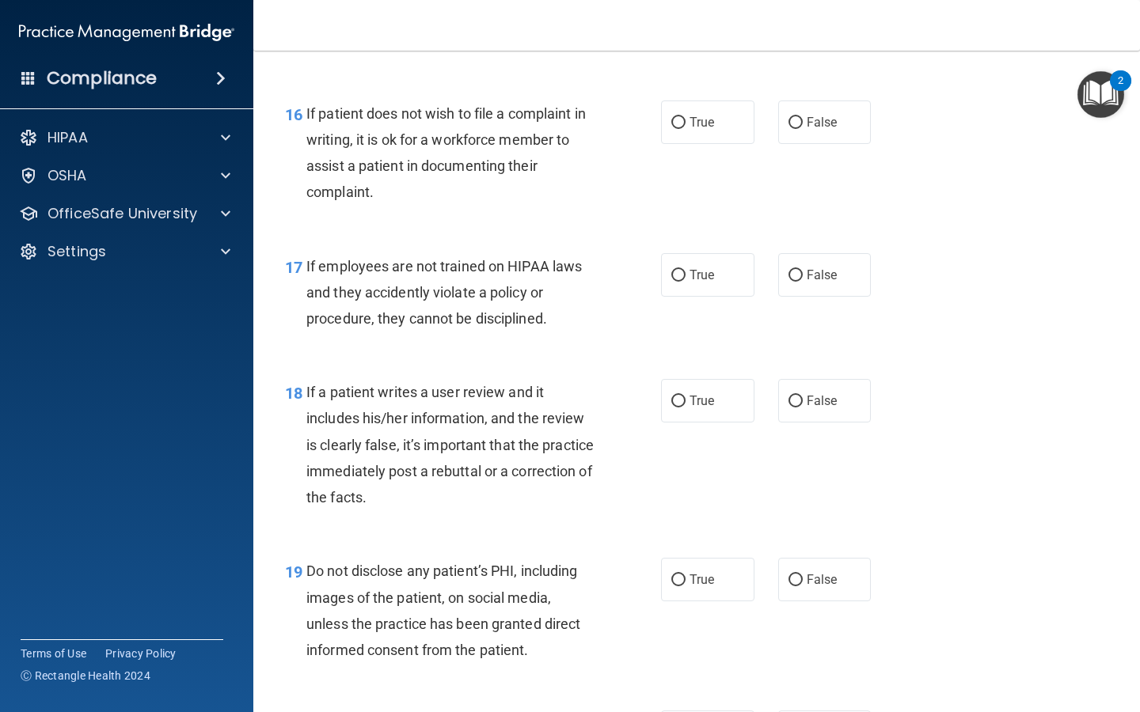
scroll to position [2591, 0]
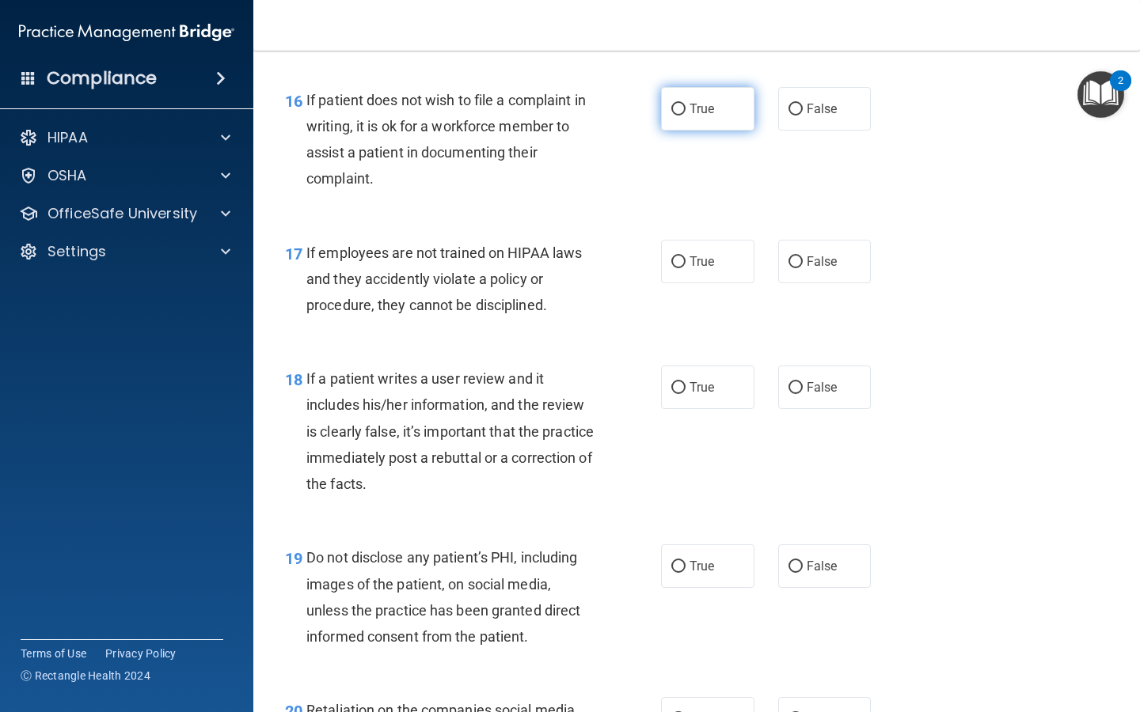
click at [707, 127] on label "True" at bounding box center [707, 109] width 93 height 44
click at [685, 116] on input "True" at bounding box center [678, 110] width 14 height 12
radio input "true"
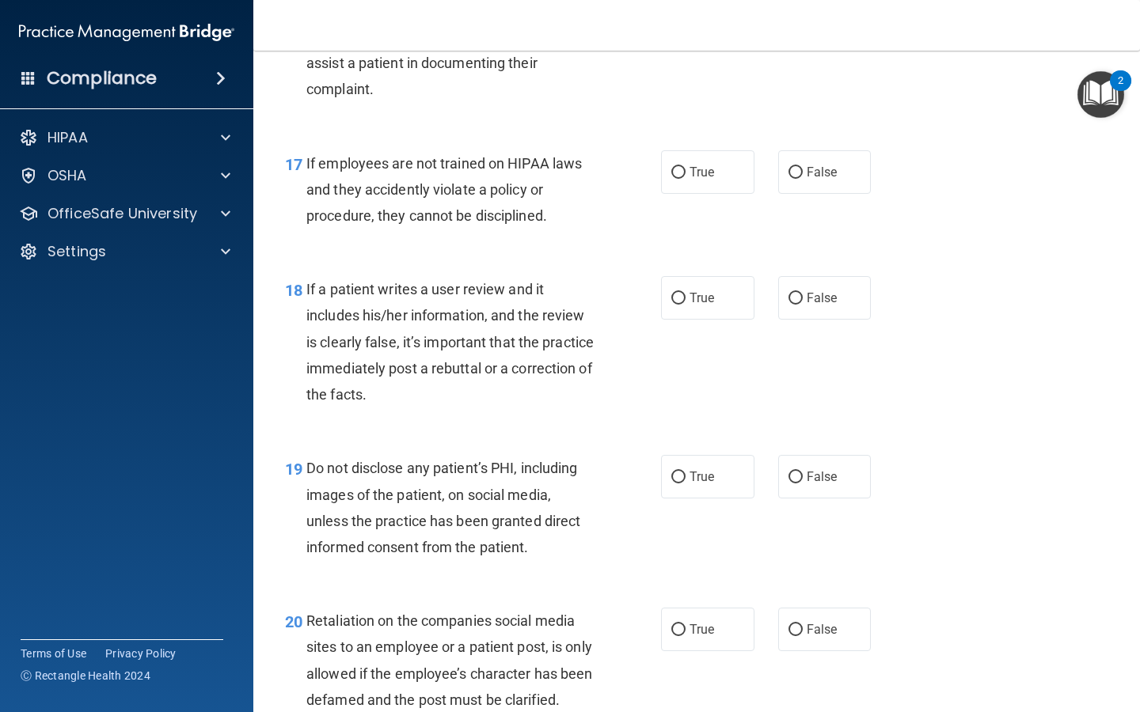
scroll to position [2681, 0]
click at [738, 185] on label "True" at bounding box center [707, 172] width 93 height 44
click at [685, 178] on input "True" at bounding box center [678, 172] width 14 height 12
radio input "true"
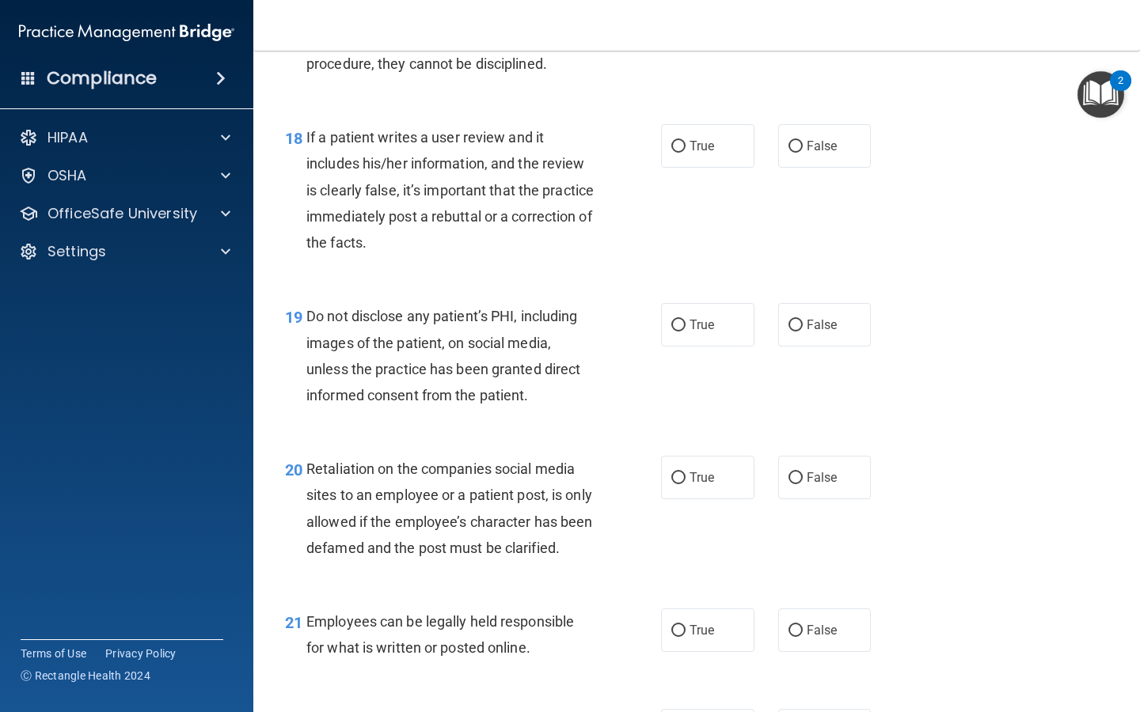
scroll to position [2835, 0]
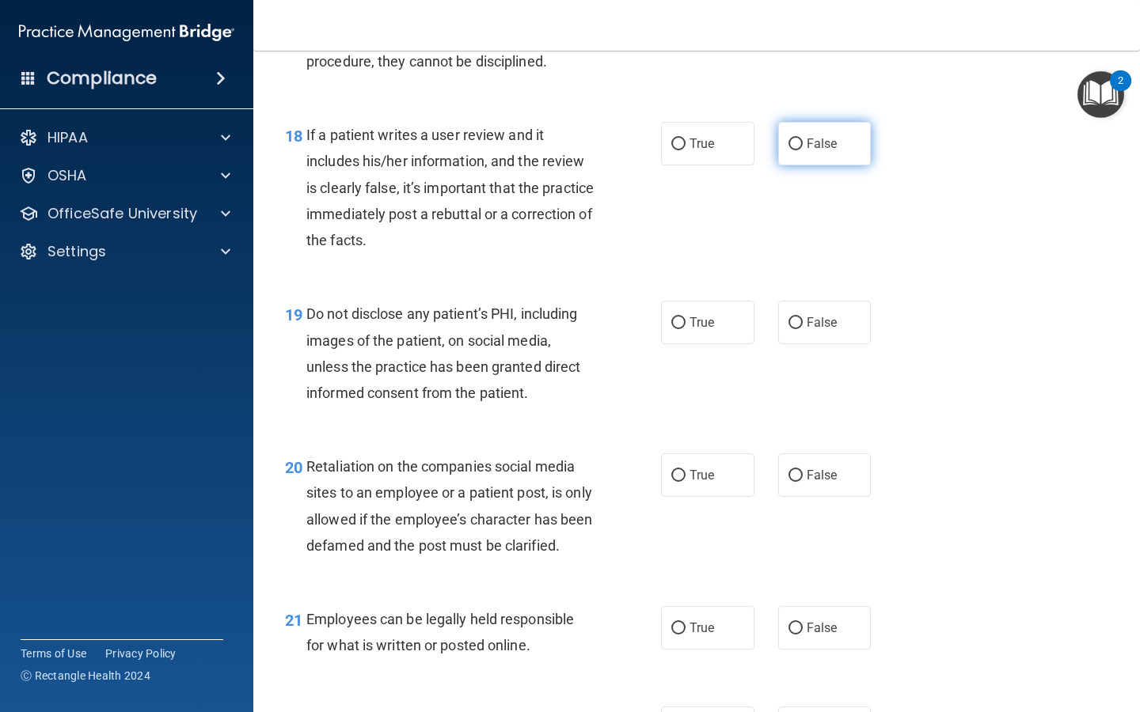
click at [792, 156] on label "False" at bounding box center [824, 144] width 93 height 44
click at [792, 150] on input "False" at bounding box center [795, 144] width 14 height 12
radio input "true"
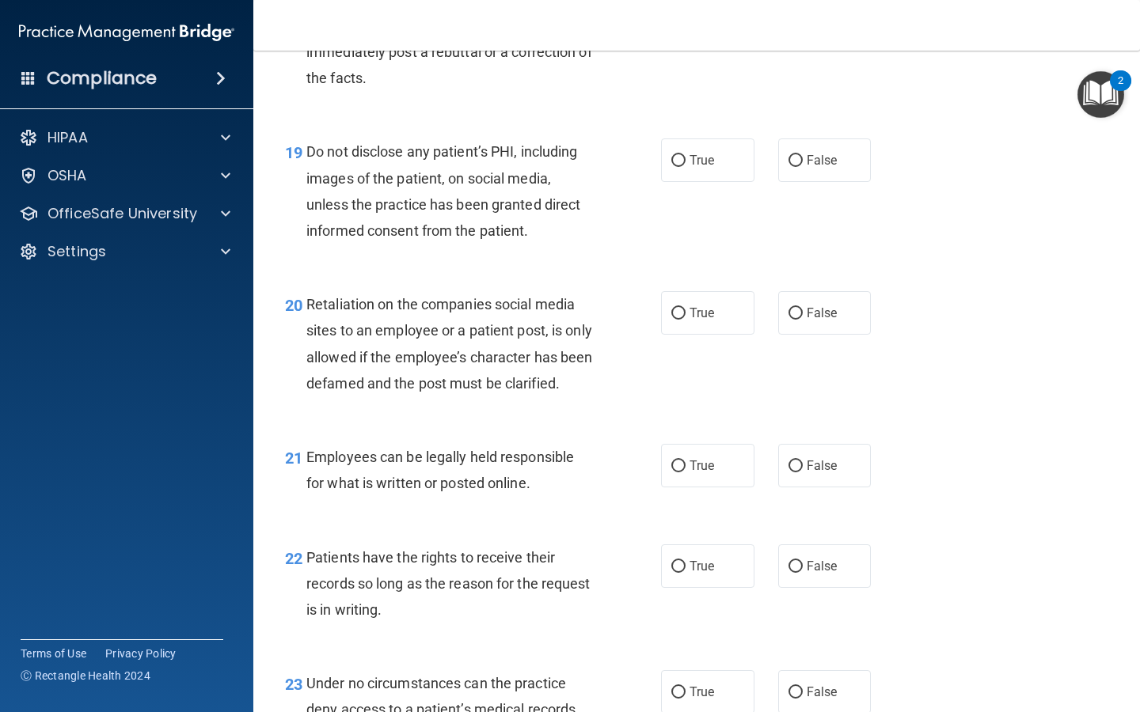
scroll to position [2999, 0]
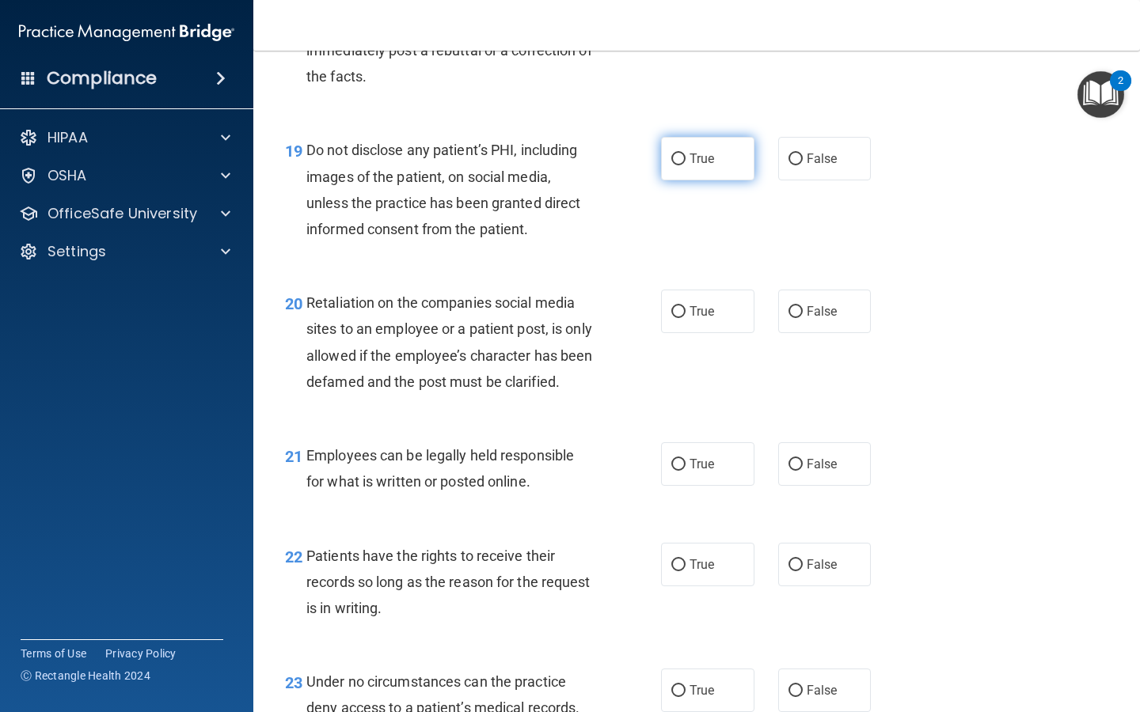
click at [697, 177] on label "True" at bounding box center [707, 159] width 93 height 44
click at [685, 165] on input "True" at bounding box center [678, 160] width 14 height 12
radio input "true"
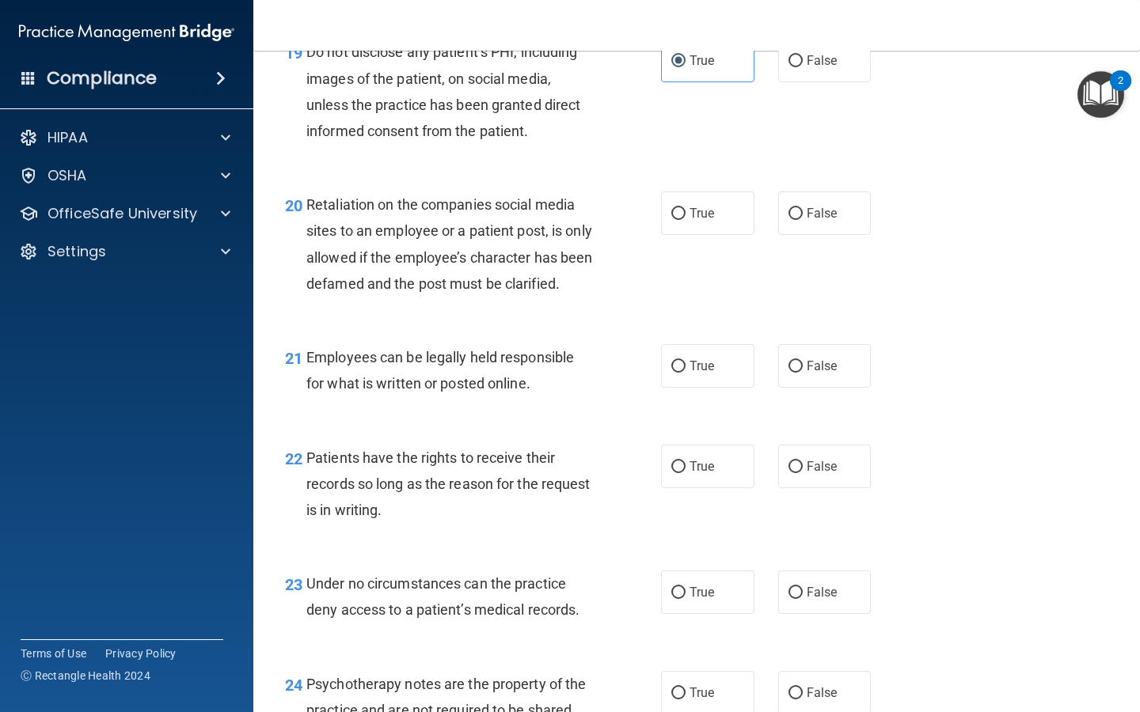
scroll to position [3100, 0]
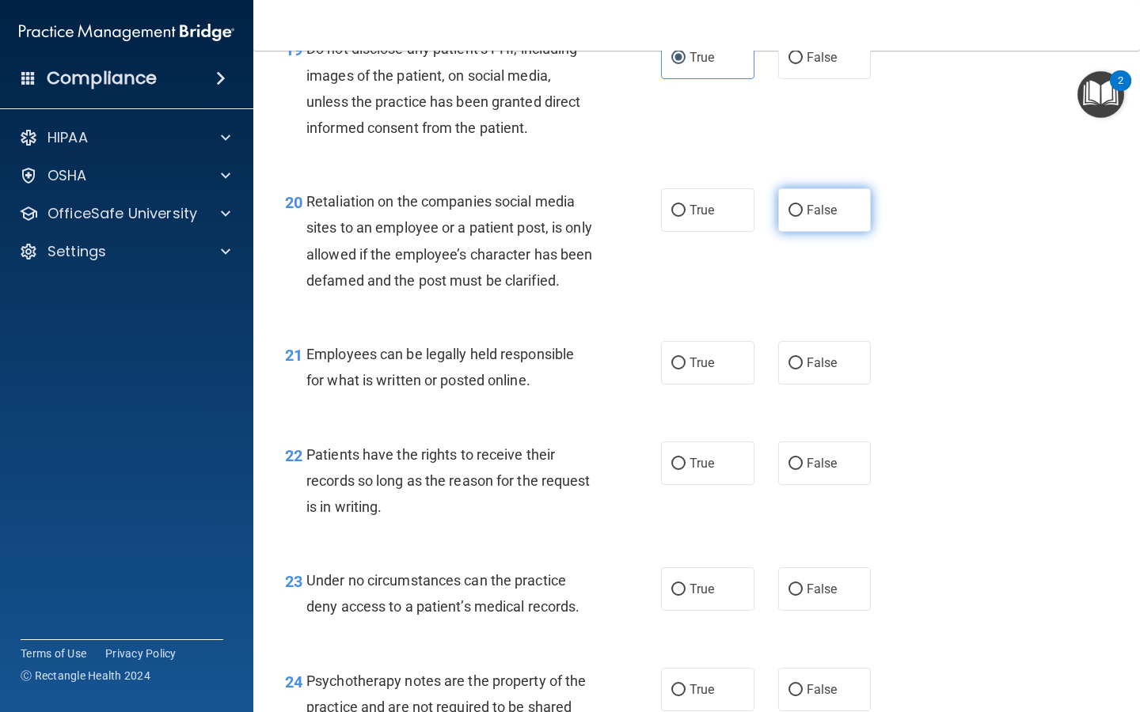
click at [803, 218] on label "False" at bounding box center [824, 210] width 93 height 44
click at [802, 217] on input "False" at bounding box center [795, 211] width 14 height 12
radio input "true"
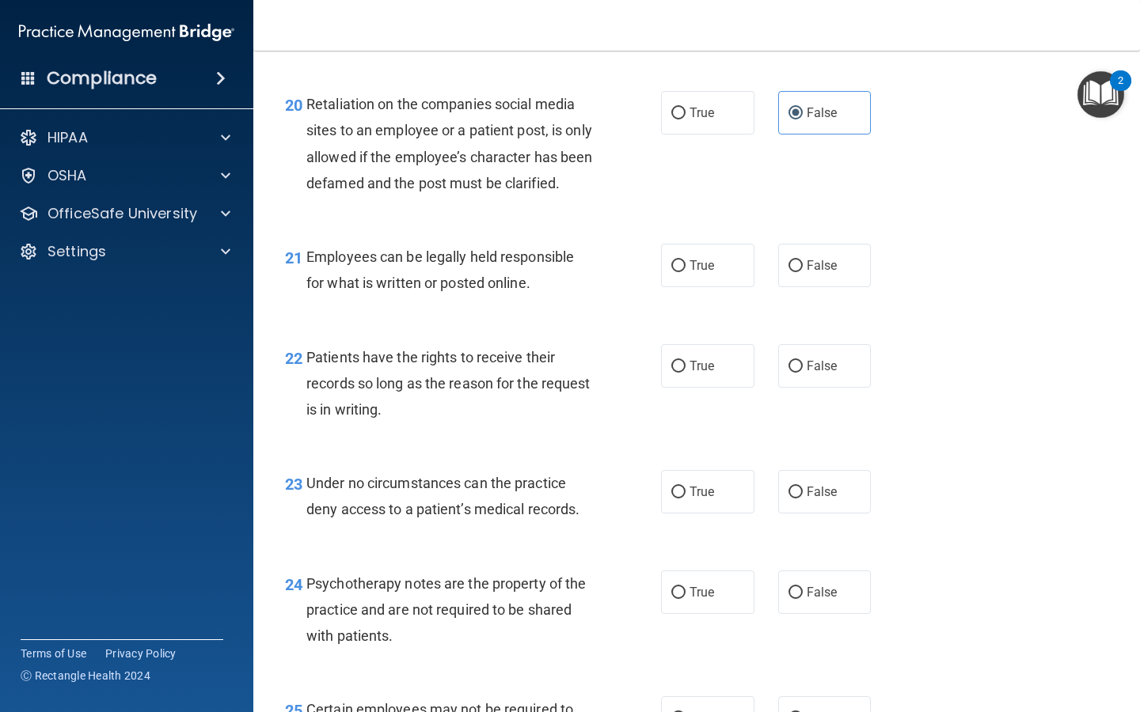
scroll to position [3205, 0]
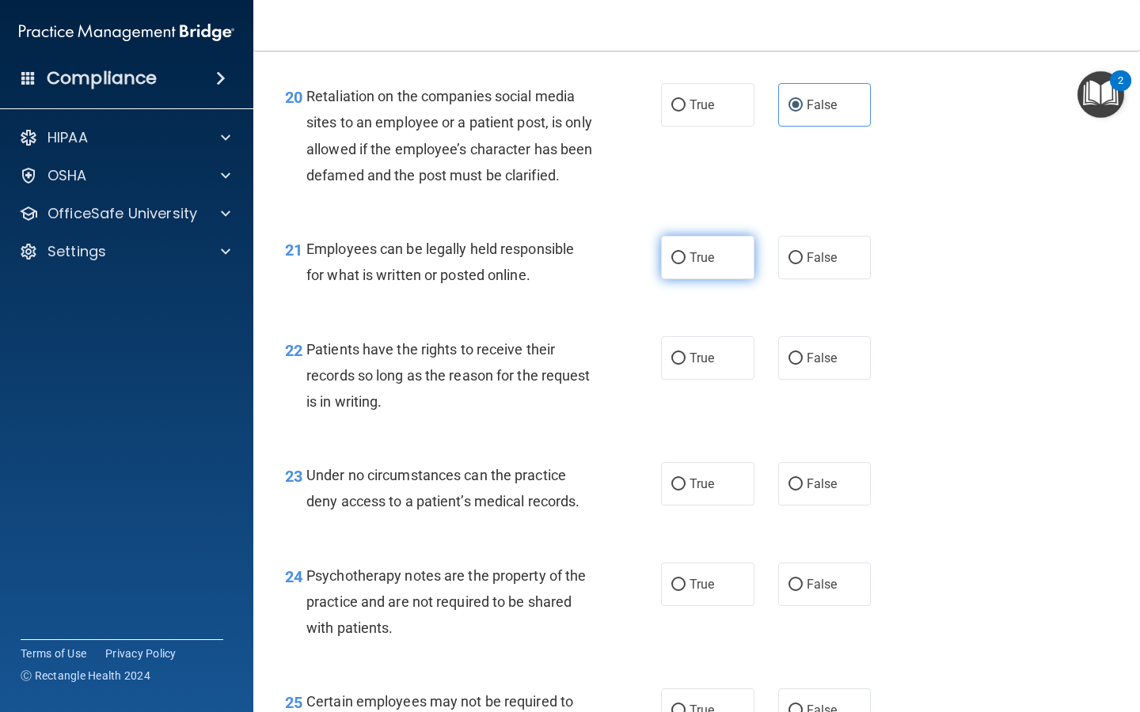
click at [705, 279] on label "True" at bounding box center [707, 258] width 93 height 44
click at [685, 264] on input "True" at bounding box center [678, 258] width 14 height 12
radio input "true"
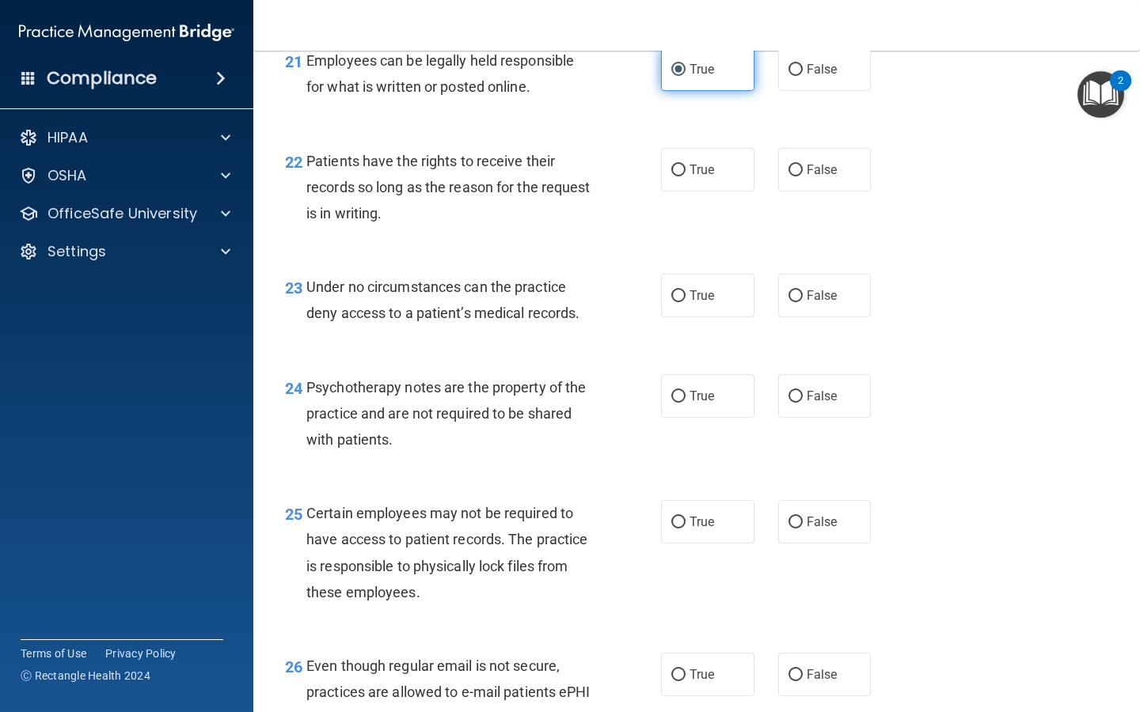
scroll to position [3391, 0]
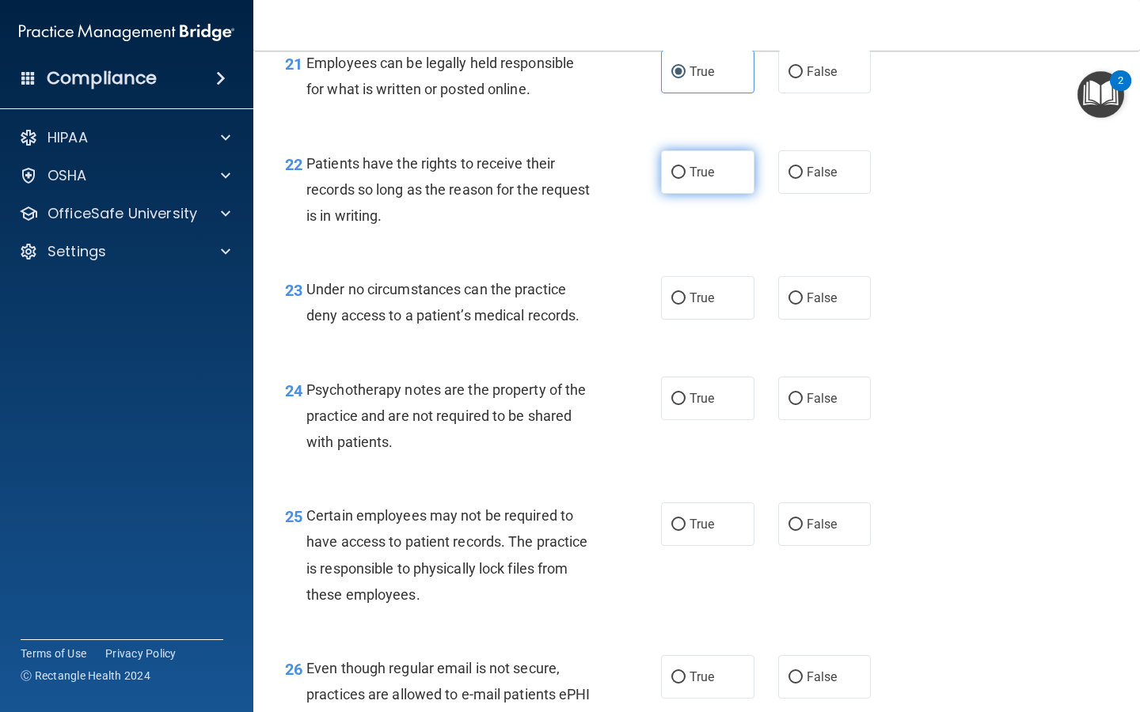
click at [719, 194] on label "True" at bounding box center [707, 172] width 93 height 44
click at [685, 179] on input "True" at bounding box center [678, 173] width 14 height 12
radio input "true"
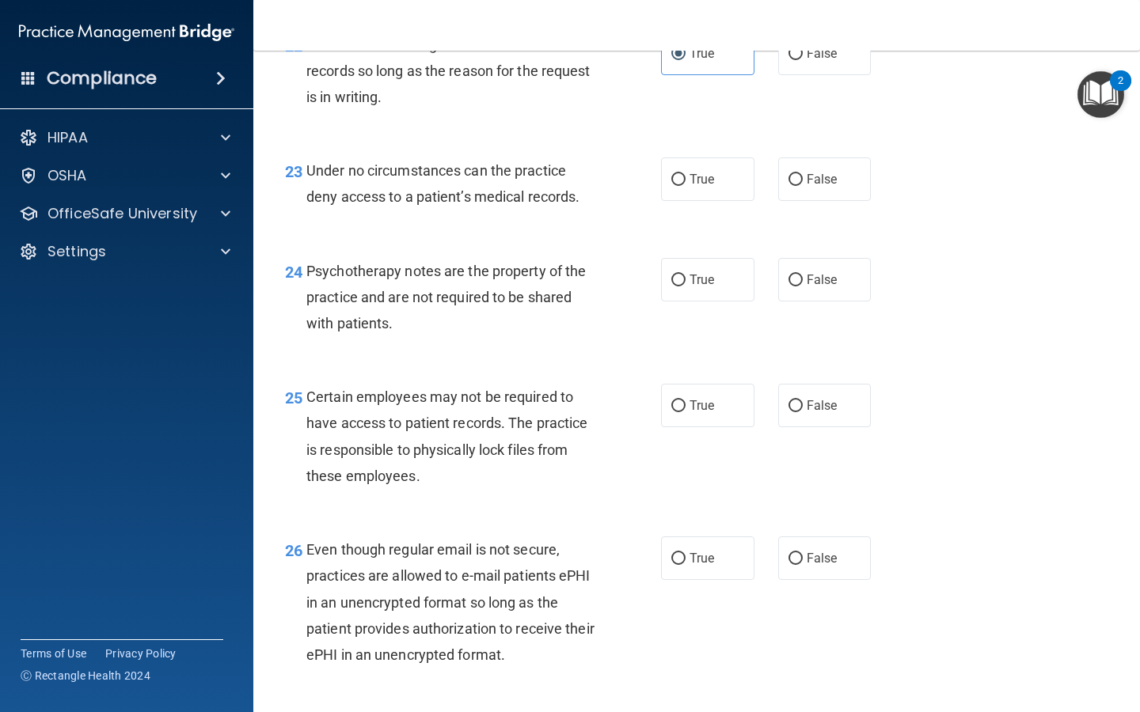
scroll to position [3515, 0]
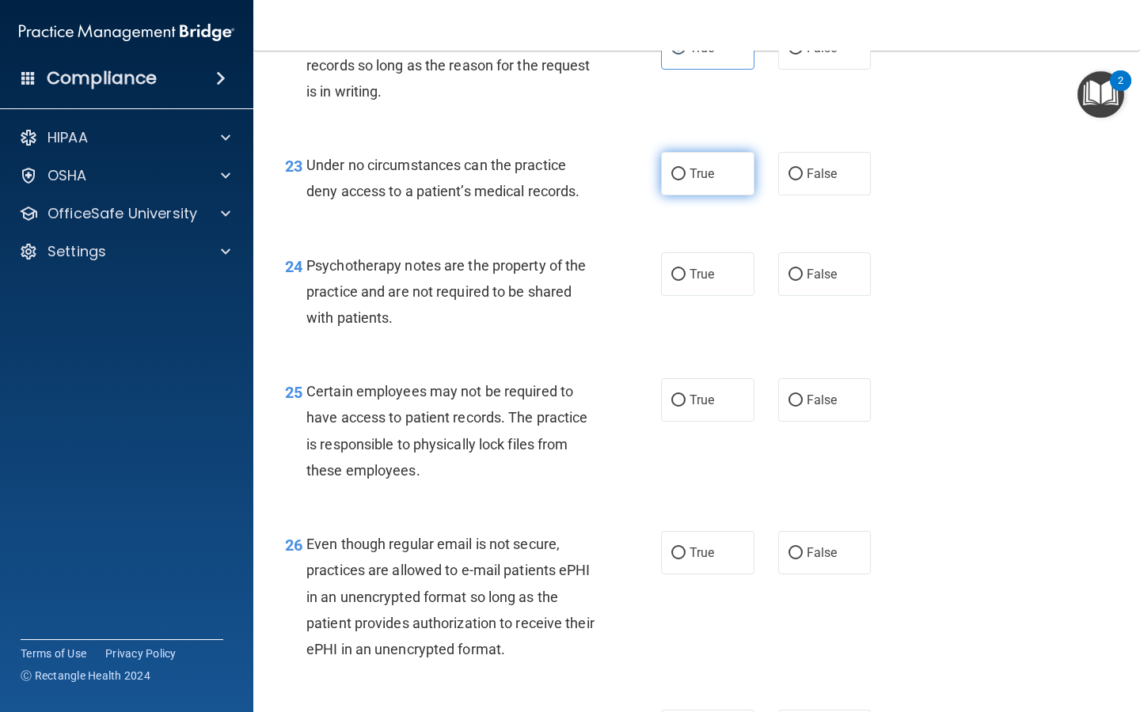
click at [709, 195] on label "True" at bounding box center [707, 174] width 93 height 44
click at [685, 180] on input "True" at bounding box center [678, 175] width 14 height 12
radio input "true"
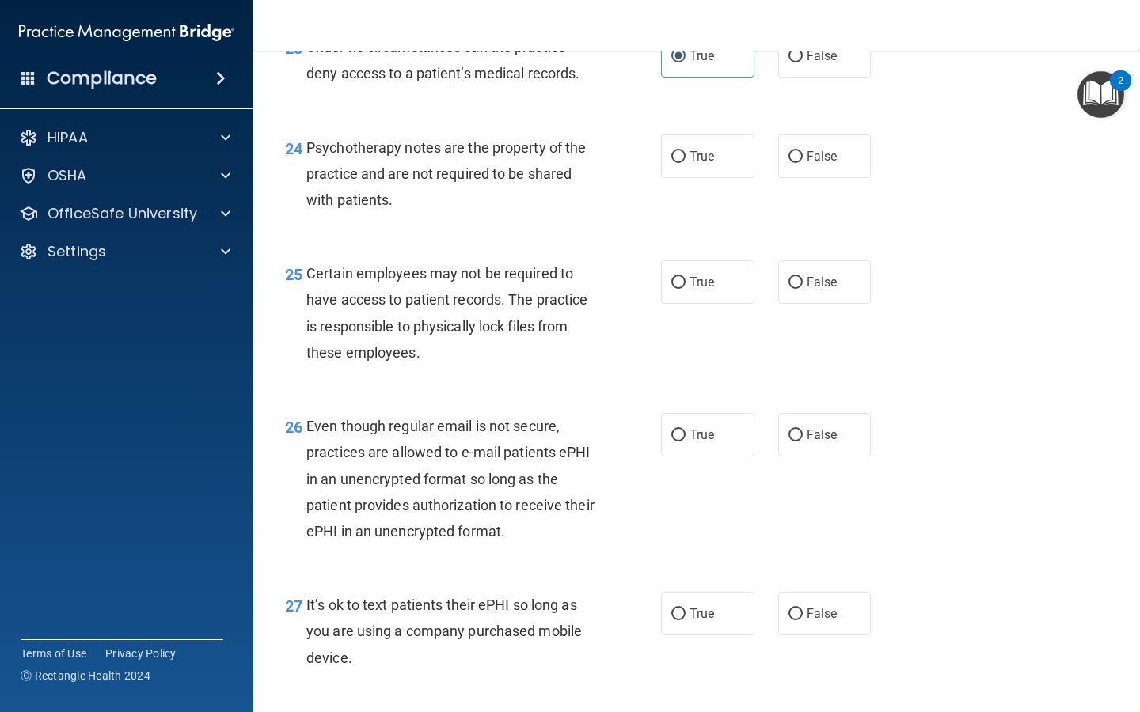
scroll to position [3632, 0]
click at [698, 180] on label "True" at bounding box center [707, 158] width 93 height 44
click at [685, 165] on input "True" at bounding box center [678, 159] width 14 height 12
radio input "true"
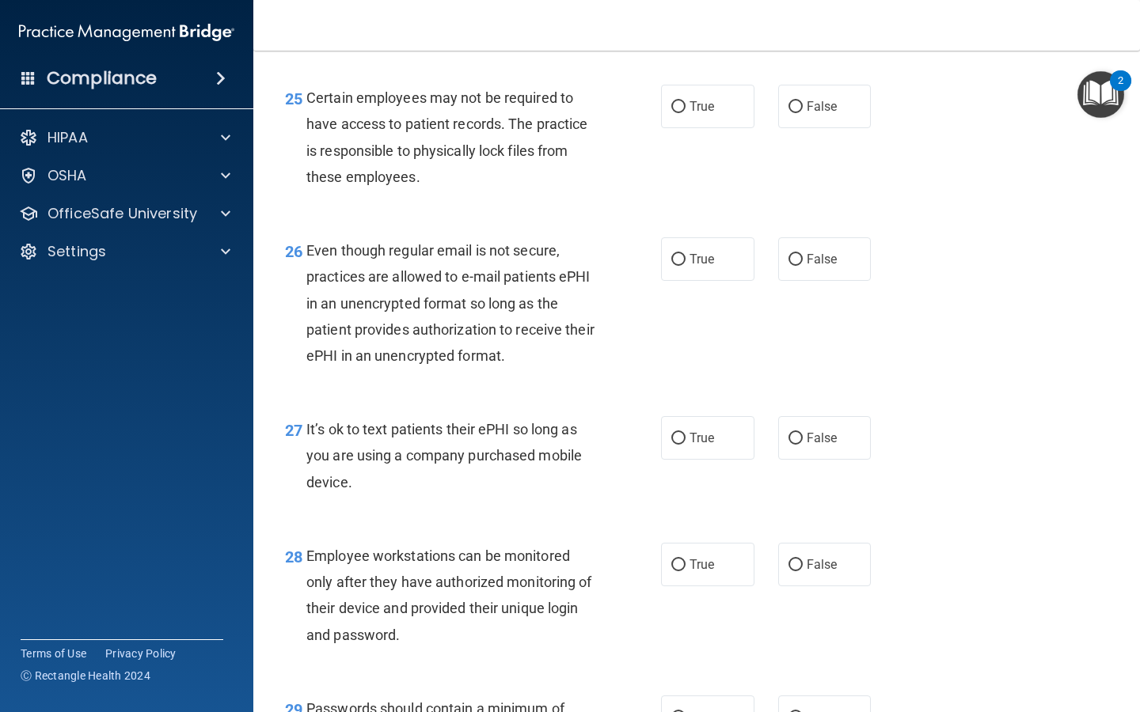
scroll to position [3811, 0]
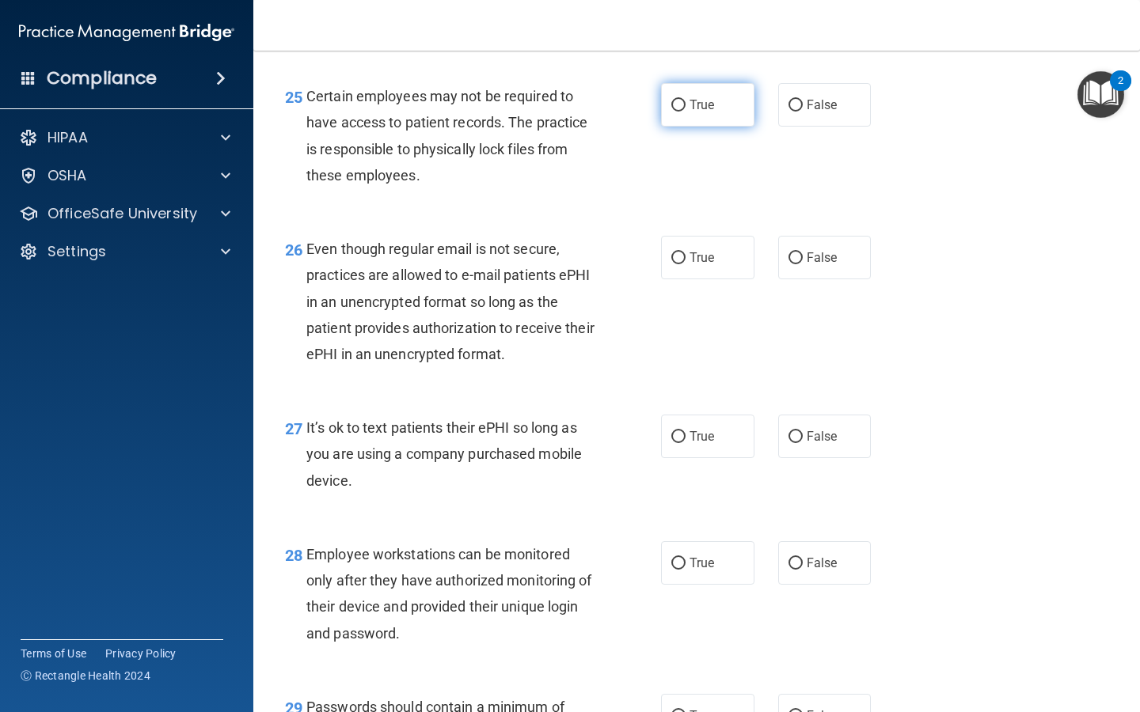
click at [703, 127] on label "True" at bounding box center [707, 105] width 93 height 44
click at [685, 112] on input "True" at bounding box center [678, 106] width 14 height 12
radio input "true"
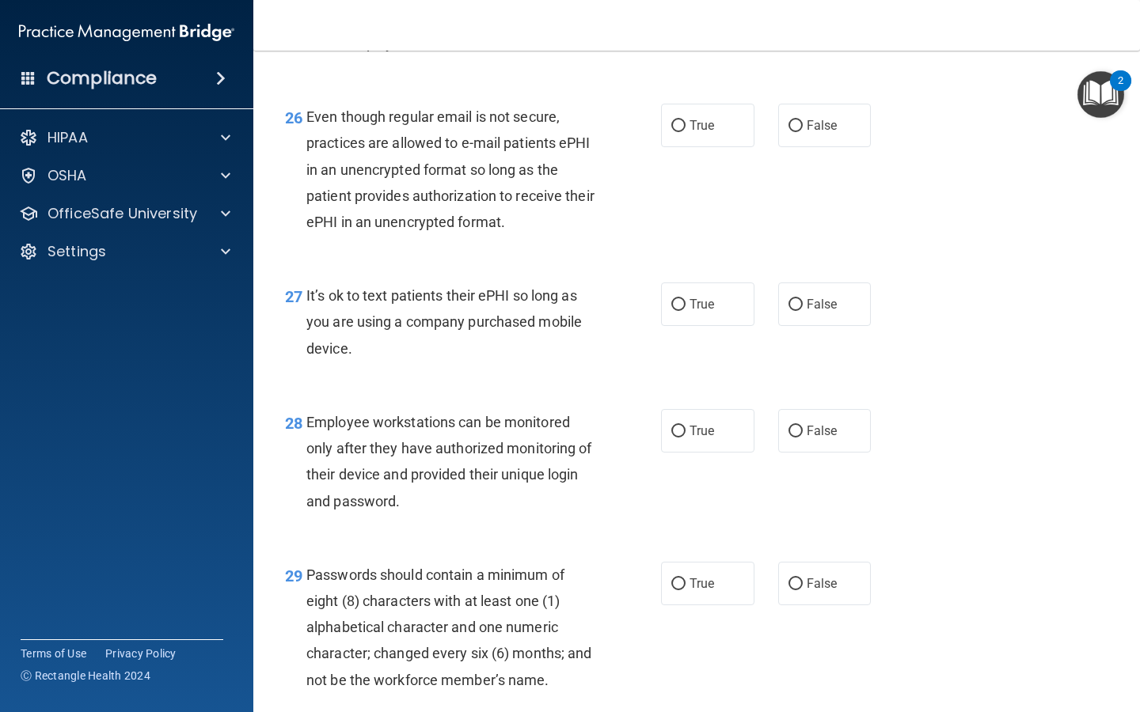
scroll to position [3941, 0]
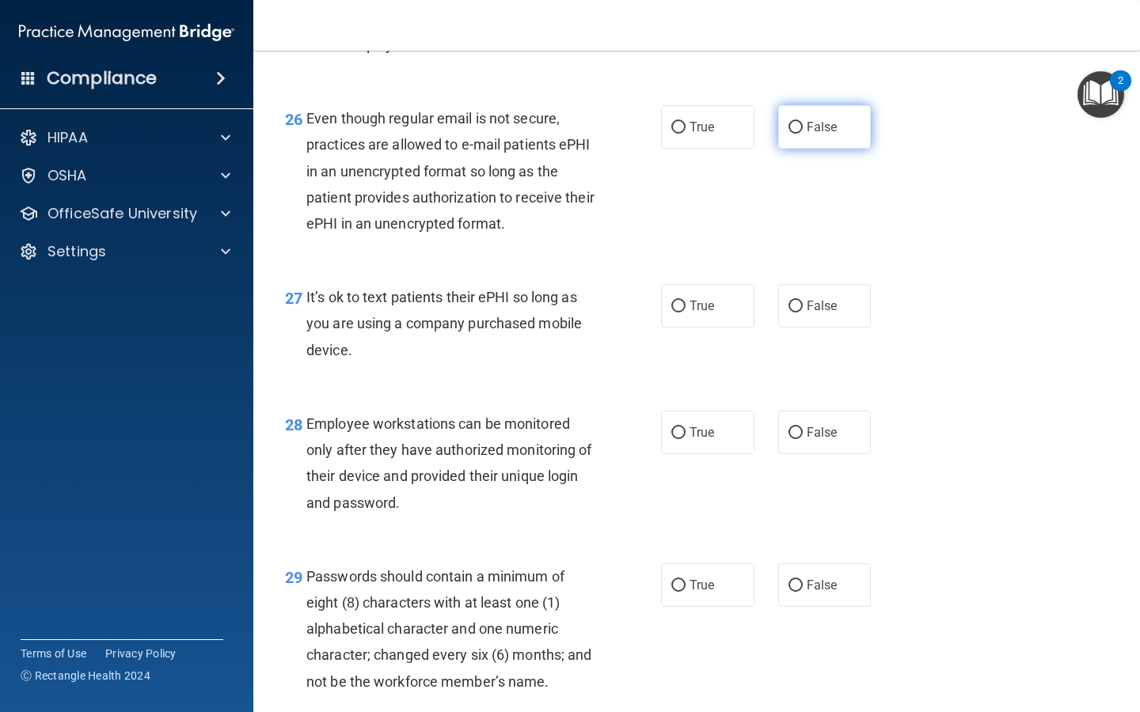
click at [791, 134] on input "False" at bounding box center [795, 128] width 14 height 12
radio input "true"
click at [806, 305] on div "27 It’s ok to text patients their ePHI so long as you are using a company purch…" at bounding box center [696, 327] width 847 height 127
click at [812, 313] on span "False" at bounding box center [821, 305] width 31 height 15
click at [802, 313] on input "False" at bounding box center [795, 307] width 14 height 12
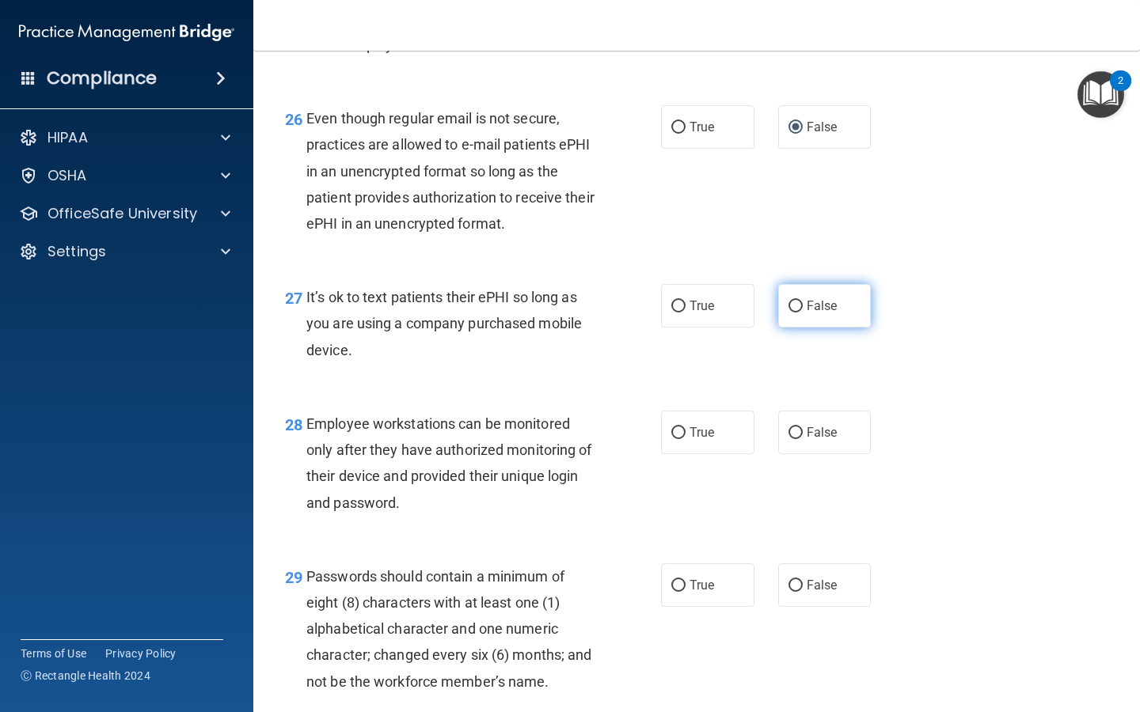
radio input "true"
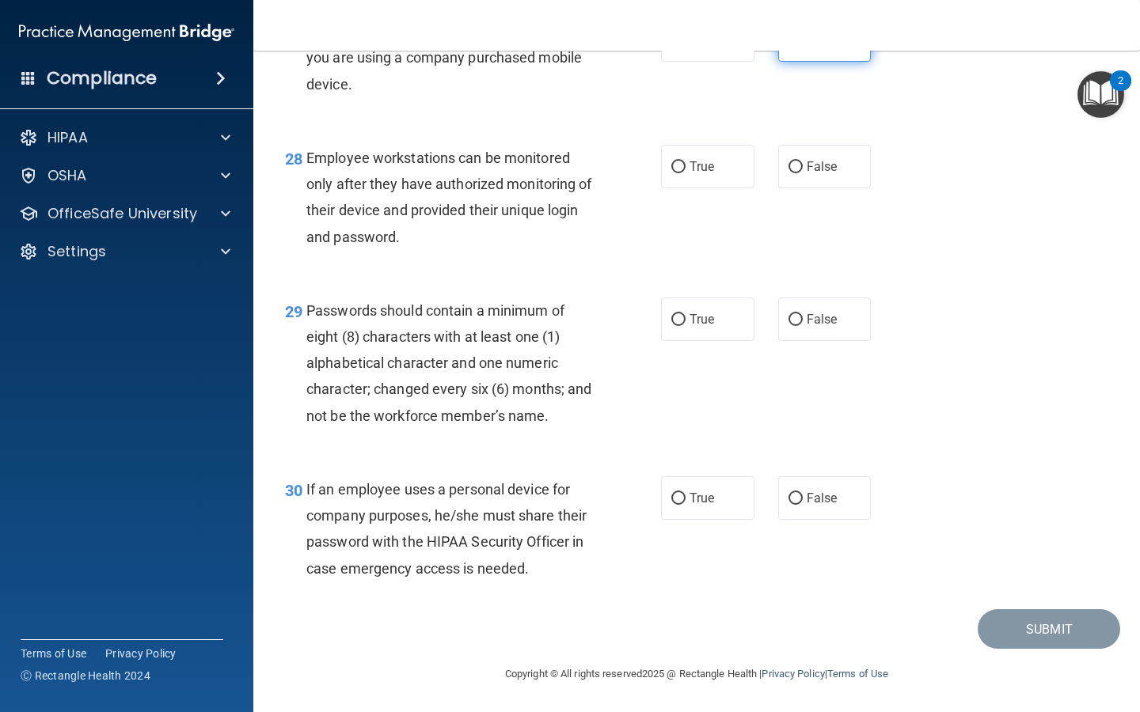
scroll to position [4218, 0]
click at [402, 250] on div "Employee workstations can be monitored only after they have authorized monitori…" at bounding box center [456, 197] width 300 height 105
click at [725, 328] on label "True" at bounding box center [707, 320] width 93 height 44
click at [685, 326] on input "True" at bounding box center [678, 320] width 14 height 12
radio input "true"
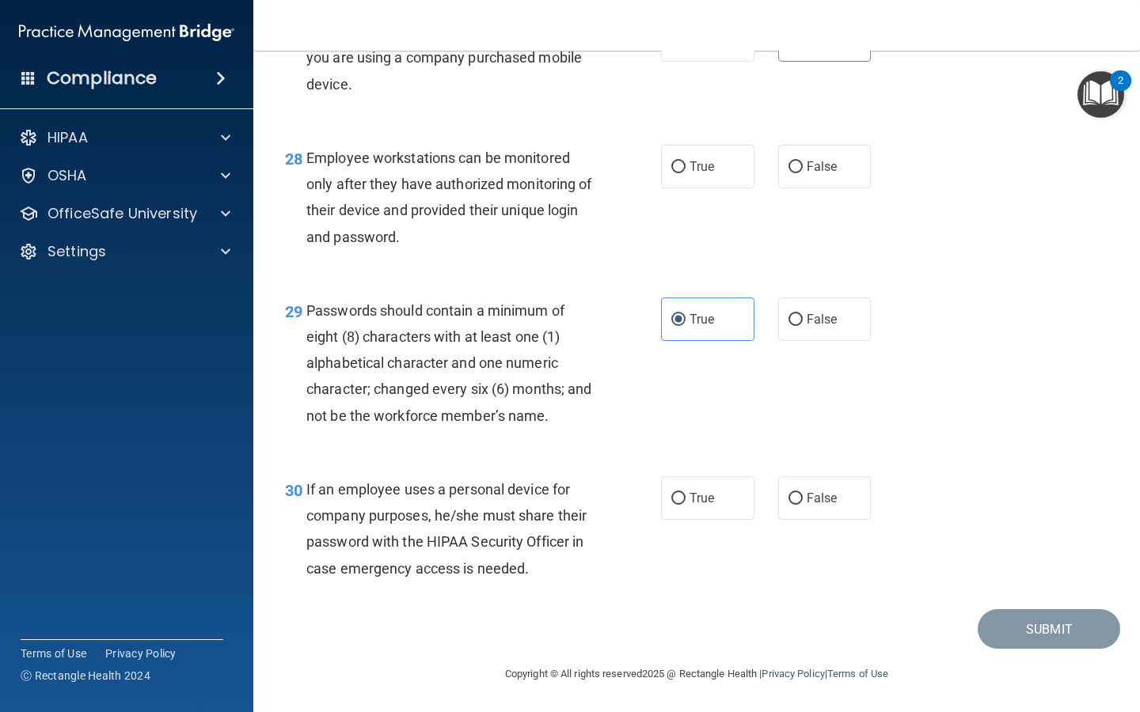
scroll to position [4234, 0]
click at [701, 496] on span "True" at bounding box center [701, 498] width 25 height 15
click at [685, 496] on input "True" at bounding box center [678, 499] width 14 height 12
radio input "true"
click at [707, 161] on span "True" at bounding box center [701, 166] width 25 height 15
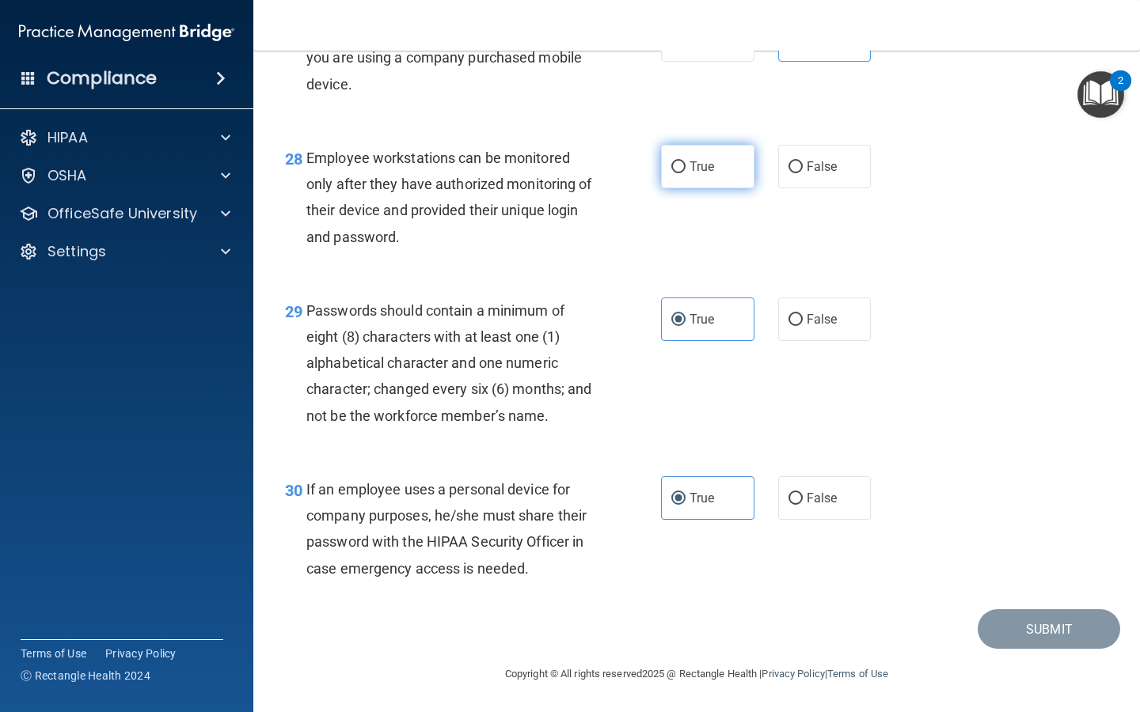
click at [685, 161] on input "True" at bounding box center [678, 167] width 14 height 12
radio input "true"
click at [1000, 611] on button "Submit" at bounding box center [1048, 629] width 142 height 40
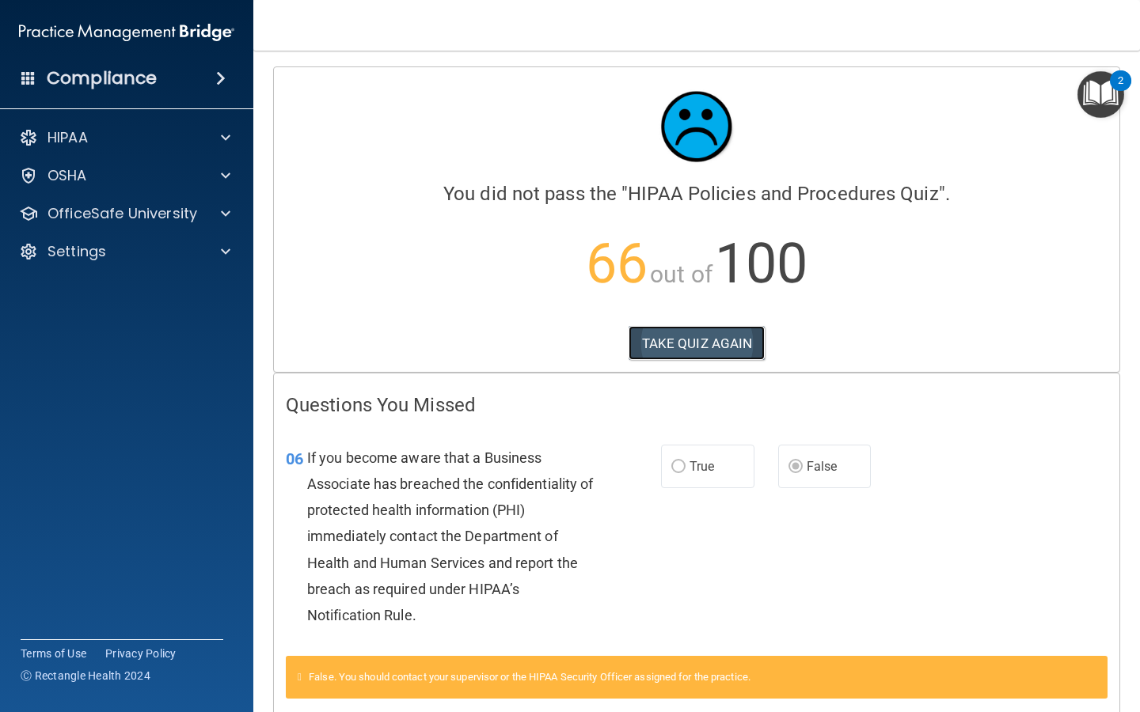
click at [684, 341] on button "TAKE QUIZ AGAIN" at bounding box center [696, 343] width 137 height 35
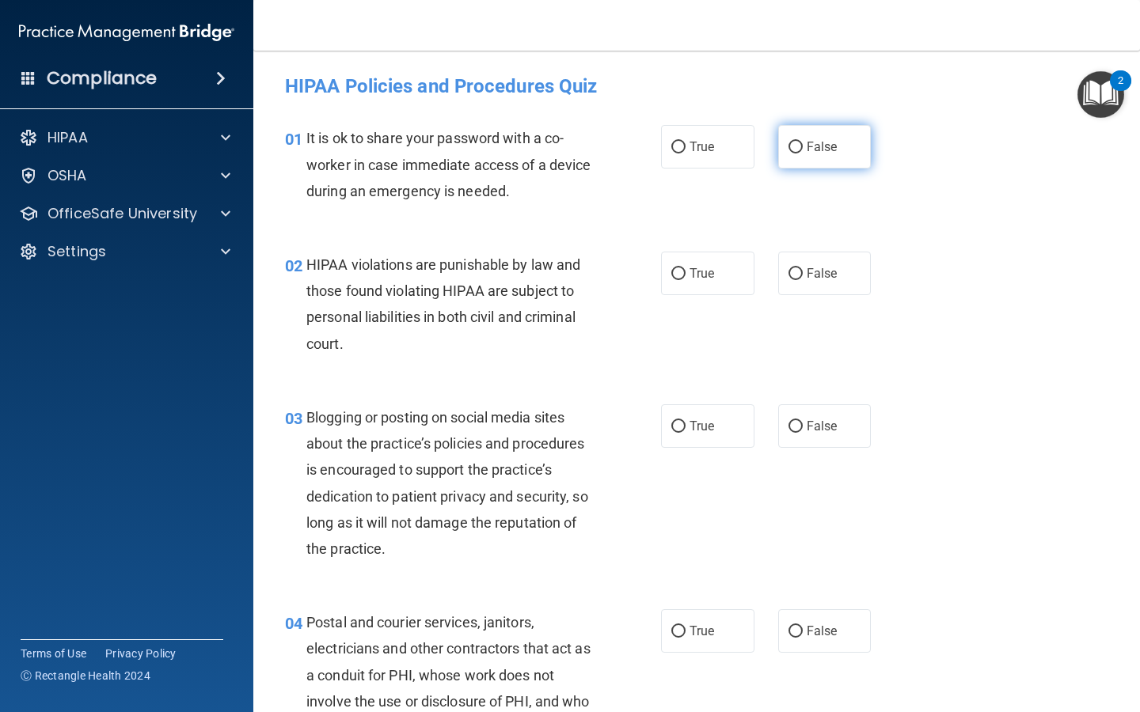
click at [784, 154] on label "False" at bounding box center [824, 147] width 93 height 44
click at [788, 154] on input "False" at bounding box center [795, 148] width 14 height 12
radio input "true"
click at [678, 279] on input "True" at bounding box center [678, 274] width 14 height 12
radio input "true"
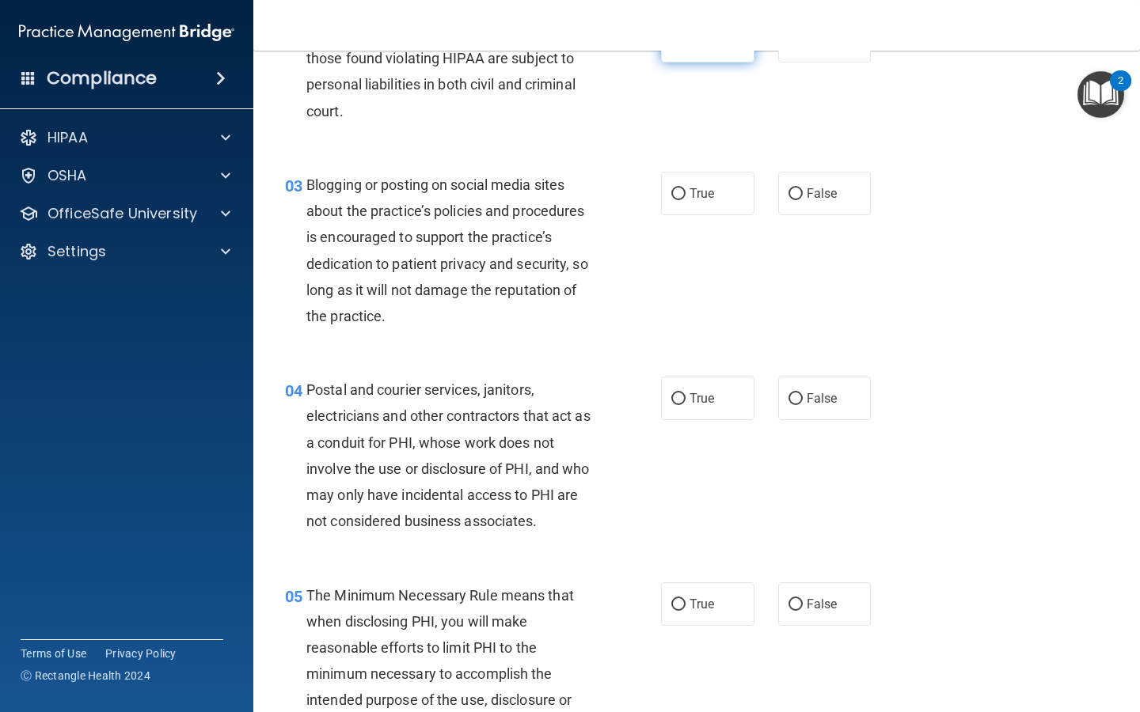
scroll to position [234, 0]
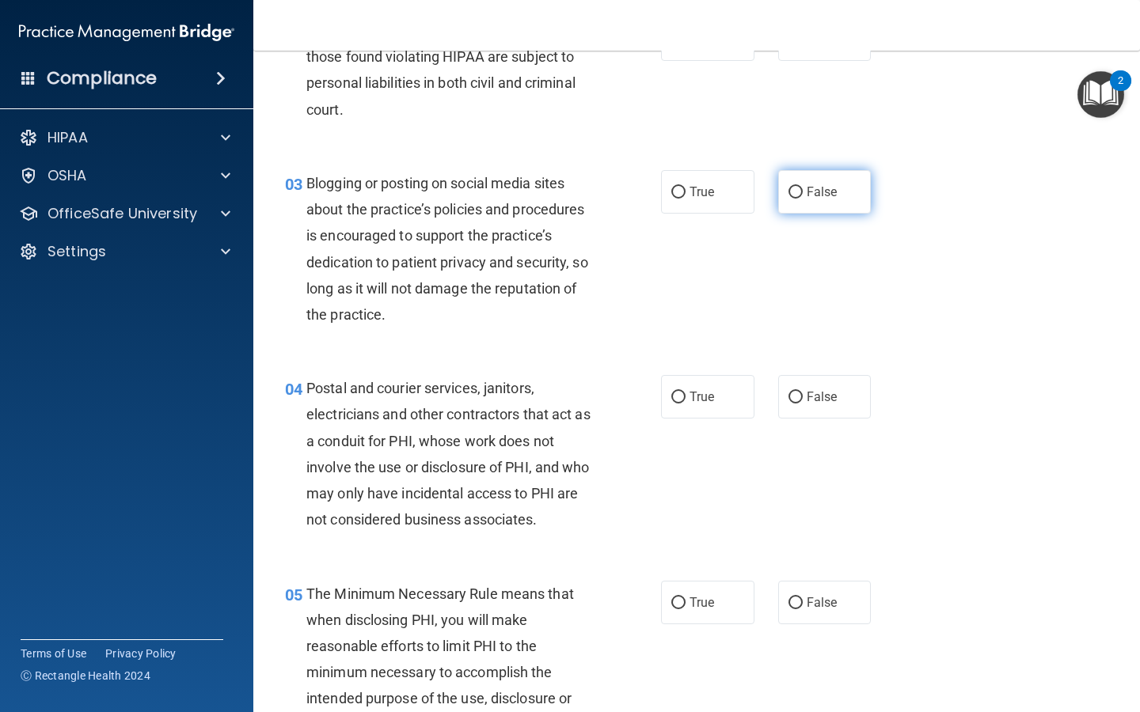
click at [795, 204] on label "False" at bounding box center [824, 192] width 93 height 44
click at [795, 199] on input "False" at bounding box center [795, 193] width 14 height 12
radio input "true"
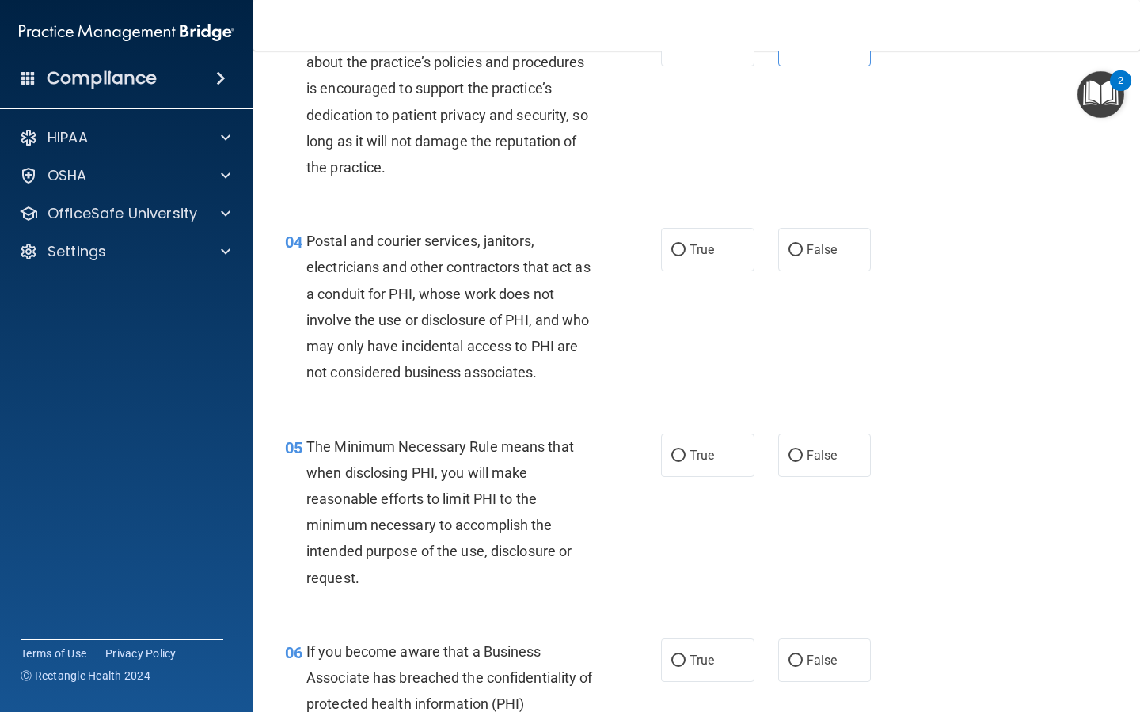
scroll to position [417, 0]
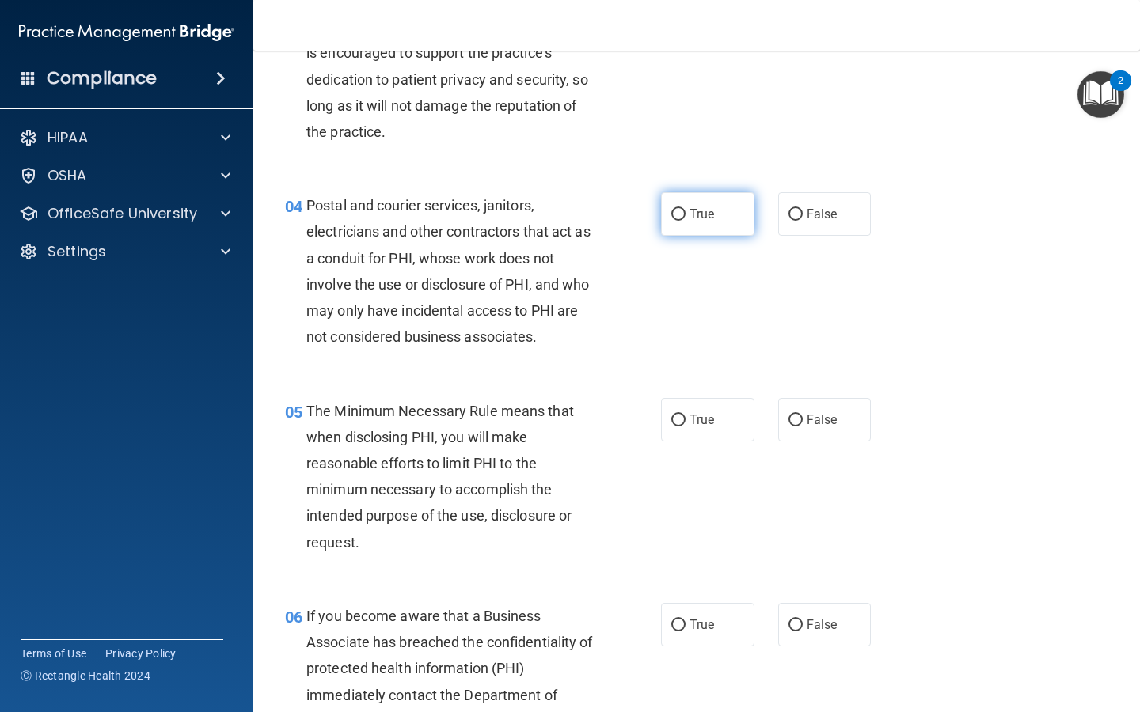
click at [721, 218] on label "True" at bounding box center [707, 214] width 93 height 44
click at [685, 218] on input "True" at bounding box center [678, 215] width 14 height 12
radio input "true"
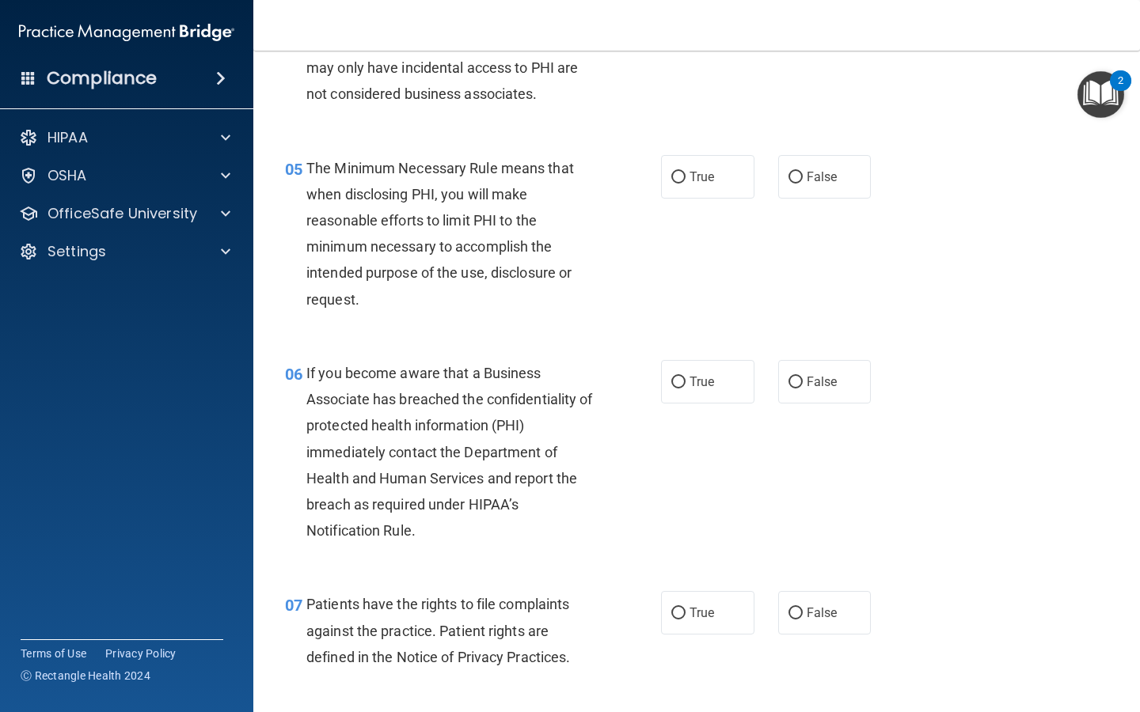
scroll to position [620, 0]
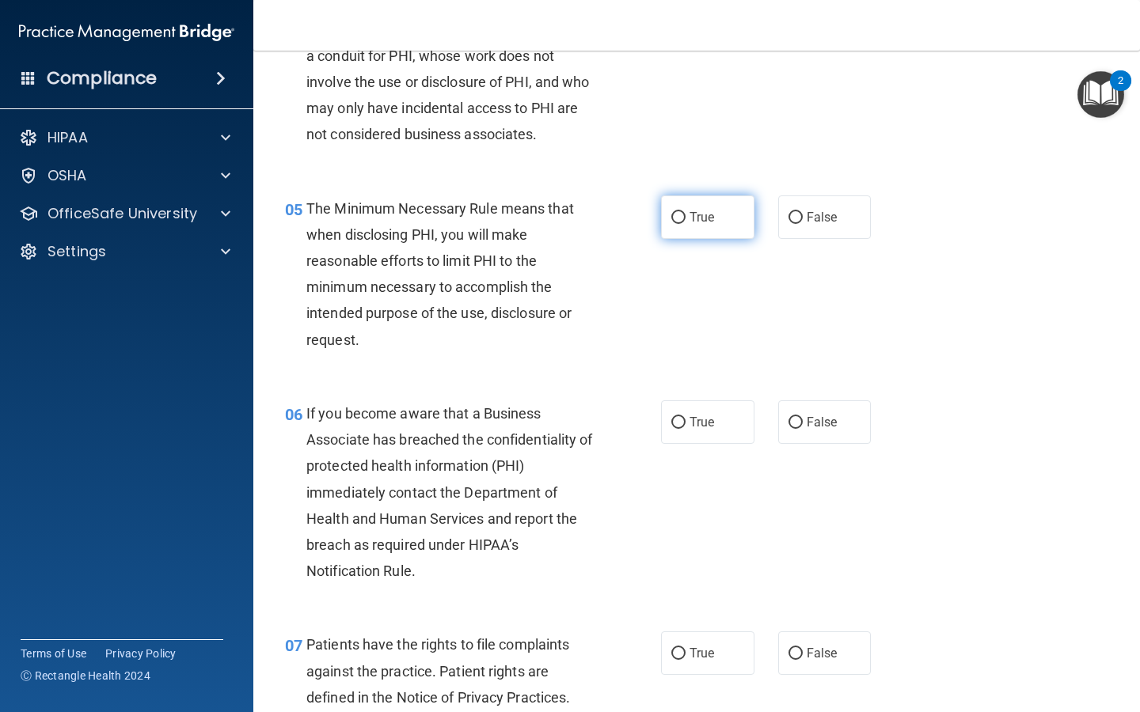
click at [705, 214] on span "True" at bounding box center [701, 217] width 25 height 15
click at [685, 214] on input "True" at bounding box center [678, 218] width 14 height 12
radio input "true"
click at [716, 412] on label "True" at bounding box center [707, 422] width 93 height 44
click at [685, 417] on input "True" at bounding box center [678, 423] width 14 height 12
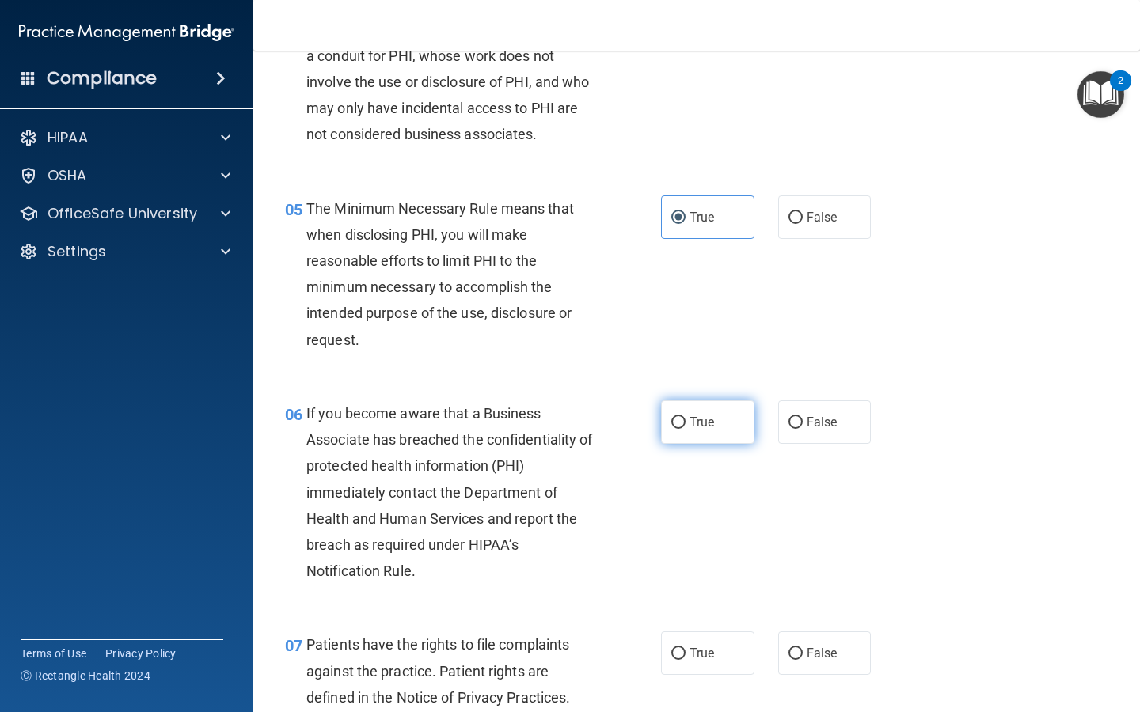
radio input "true"
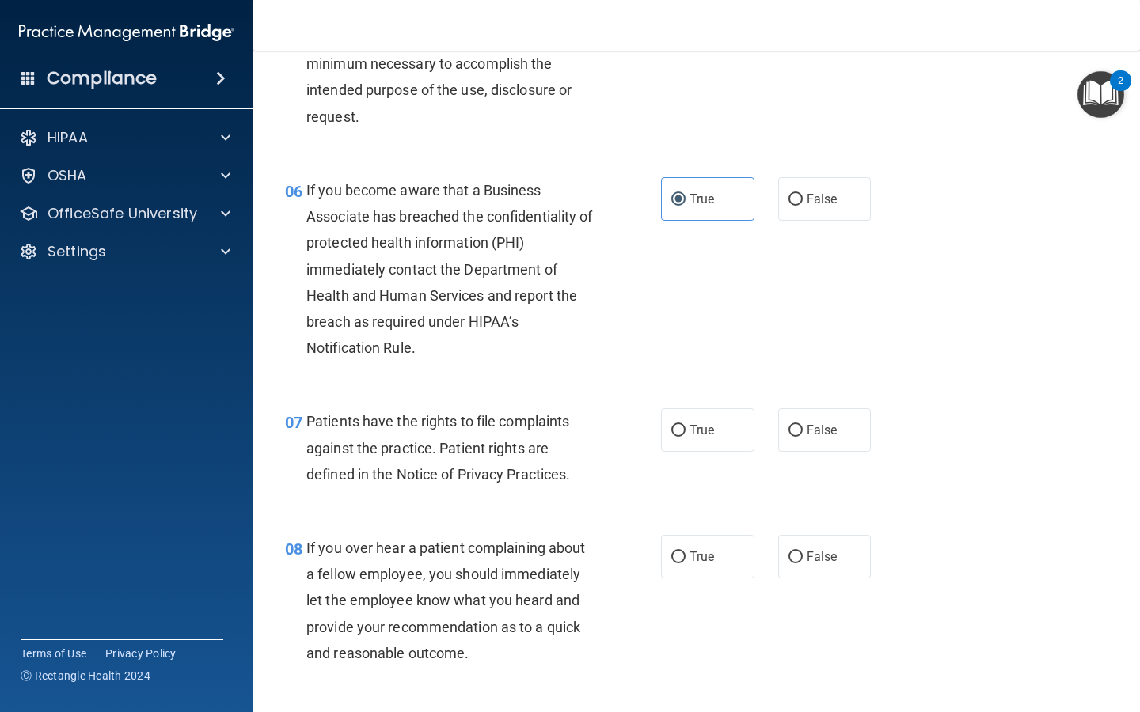
scroll to position [844, 0]
click at [818, 212] on label "False" at bounding box center [824, 198] width 93 height 44
click at [802, 205] on input "False" at bounding box center [795, 199] width 14 height 12
radio input "true"
radio input "false"
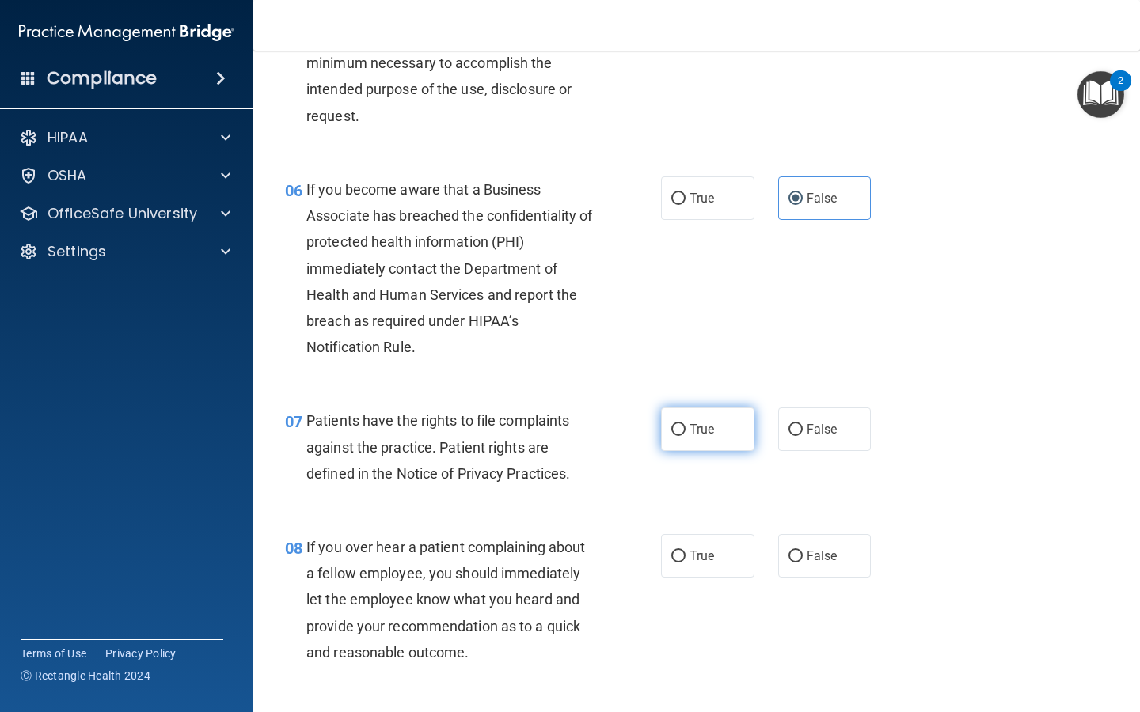
click at [709, 419] on label "True" at bounding box center [707, 430] width 93 height 44
click at [685, 424] on input "True" at bounding box center [678, 430] width 14 height 12
radio input "true"
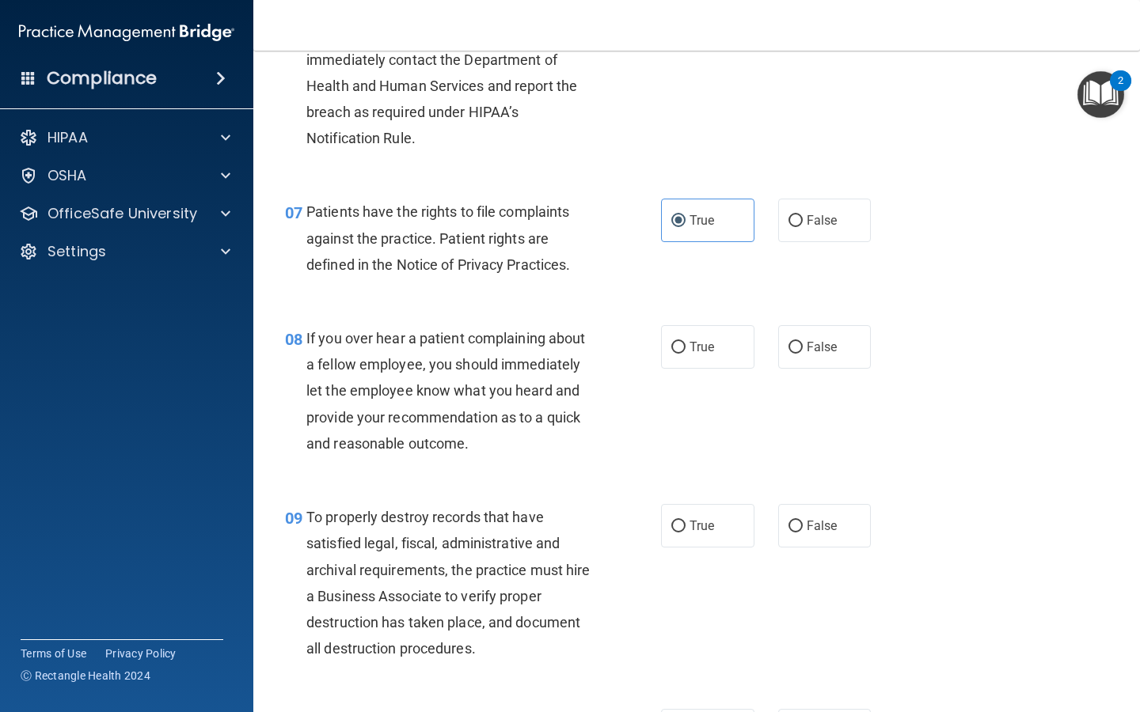
scroll to position [1083, 0]
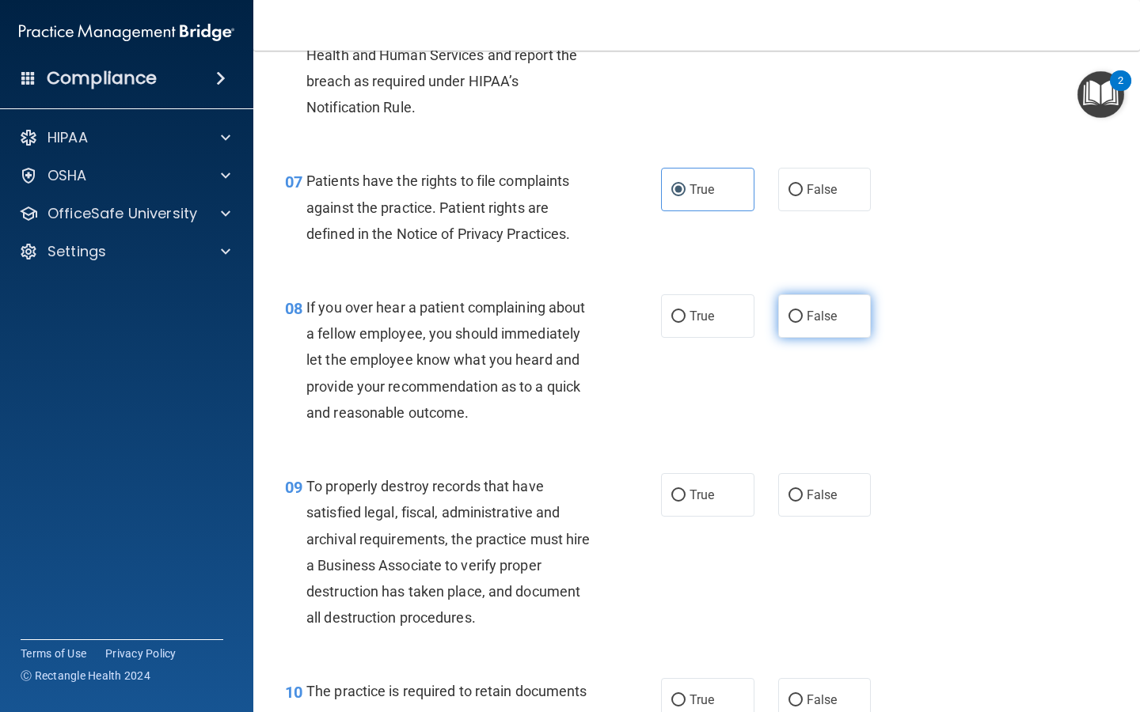
click at [822, 319] on span "False" at bounding box center [821, 316] width 31 height 15
click at [802, 319] on input "False" at bounding box center [795, 317] width 14 height 12
radio input "true"
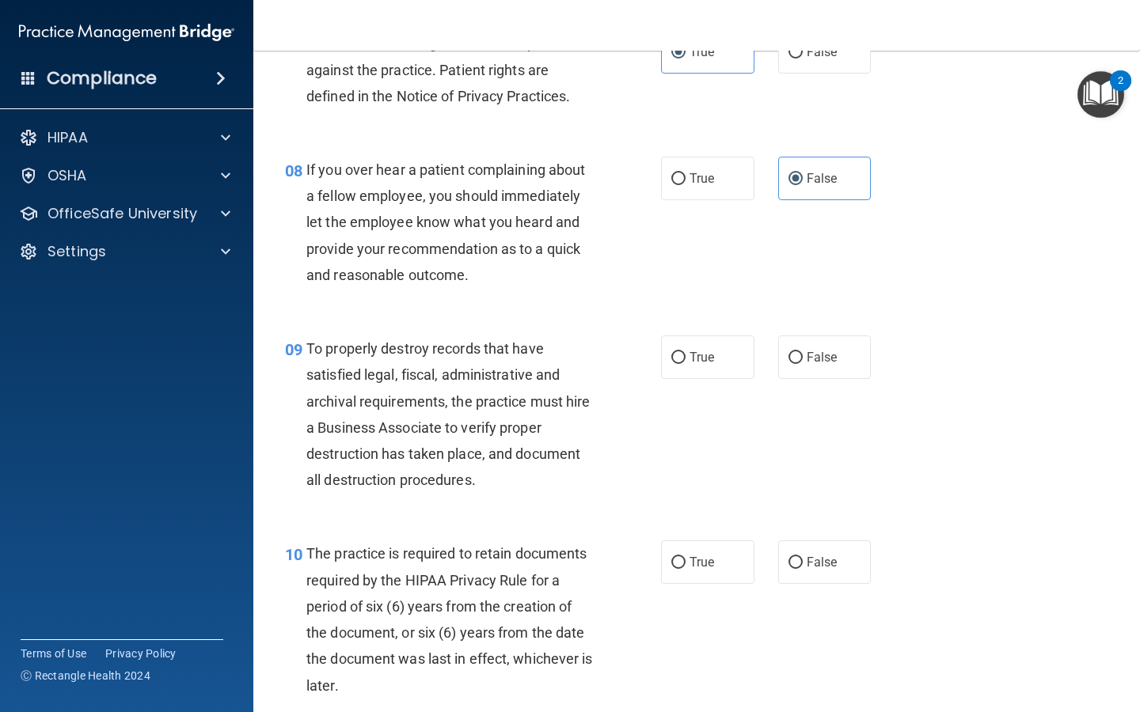
scroll to position [1222, 0]
click at [788, 358] on input "False" at bounding box center [795, 357] width 14 height 12
radio input "true"
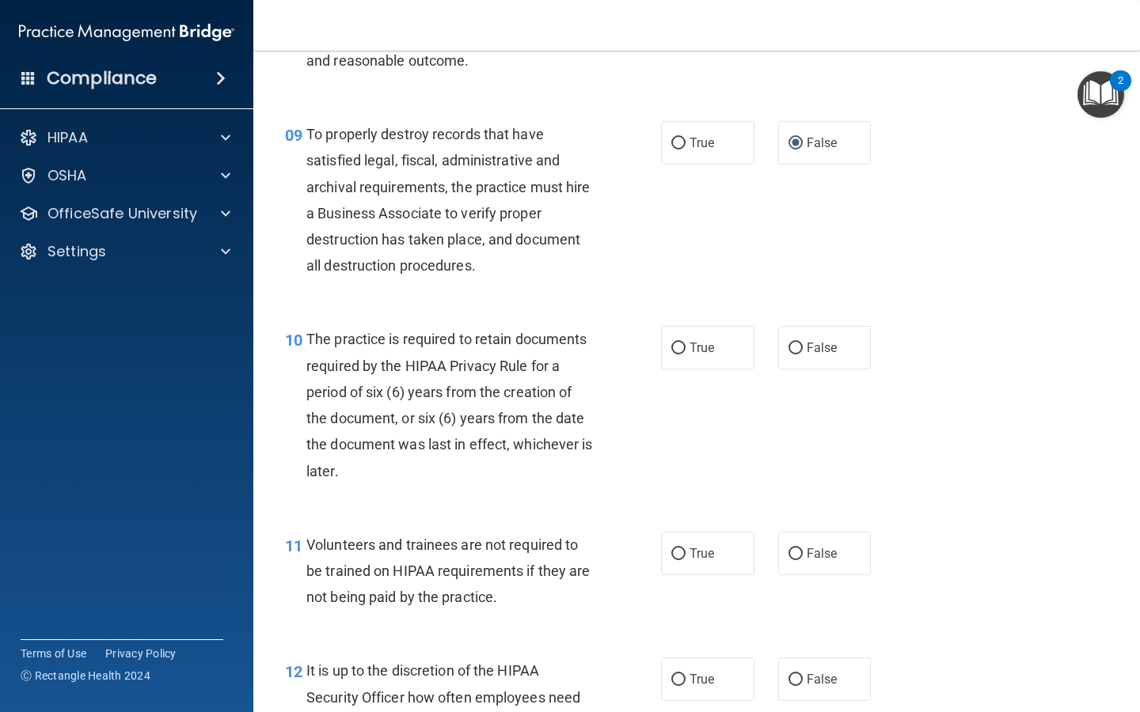
scroll to position [1437, 0]
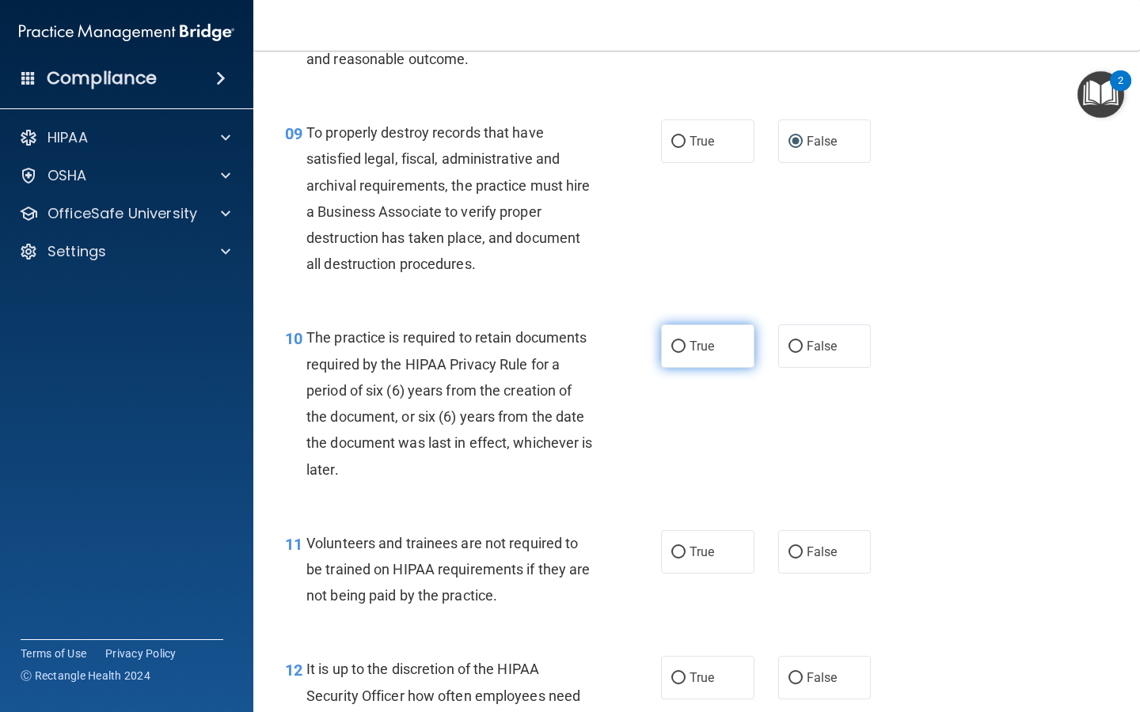
click at [692, 332] on label "True" at bounding box center [707, 346] width 93 height 44
click at [685, 341] on input "True" at bounding box center [678, 347] width 14 height 12
radio input "true"
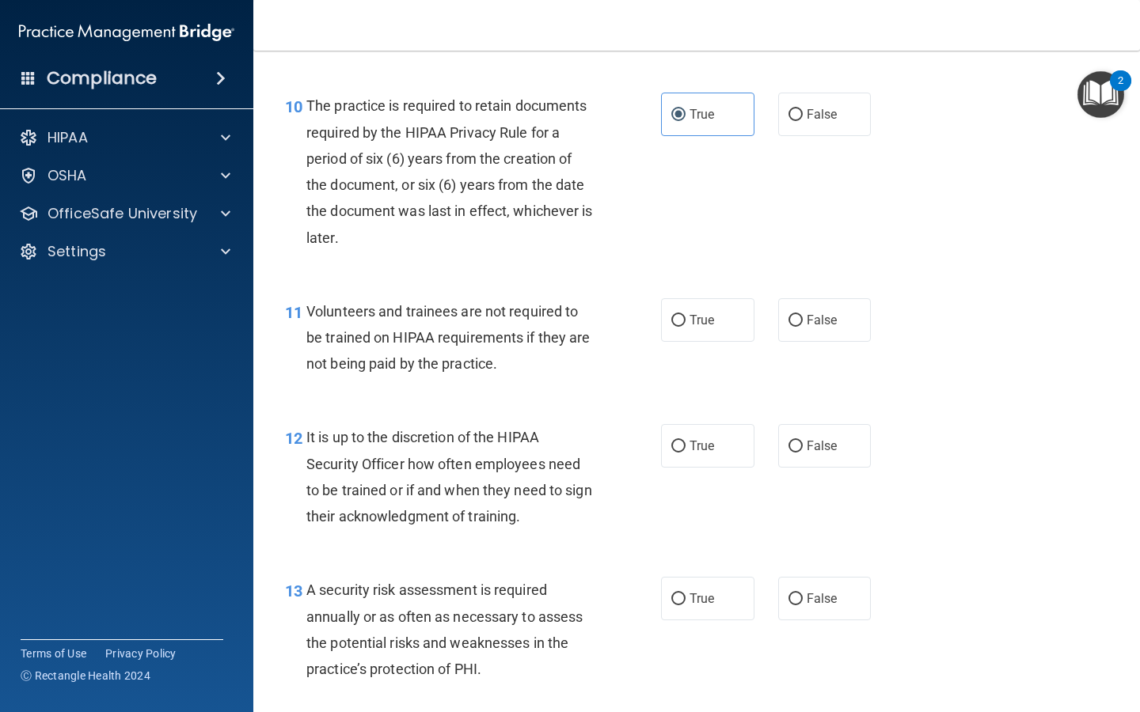
scroll to position [1671, 0]
click at [807, 335] on label "False" at bounding box center [824, 319] width 93 height 44
click at [802, 325] on input "False" at bounding box center [795, 319] width 14 height 12
radio input "true"
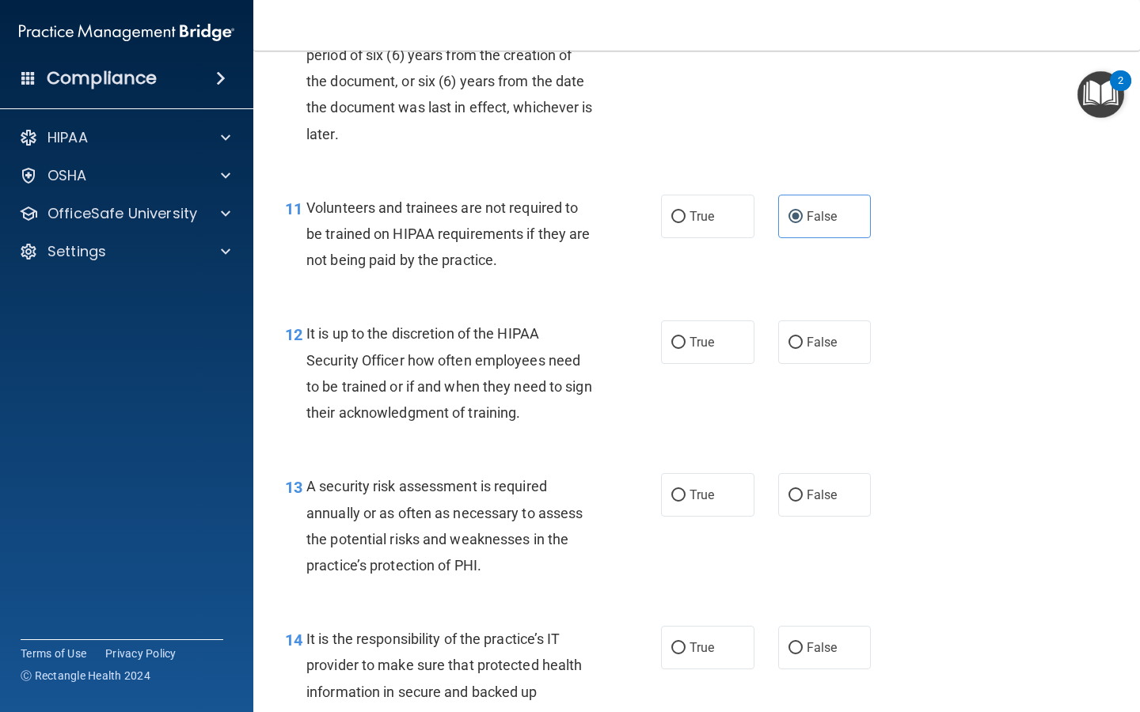
scroll to position [1779, 0]
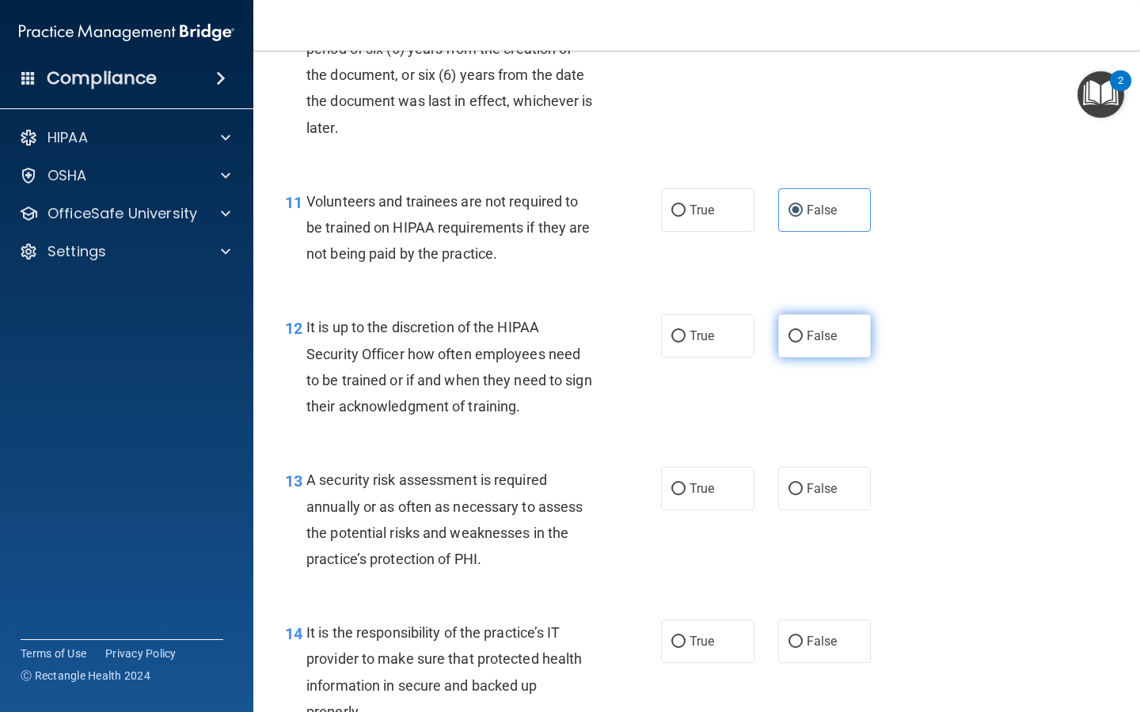
click at [799, 351] on label "False" at bounding box center [824, 336] width 93 height 44
click at [799, 343] on input "False" at bounding box center [795, 337] width 14 height 12
radio input "true"
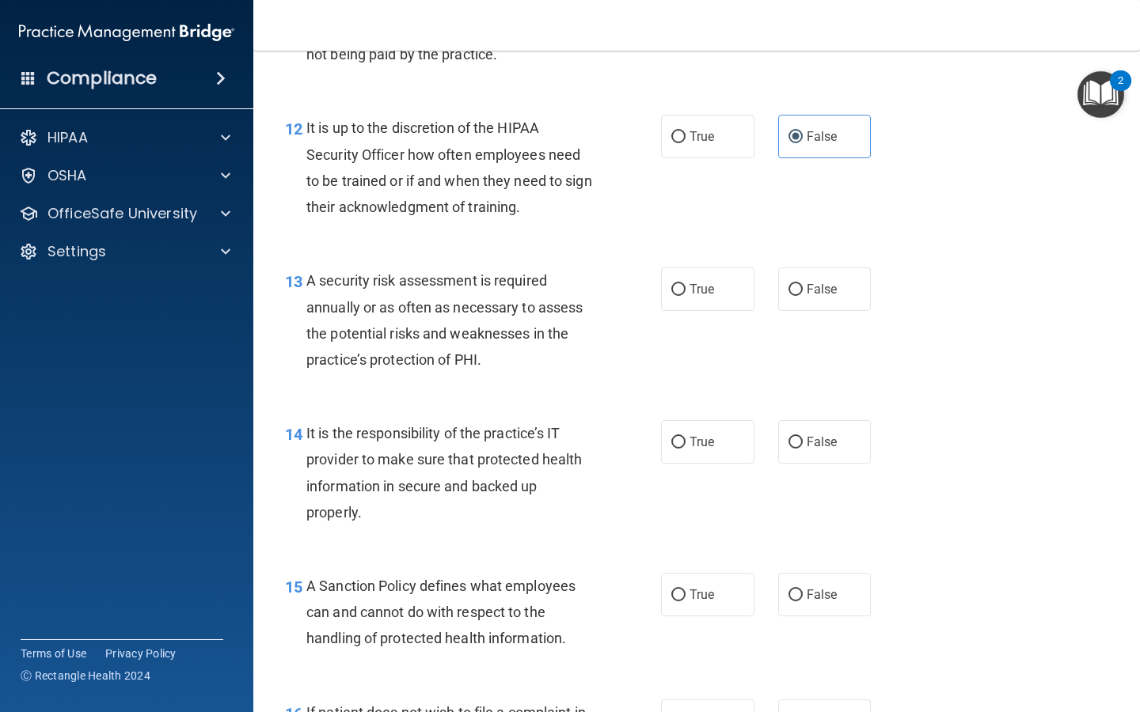
scroll to position [1979, 0]
click at [701, 284] on span "True" at bounding box center [701, 288] width 25 height 15
click at [685, 284] on input "True" at bounding box center [678, 289] width 14 height 12
radio input "true"
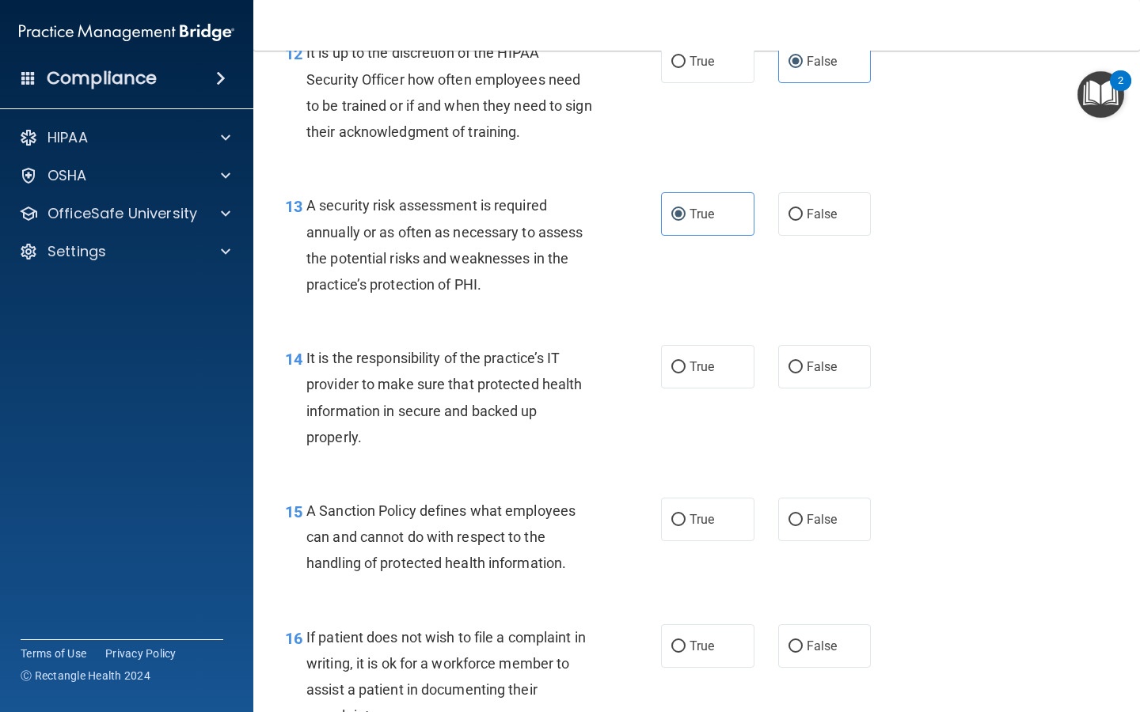
scroll to position [2066, 0]
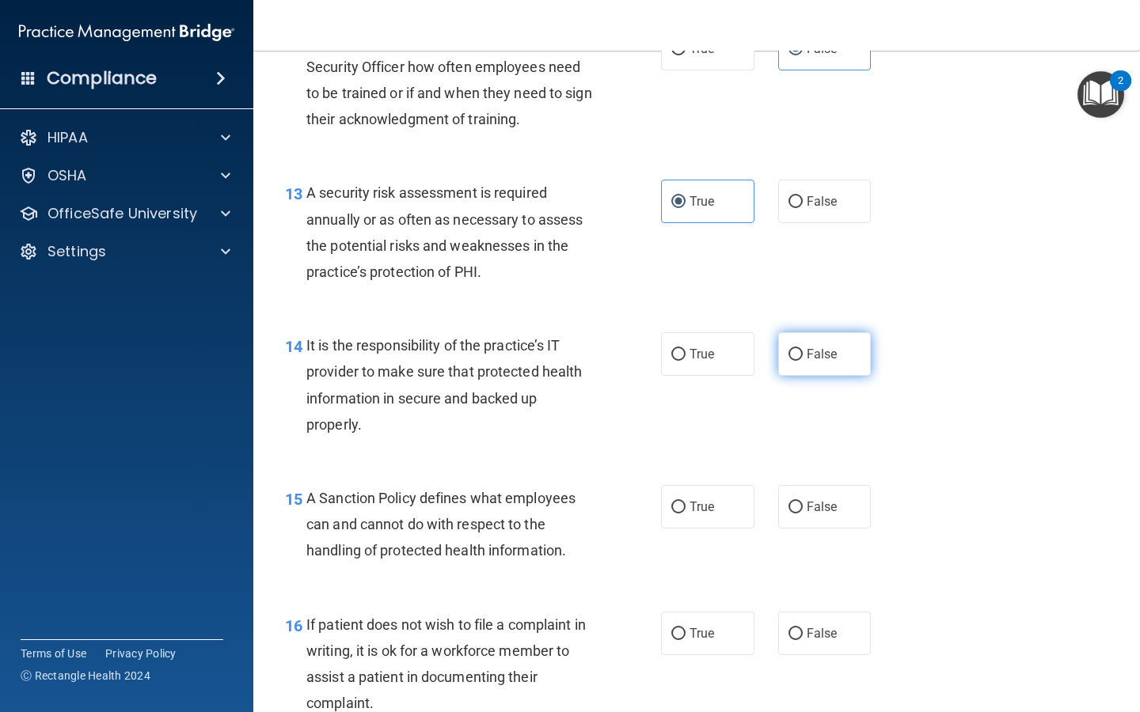
click at [818, 354] on span "False" at bounding box center [821, 354] width 31 height 15
click at [802, 354] on input "False" at bounding box center [795, 355] width 14 height 12
radio input "true"
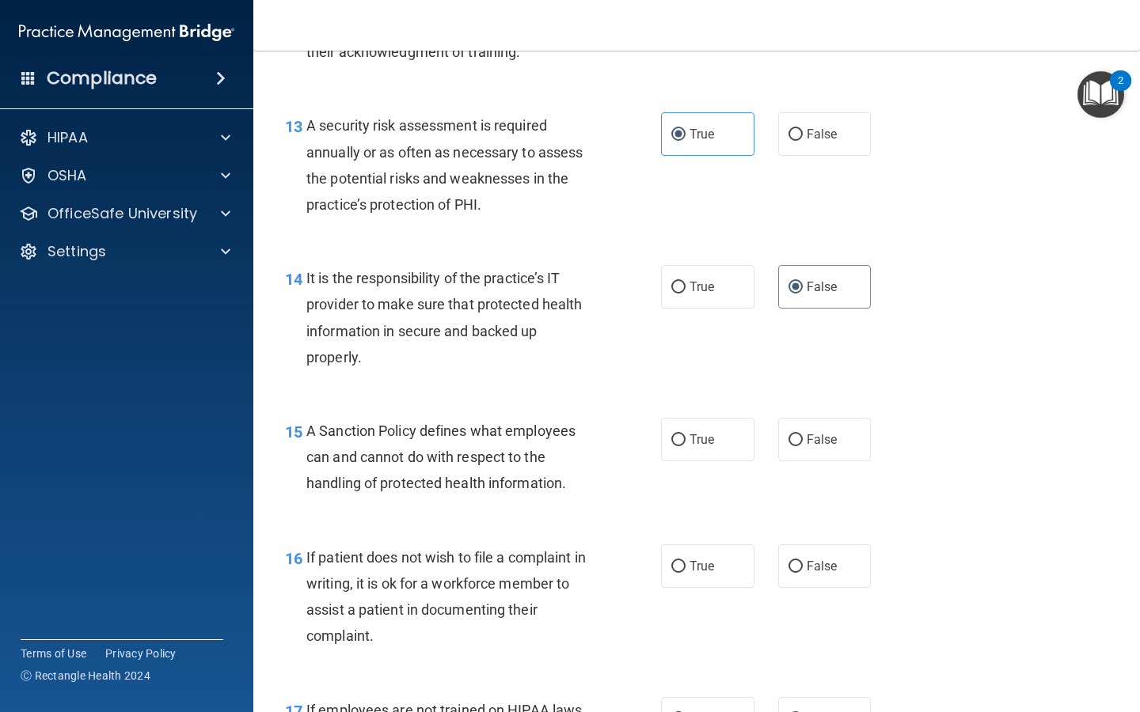
scroll to position [2193, 0]
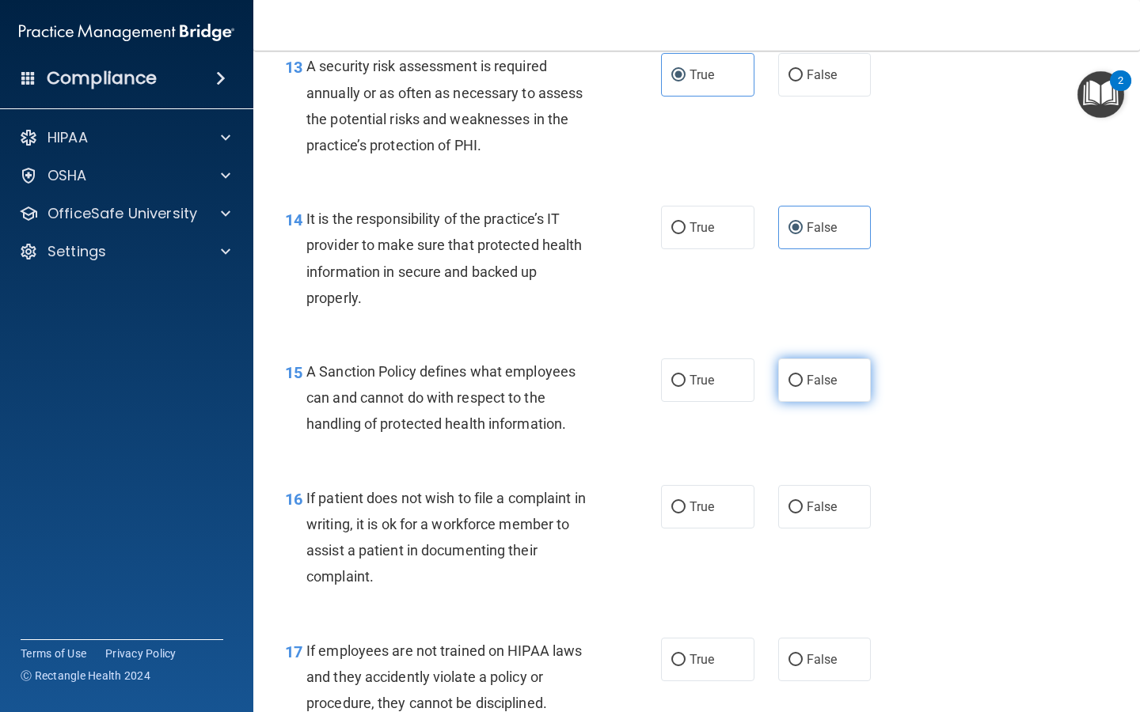
click at [829, 375] on span "False" at bounding box center [821, 380] width 31 height 15
click at [802, 375] on input "False" at bounding box center [795, 381] width 14 height 12
radio input "true"
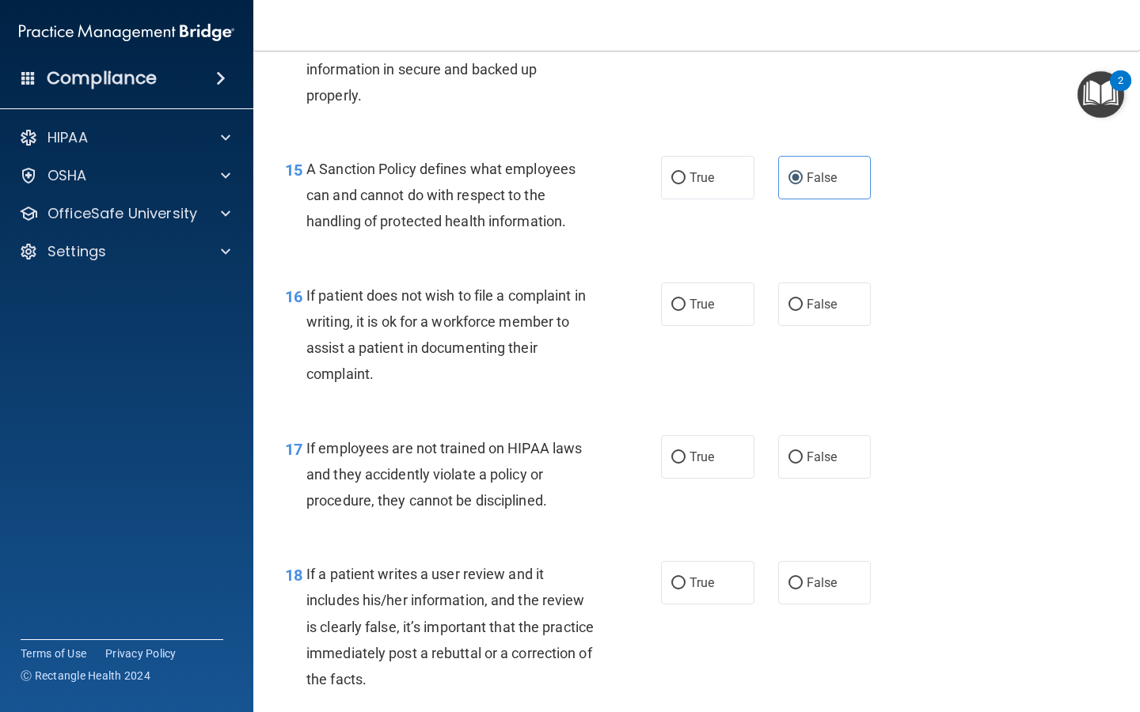
scroll to position [2400, 0]
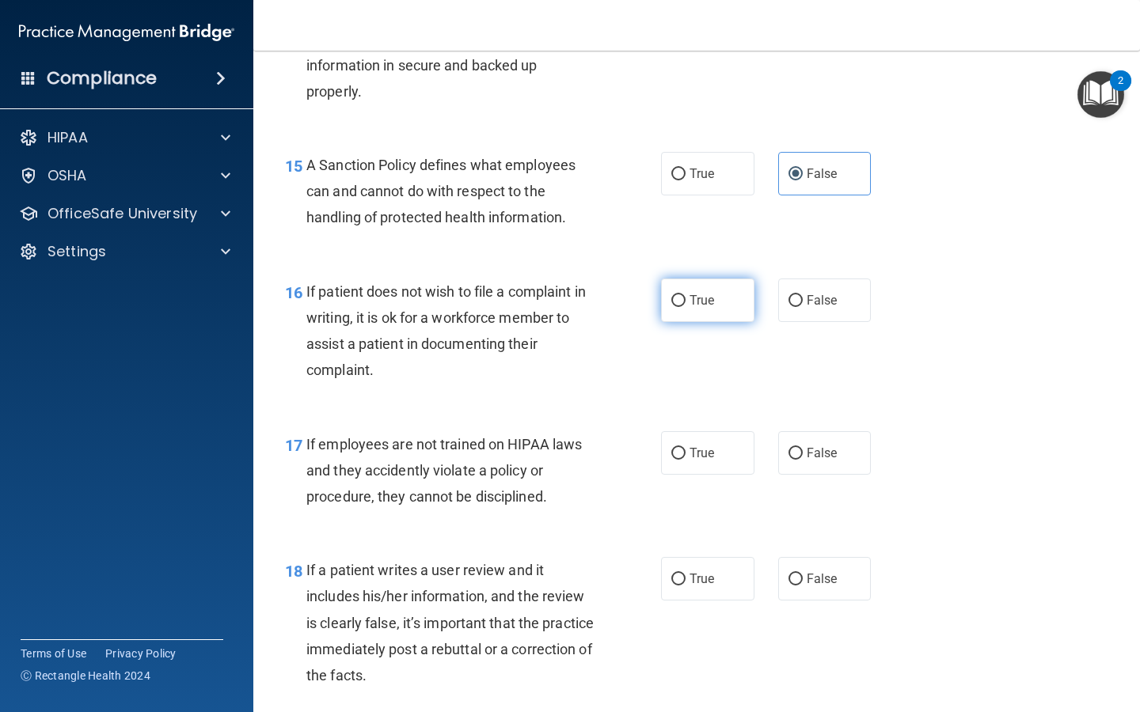
click at [734, 295] on label "True" at bounding box center [707, 301] width 93 height 44
click at [685, 295] on input "True" at bounding box center [678, 301] width 14 height 12
radio input "true"
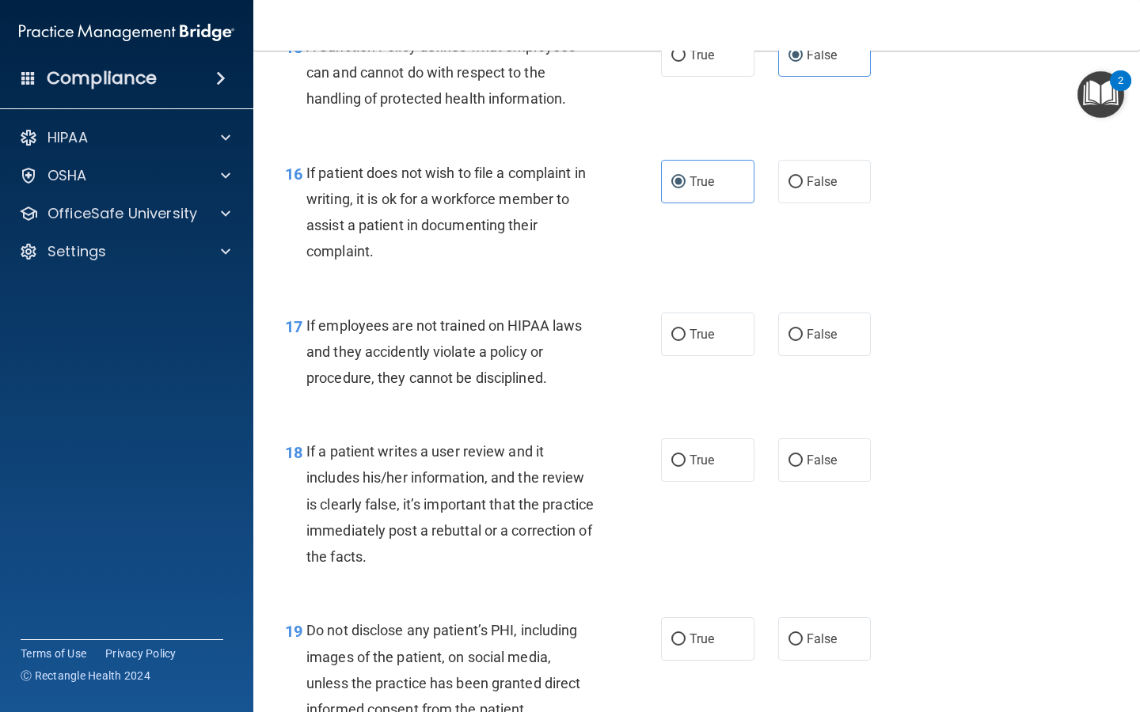
scroll to position [2543, 0]
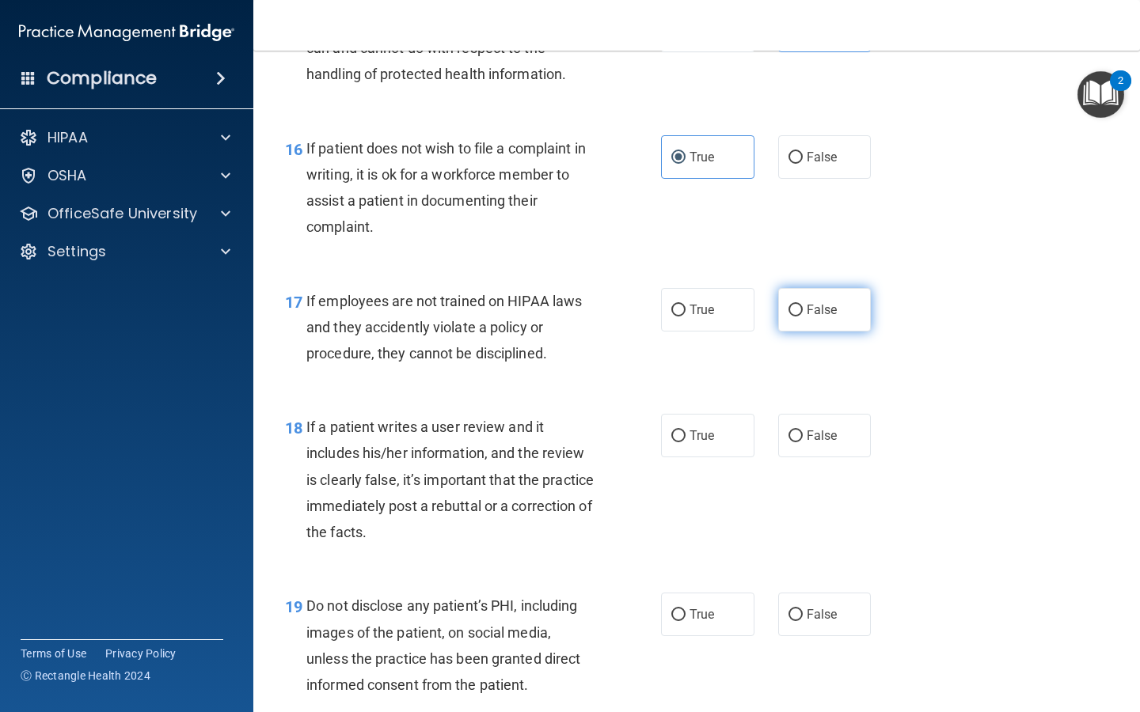
click at [825, 315] on span "False" at bounding box center [821, 309] width 31 height 15
click at [802, 315] on input "False" at bounding box center [795, 311] width 14 height 12
radio input "true"
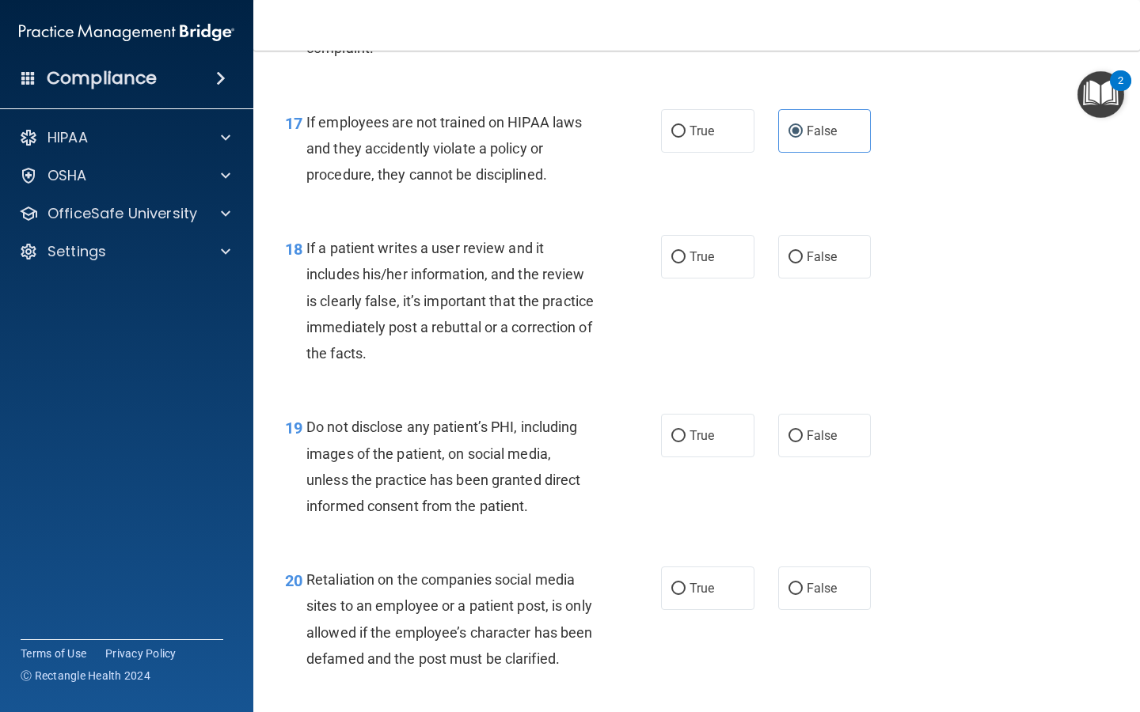
scroll to position [2730, 0]
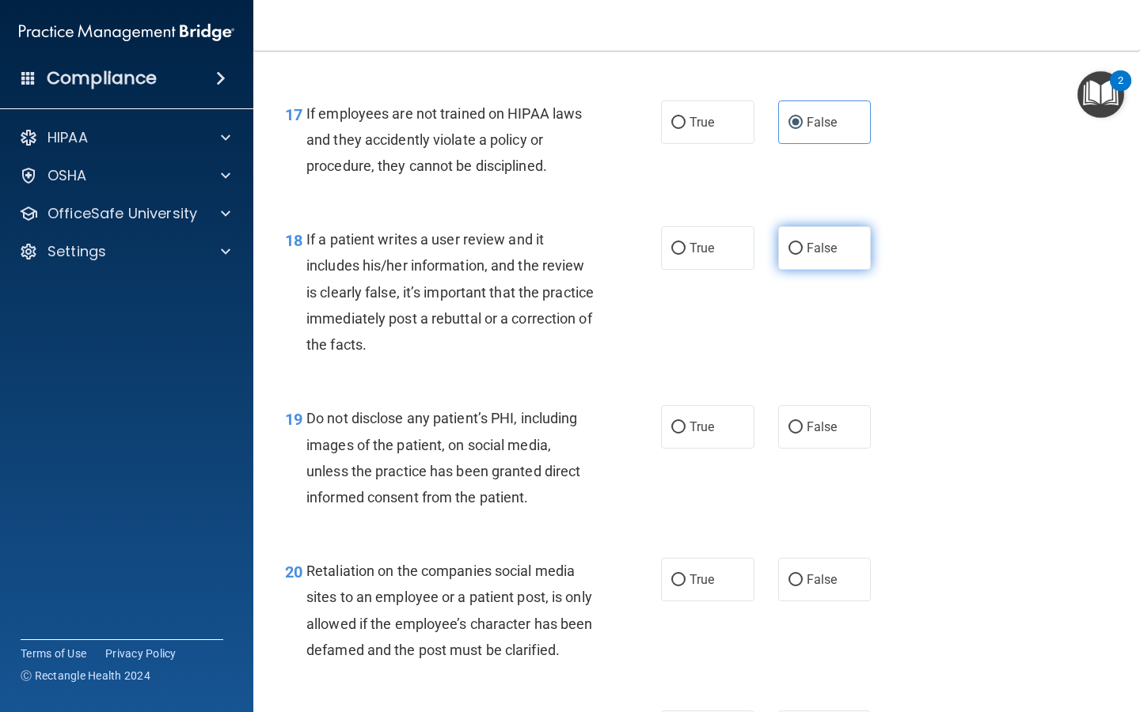
click at [814, 266] on label "False" at bounding box center [824, 248] width 93 height 44
click at [802, 255] on input "False" at bounding box center [795, 249] width 14 height 12
radio input "true"
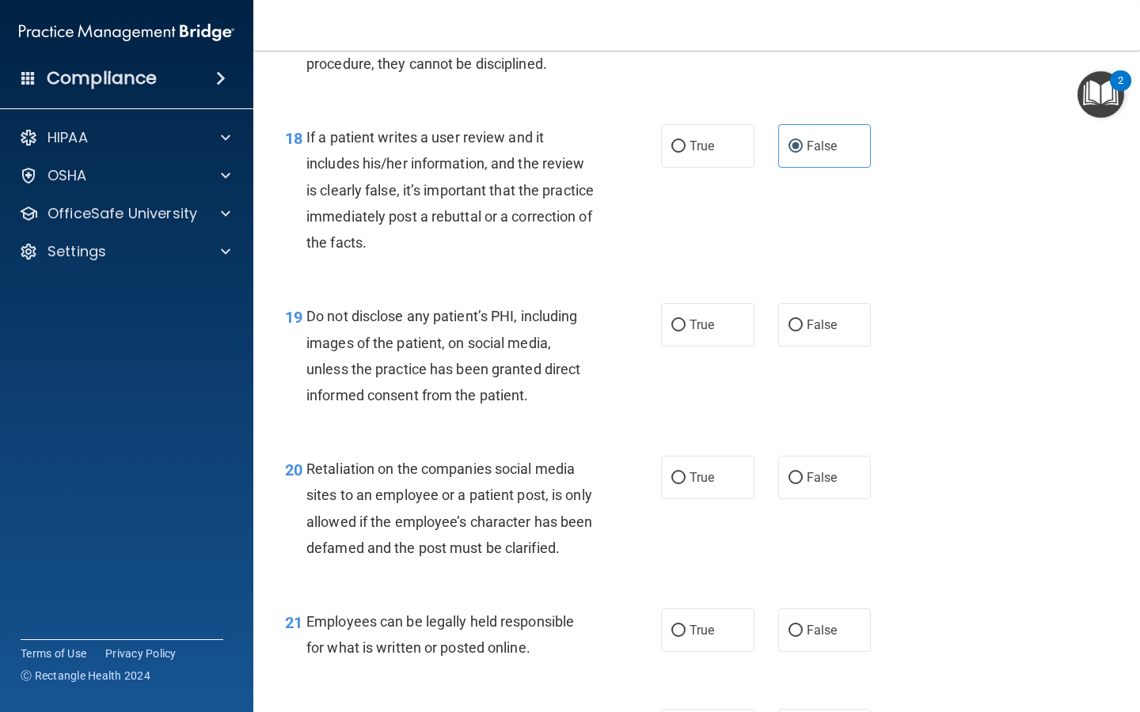
scroll to position [2835, 0]
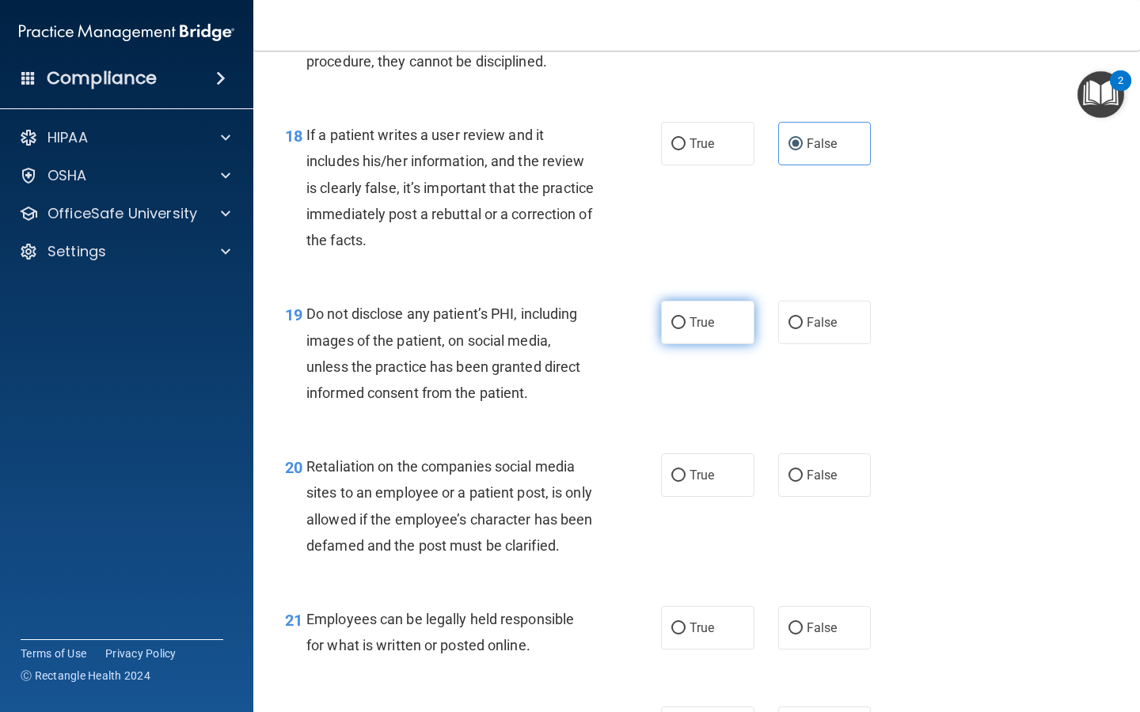
click at [734, 320] on label "True" at bounding box center [707, 323] width 93 height 44
click at [685, 320] on input "True" at bounding box center [678, 323] width 14 height 12
radio input "true"
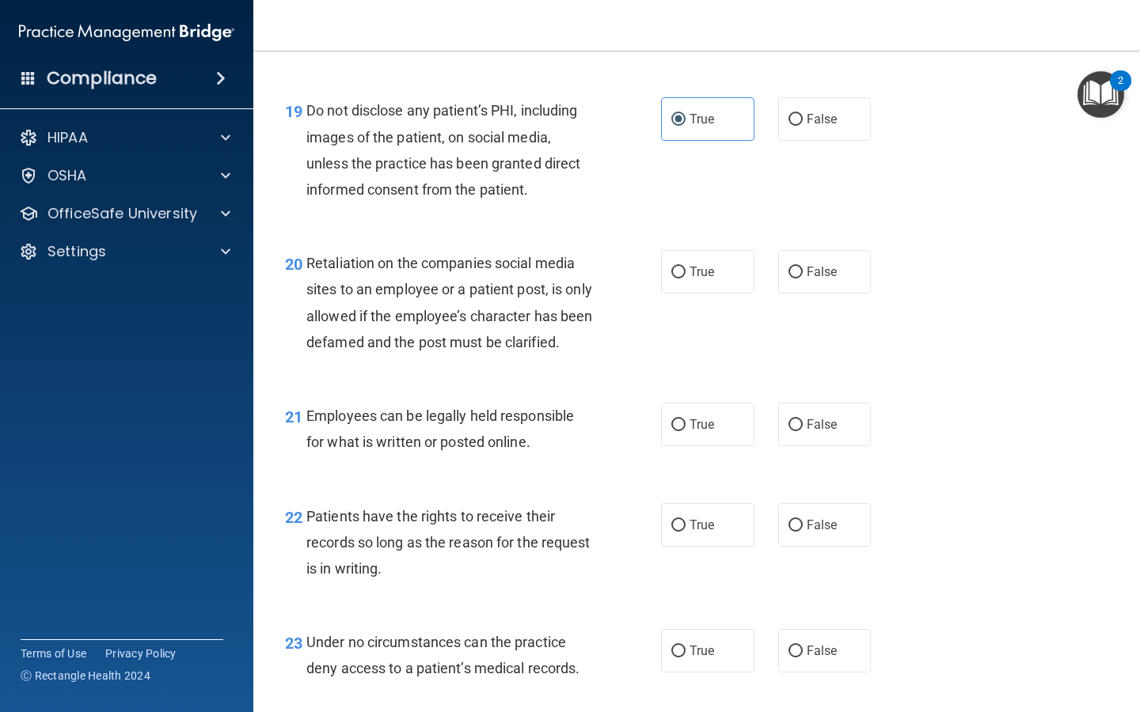
scroll to position [3037, 0]
click at [806, 286] on label "False" at bounding box center [824, 273] width 93 height 44
click at [802, 279] on input "False" at bounding box center [795, 273] width 14 height 12
radio input "true"
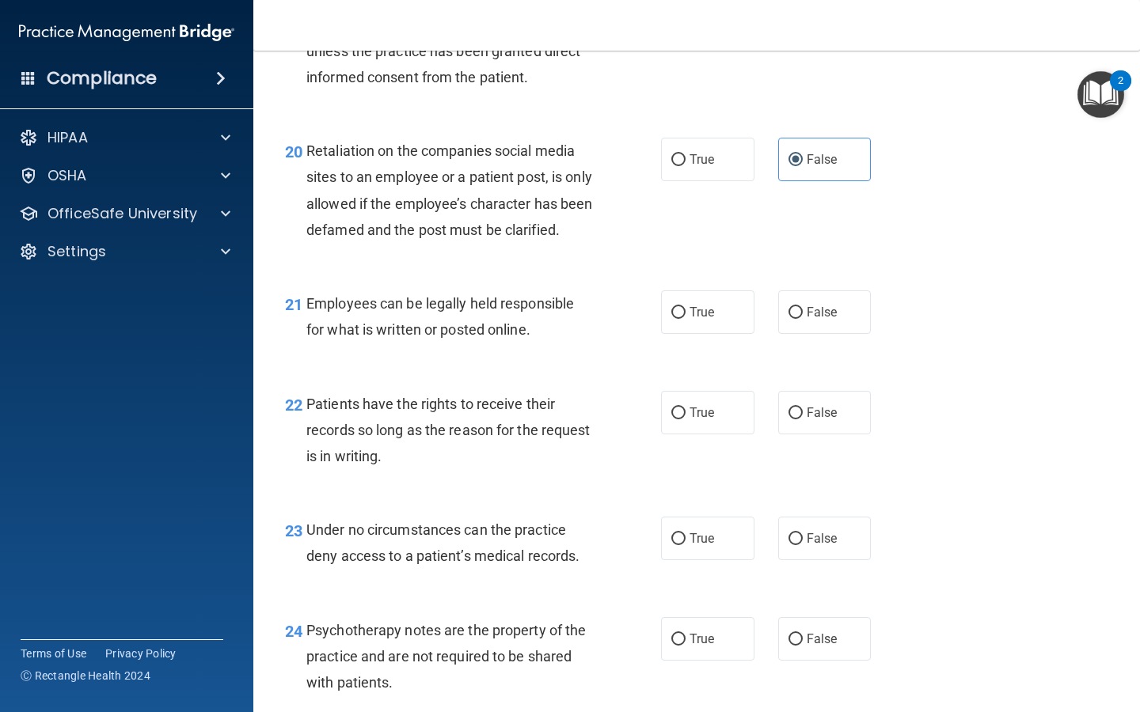
scroll to position [3174, 0]
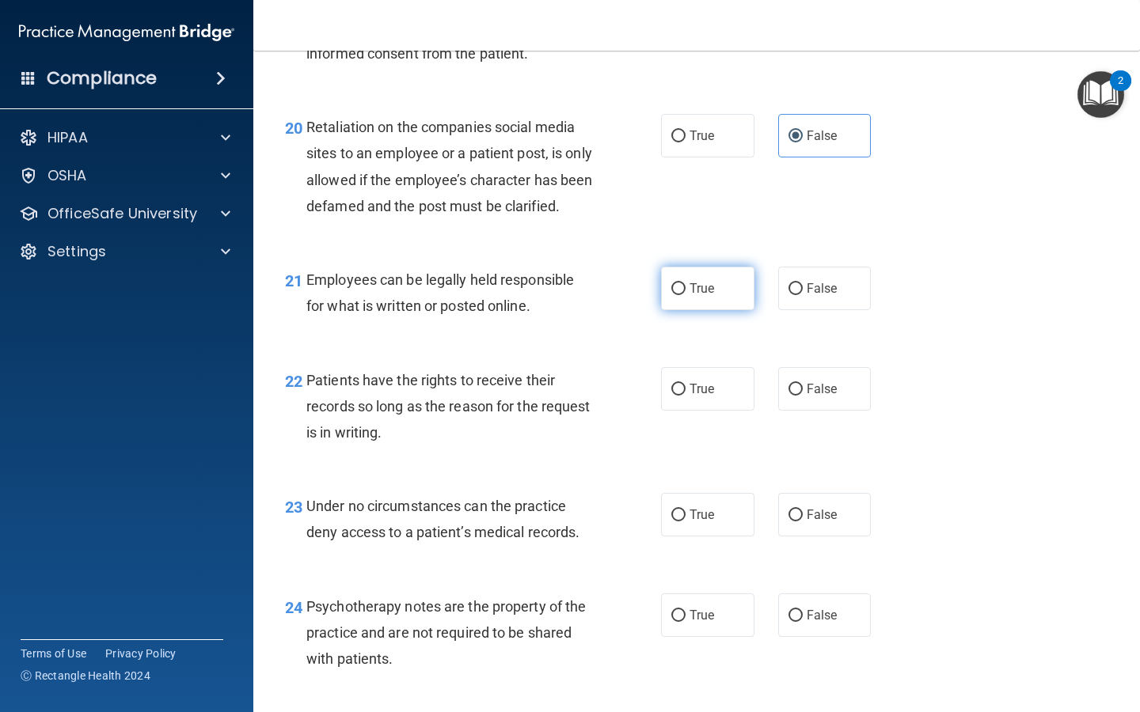
click at [711, 296] on span "True" at bounding box center [701, 288] width 25 height 15
click at [685, 295] on input "True" at bounding box center [678, 289] width 14 height 12
radio input "true"
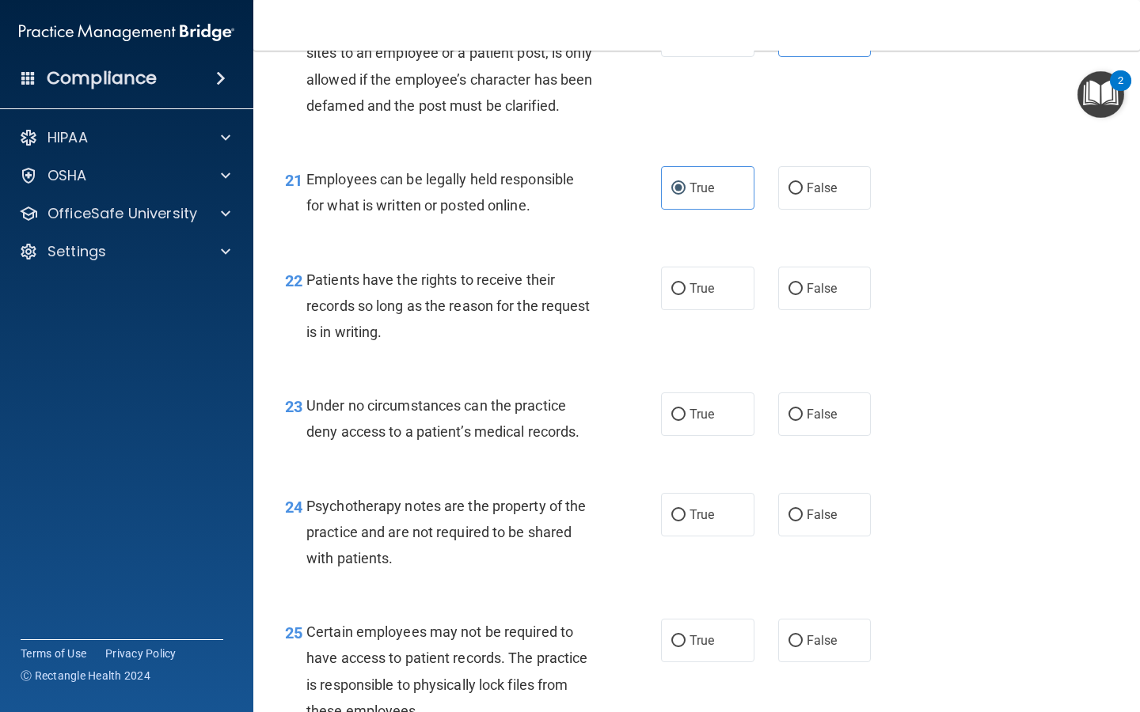
scroll to position [3277, 0]
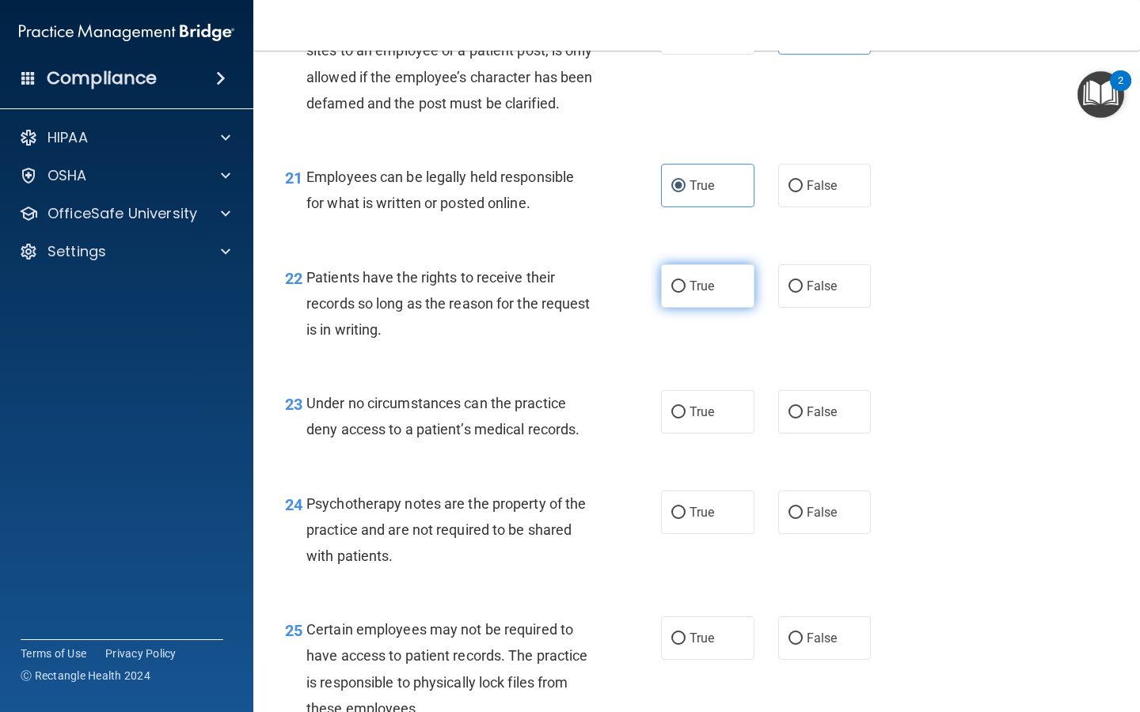
click at [696, 294] on span "True" at bounding box center [701, 286] width 25 height 15
click at [685, 293] on input "True" at bounding box center [678, 287] width 14 height 12
radio input "true"
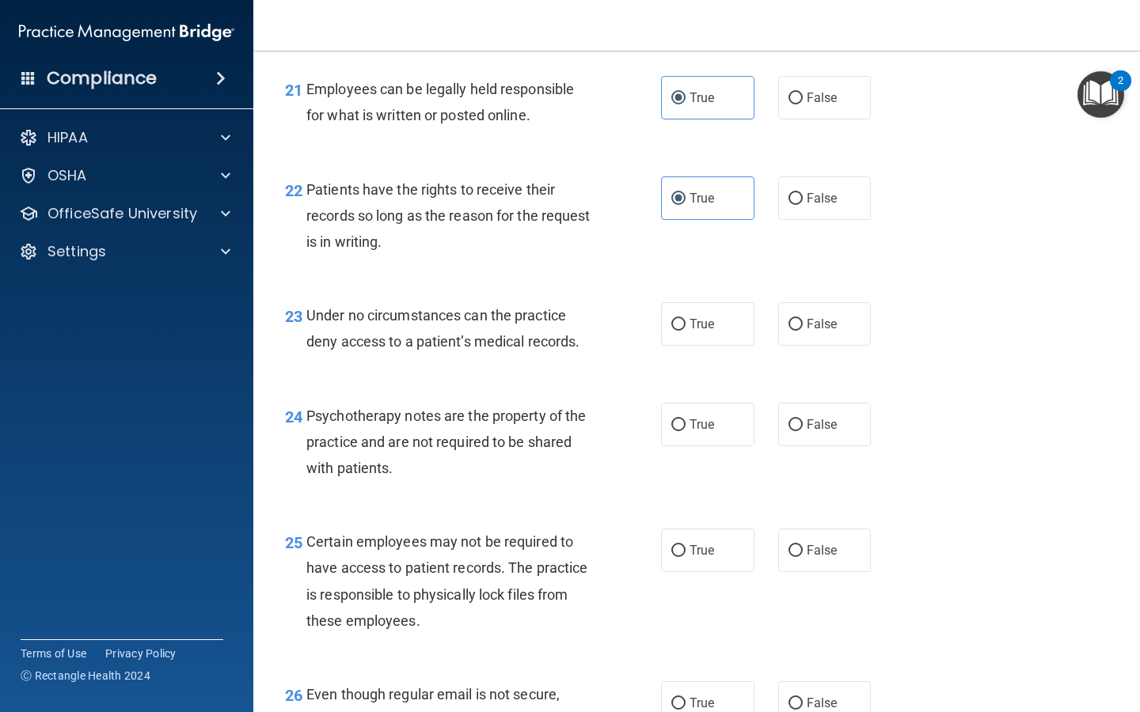
scroll to position [3368, 0]
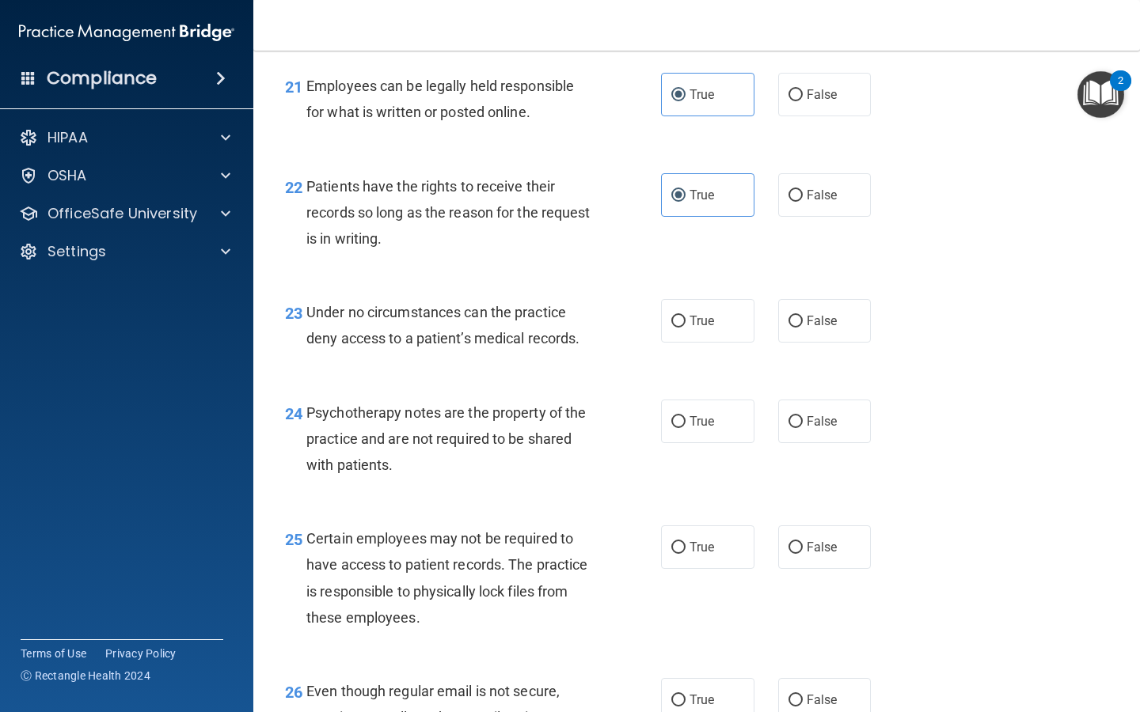
click at [696, 328] on span "True" at bounding box center [701, 320] width 25 height 15
click at [685, 328] on input "True" at bounding box center [678, 322] width 14 height 12
radio input "true"
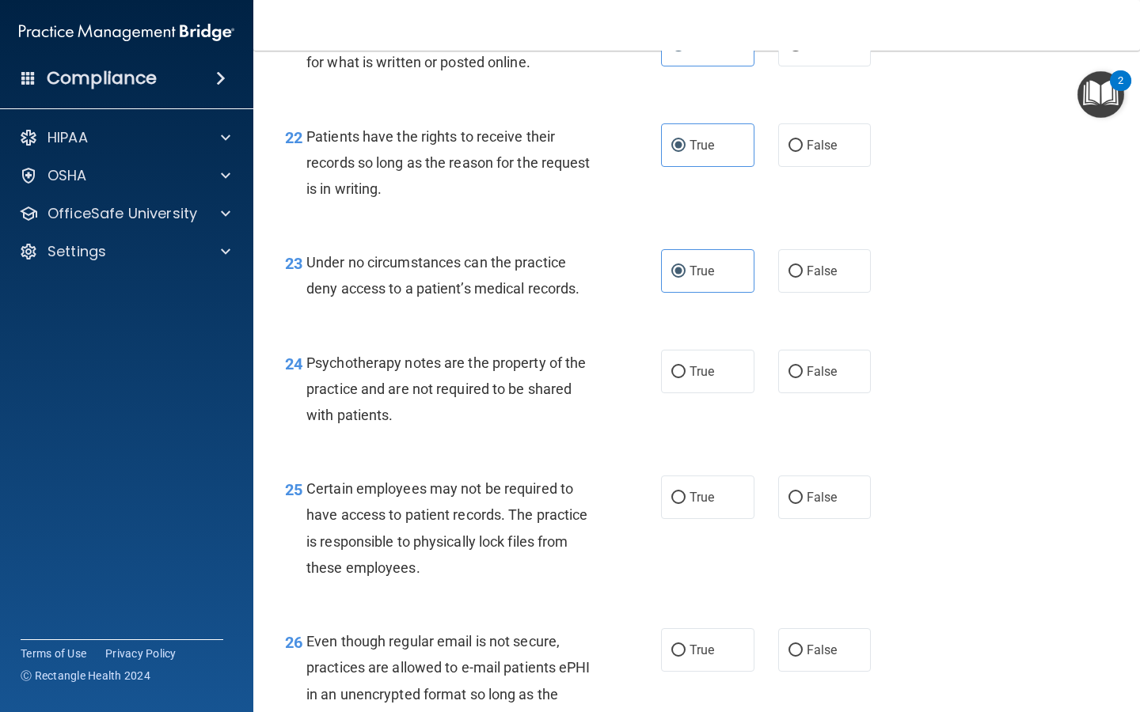
scroll to position [3473, 0]
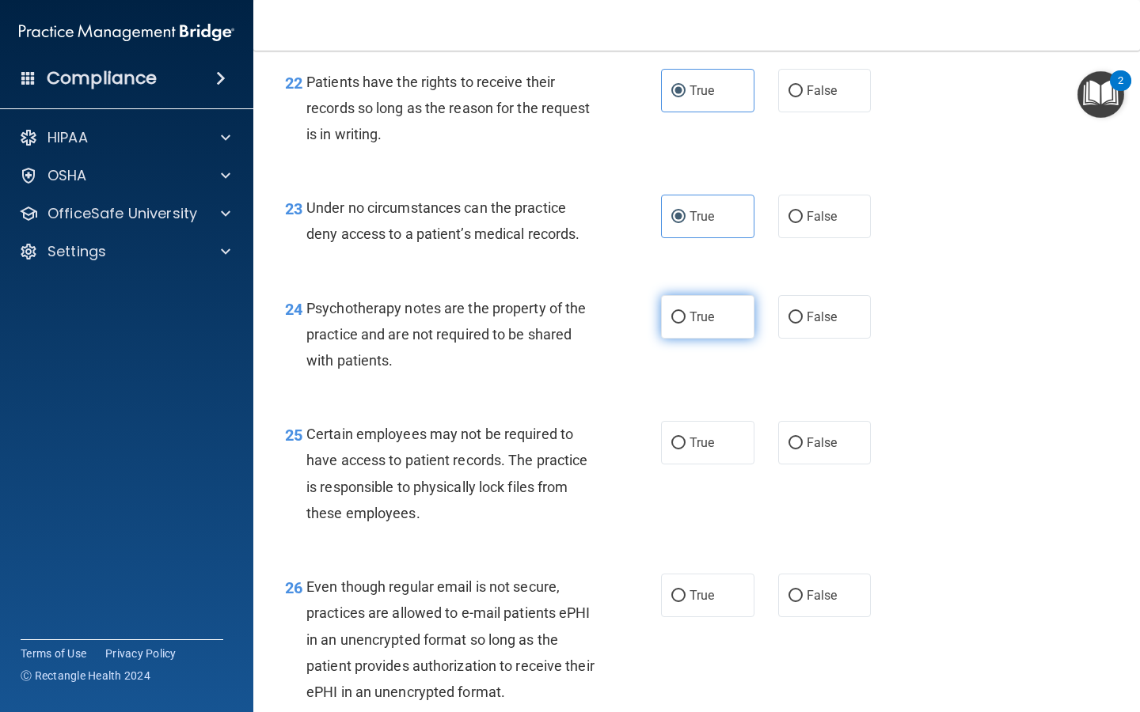
click at [696, 339] on label "True" at bounding box center [707, 317] width 93 height 44
click at [685, 324] on input "True" at bounding box center [678, 318] width 14 height 12
radio input "true"
click at [794, 238] on label "False" at bounding box center [824, 217] width 93 height 44
click at [794, 223] on input "False" at bounding box center [795, 217] width 14 height 12
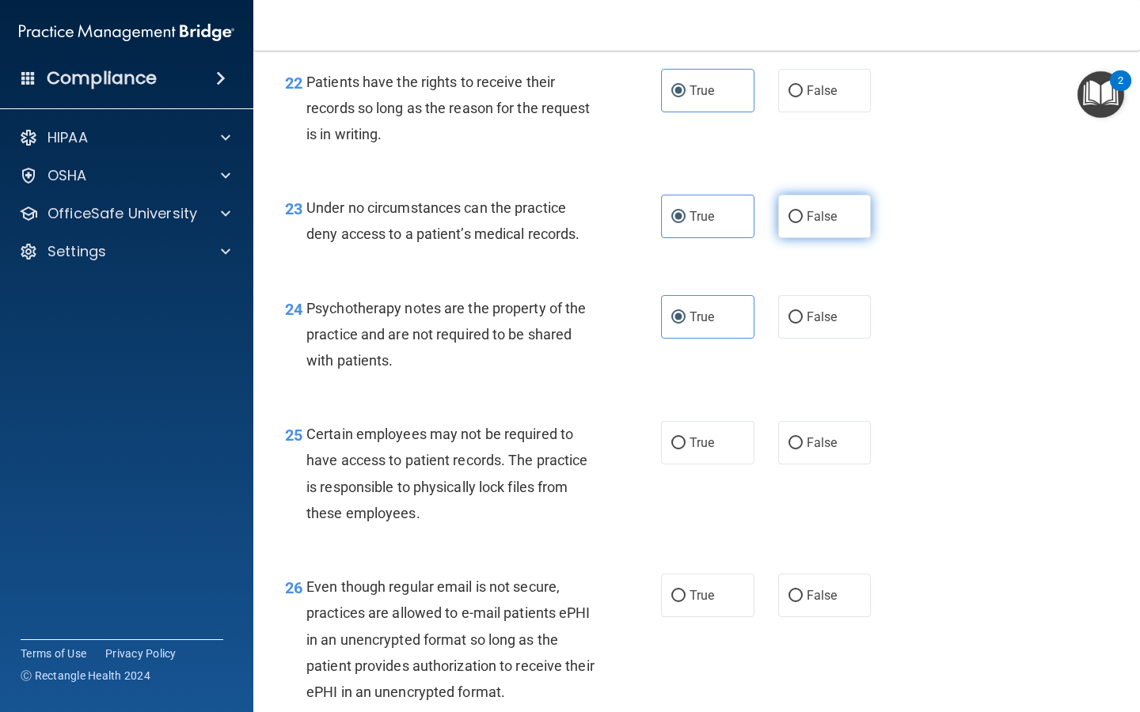
radio input "true"
radio input "false"
click at [810, 98] on span "False" at bounding box center [821, 90] width 31 height 15
click at [802, 97] on input "False" at bounding box center [795, 91] width 14 height 12
radio input "true"
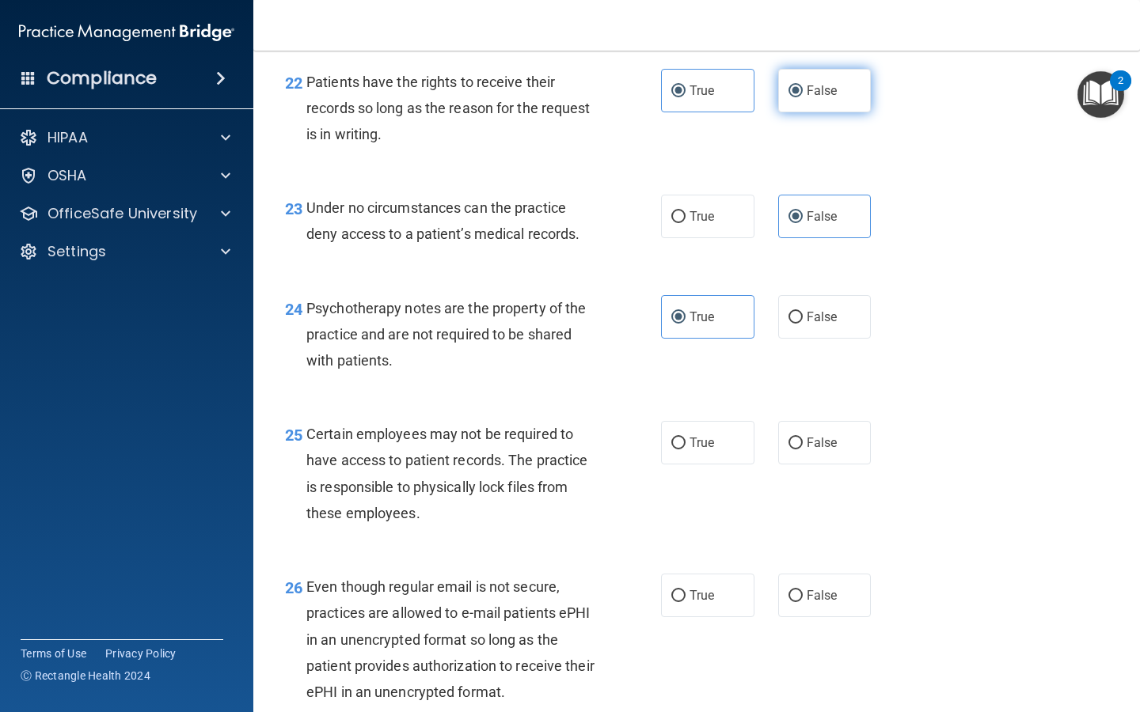
radio input "false"
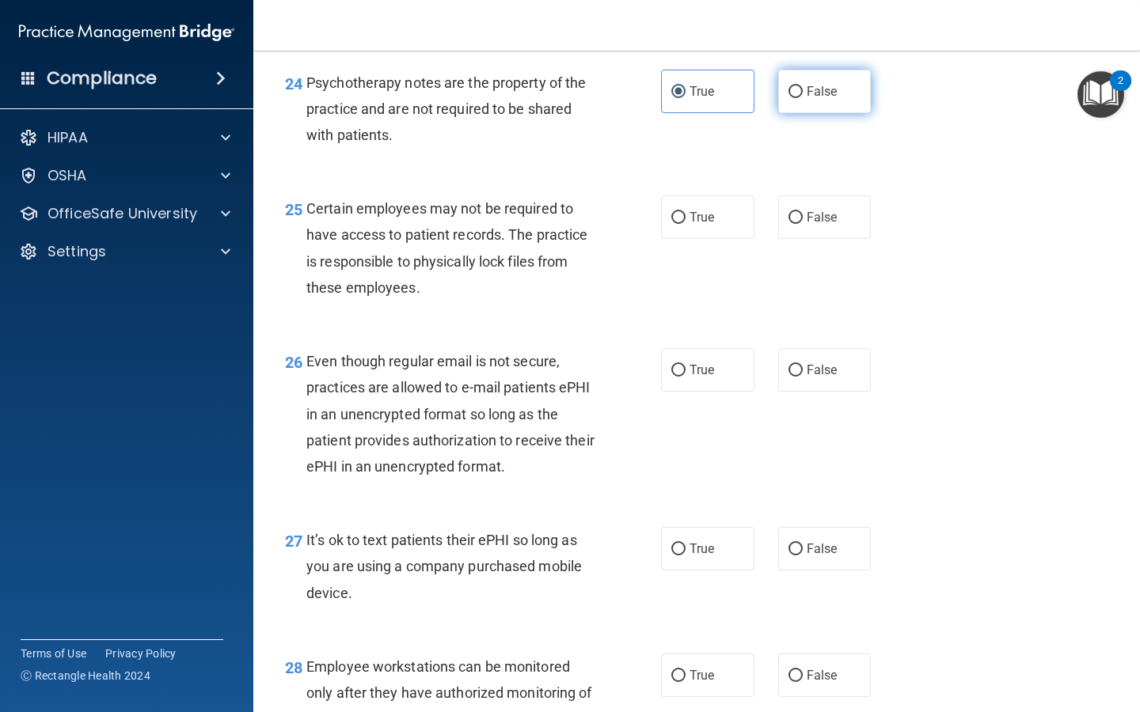
scroll to position [3704, 0]
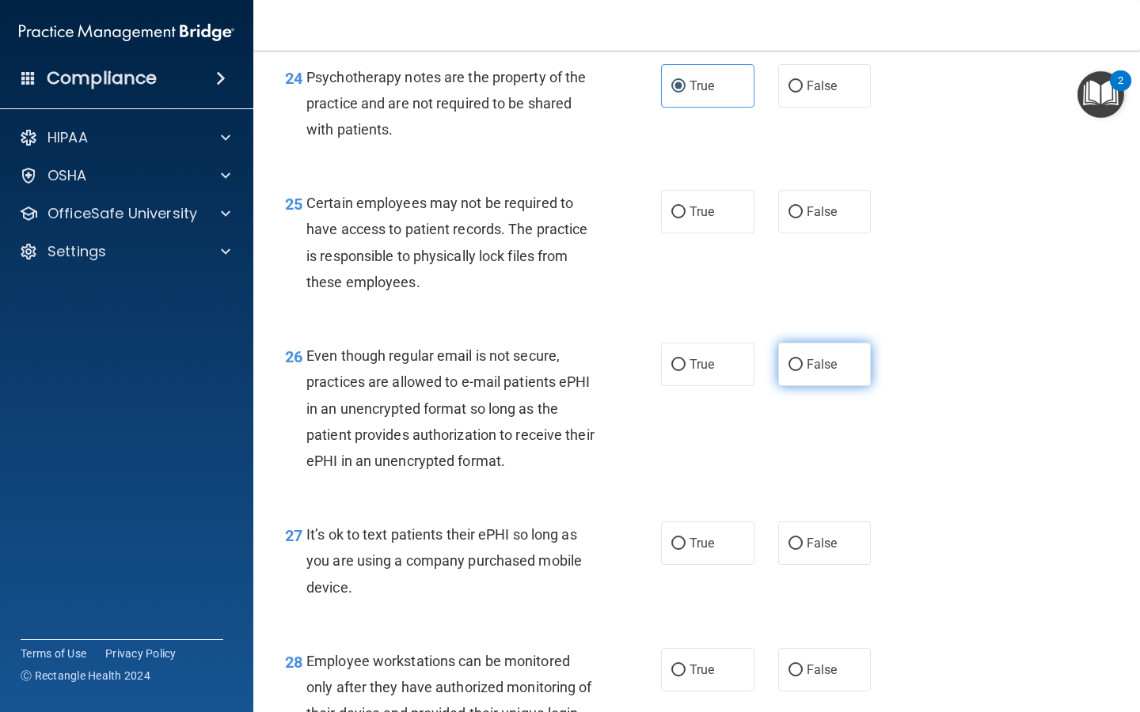
click at [844, 385] on label "False" at bounding box center [824, 365] width 93 height 44
click at [802, 371] on input "False" at bounding box center [795, 365] width 14 height 12
radio input "true"
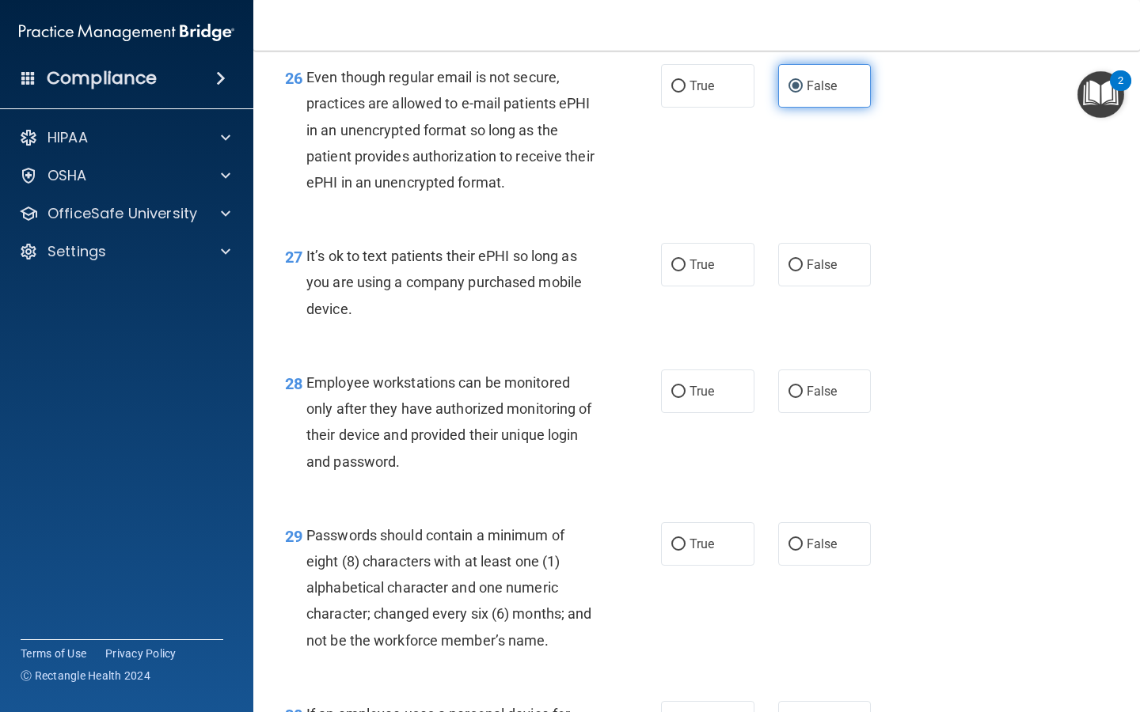
scroll to position [3986, 0]
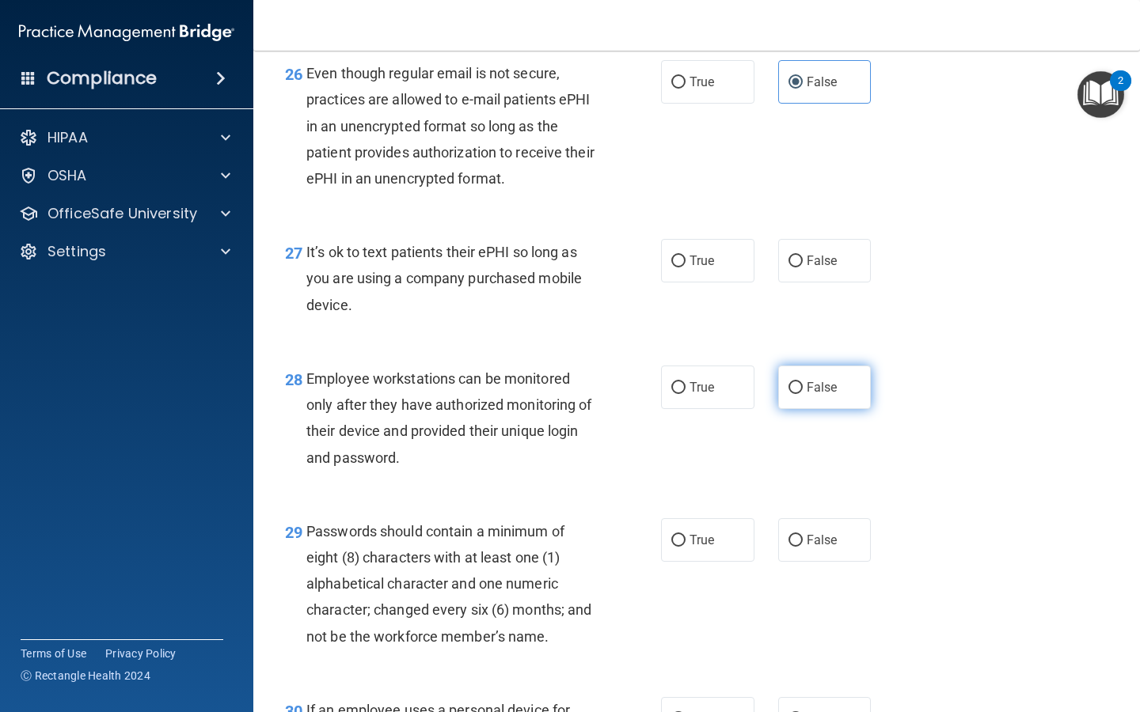
click at [823, 395] on span "False" at bounding box center [821, 387] width 31 height 15
click at [802, 394] on input "False" at bounding box center [795, 388] width 14 height 12
radio input "true"
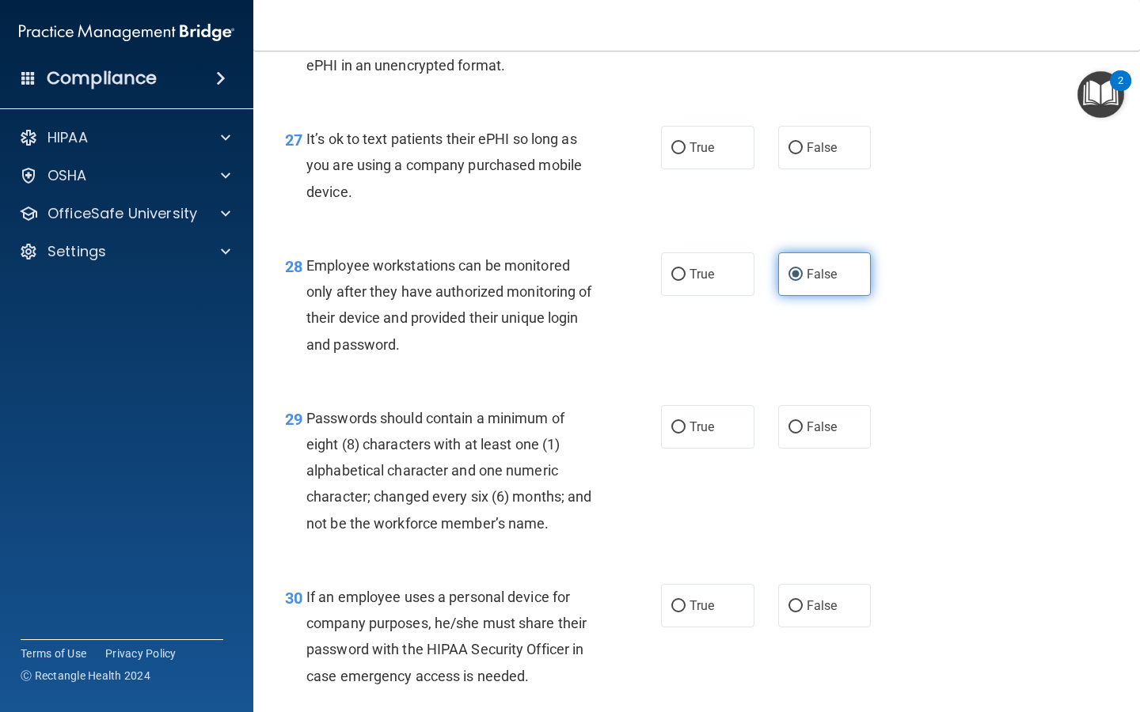
scroll to position [4135, 0]
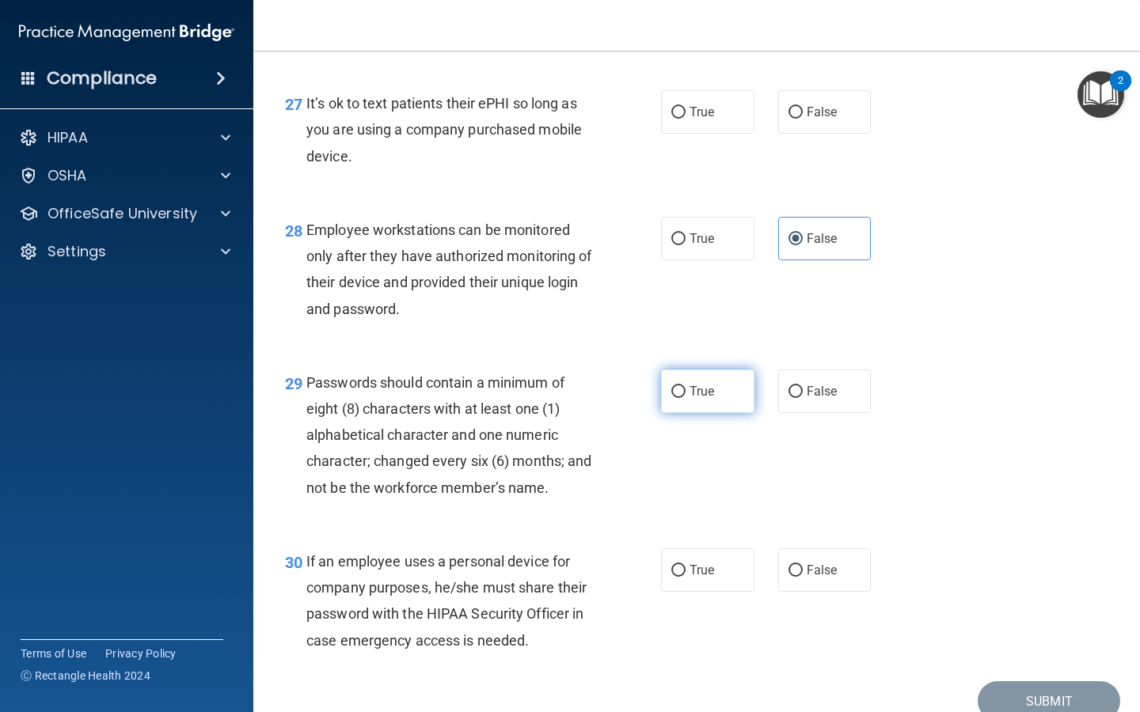
click at [668, 413] on label "True" at bounding box center [707, 392] width 93 height 44
click at [671, 398] on input "True" at bounding box center [678, 392] width 14 height 12
radio input "true"
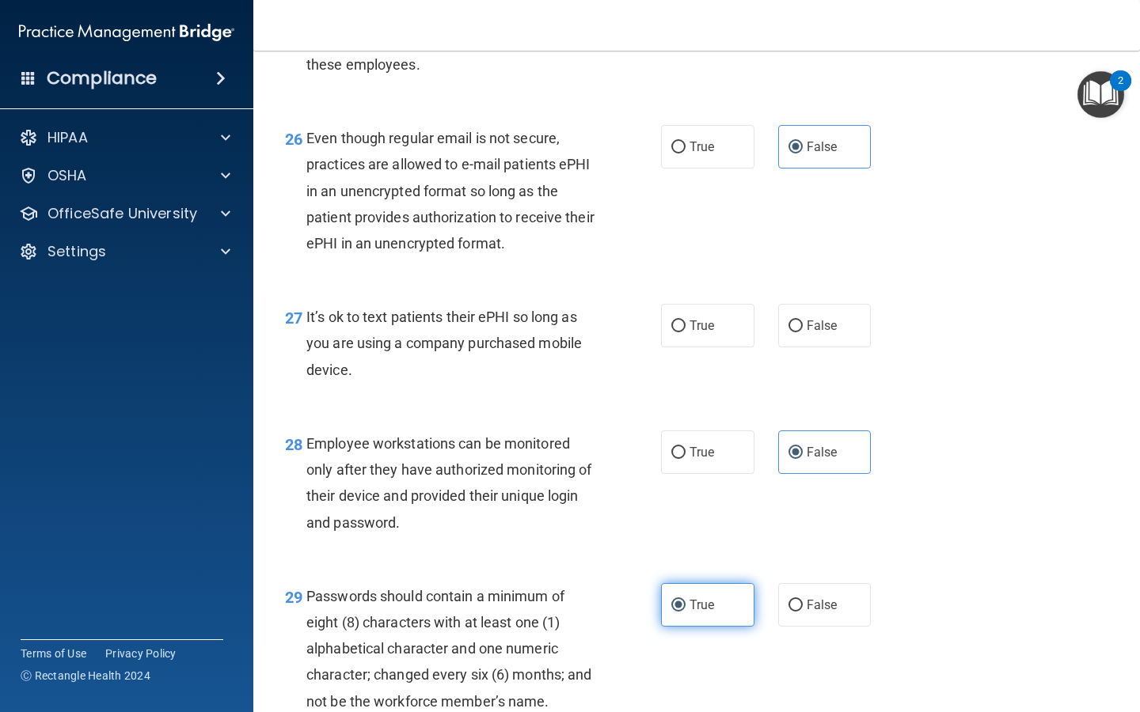
scroll to position [3877, 0]
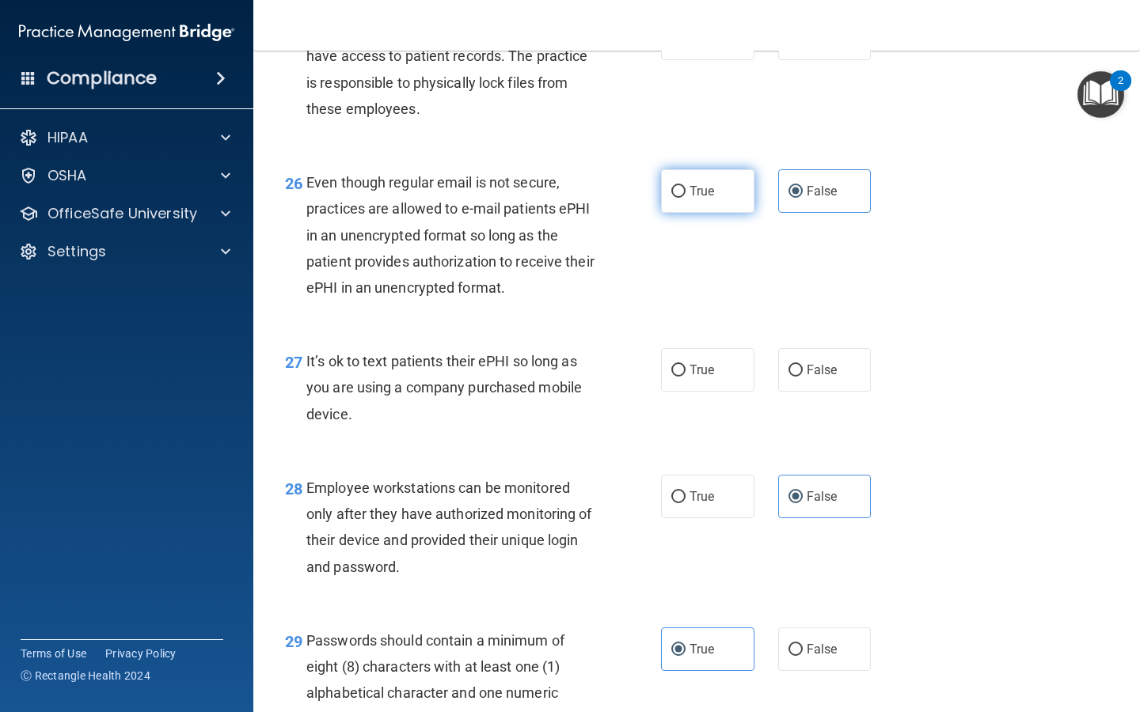
click at [700, 199] on span "True" at bounding box center [701, 191] width 25 height 15
click at [685, 198] on input "True" at bounding box center [678, 192] width 14 height 12
radio input "true"
radio input "false"
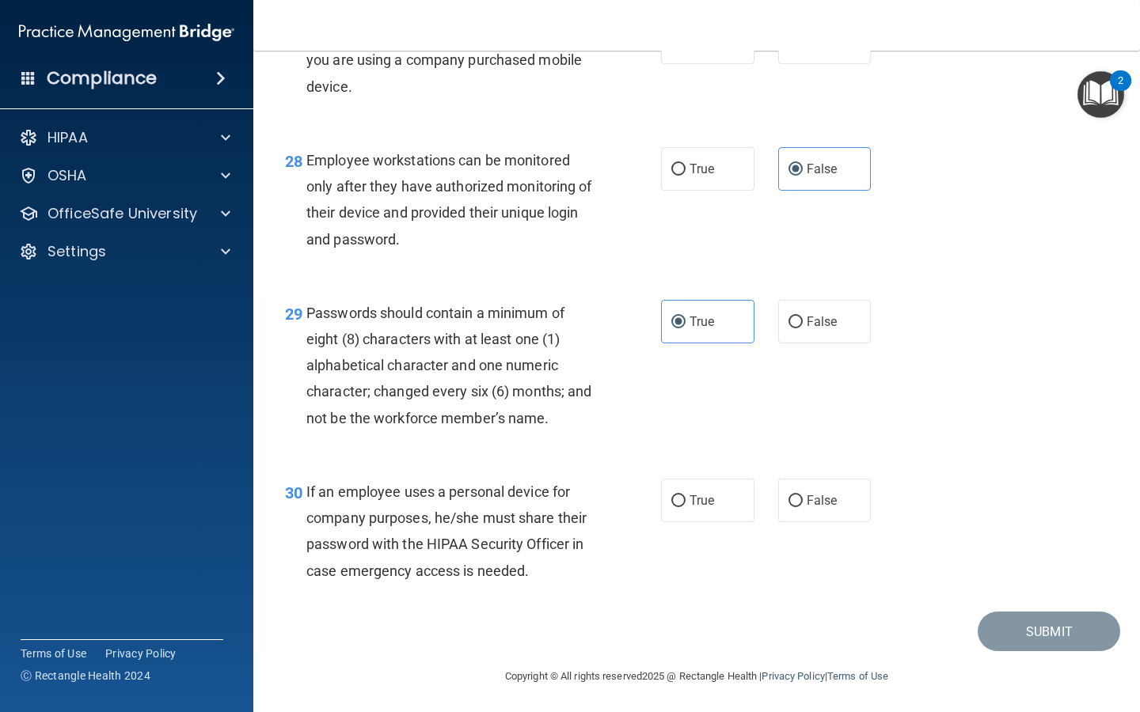
scroll to position [4234, 0]
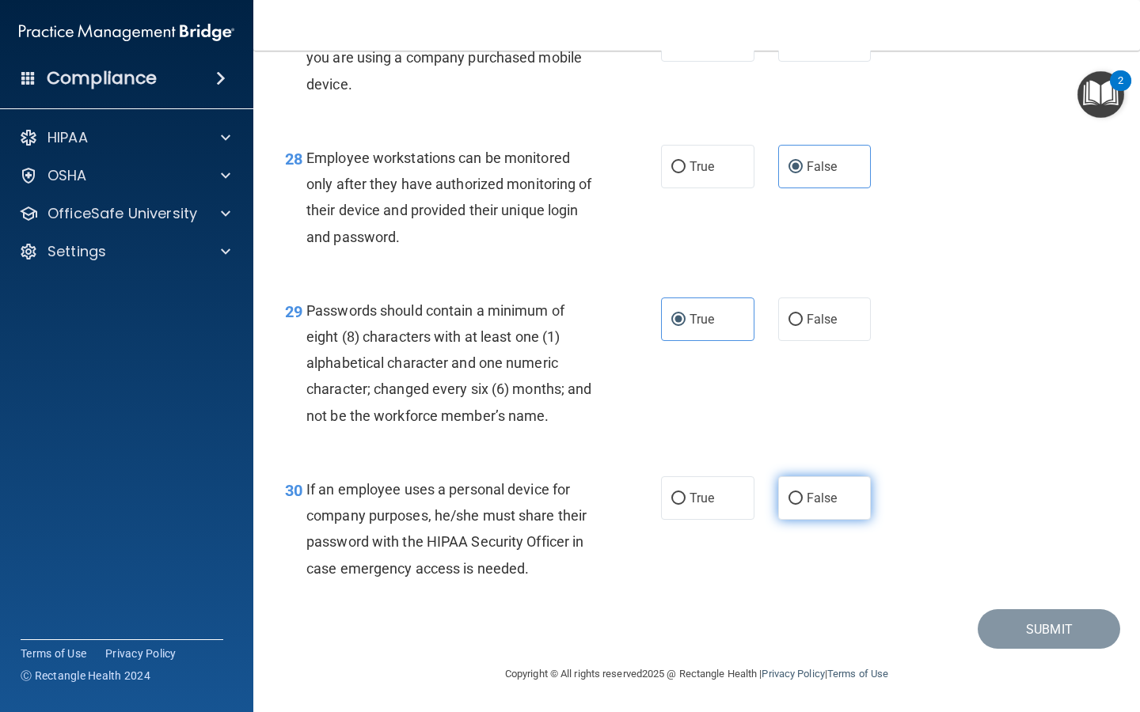
click at [825, 507] on label "False" at bounding box center [824, 498] width 93 height 44
click at [802, 505] on input "False" at bounding box center [795, 499] width 14 height 12
radio input "true"
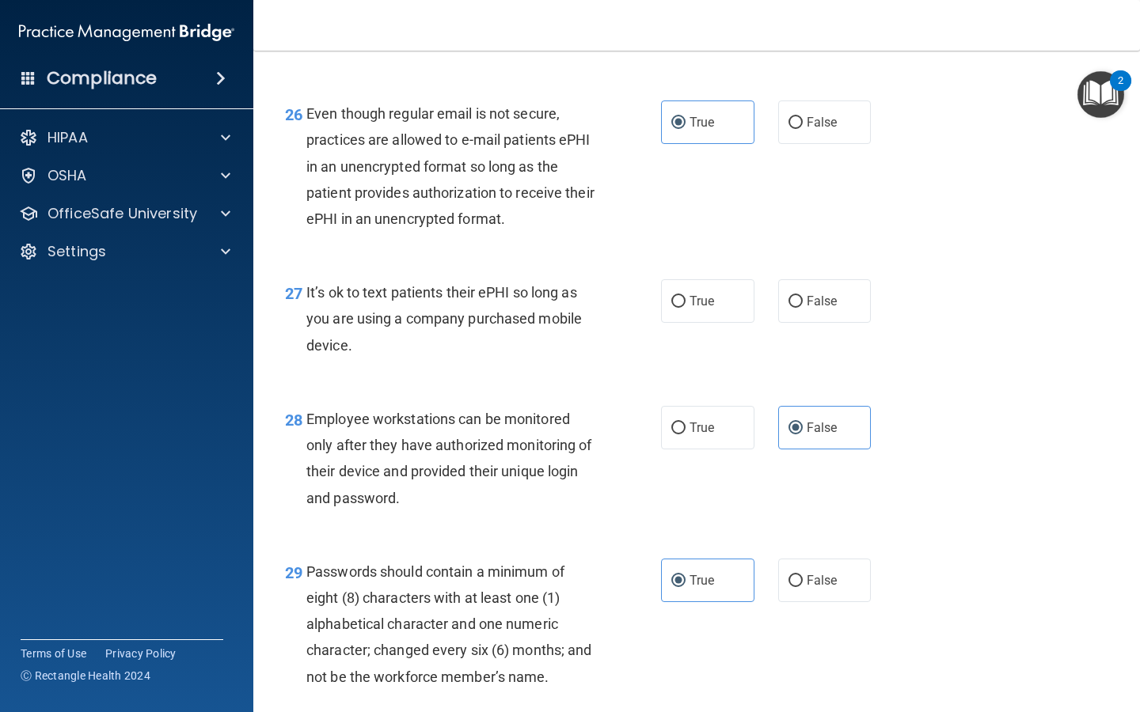
scroll to position [3944, 0]
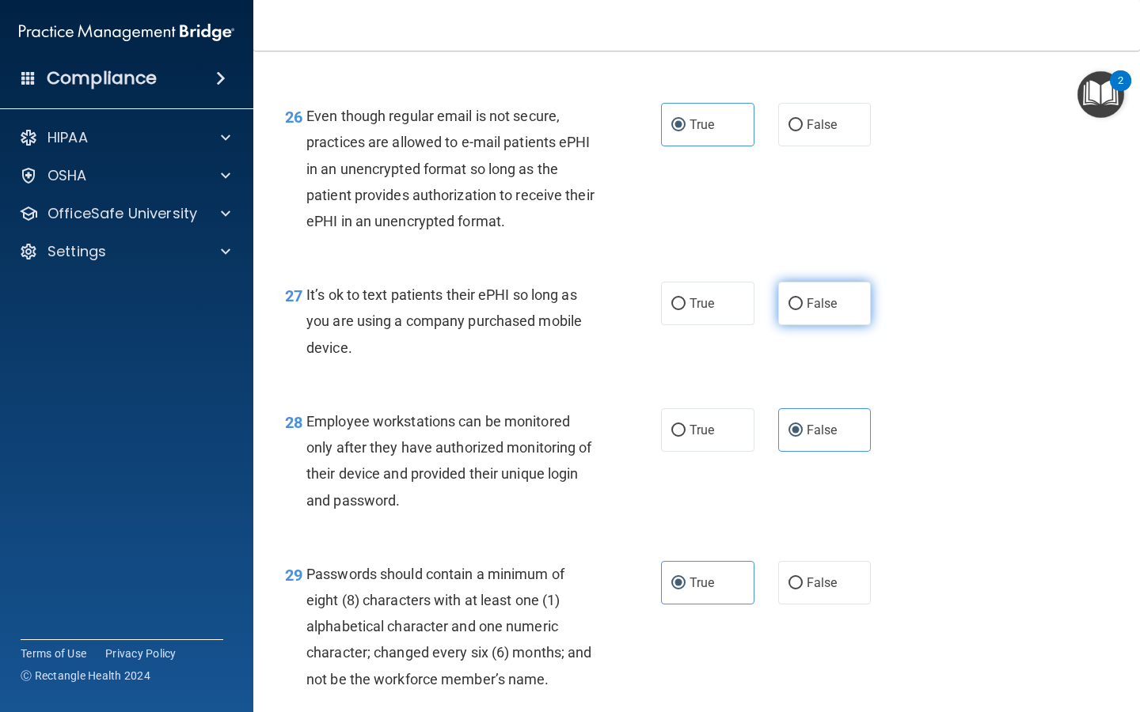
click at [796, 310] on input "False" at bounding box center [795, 304] width 14 height 12
radio input "true"
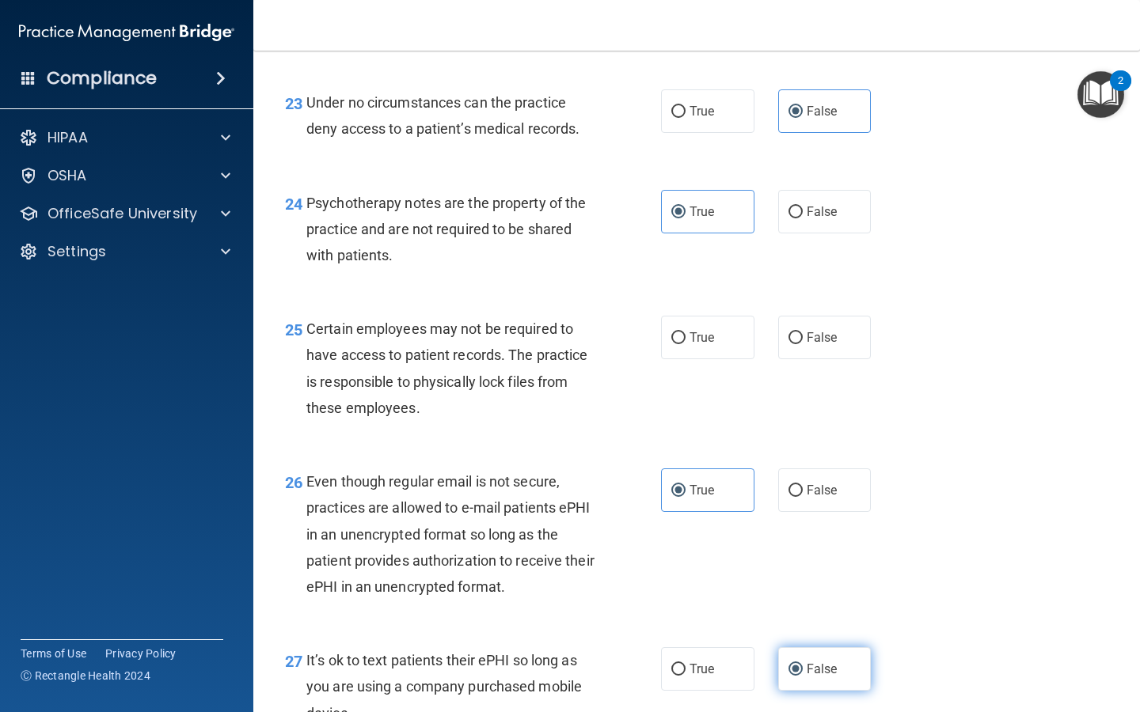
scroll to position [3576, 0]
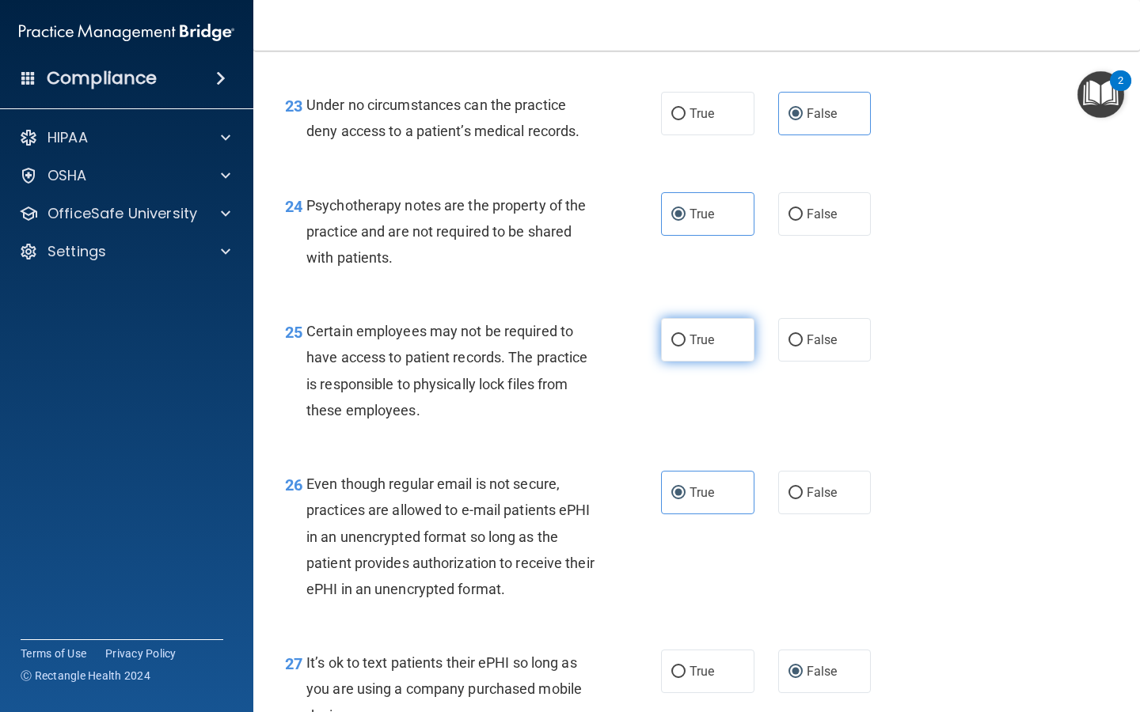
click at [712, 347] on span "True" at bounding box center [701, 339] width 25 height 15
click at [685, 347] on input "True" at bounding box center [678, 341] width 14 height 12
radio input "true"
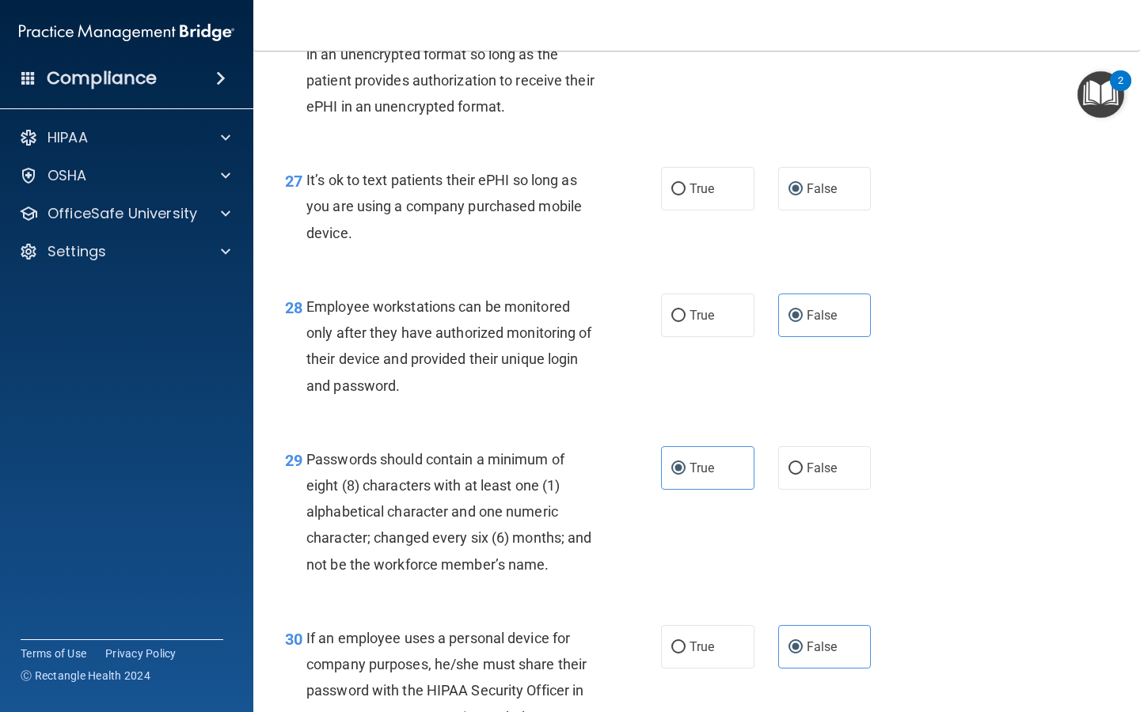
scroll to position [4234, 0]
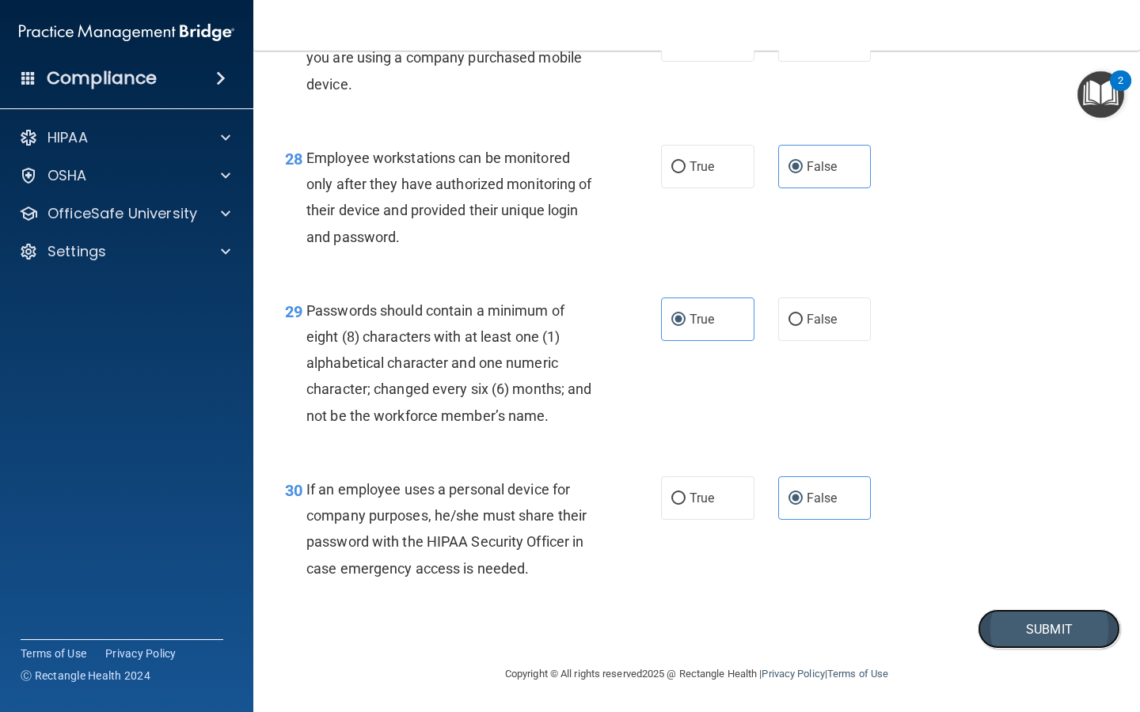
click at [989, 620] on button "Submit" at bounding box center [1048, 629] width 142 height 40
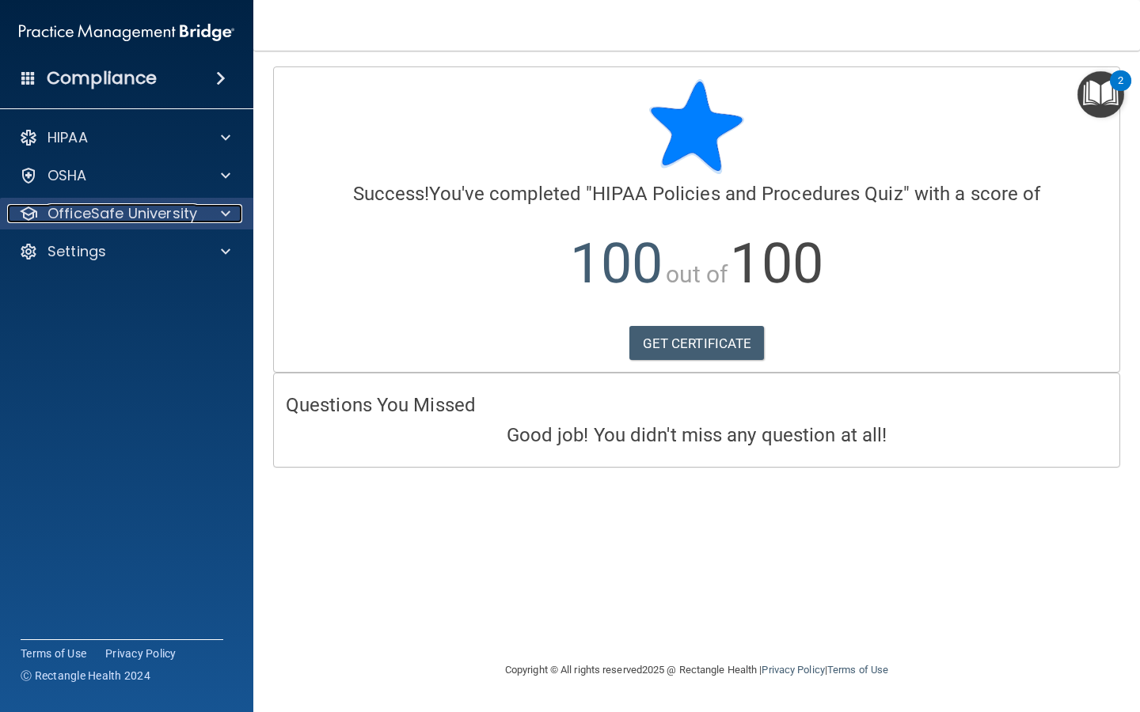
click at [222, 210] on span at bounding box center [225, 213] width 9 height 19
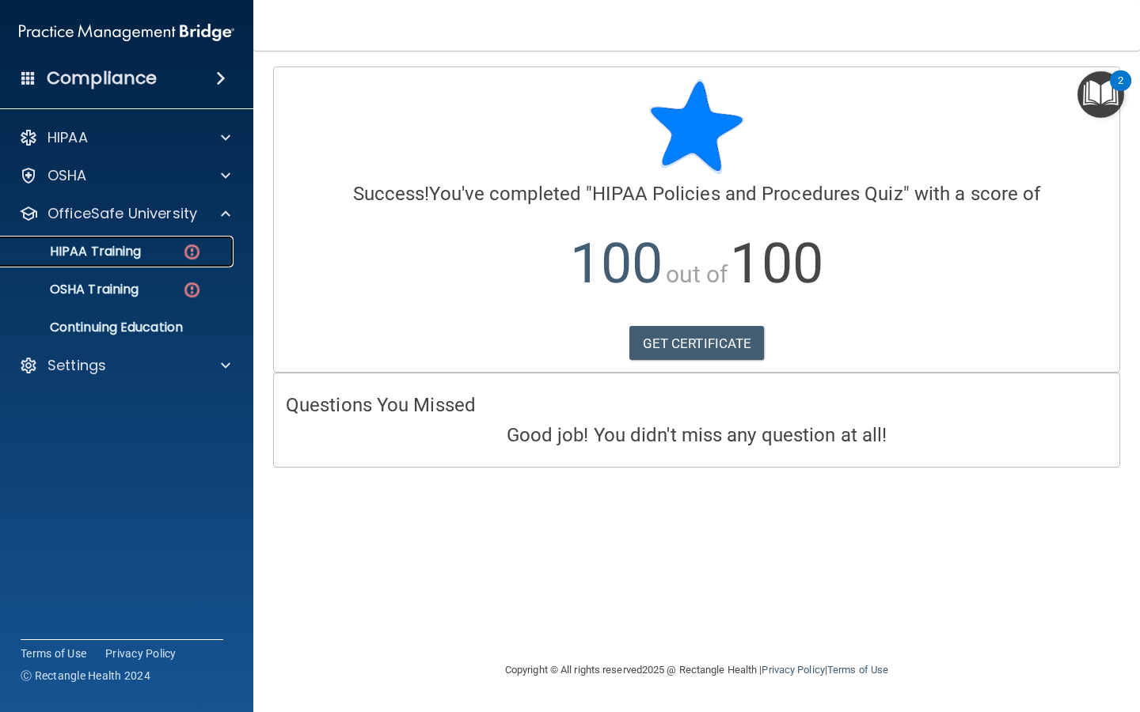
click at [173, 256] on div "HIPAA Training" at bounding box center [118, 252] width 216 height 16
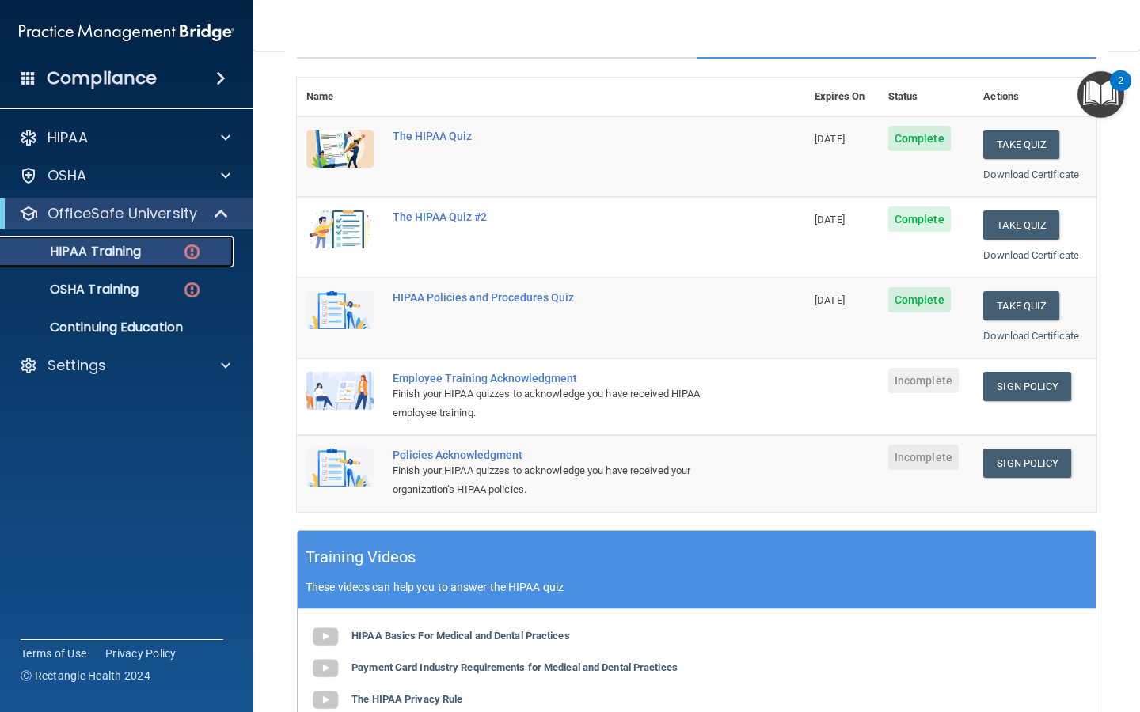
scroll to position [181, 0]
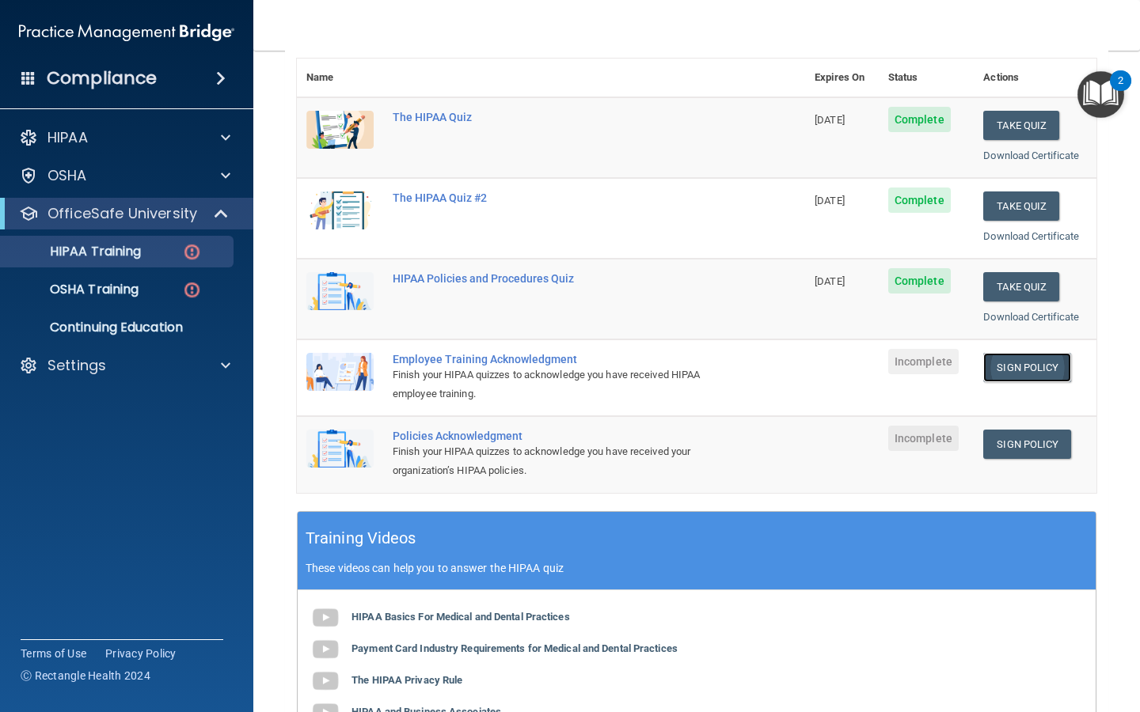
click at [1031, 371] on link "Sign Policy" at bounding box center [1027, 367] width 88 height 29
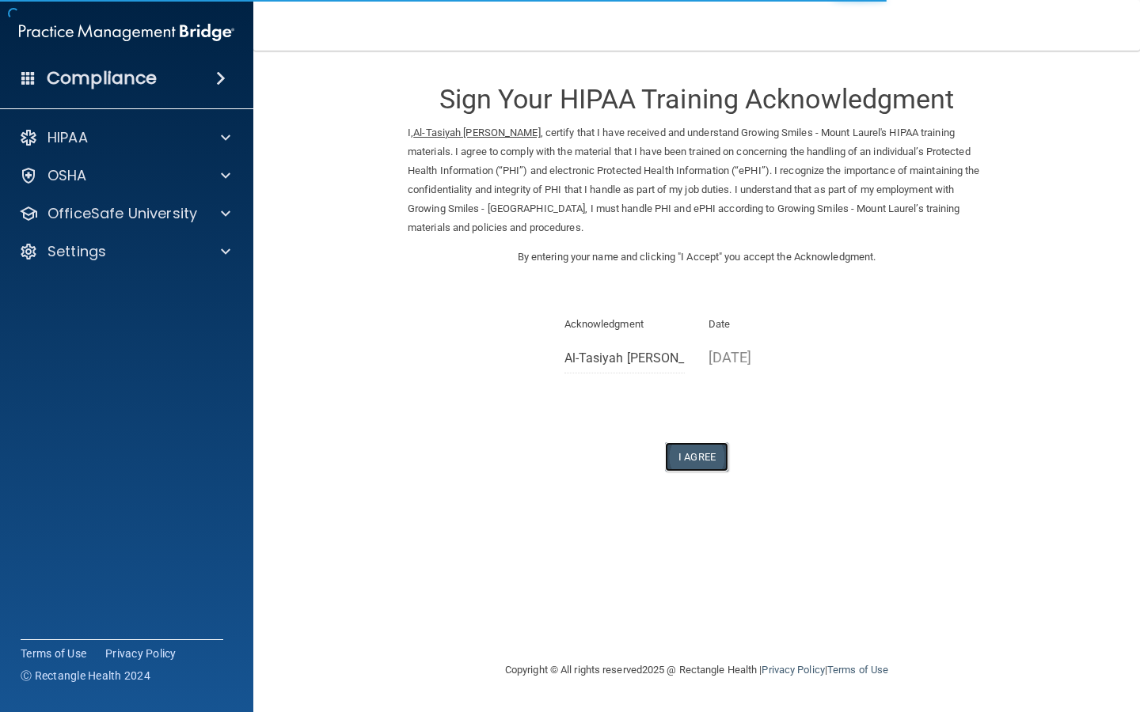
click at [689, 450] on button "I Agree" at bounding box center [696, 456] width 63 height 29
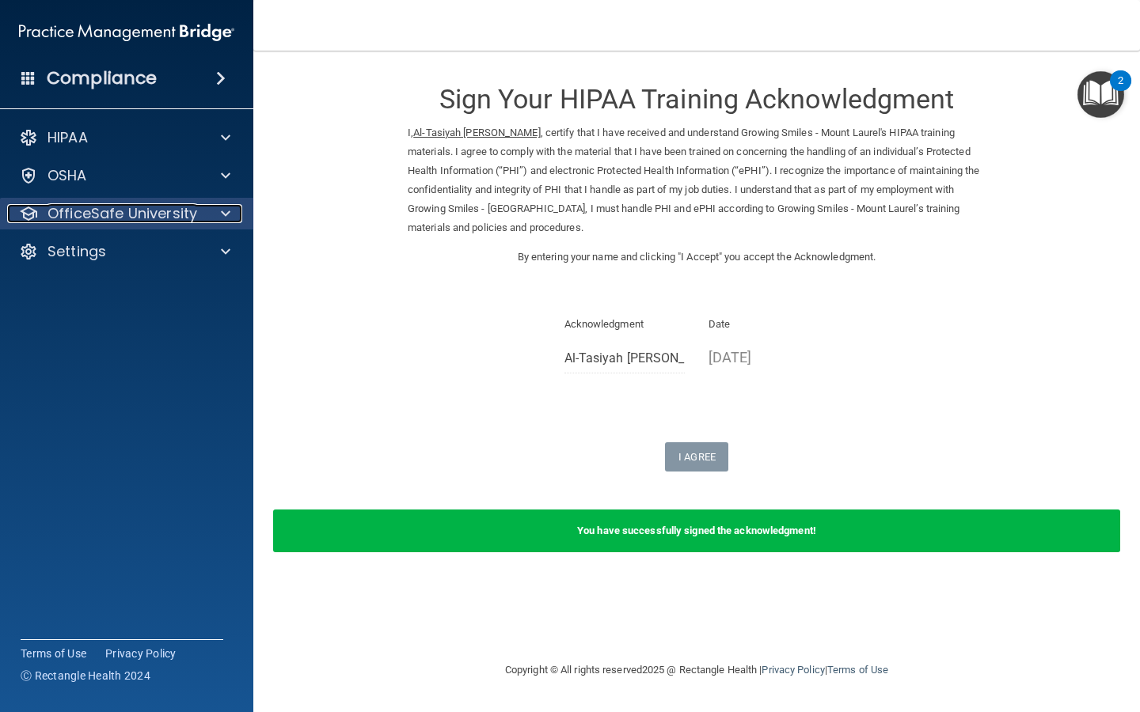
click at [220, 219] on div at bounding box center [223, 213] width 40 height 19
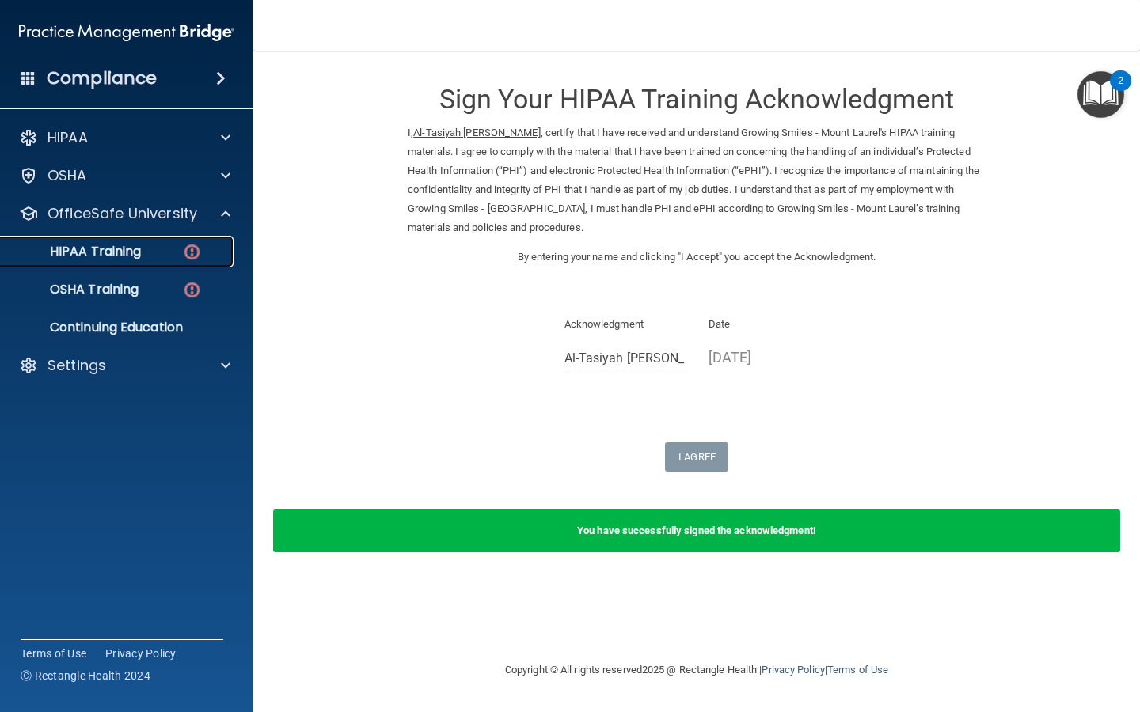
click at [191, 249] on img at bounding box center [192, 252] width 20 height 20
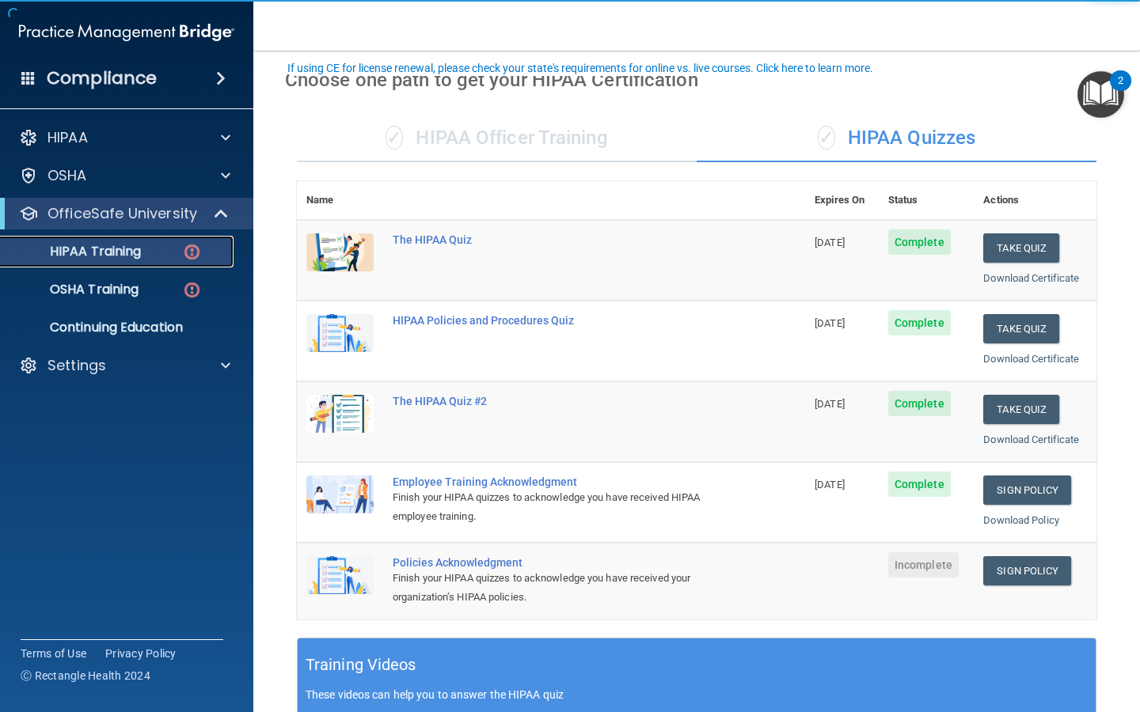
scroll to position [93, 0]
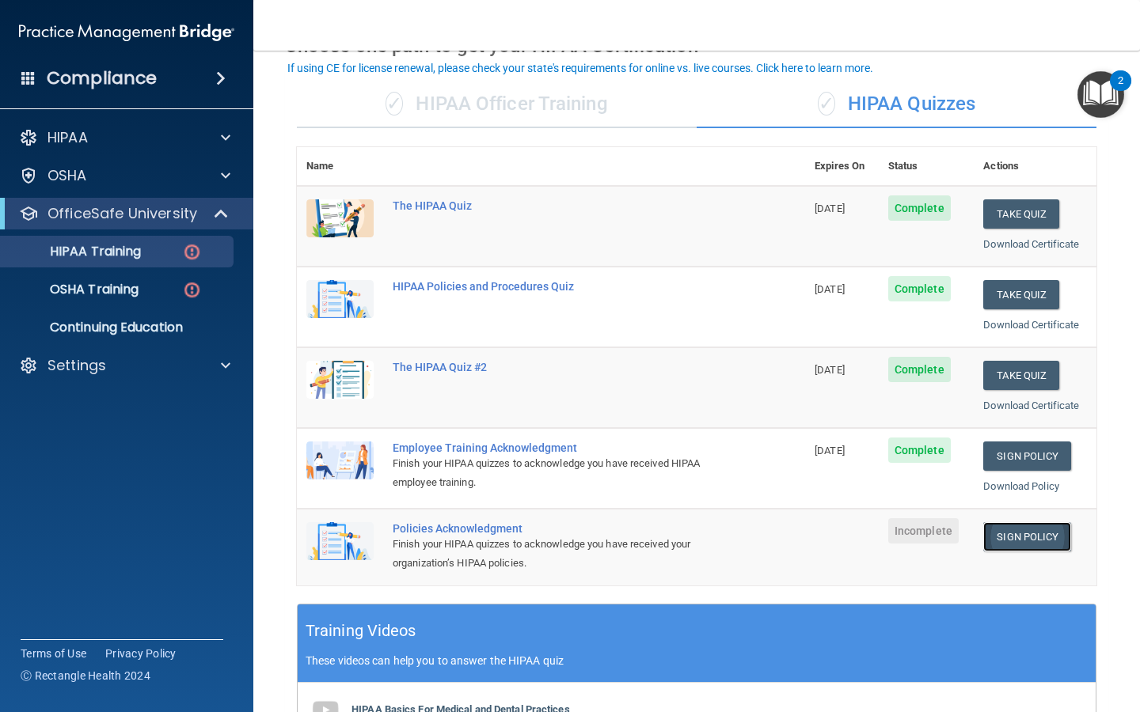
click at [1008, 533] on link "Sign Policy" at bounding box center [1027, 536] width 88 height 29
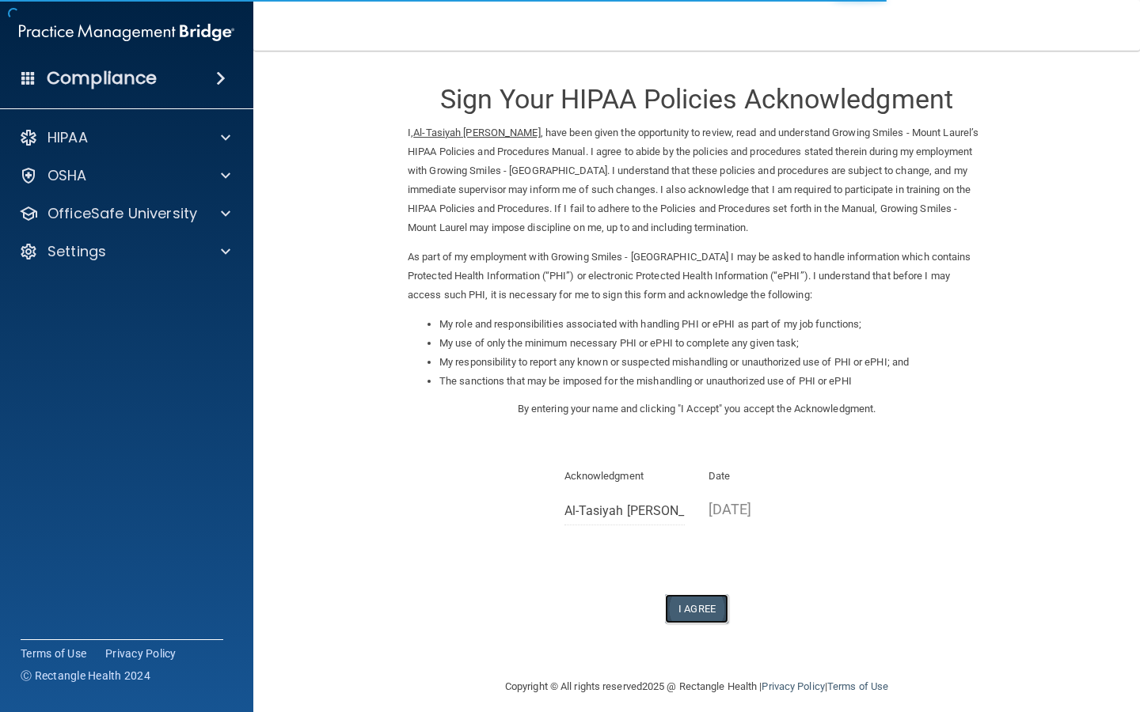
click at [685, 613] on button "I Agree" at bounding box center [696, 608] width 63 height 29
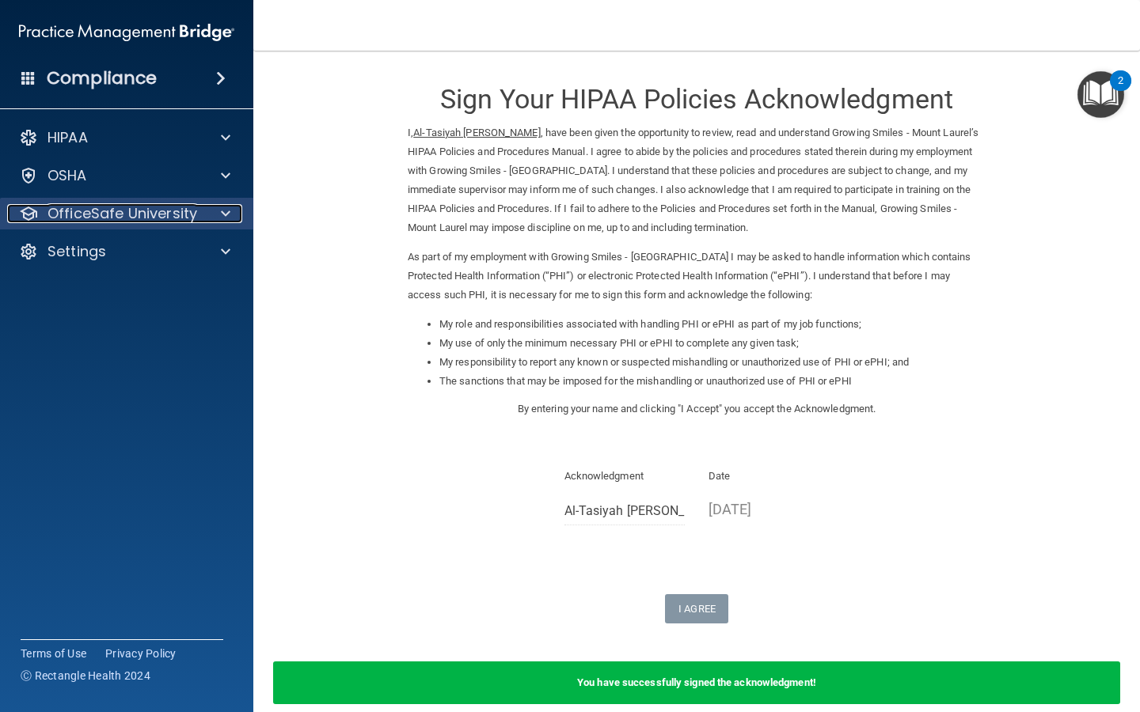
click at [228, 217] on span at bounding box center [225, 213] width 9 height 19
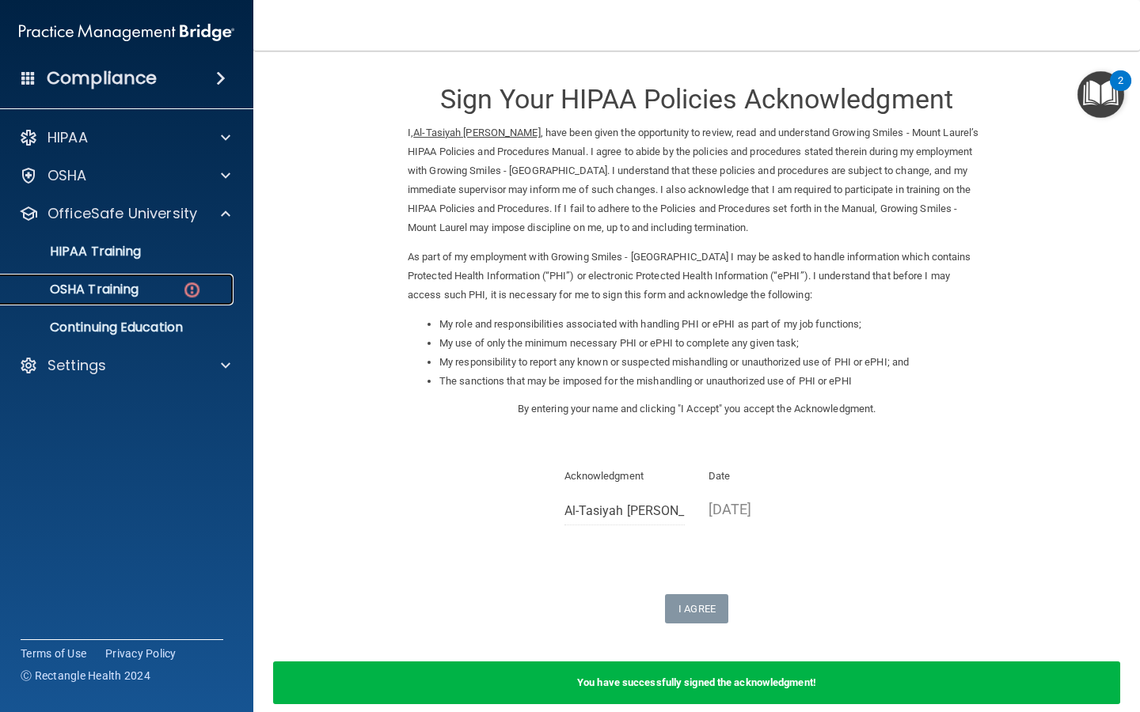
click at [157, 292] on div "OSHA Training" at bounding box center [118, 290] width 216 height 16
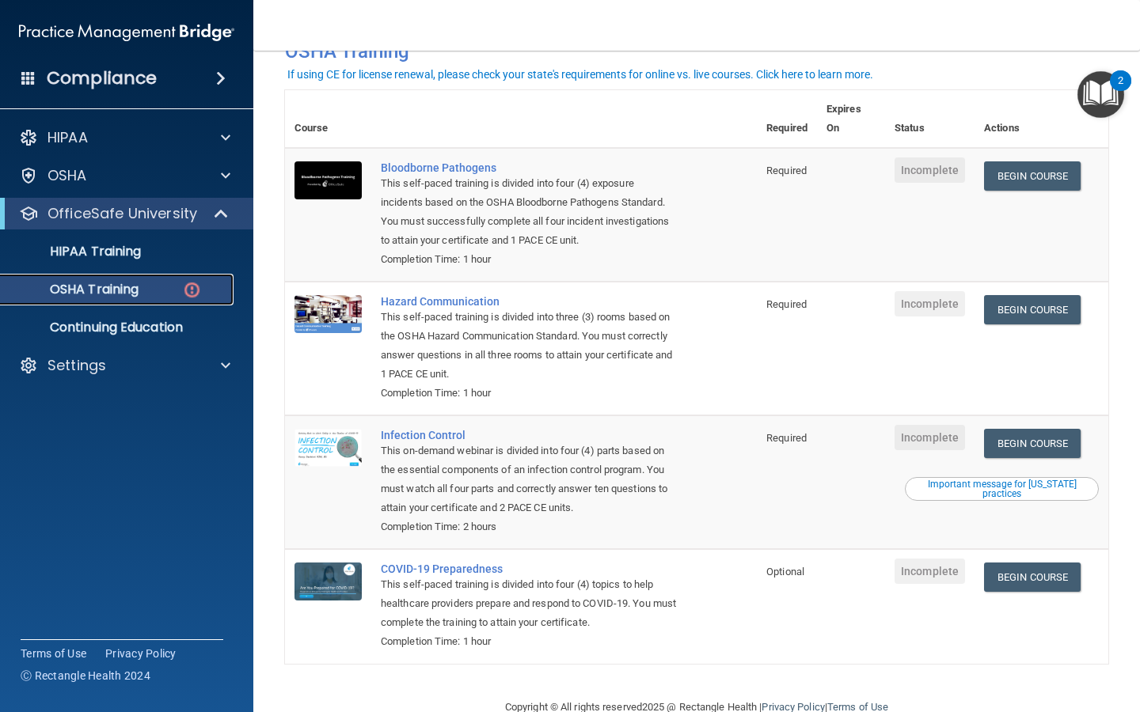
scroll to position [91, 0]
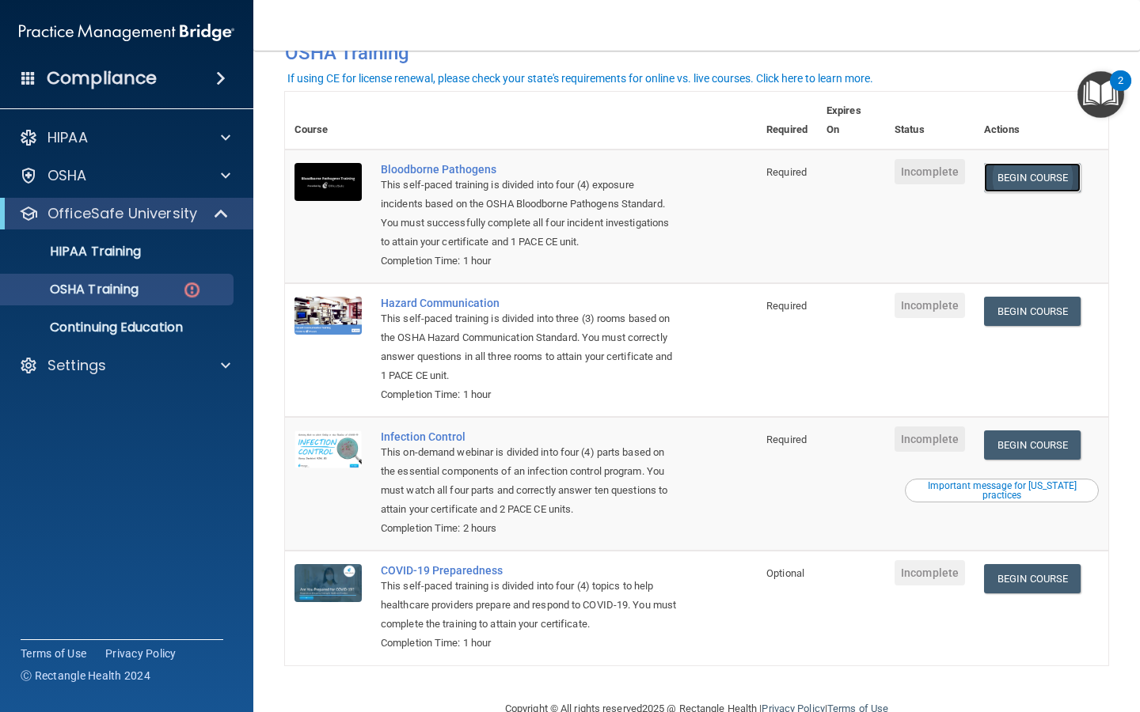
click at [1042, 179] on link "Begin Course" at bounding box center [1032, 177] width 97 height 29
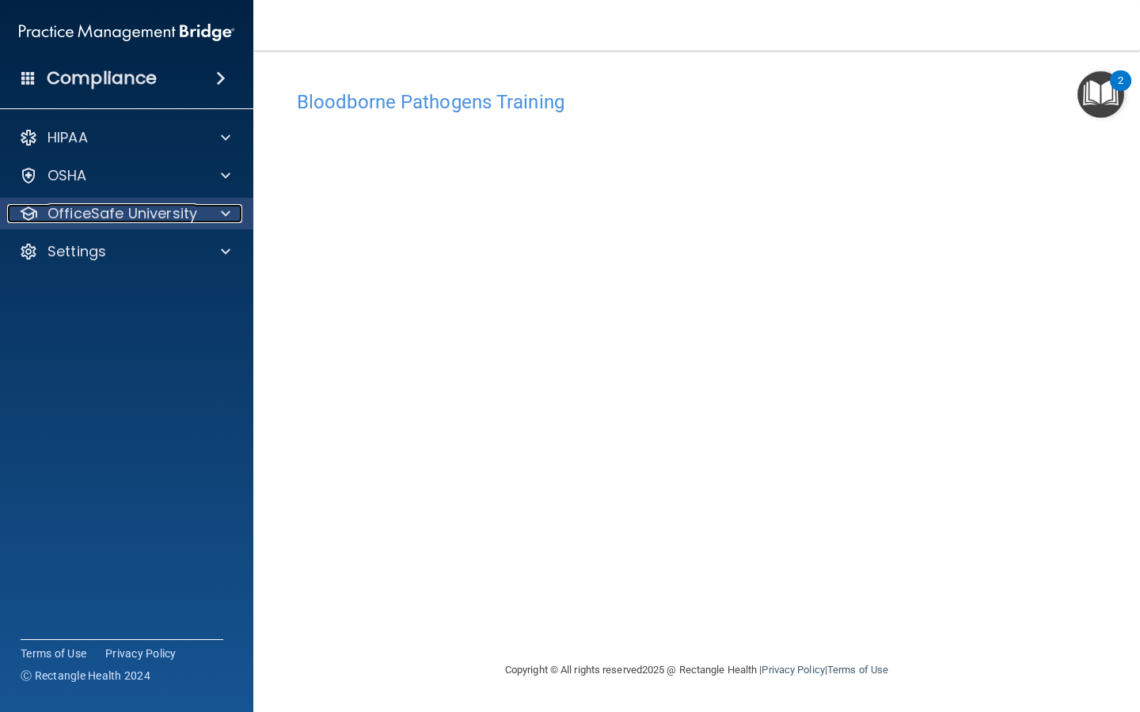
click at [230, 206] on div at bounding box center [223, 213] width 40 height 19
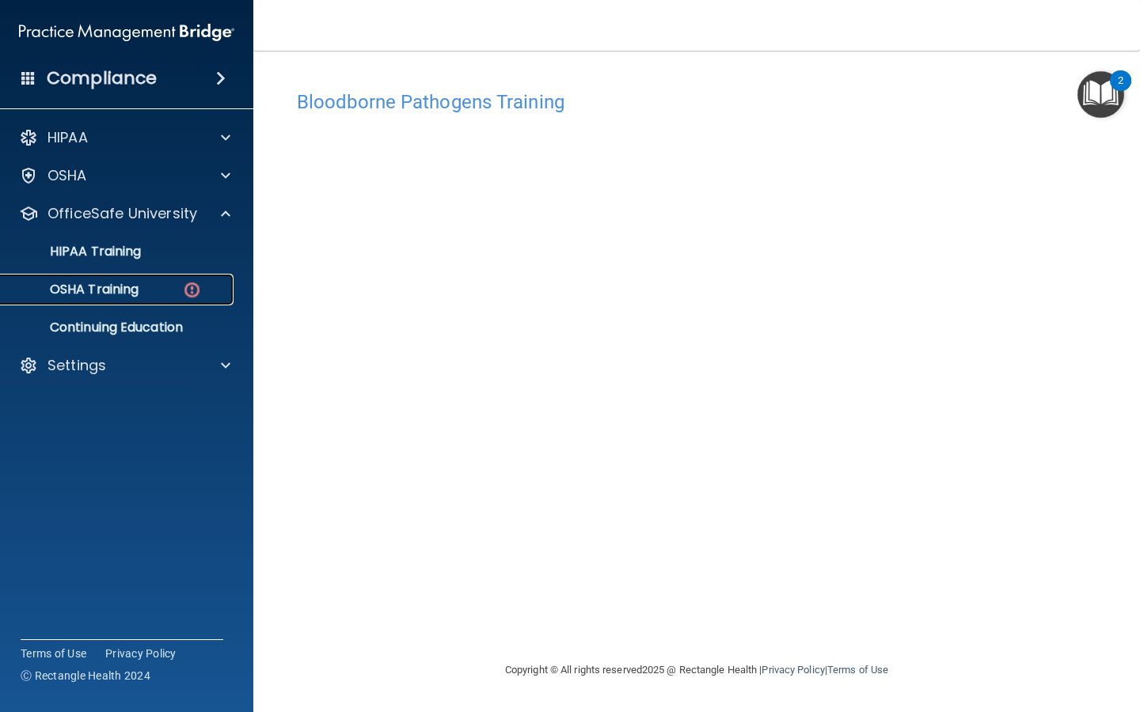
click at [187, 281] on img at bounding box center [192, 290] width 20 height 20
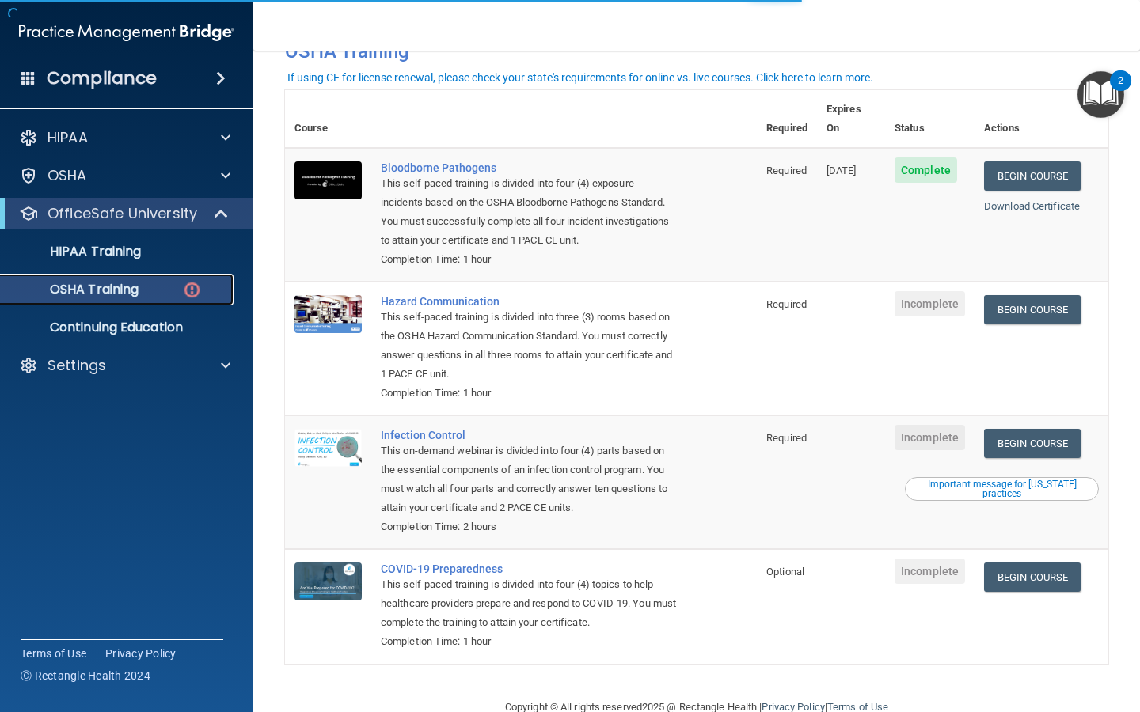
scroll to position [108, 0]
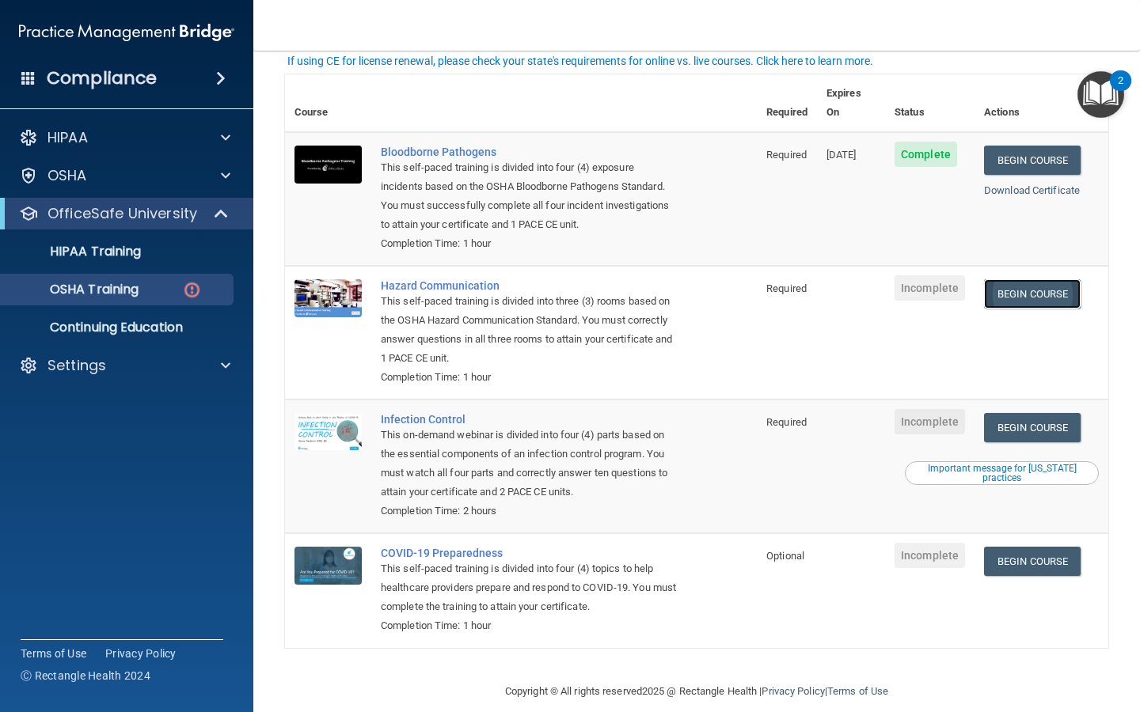
click at [1042, 279] on link "Begin Course" at bounding box center [1032, 293] width 97 height 29
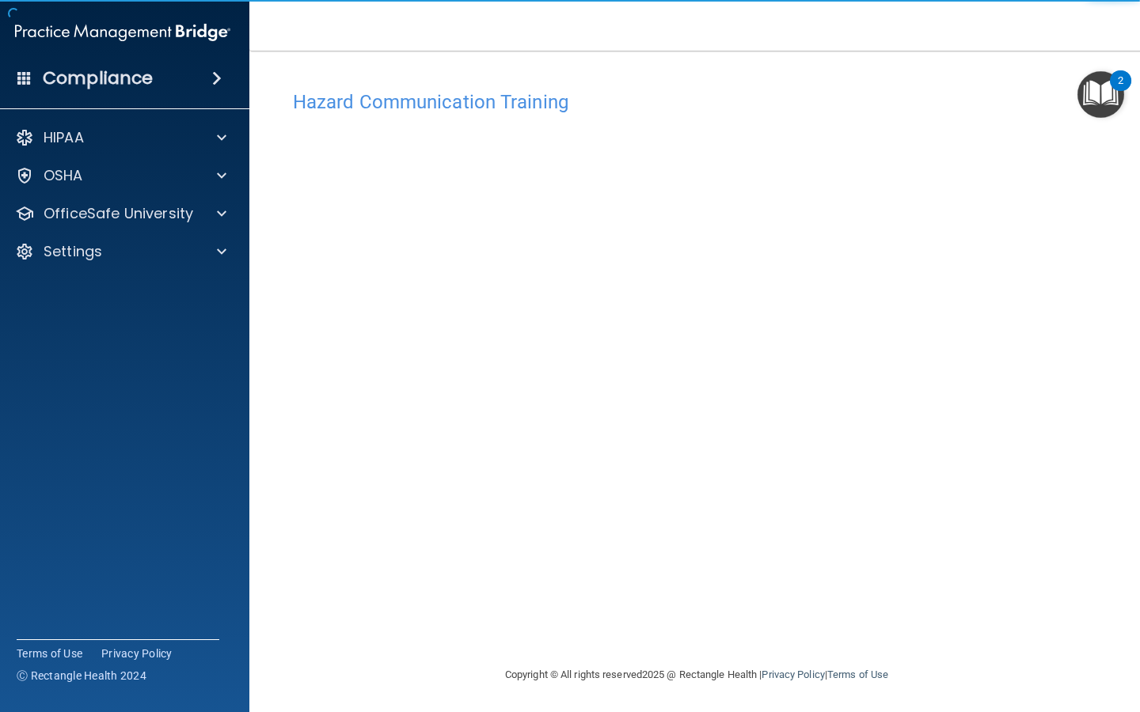
scroll to position [1, 0]
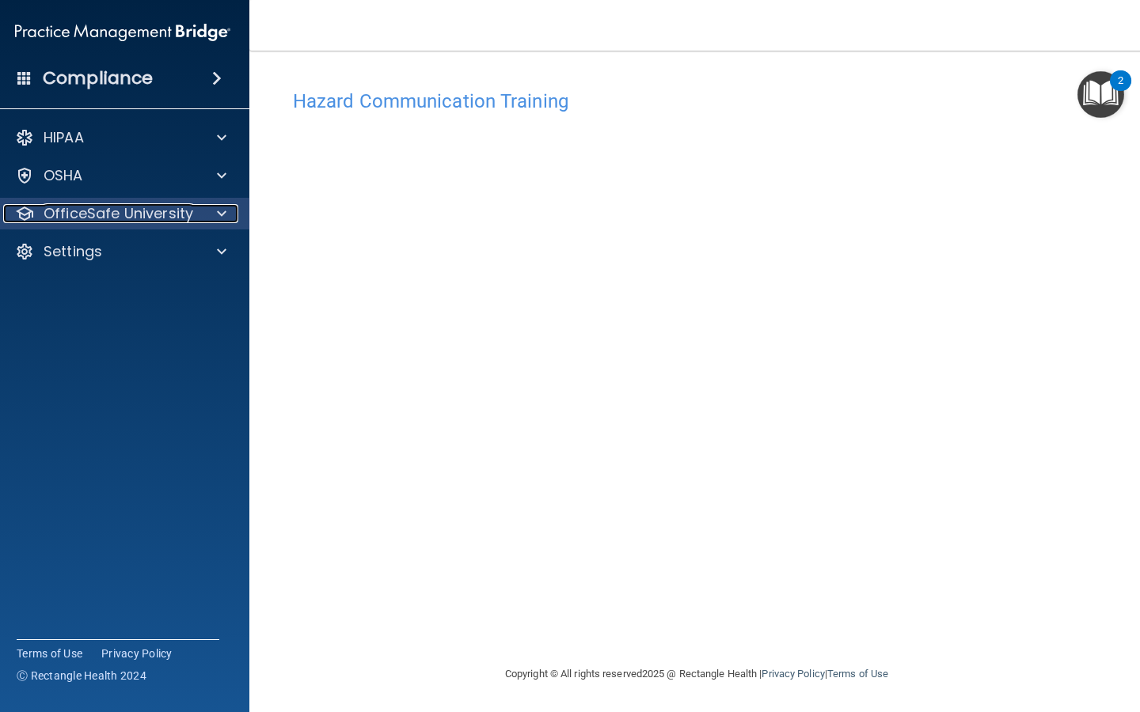
click at [219, 218] on span at bounding box center [221, 213] width 9 height 19
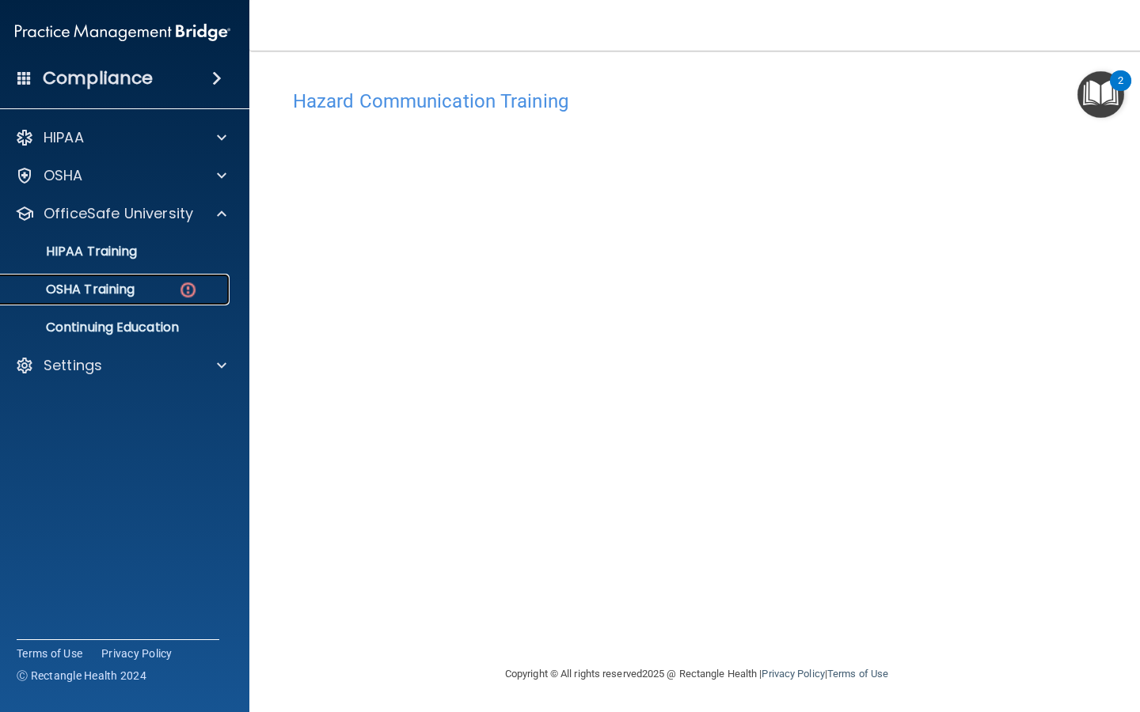
click at [184, 293] on img at bounding box center [188, 290] width 20 height 20
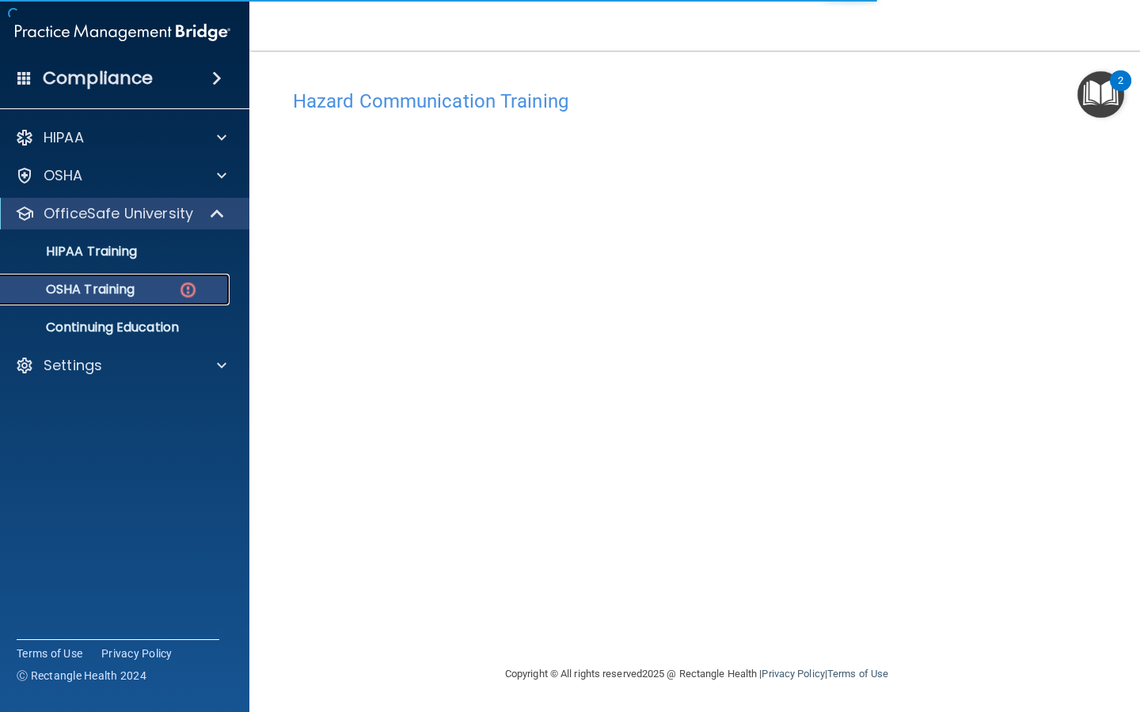
scroll to position [108, 0]
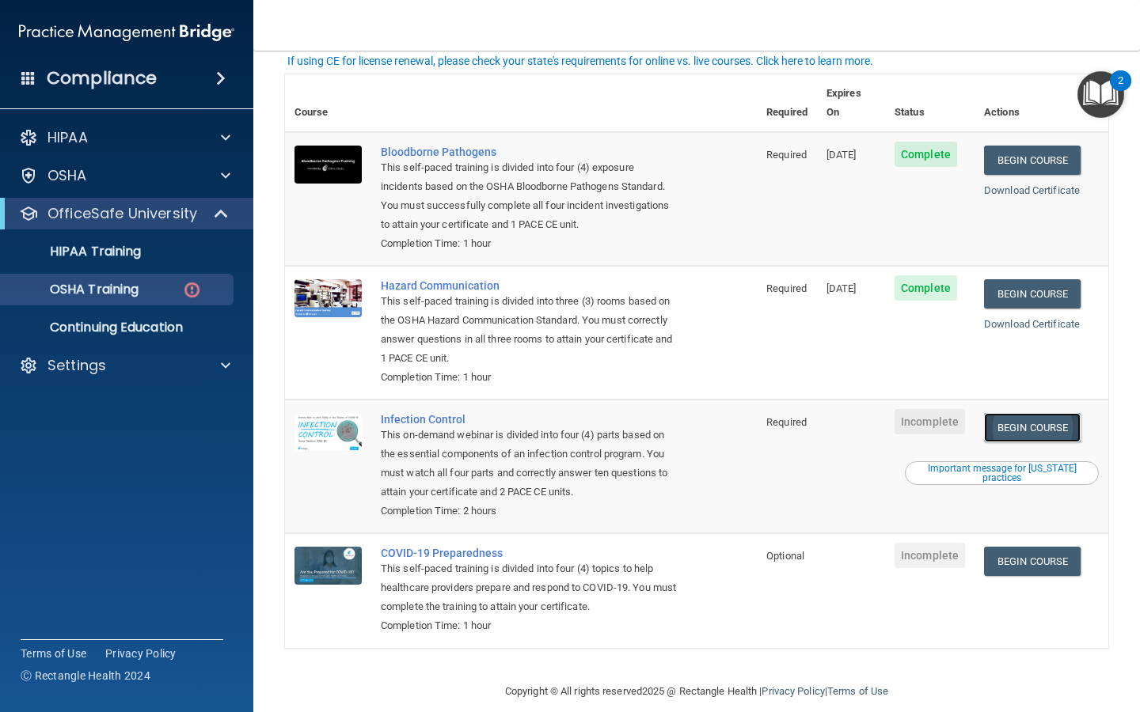
click at [1045, 413] on link "Begin Course" at bounding box center [1032, 427] width 97 height 29
click at [1026, 547] on link "Begin Course" at bounding box center [1032, 561] width 97 height 29
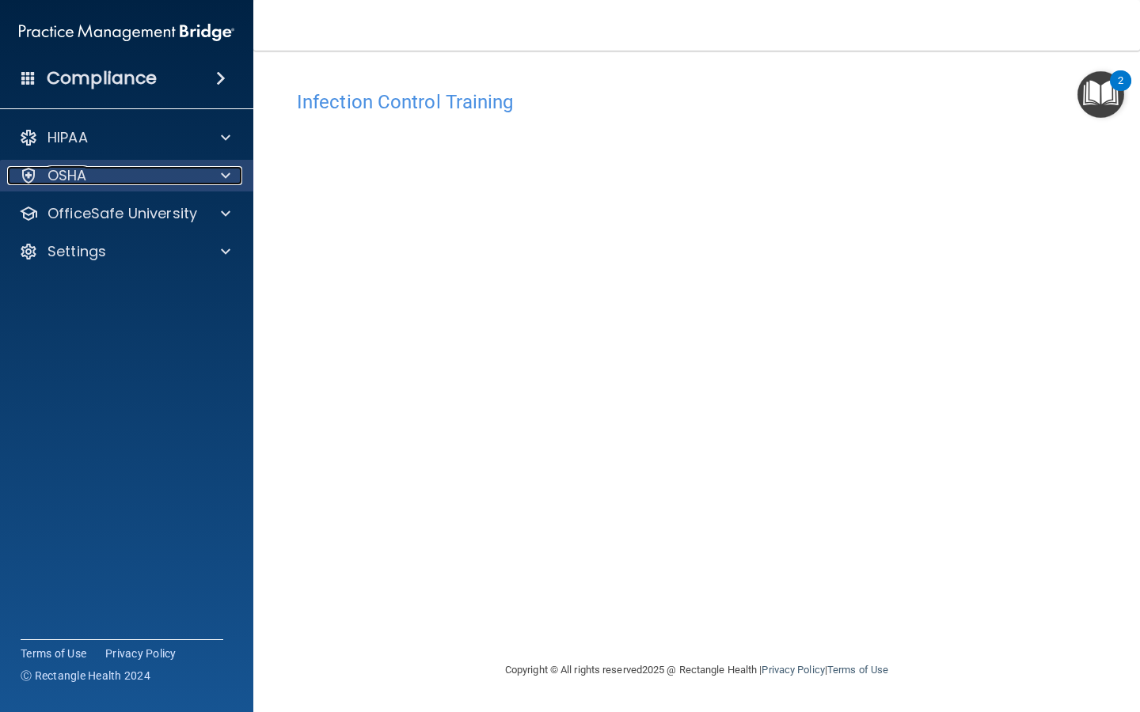
click at [190, 181] on div "OSHA" at bounding box center [105, 175] width 196 height 19
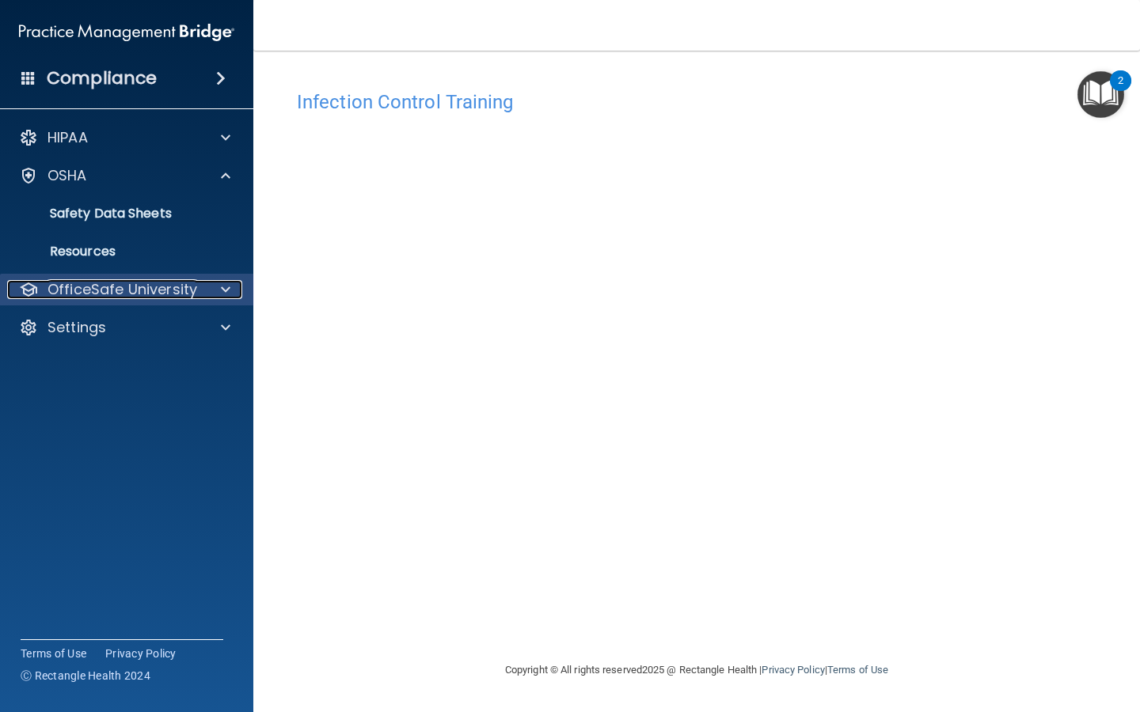
click at [106, 283] on p "OfficeSafe University" at bounding box center [122, 289] width 150 height 19
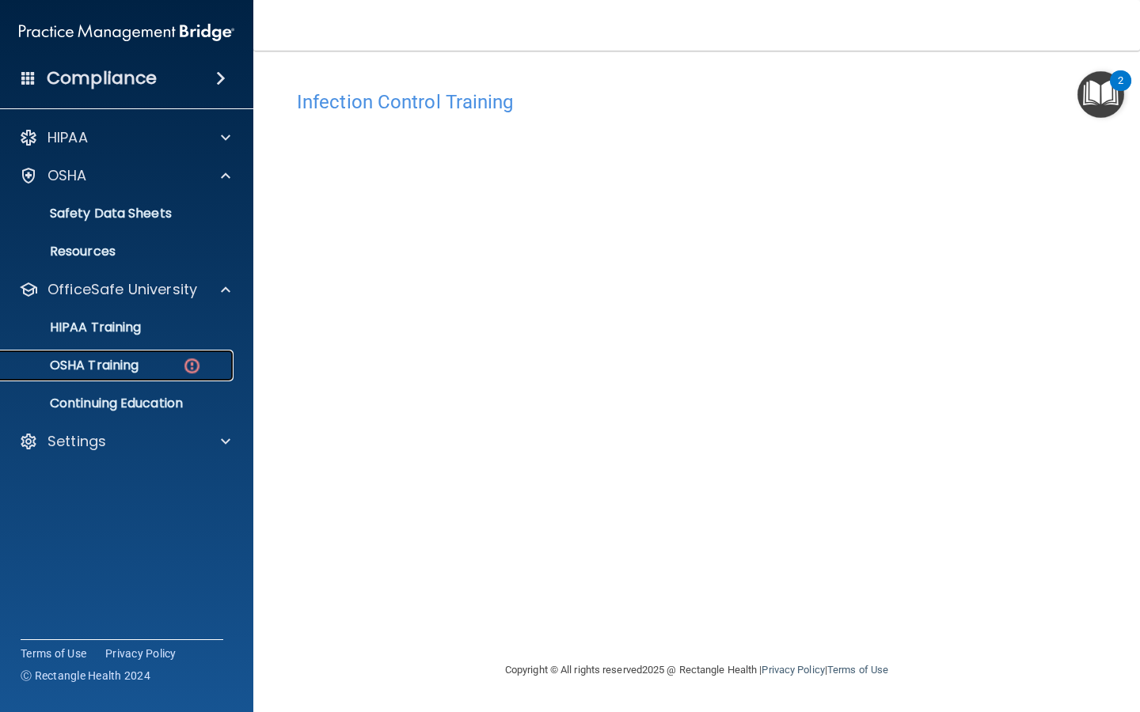
click at [91, 372] on p "OSHA Training" at bounding box center [74, 366] width 128 height 16
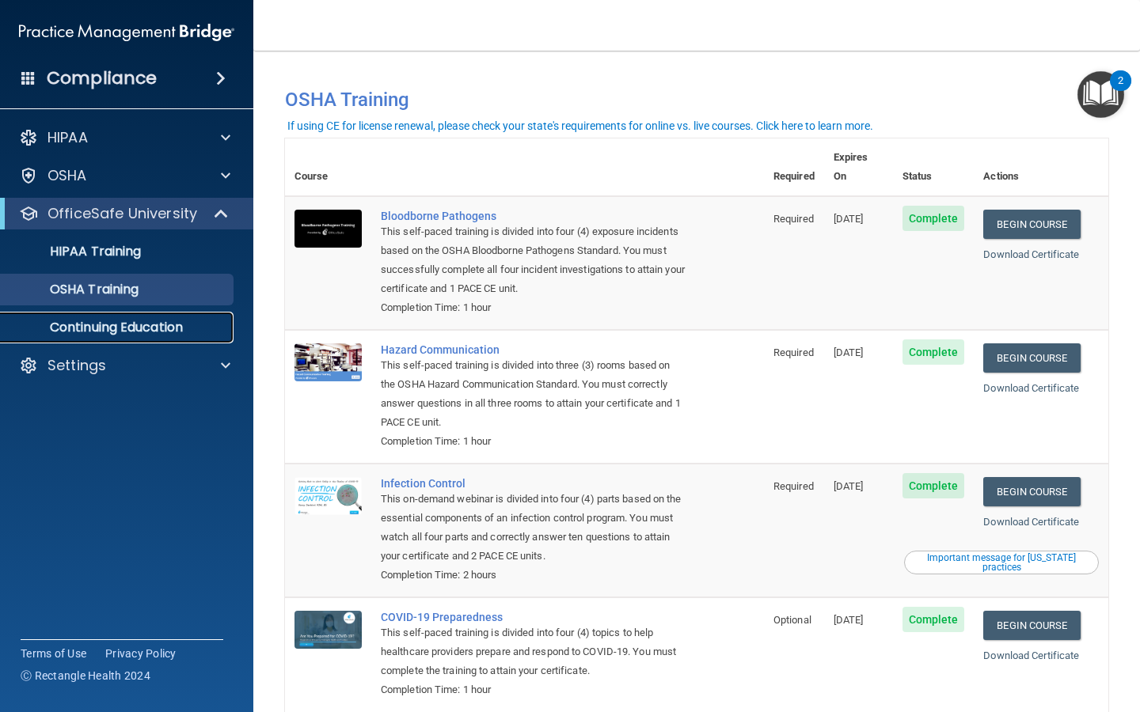
click at [165, 323] on p "Continuing Education" at bounding box center [118, 328] width 216 height 16
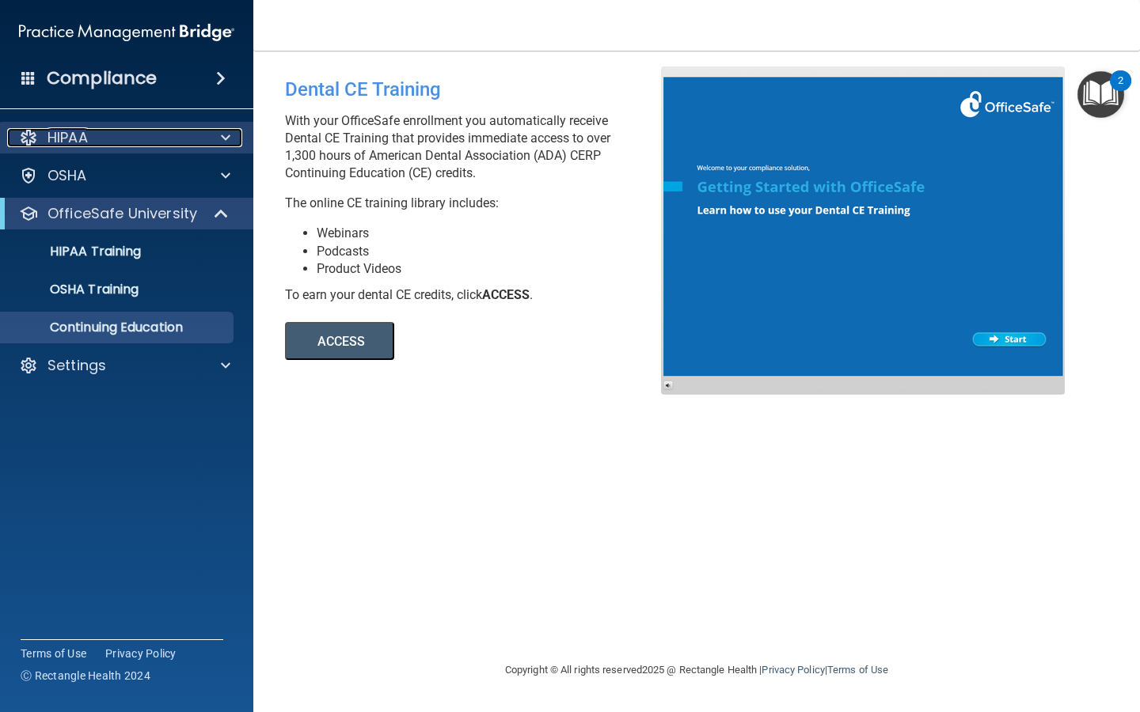
click at [172, 131] on div "HIPAA" at bounding box center [105, 137] width 196 height 19
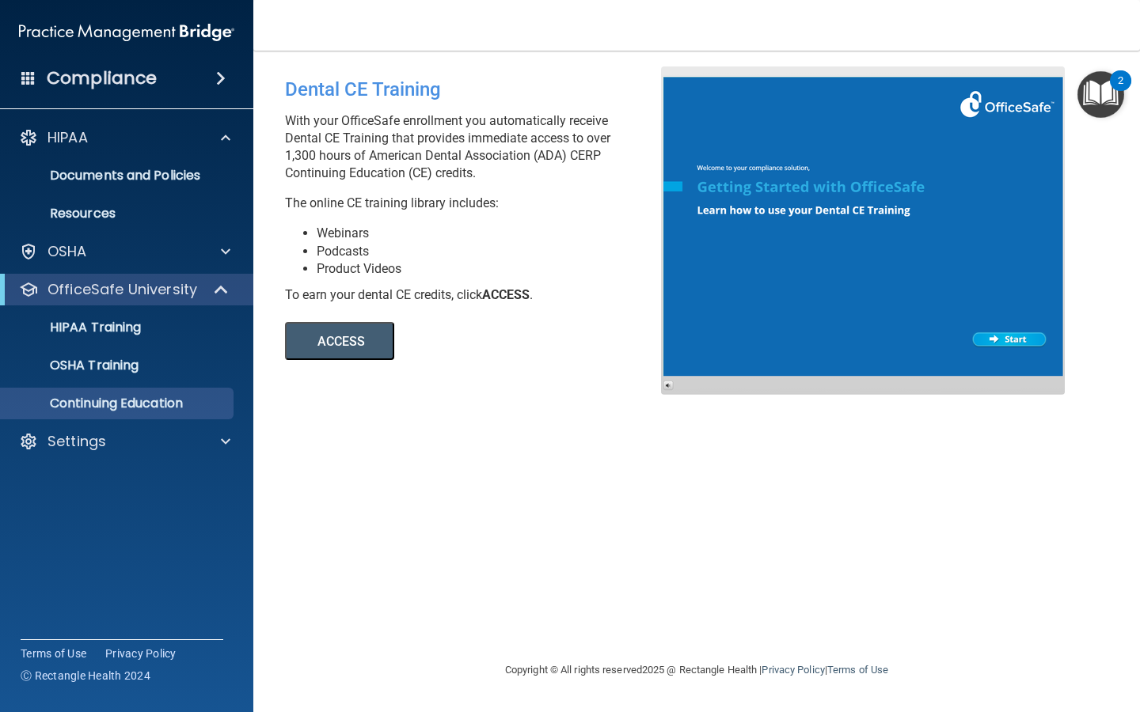
click at [190, 79] on div "Compliance" at bounding box center [126, 78] width 253 height 35
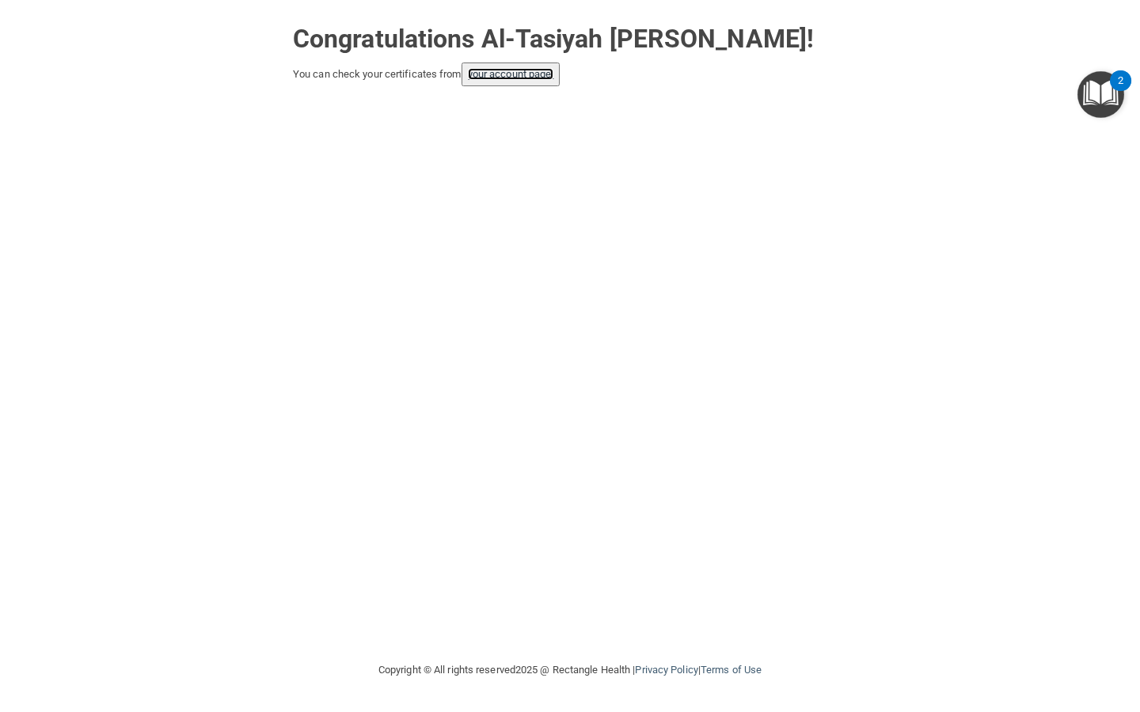
click at [546, 78] on link "your account page!" at bounding box center [511, 74] width 86 height 12
